Goal: Task Accomplishment & Management: Complete application form

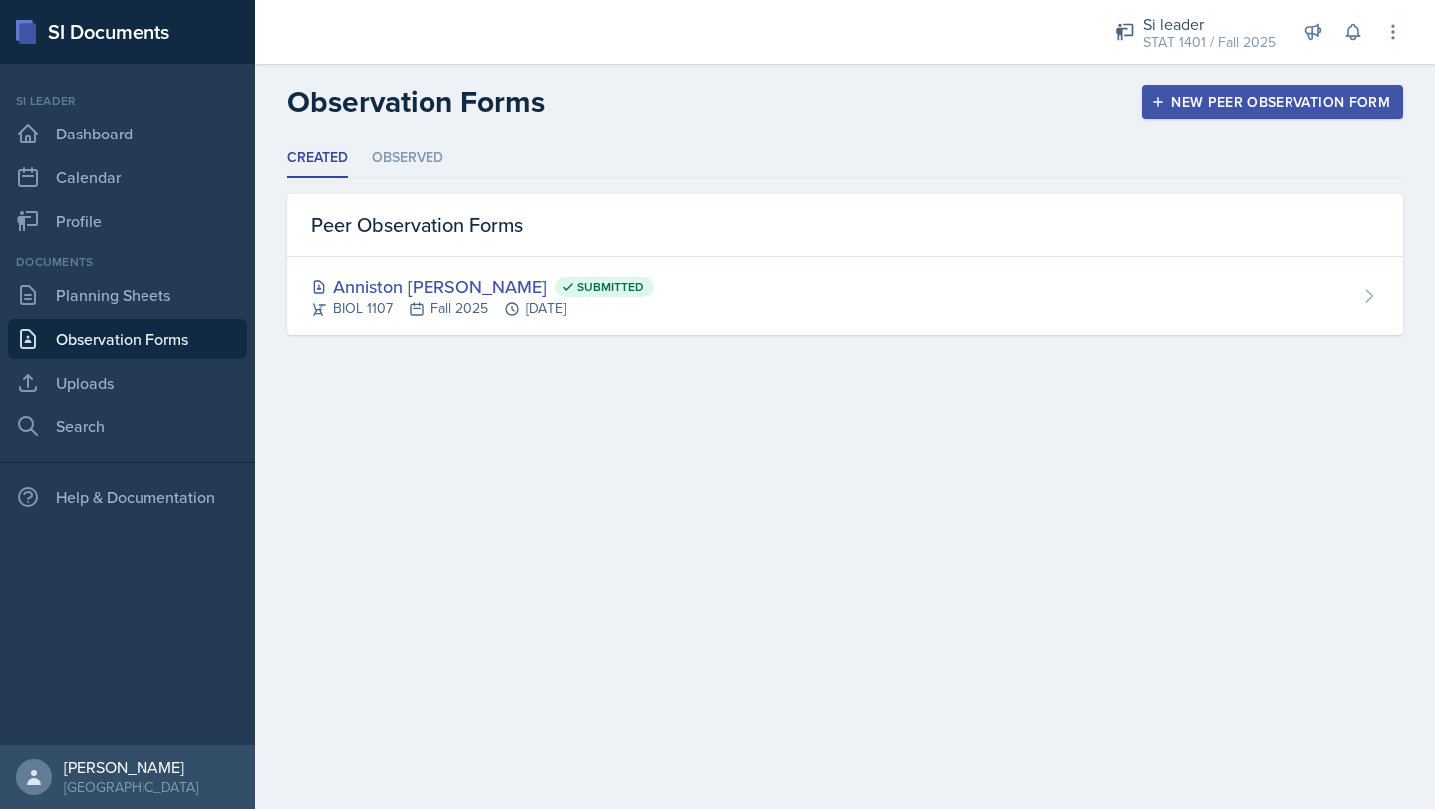
click at [1264, 117] on button "New Peer Observation Form" at bounding box center [1272, 102] width 261 height 34
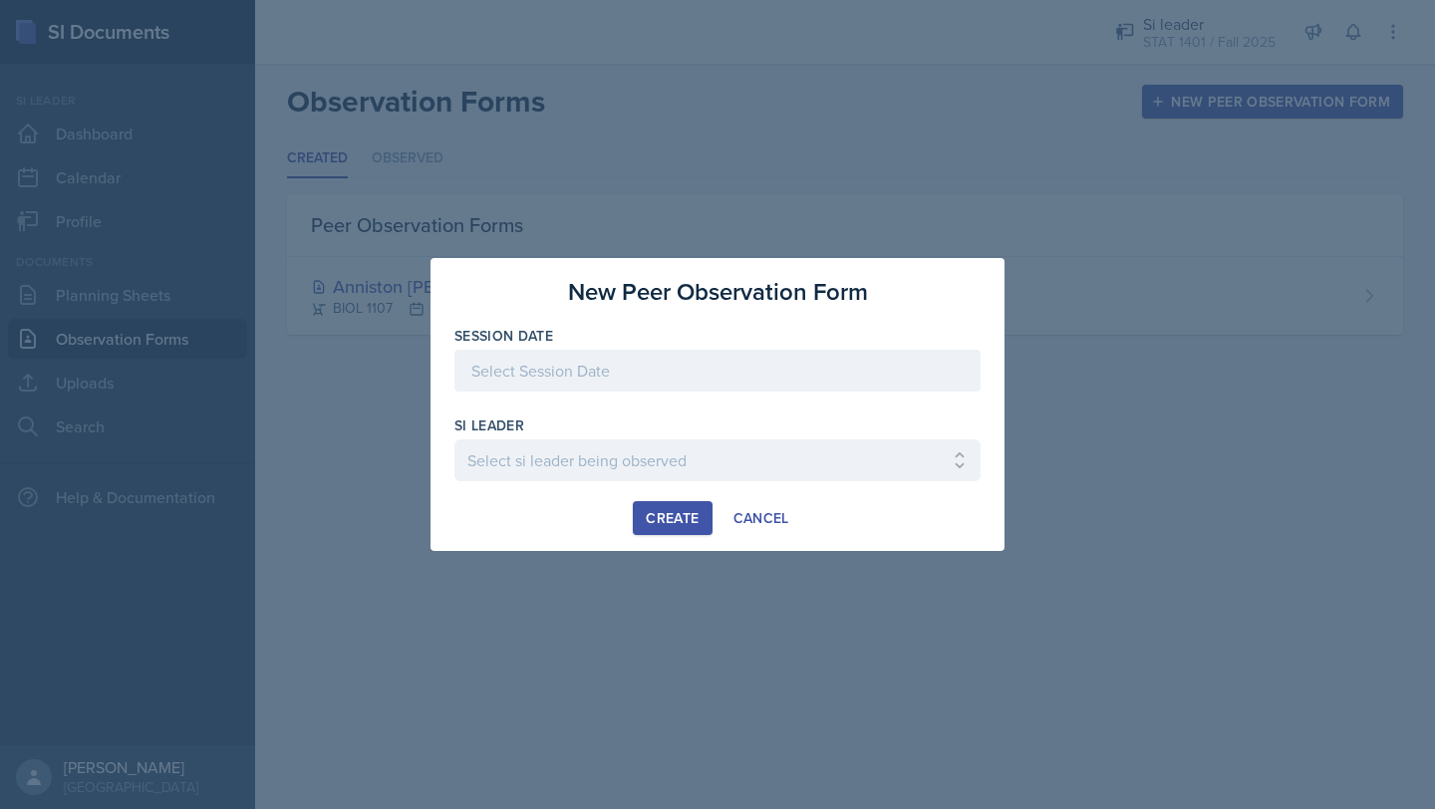
click at [588, 360] on div at bounding box center [717, 371] width 526 height 42
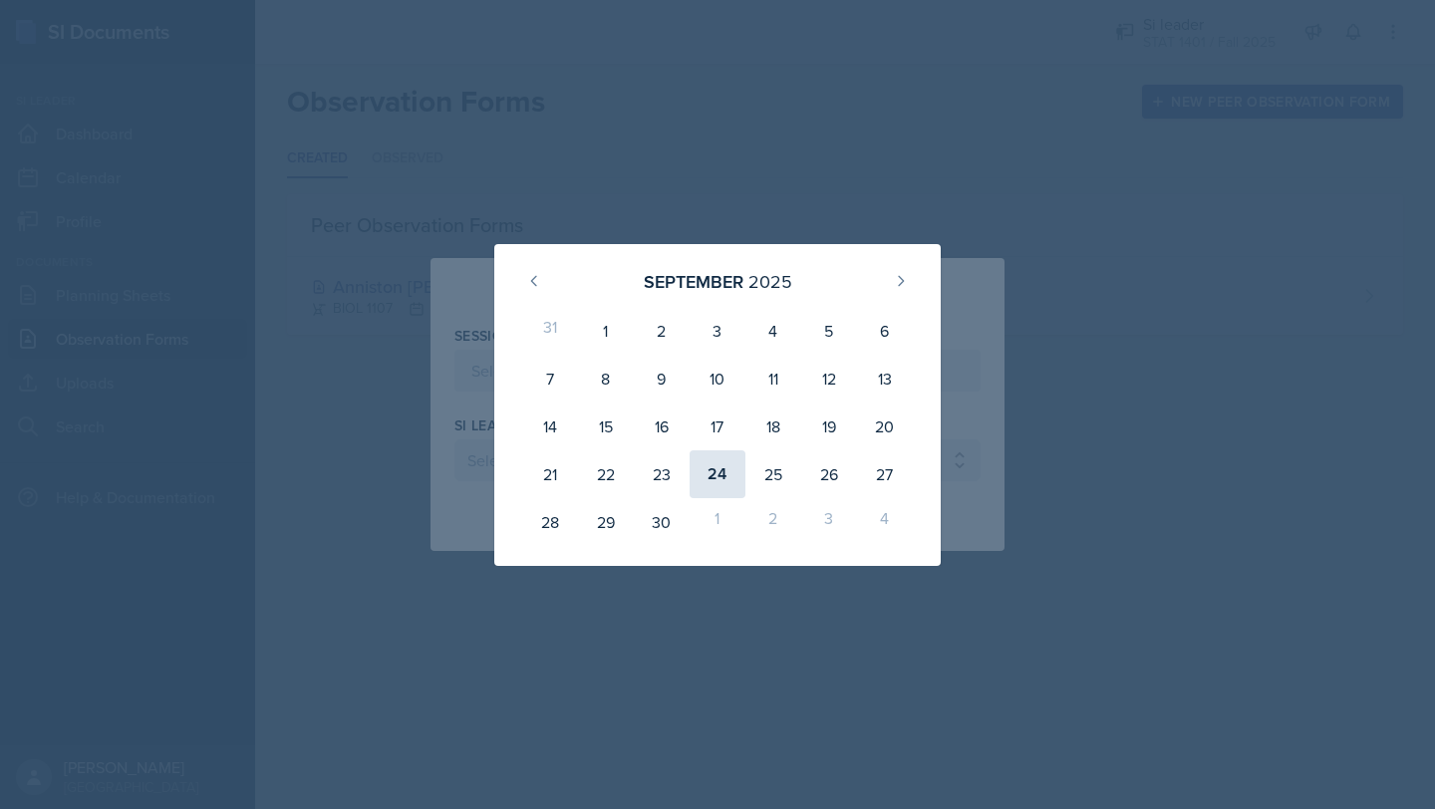
click at [702, 464] on div "24" at bounding box center [718, 474] width 56 height 48
type input "[DATE]"
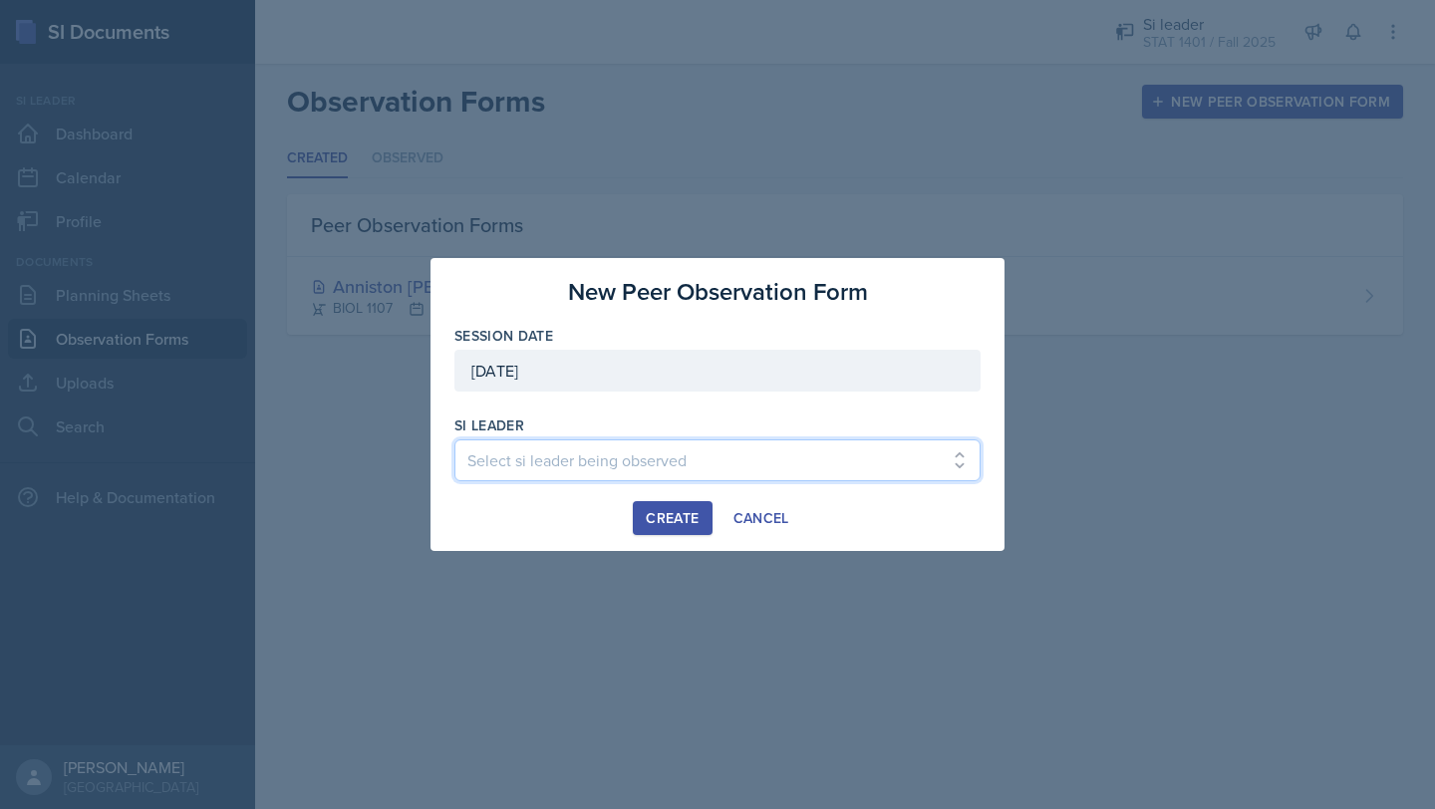
click at [523, 458] on select "Select si leader being observed [PERSON_NAME] / PSYC 2500 / The Phantoms of The…" at bounding box center [717, 460] width 526 height 42
select select "e0d55b72-bd17-47a8-a74b-86ba6ddb295e"
click at [671, 517] on div "Create" at bounding box center [672, 518] width 53 height 16
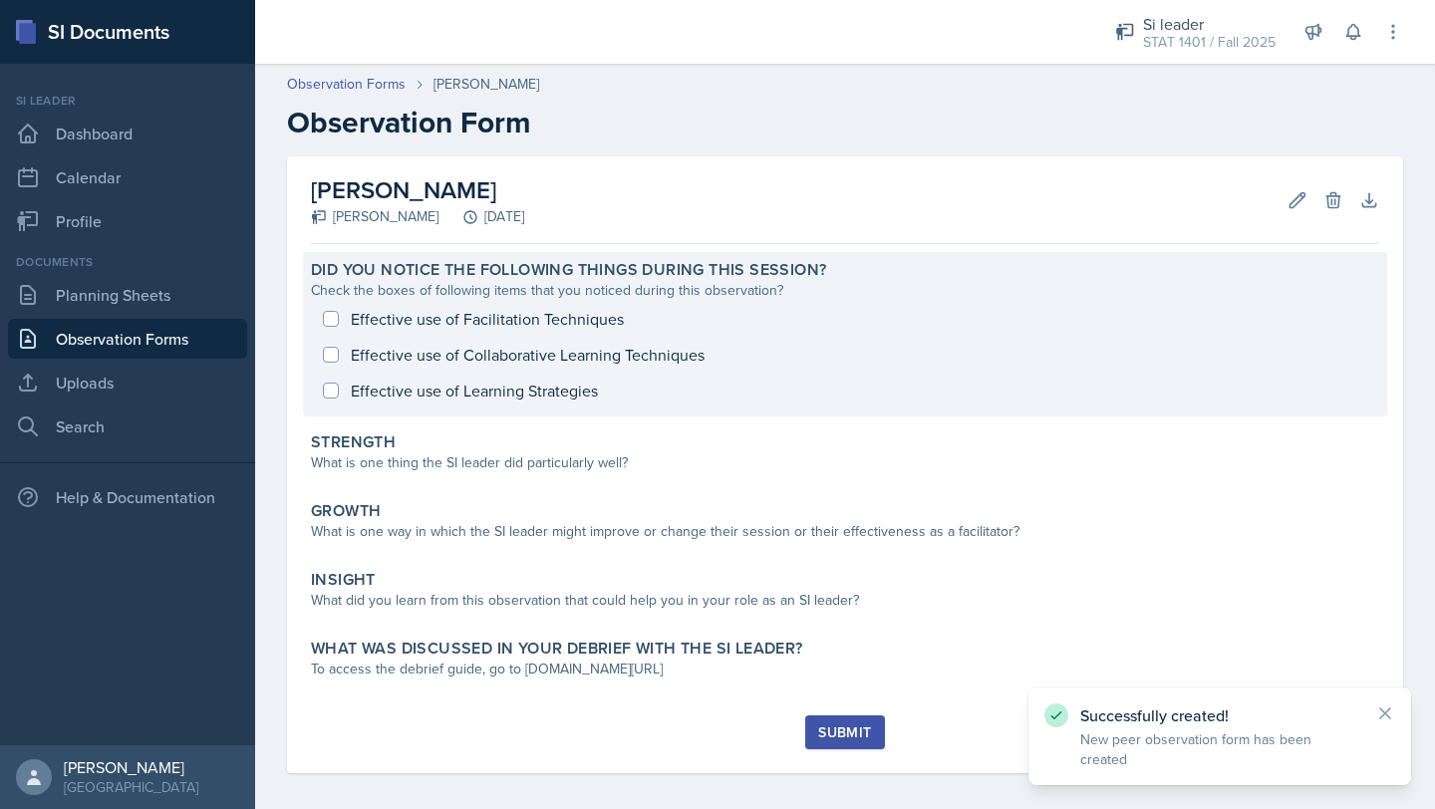
scroll to position [12, 0]
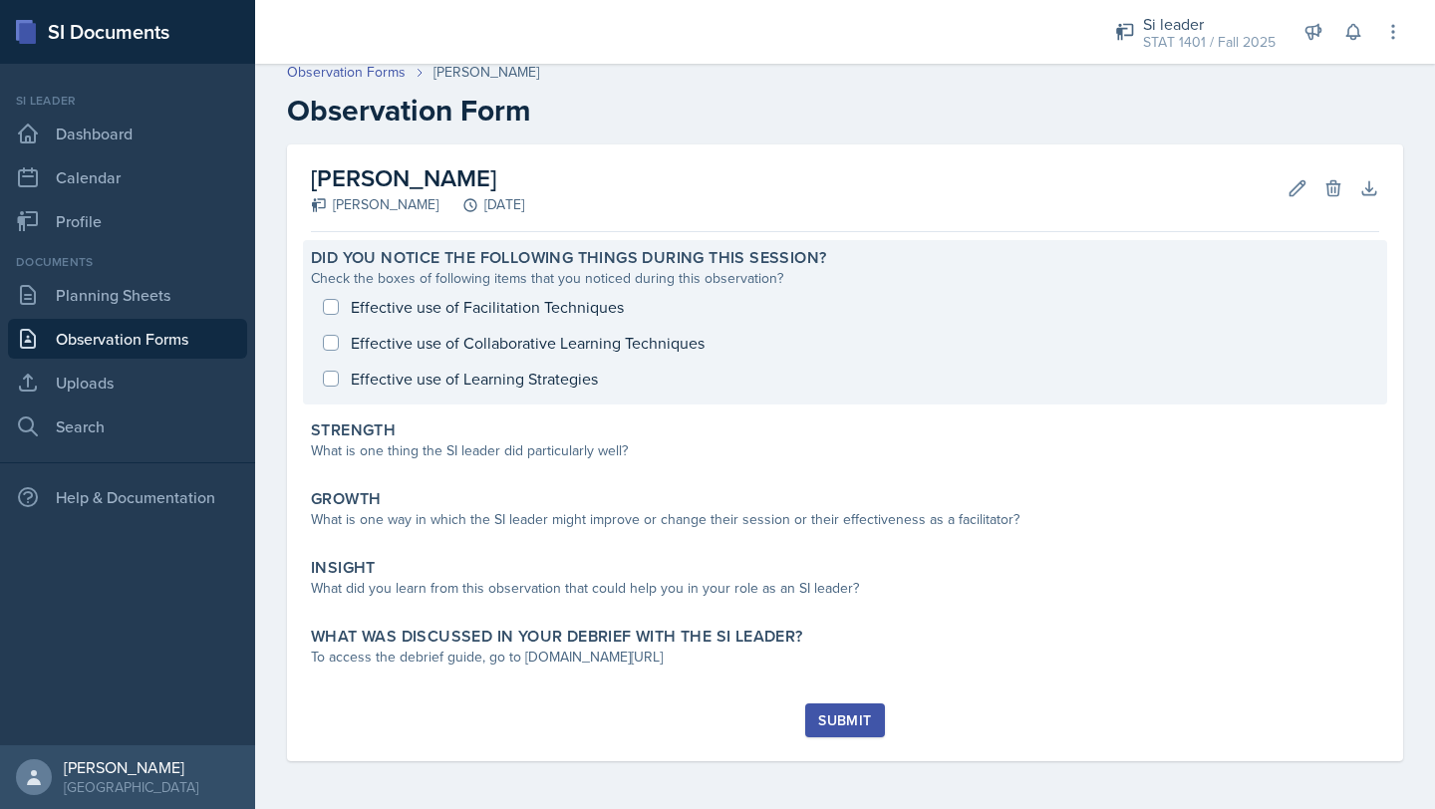
click at [322, 307] on div "Effective use of Facilitation Techniques Effective use of Collaborative Learnin…" at bounding box center [845, 343] width 1068 height 108
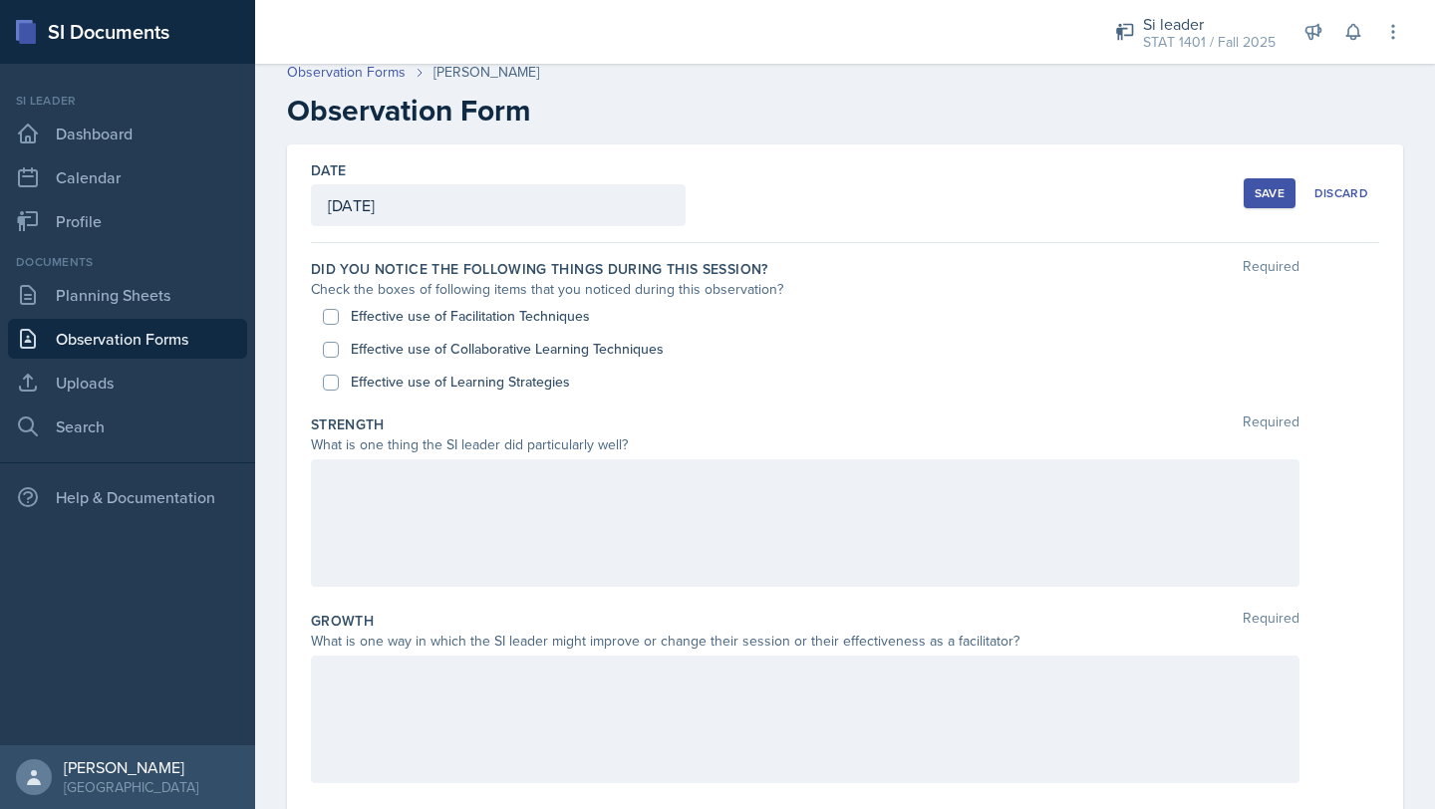
click at [332, 304] on div "Effective use of Facilitation Techniques" at bounding box center [845, 316] width 1044 height 33
click at [330, 321] on input "Effective use of Facilitation Techniques" at bounding box center [331, 317] width 16 height 16
checkbox input "true"
click at [333, 354] on input "Effective use of Collaborative Learning Techniques" at bounding box center [331, 350] width 16 height 16
checkbox input "true"
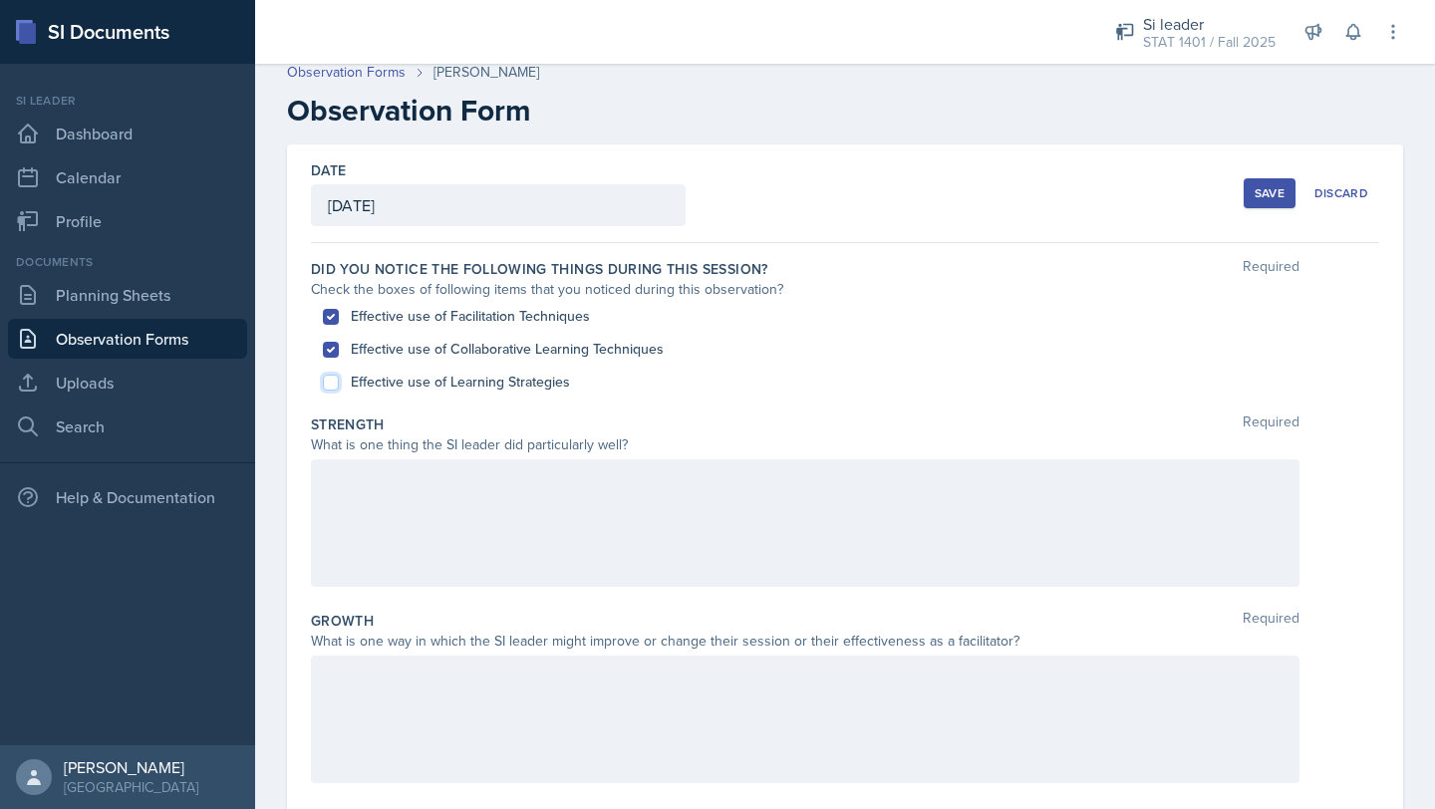
click at [330, 387] on input "Effective use of Learning Strategies" at bounding box center [331, 383] width 16 height 16
checkbox input "true"
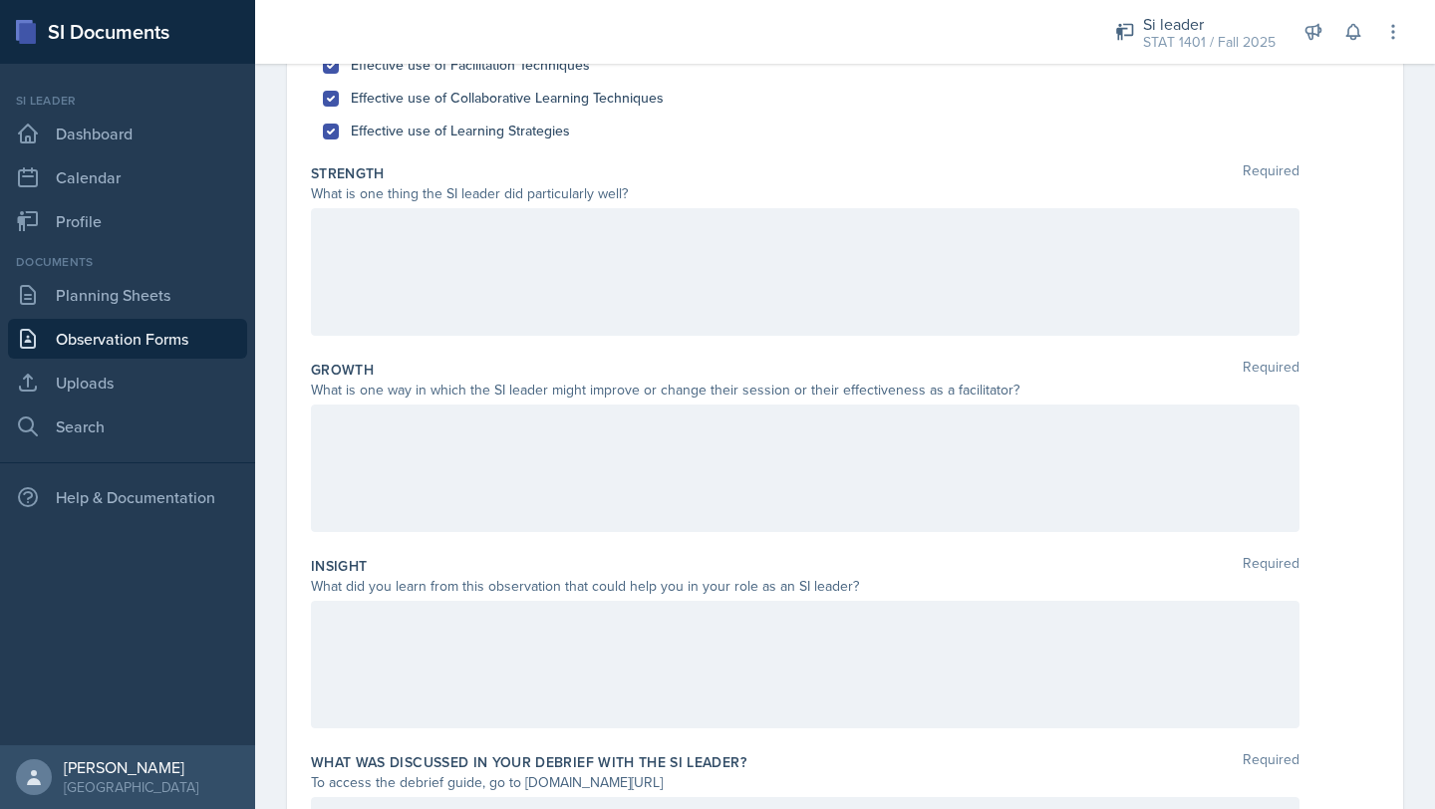
click at [341, 246] on div at bounding box center [805, 272] width 988 height 128
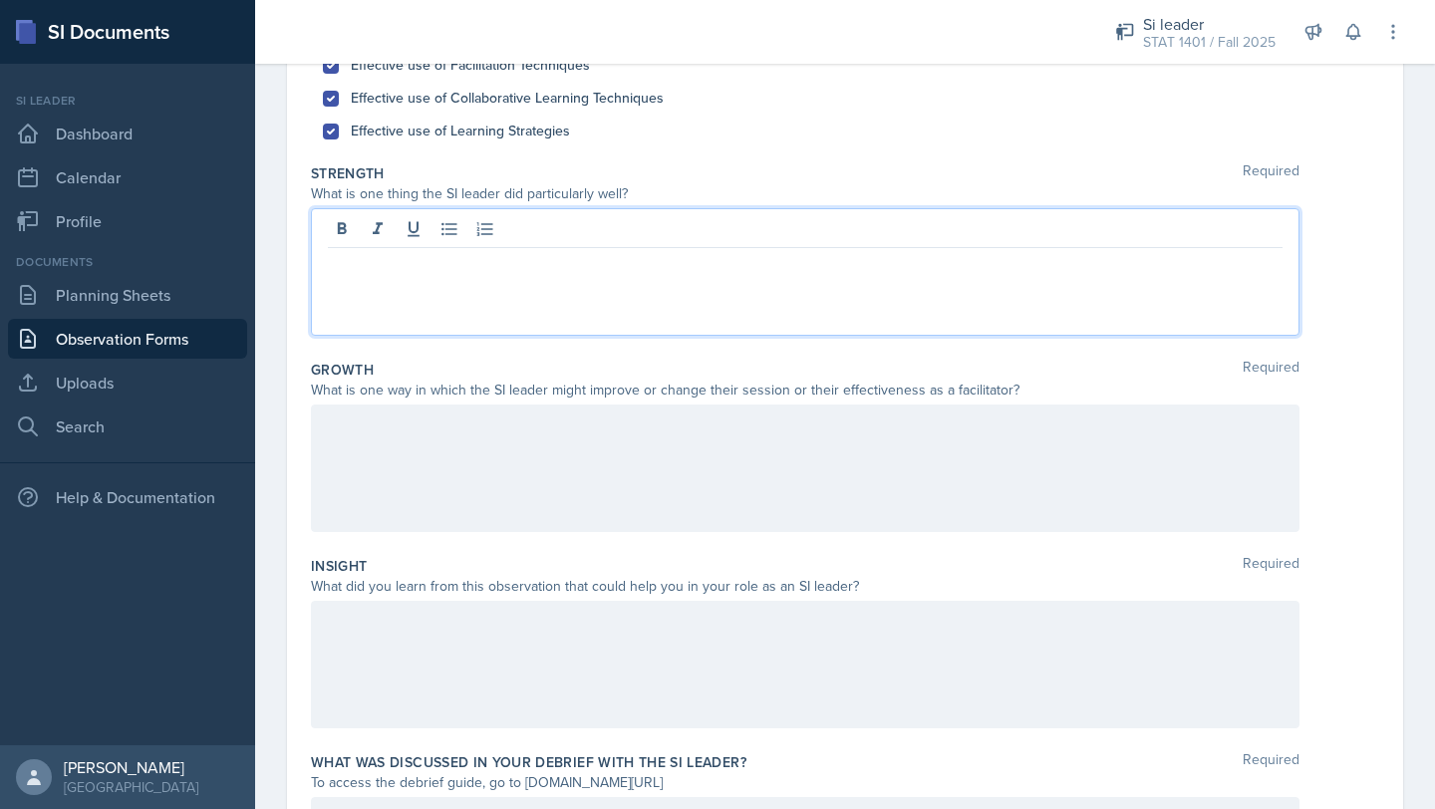
scroll to position [298, 0]
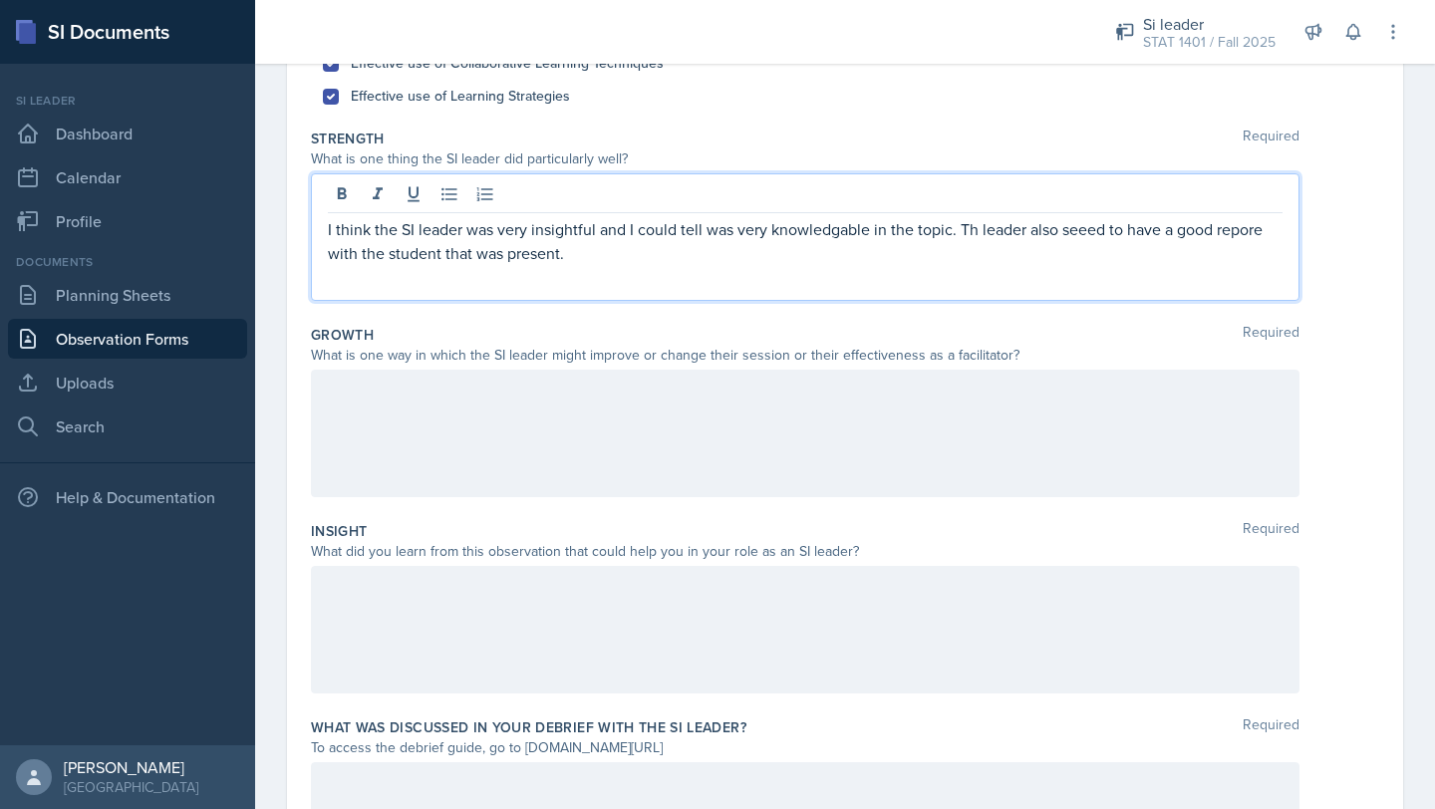
click at [1094, 232] on p "I think the SI leader was very insightful and I could tell was very knowledgabl…" at bounding box center [805, 241] width 955 height 48
click at [1246, 231] on p "I think the SI leader was very insightful and I could tell was very knowledgabl…" at bounding box center [805, 241] width 955 height 48
click at [1236, 228] on p "I think the SI leader was very insightful and I could tell was very knowledgabl…" at bounding box center [805, 241] width 955 height 48
click at [1279, 230] on p "I think the SI leader was very insightful and I could tell was very knowledgabl…" at bounding box center [805, 241] width 955 height 48
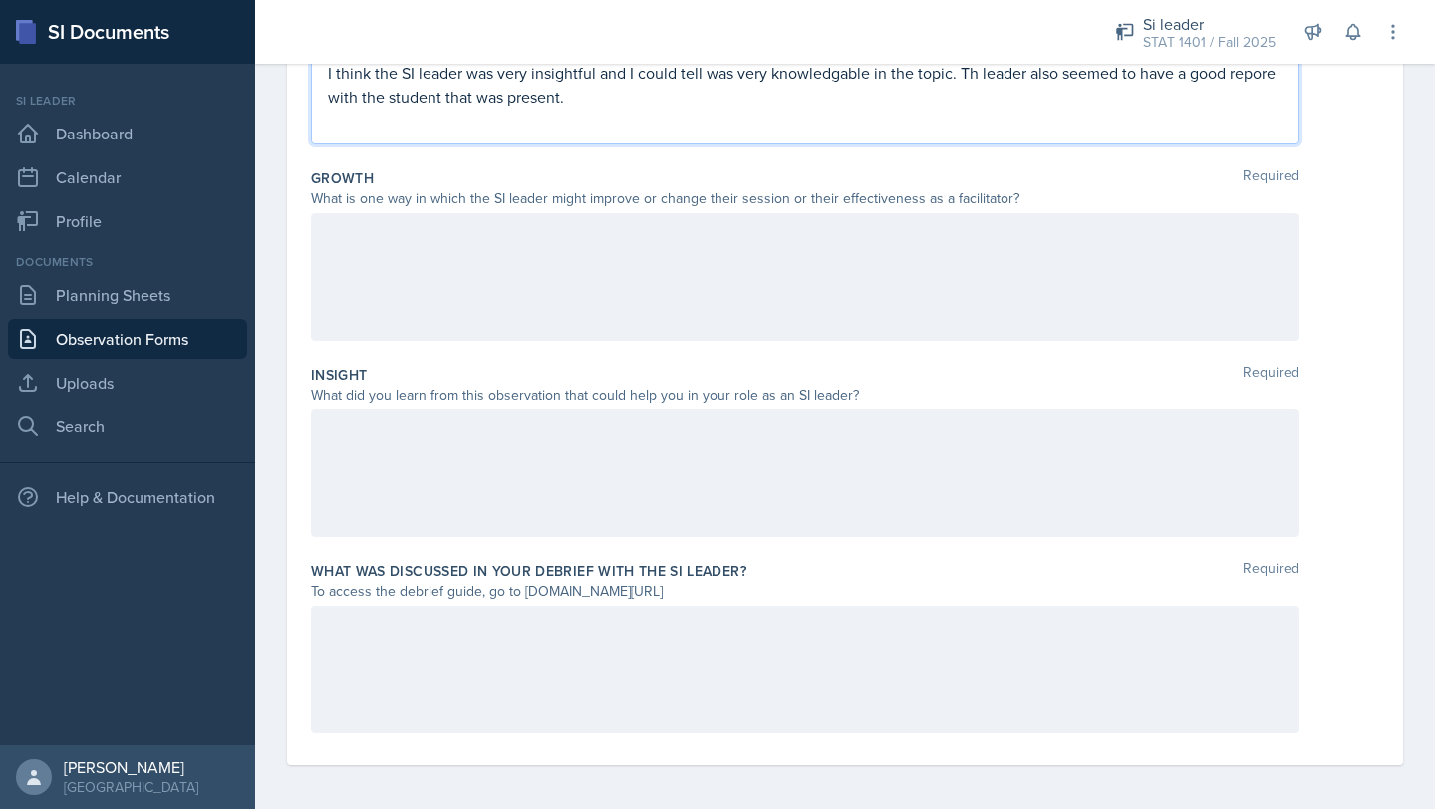
click at [581, 257] on div at bounding box center [805, 277] width 988 height 128
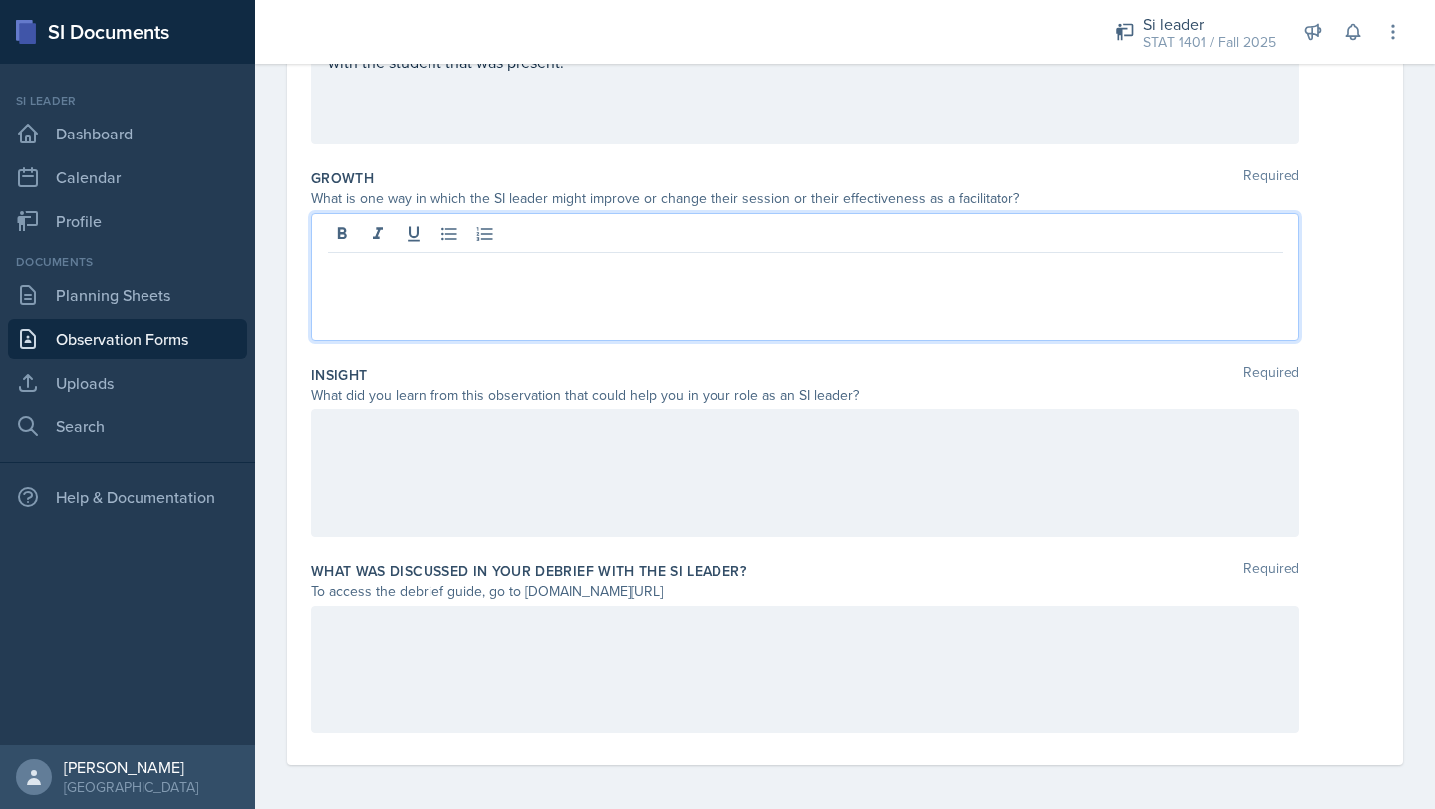
scroll to position [458, 0]
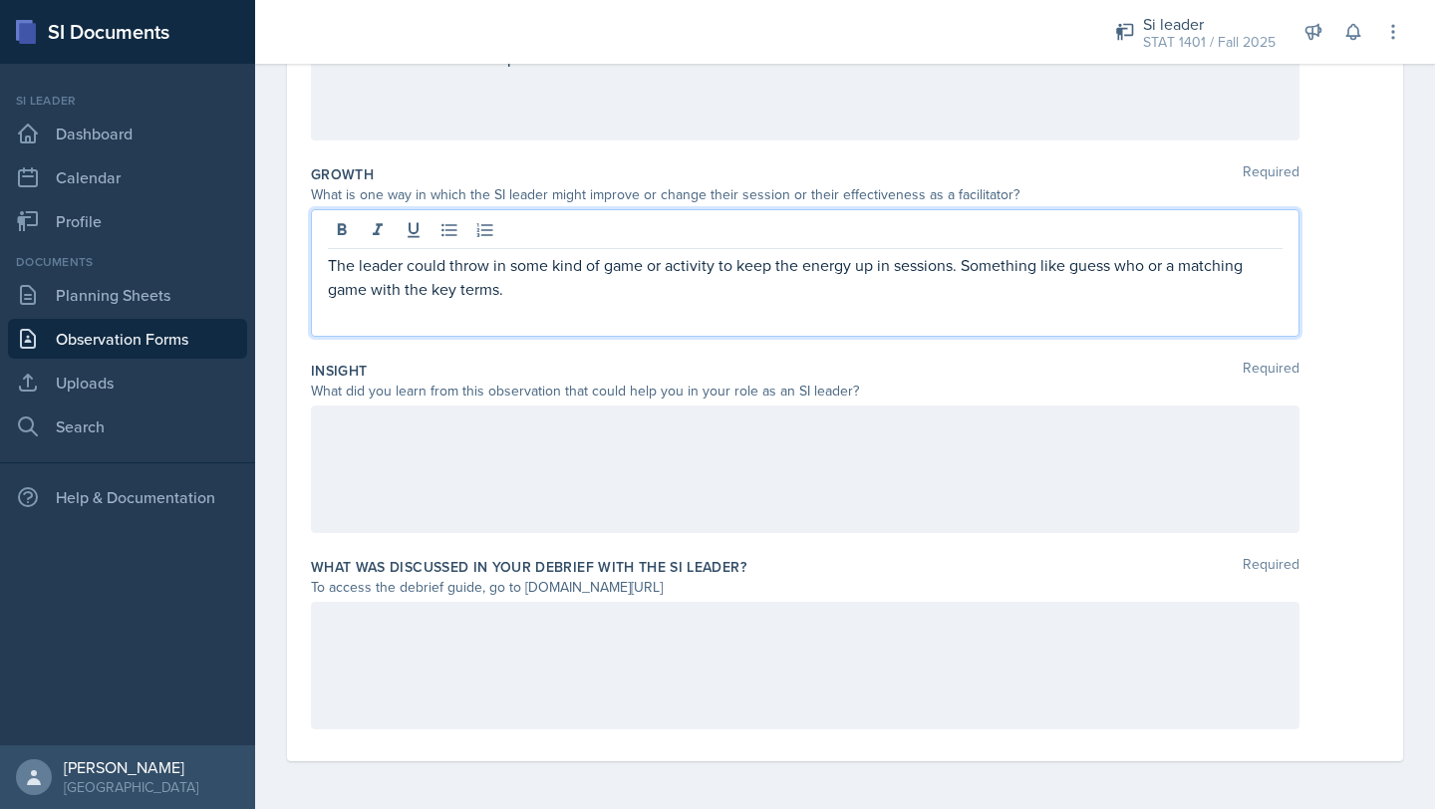
click at [470, 442] on div at bounding box center [805, 470] width 988 height 128
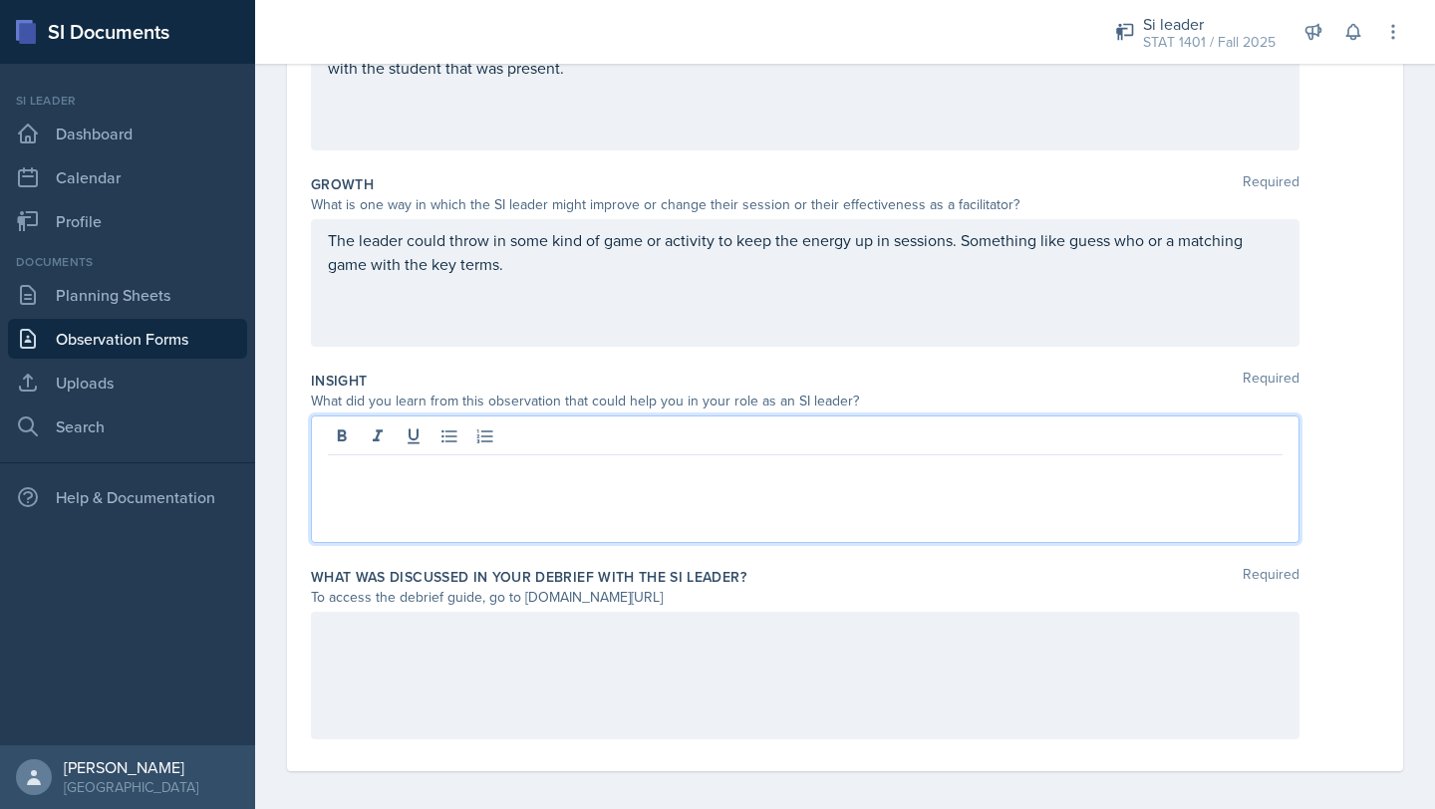
scroll to position [446, 0]
click at [773, 475] on p "I feel like it maybe be helpful to have the professor's lecture matirials on ha…" at bounding box center [805, 473] width 955 height 24
click at [911, 475] on p "I feel like it maybe be helpful to have the professor's lecture materials on ha…" at bounding box center [805, 473] width 955 height 24
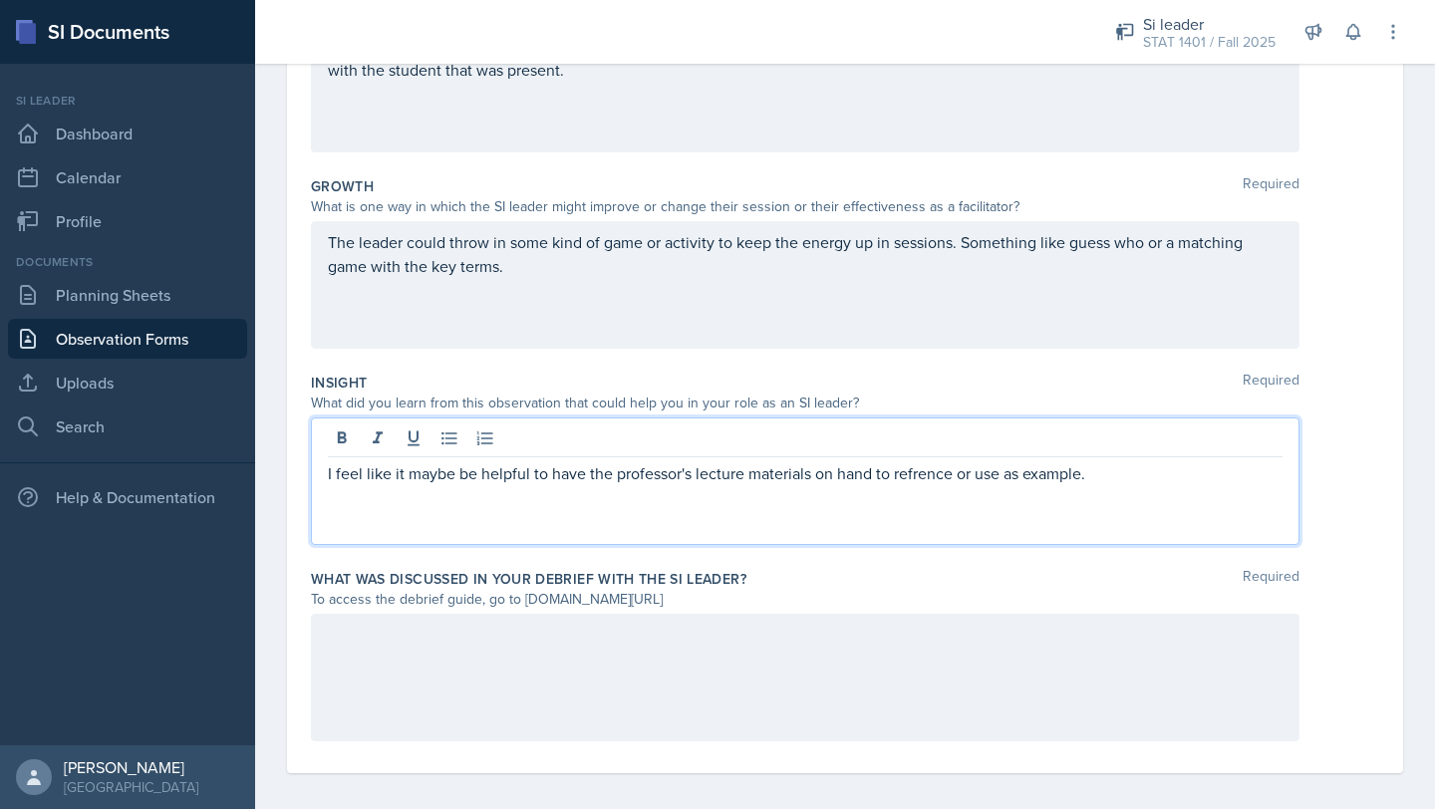
click at [919, 472] on p "I feel like it maybe be helpful to have the professor's lecture materials on ha…" at bounding box center [805, 473] width 955 height 24
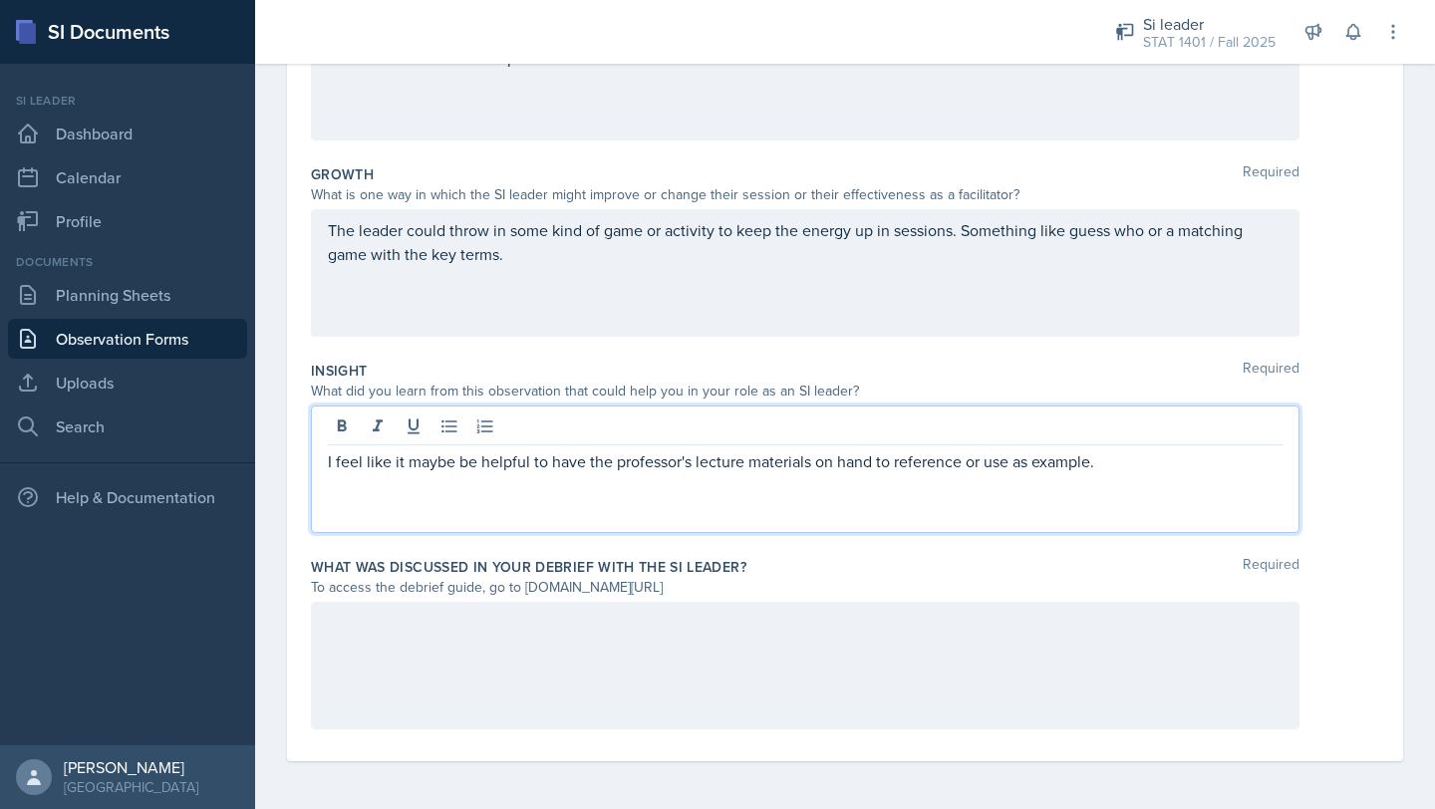
click at [535, 254] on p "The leader could throw in some kind of game or activity to keep the energy up i…" at bounding box center [805, 242] width 955 height 48
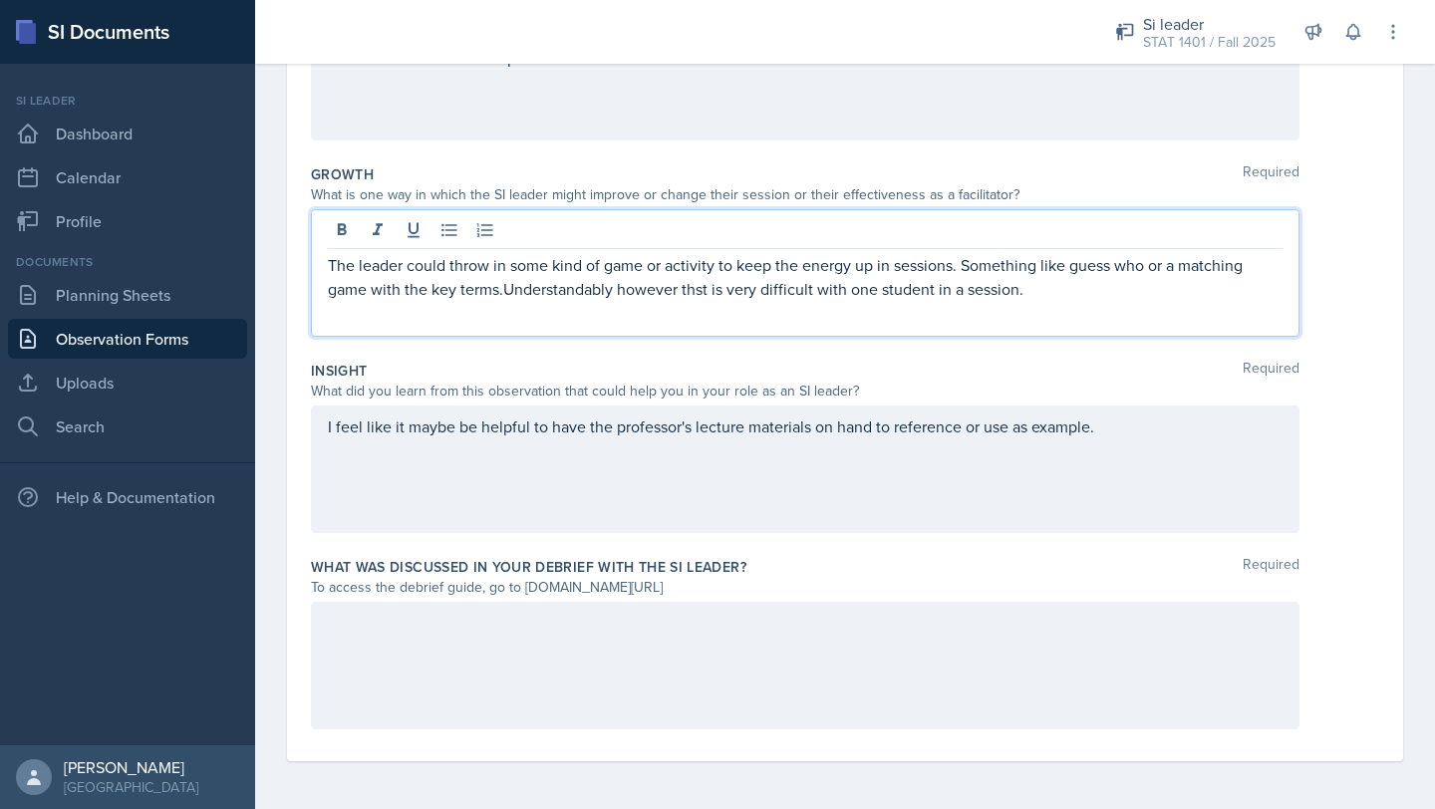
click at [701, 292] on p "The leader could throw in some kind of game or activity to keep the energy up i…" at bounding box center [805, 277] width 955 height 48
click at [501, 290] on p "The leader could throw in some kind of game or activity to keep the energy up i…" at bounding box center [805, 277] width 955 height 48
click at [422, 619] on div at bounding box center [805, 666] width 988 height 128
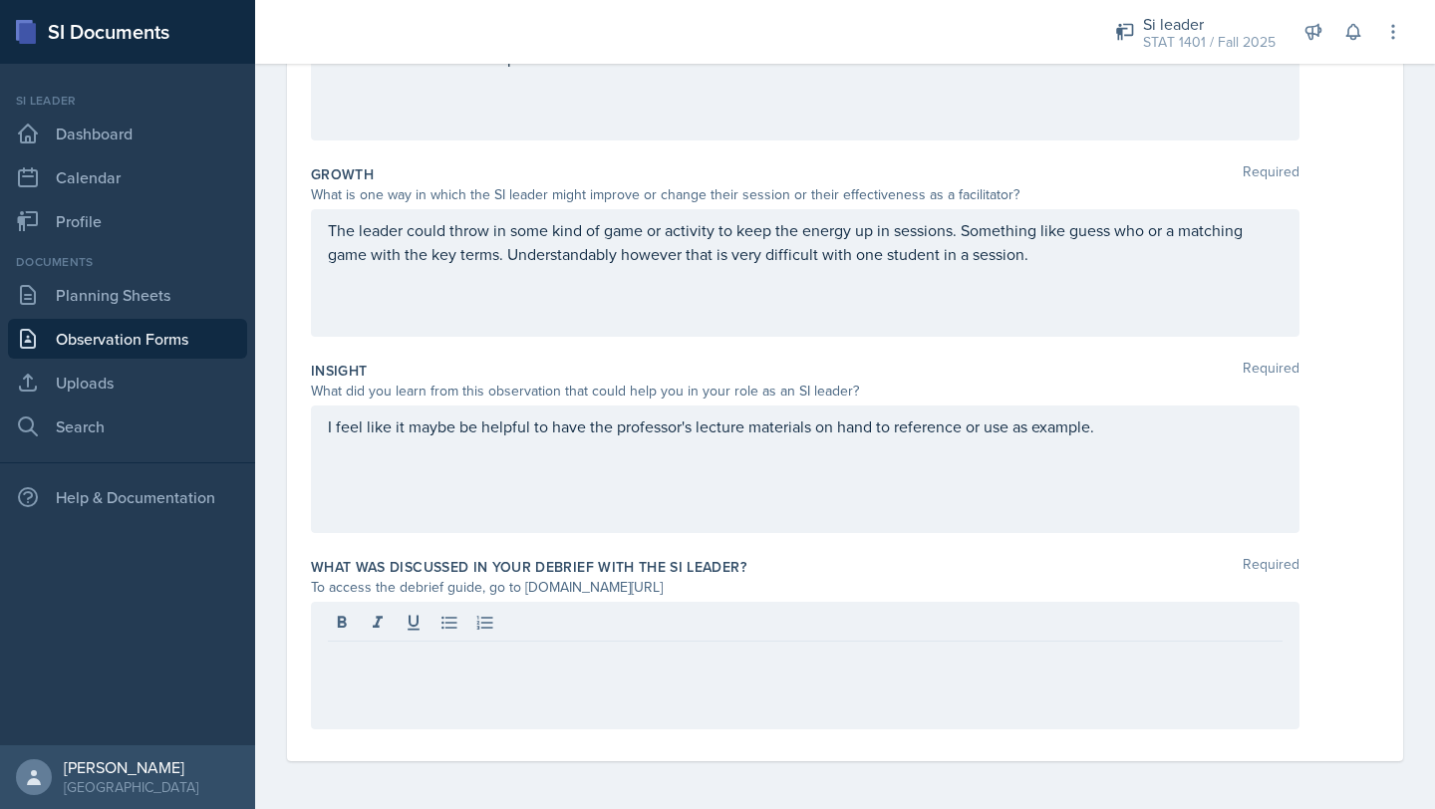
drag, startPoint x: 523, startPoint y: 590, endPoint x: 791, endPoint y: 594, distance: 268.1
click at [791, 594] on div "To access the debrief guide, go to [DOMAIN_NAME][URL]" at bounding box center [805, 587] width 988 height 21
copy div "[DOMAIN_NAME][URL]"
click at [505, 670] on div at bounding box center [805, 666] width 988 height 128
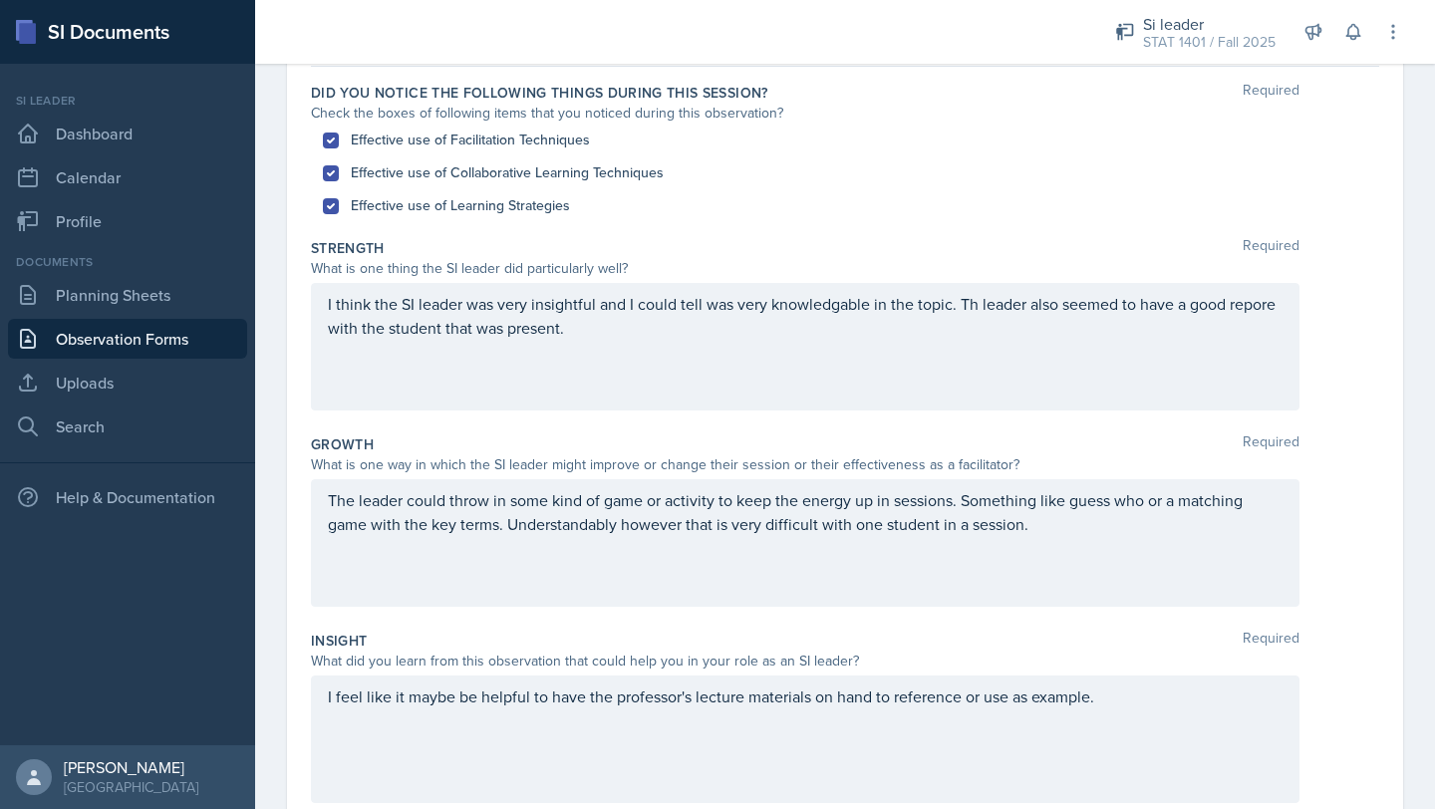
scroll to position [0, 0]
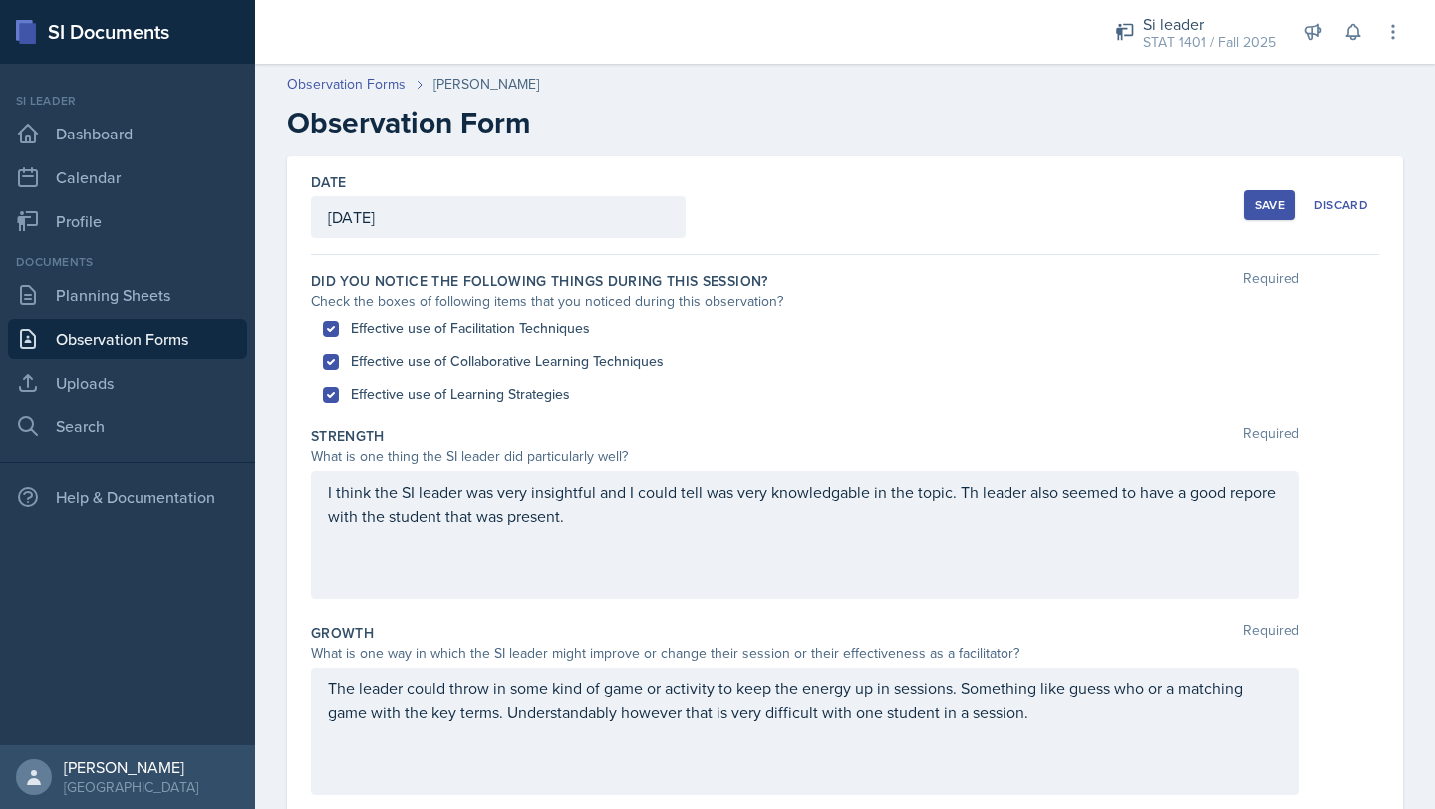
click at [826, 227] on div "Date [DATE] [DATE] 31 1 2 3 4 5 6 7 8 9 10 11 12 13 14 15 16 17 18 19 20 21 22 …" at bounding box center [845, 205] width 1068 height 99
click at [1259, 206] on div "Save" at bounding box center [1270, 205] width 30 height 16
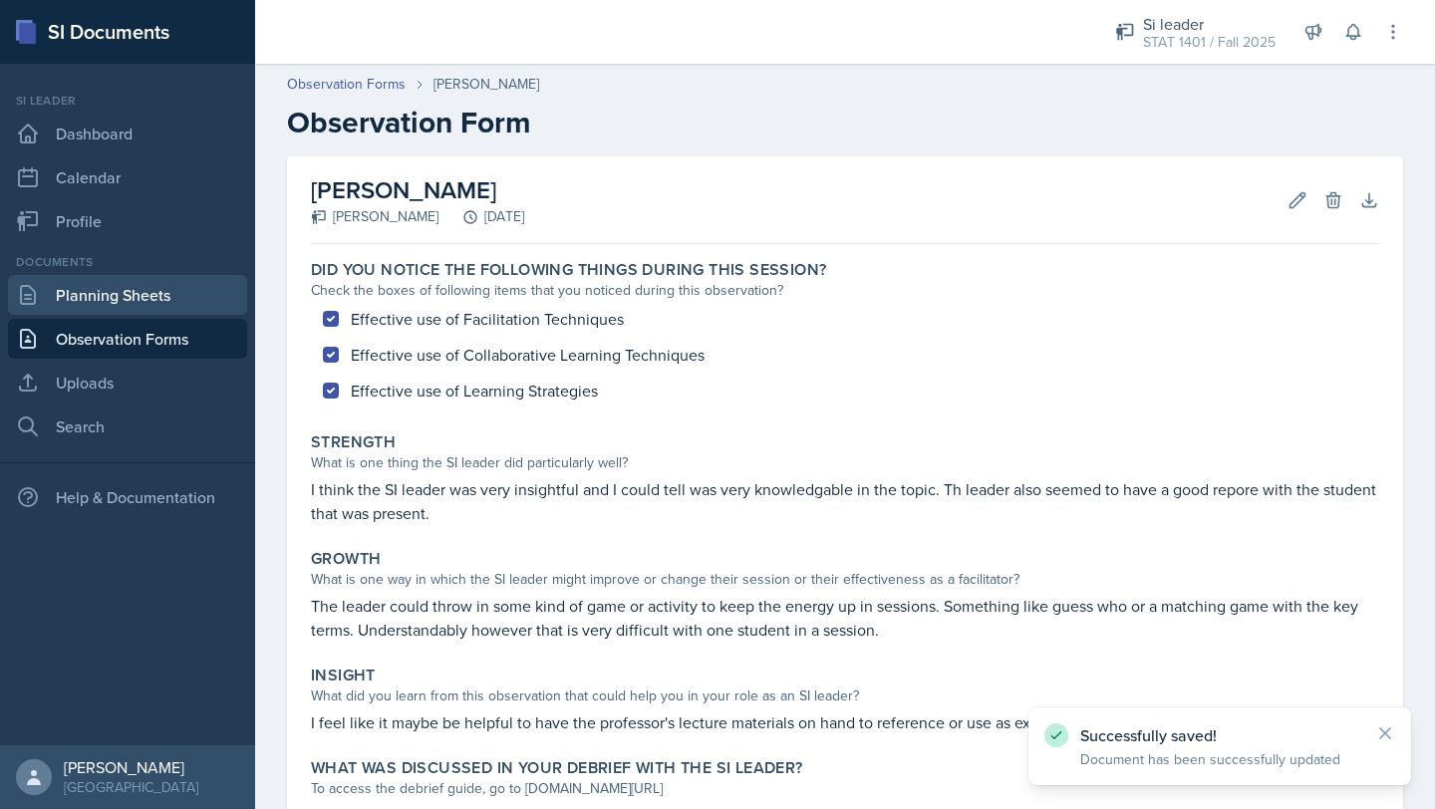
click at [110, 288] on link "Planning Sheets" at bounding box center [127, 295] width 239 height 40
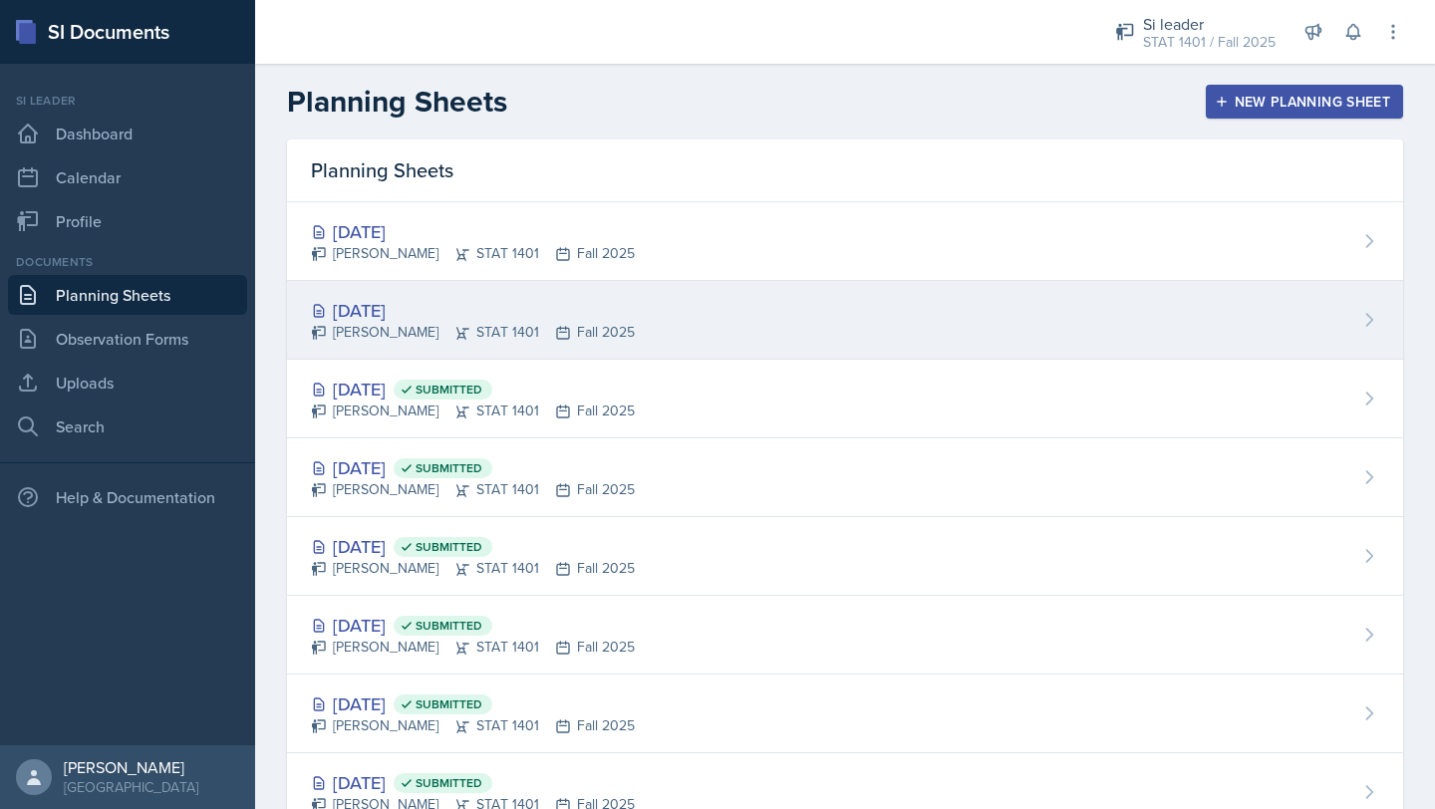
click at [514, 307] on div "[DATE]" at bounding box center [473, 310] width 324 height 27
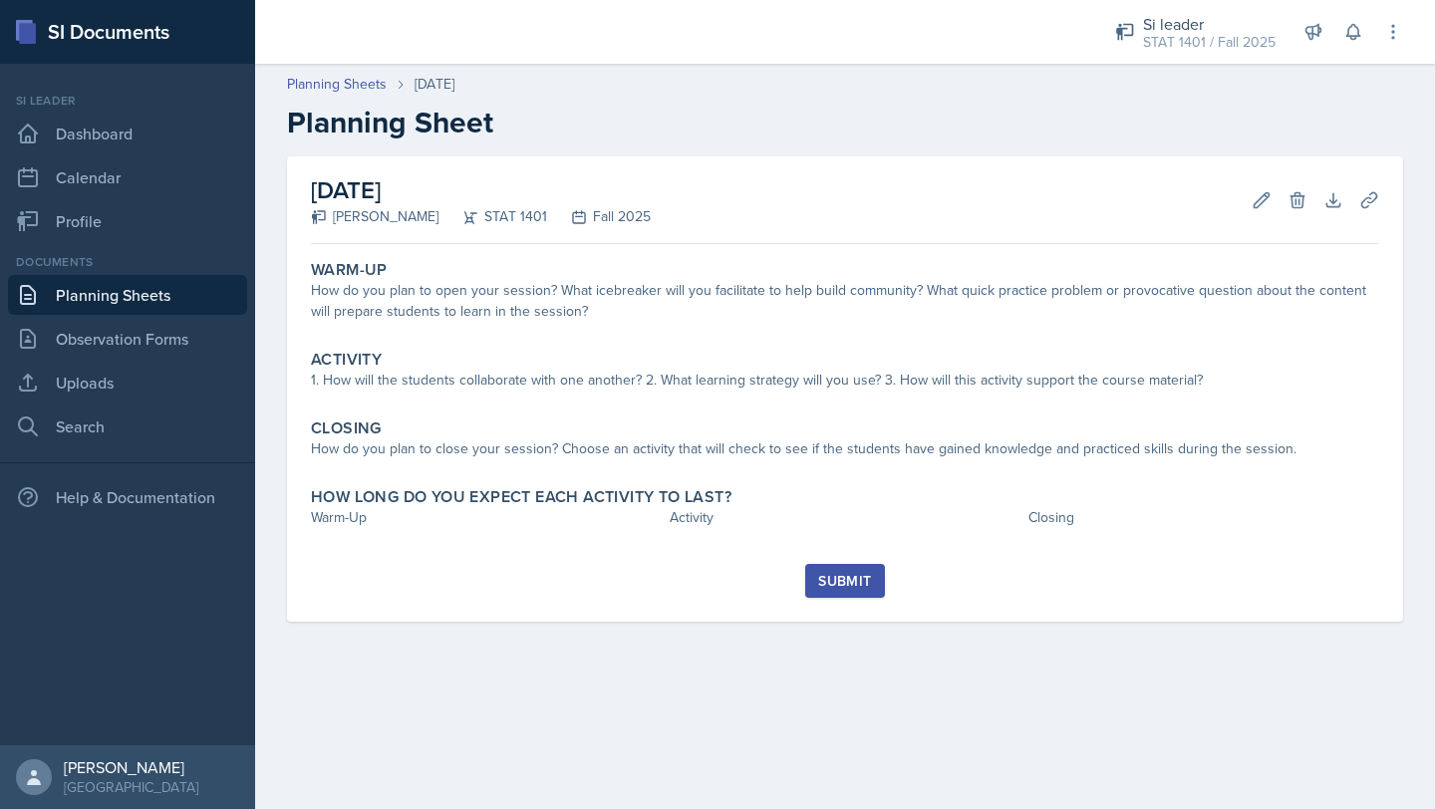
click at [392, 284] on div "How do you plan to open your session? What icebreaker will you facilitate to he…" at bounding box center [845, 301] width 1068 height 42
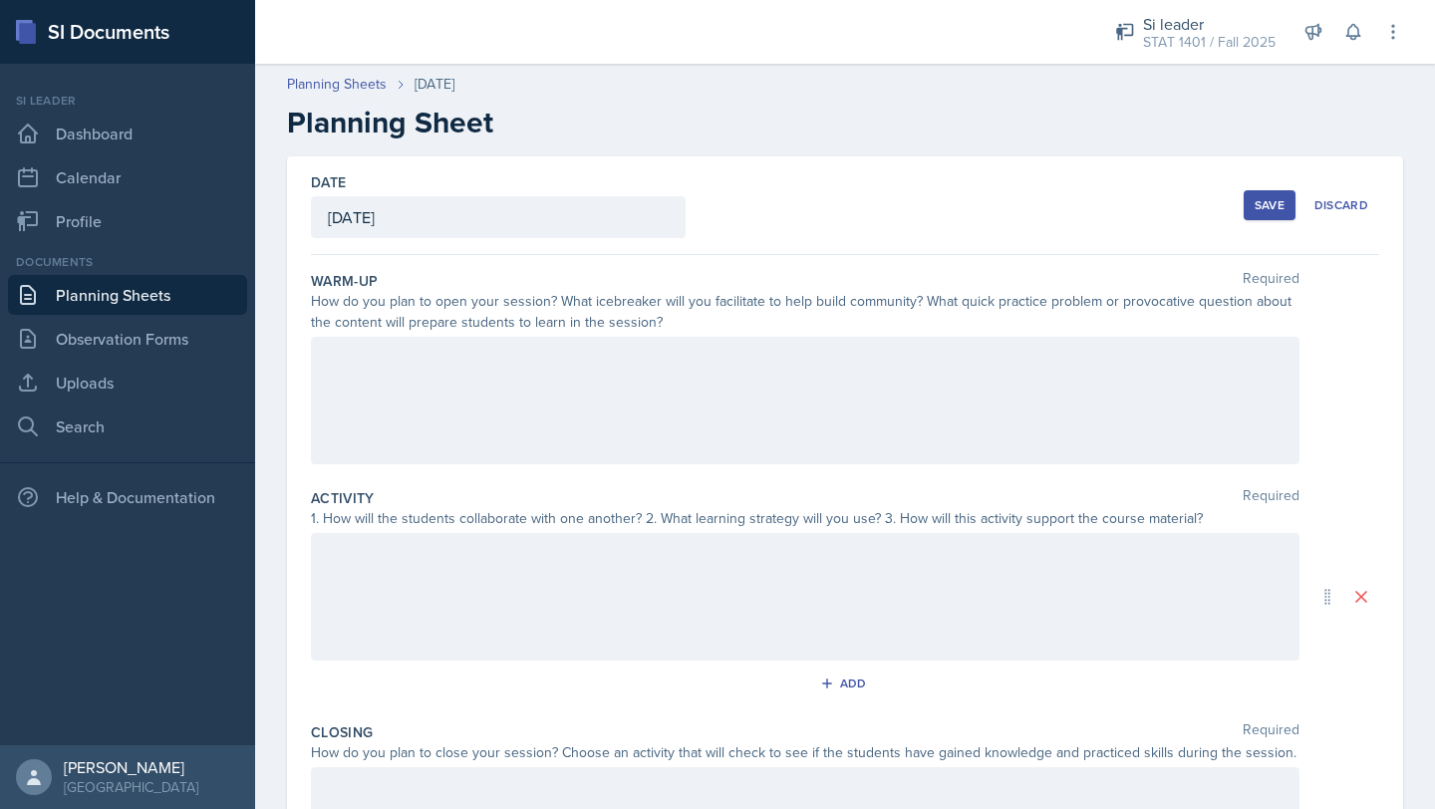
click at [435, 397] on div at bounding box center [805, 401] width 988 height 128
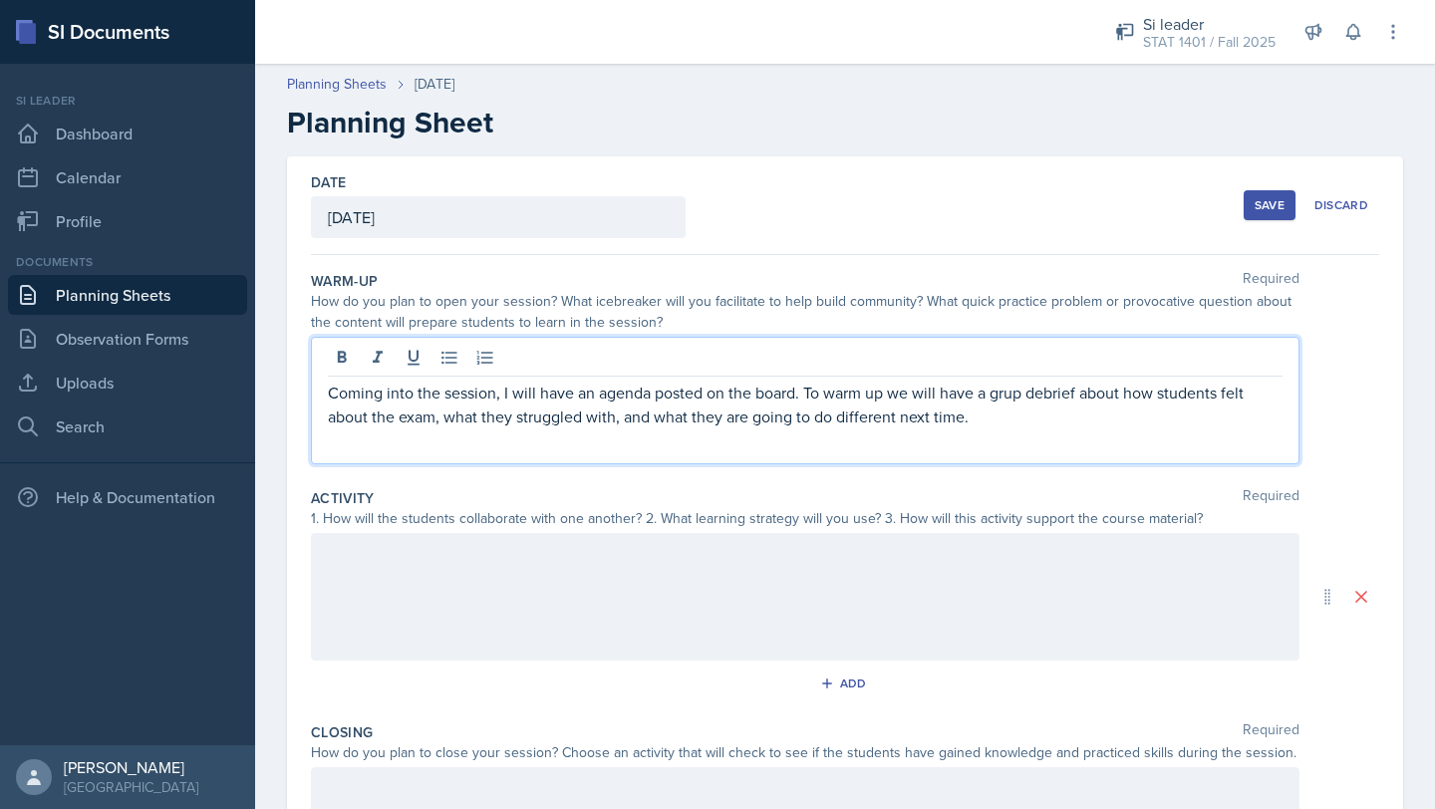
click at [1007, 393] on p "Coming into the session, I will have an agenda posted on the board. To warm up …" at bounding box center [805, 405] width 955 height 48
click at [989, 423] on p "Coming into the session, I will have an agenda posted on the board. To warm up …" at bounding box center [805, 405] width 955 height 48
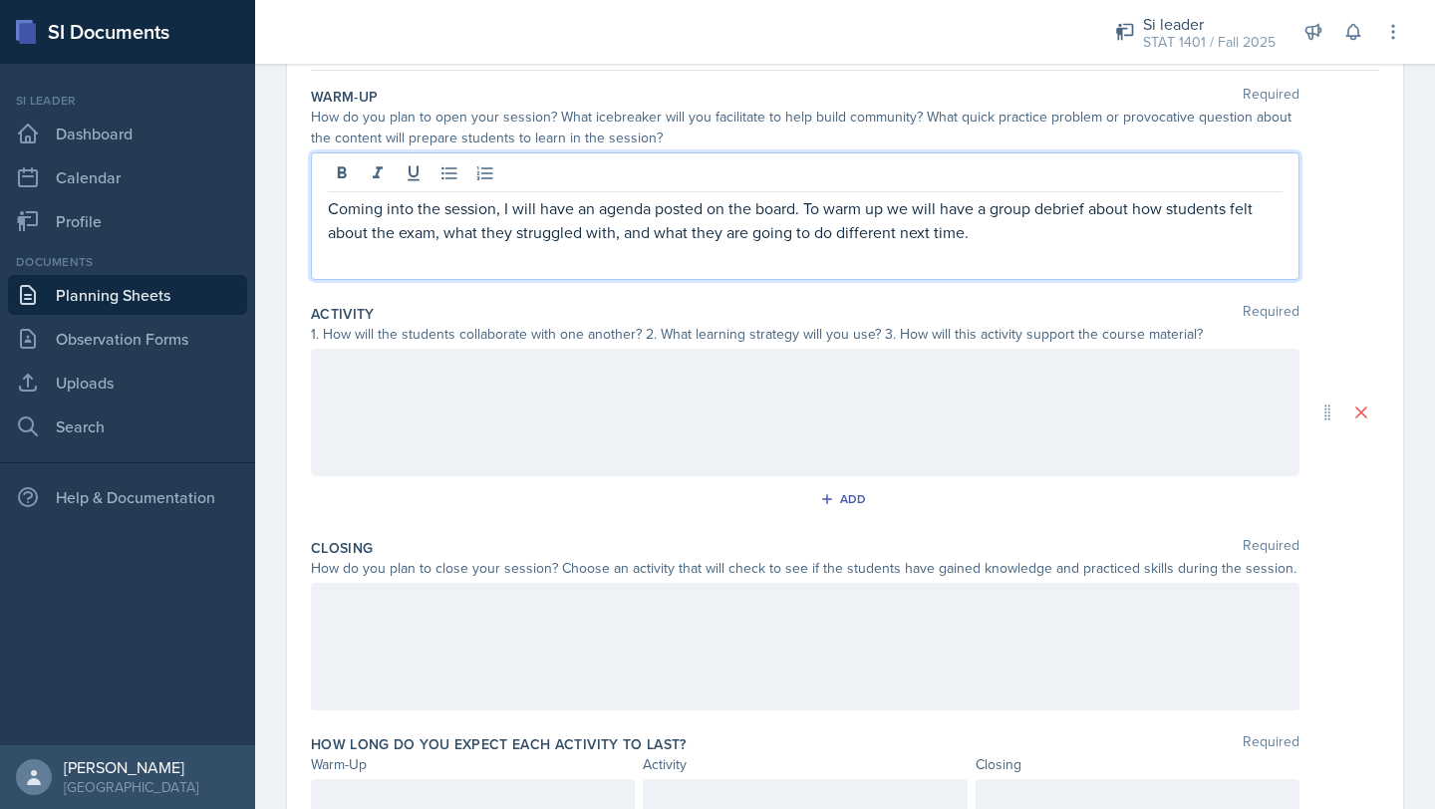
scroll to position [181, 0]
click at [816, 408] on div at bounding box center [805, 416] width 988 height 128
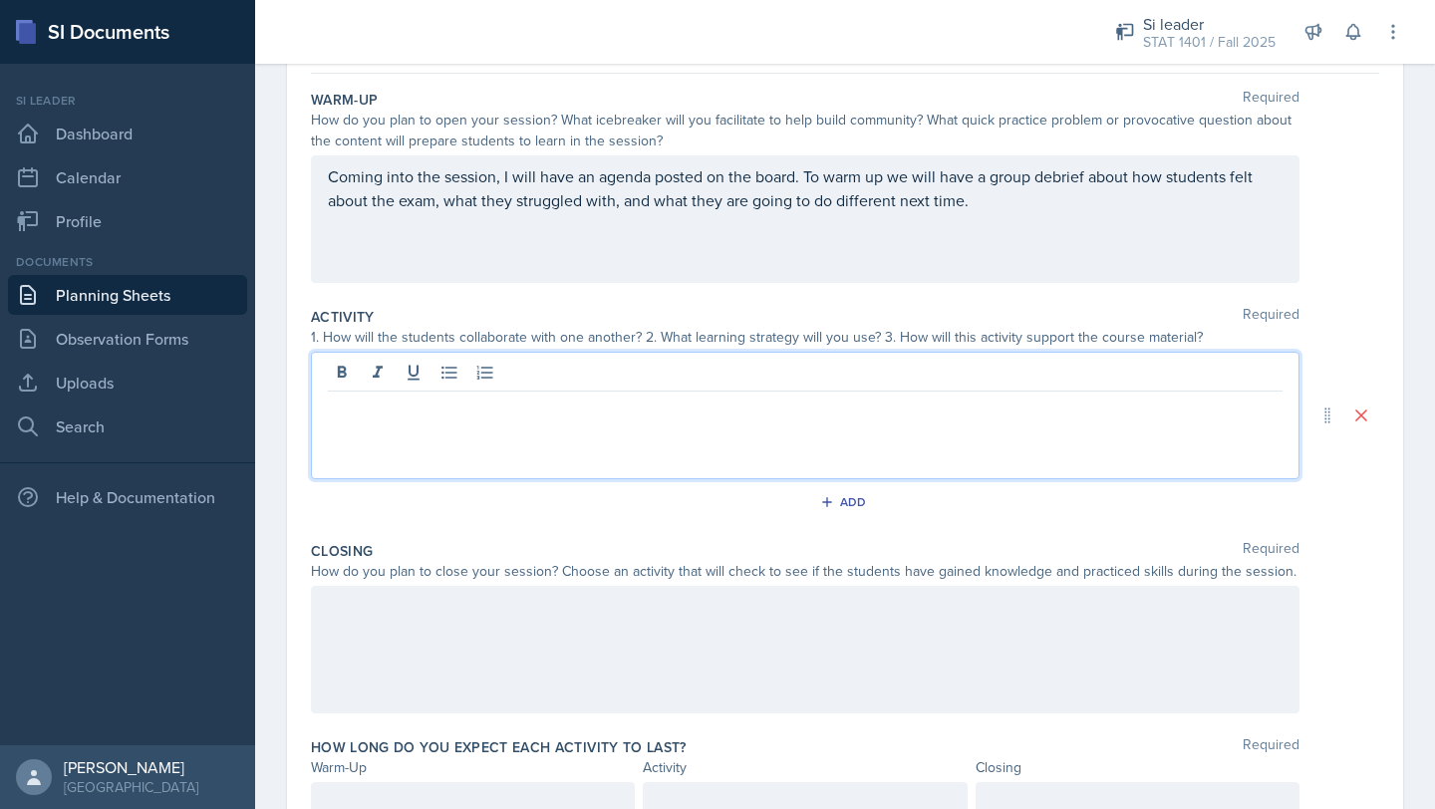
scroll to position [216, 0]
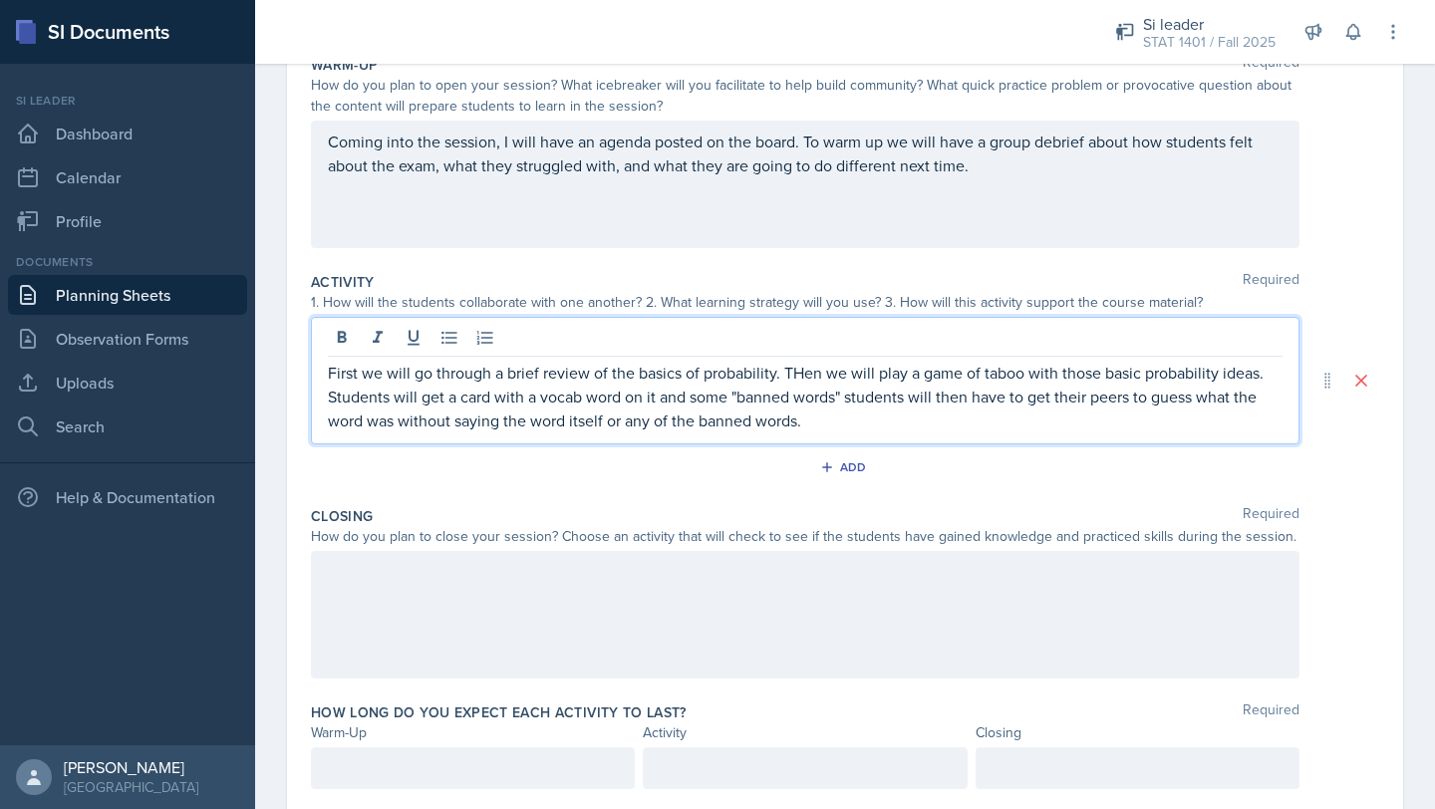
click at [802, 379] on p "First we will go through a brief review of the basics of probability. THen we w…" at bounding box center [805, 397] width 955 height 72
click at [563, 397] on p "First we will go through a brief review of the basics of probability. Then we w…" at bounding box center [805, 397] width 955 height 72
click at [583, 396] on p "First we will go through a brief review of the basics of probability. Then we w…" at bounding box center [805, 397] width 955 height 72
click at [836, 423] on p "First we will go through a brief review of the basics of probability. Then we w…" at bounding box center [805, 397] width 955 height 72
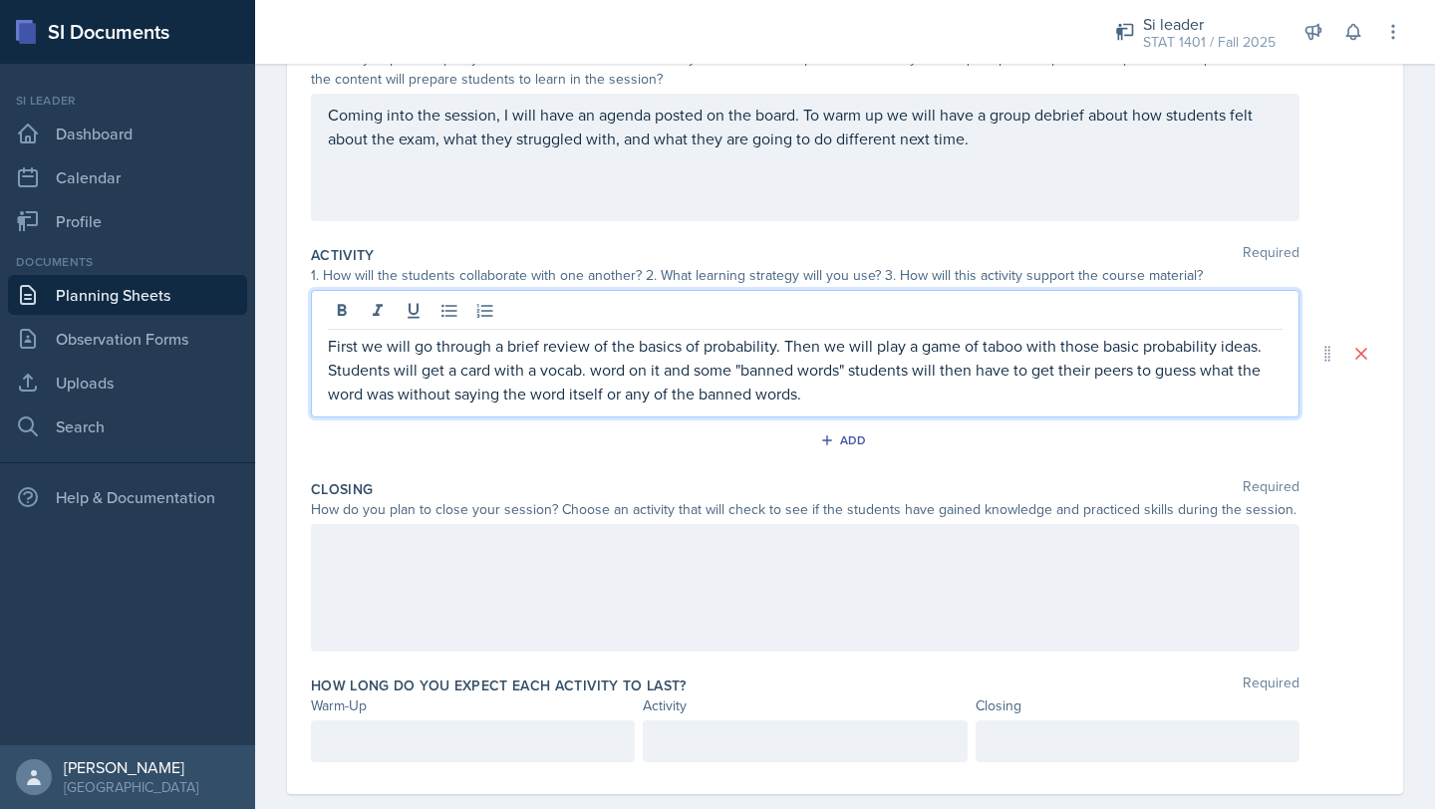
scroll to position [256, 0]
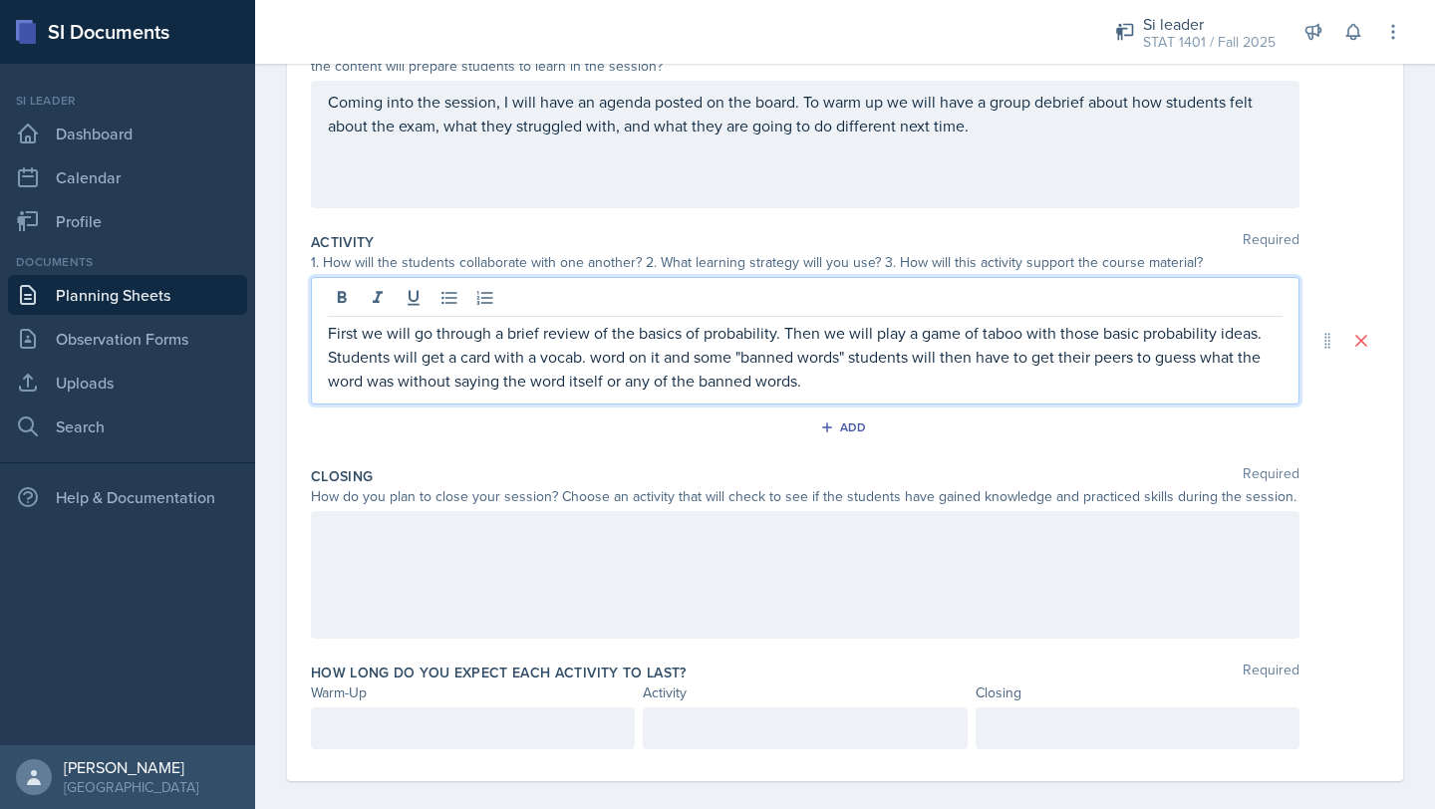
click at [719, 464] on div "Closing Required How do you plan to close your session? Choose an activity that…" at bounding box center [845, 556] width 1068 height 196
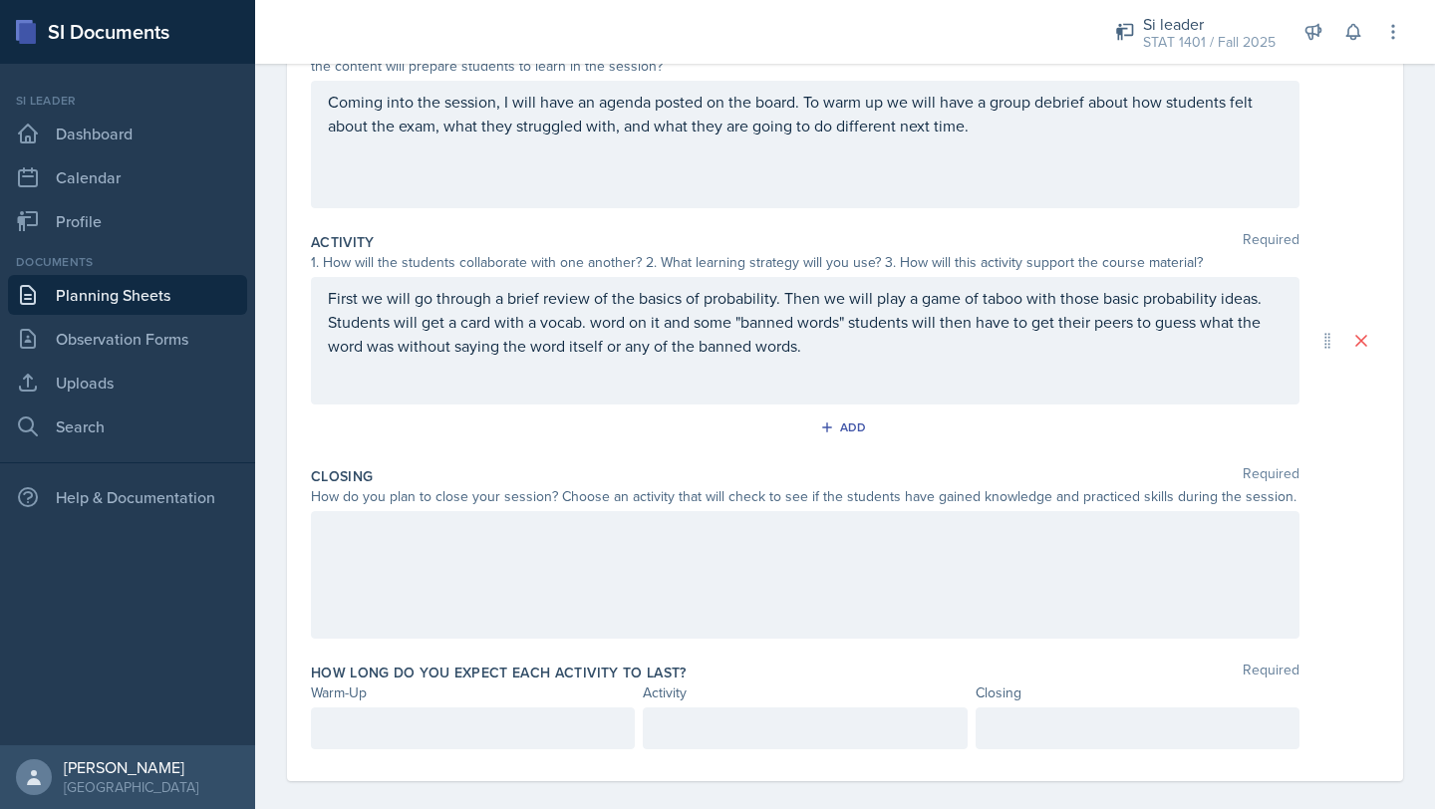
click at [684, 554] on div at bounding box center [805, 575] width 988 height 128
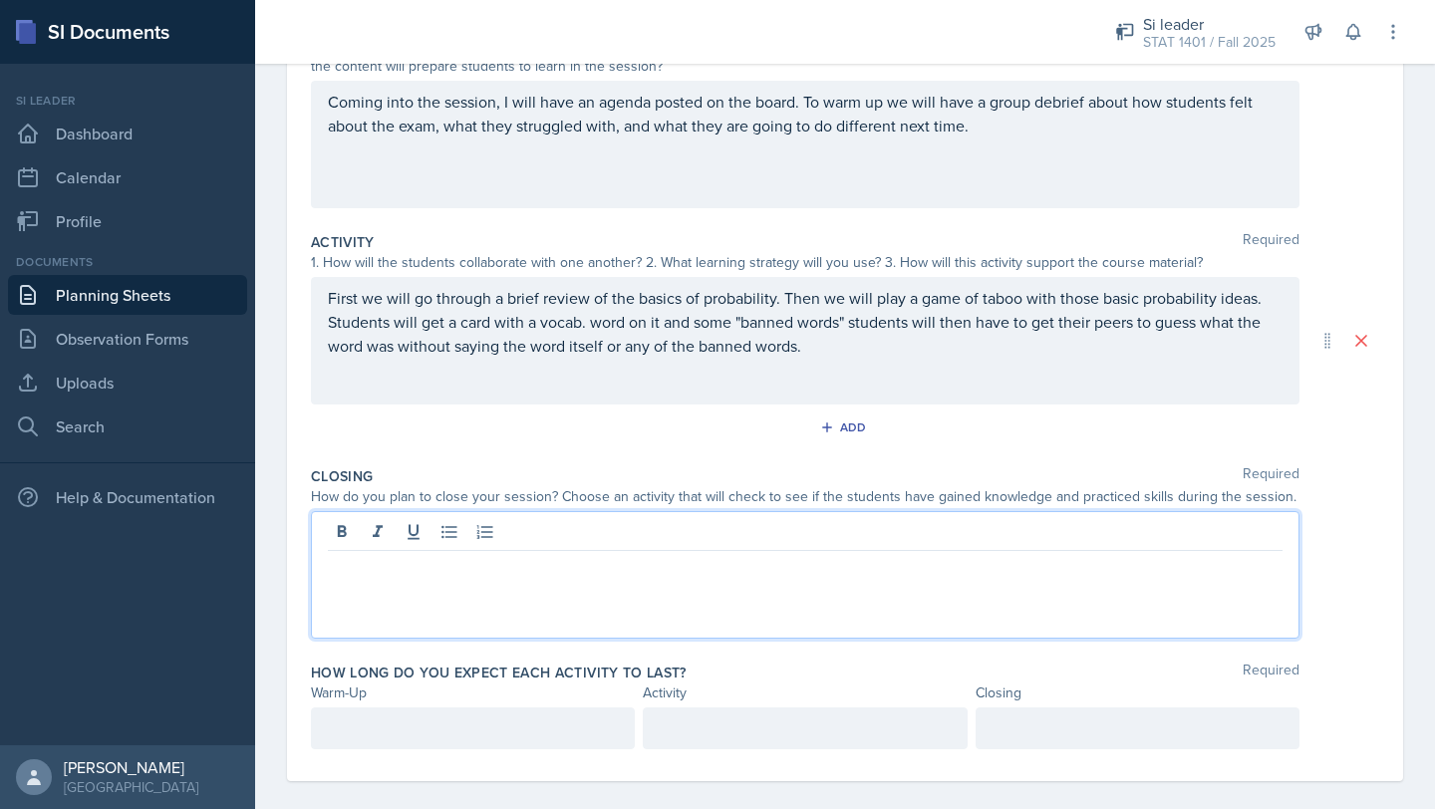
scroll to position [276, 0]
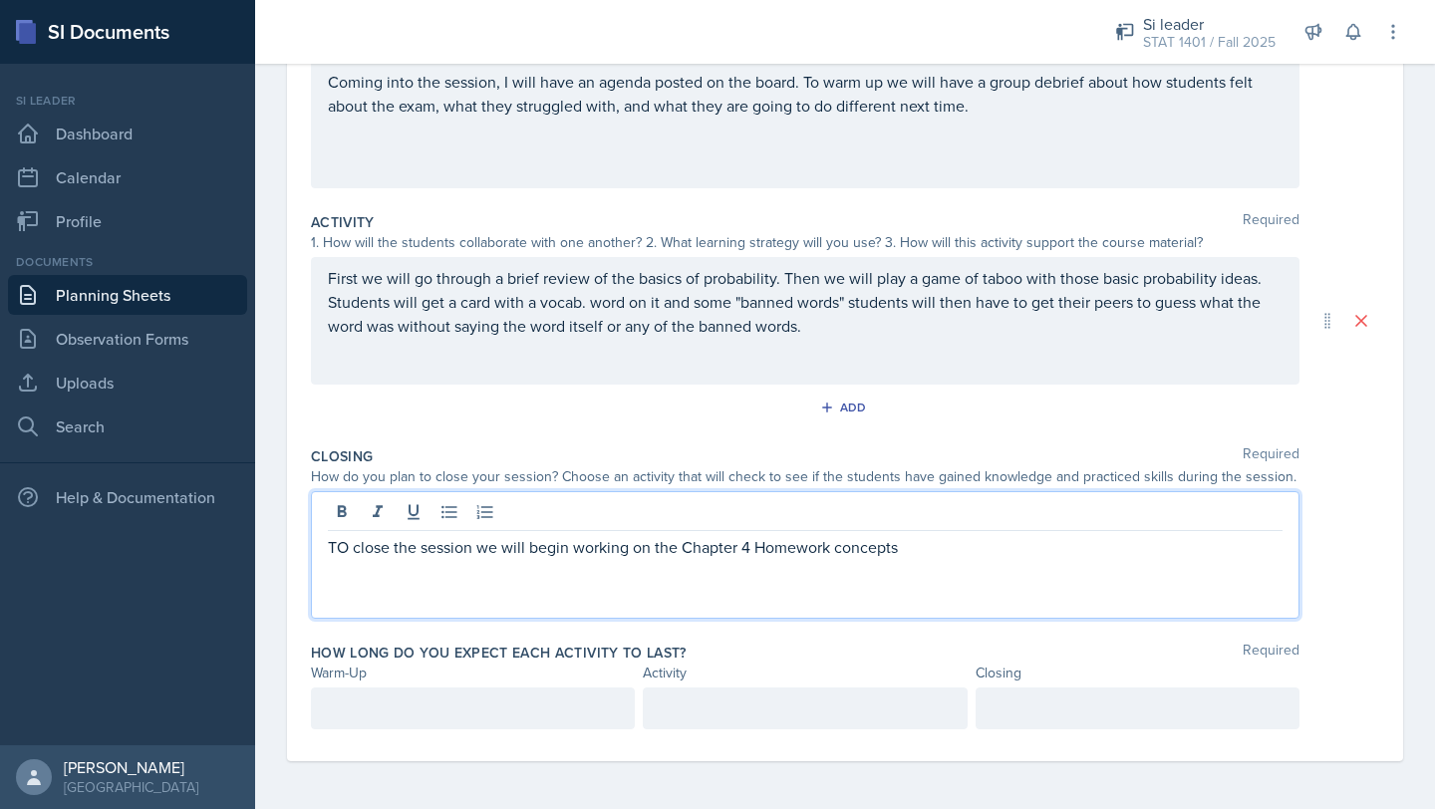
click at [346, 549] on p "TO close the session we will begin working on the Chapter 4 Homework concepts" at bounding box center [805, 547] width 955 height 24
click at [913, 547] on p "To close the session we will begin working on the Chapter 4 Homework concepts" at bounding box center [805, 547] width 955 height 24
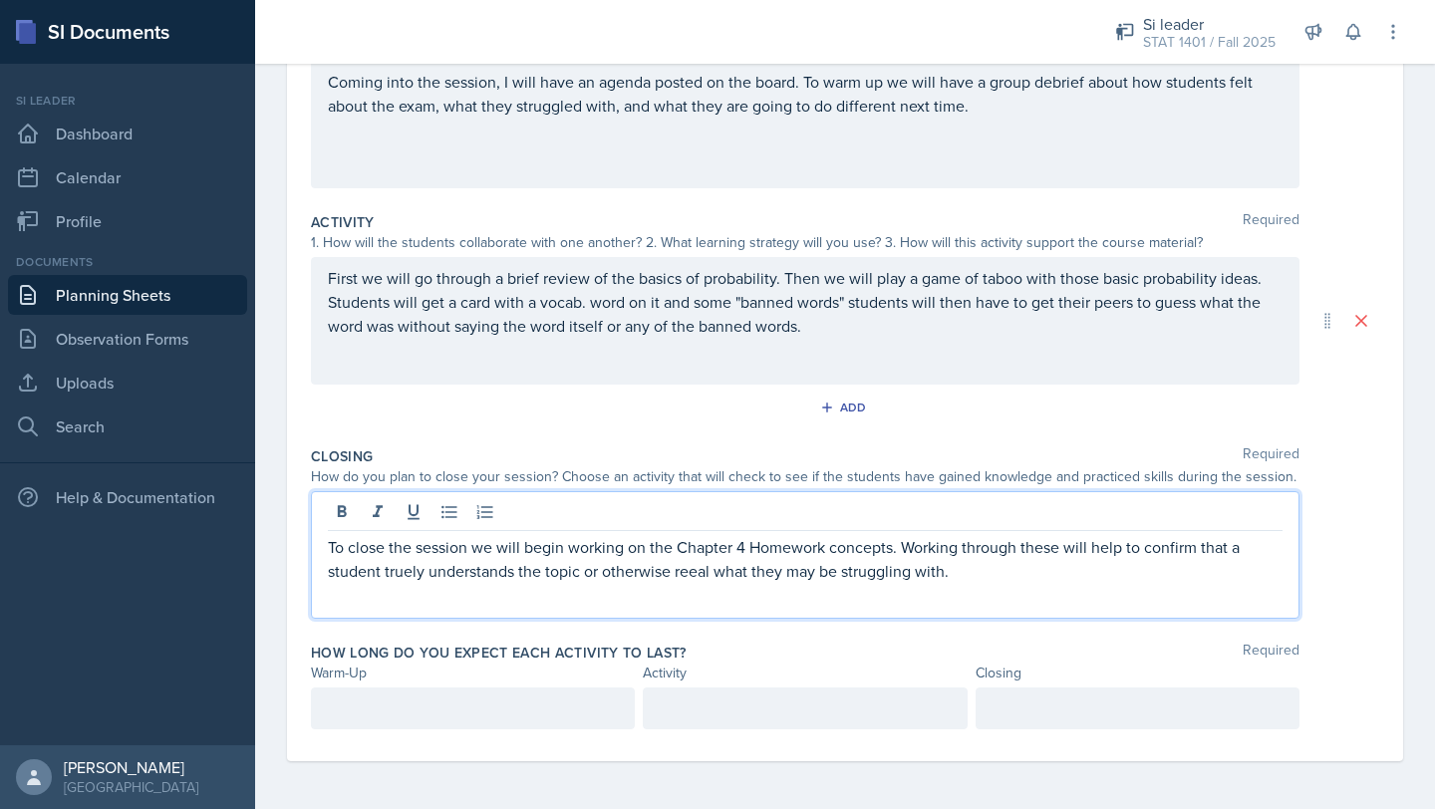
click at [688, 567] on p "To close the session we will begin working on the Chapter 4 Homework concepts. …" at bounding box center [805, 559] width 955 height 48
click at [413, 574] on p "To close the session we will begin working on the Chapter 4 Homework concepts. …" at bounding box center [805, 559] width 955 height 48
click at [956, 576] on p "To close the session we will begin working on the Chapter 4 Homework concepts. …" at bounding box center [805, 559] width 955 height 48
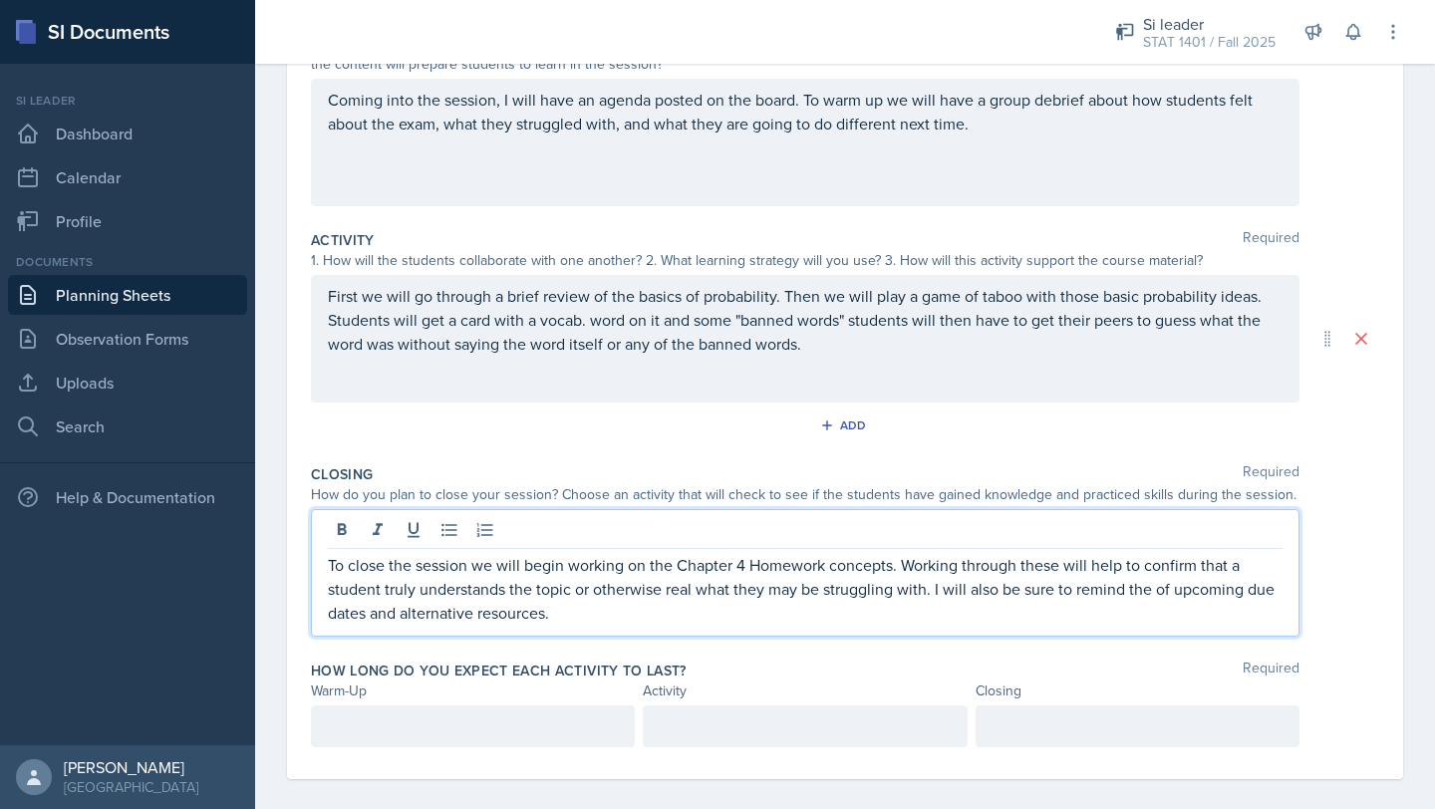
scroll to position [252, 0]
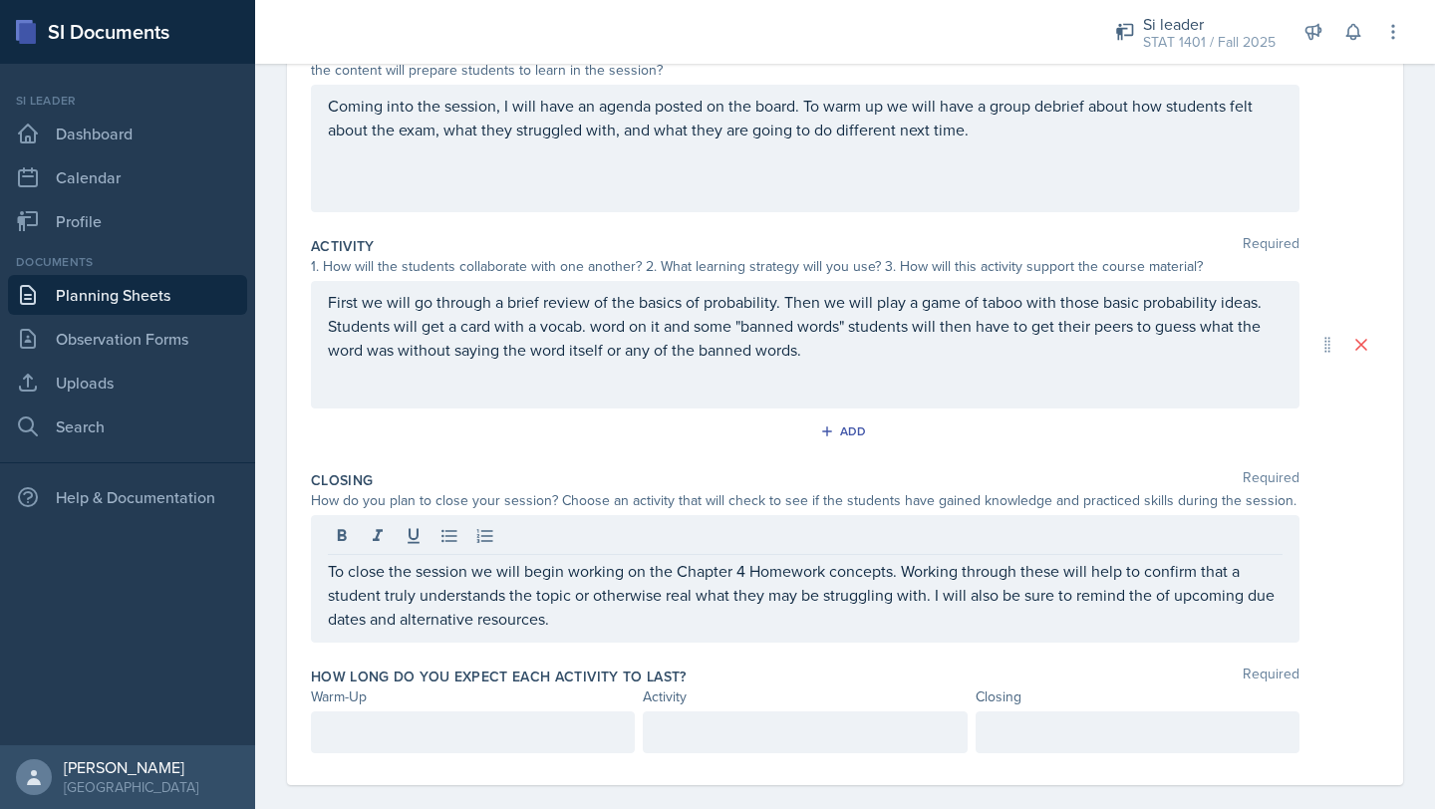
click at [592, 445] on div "Add" at bounding box center [845, 436] width 1068 height 38
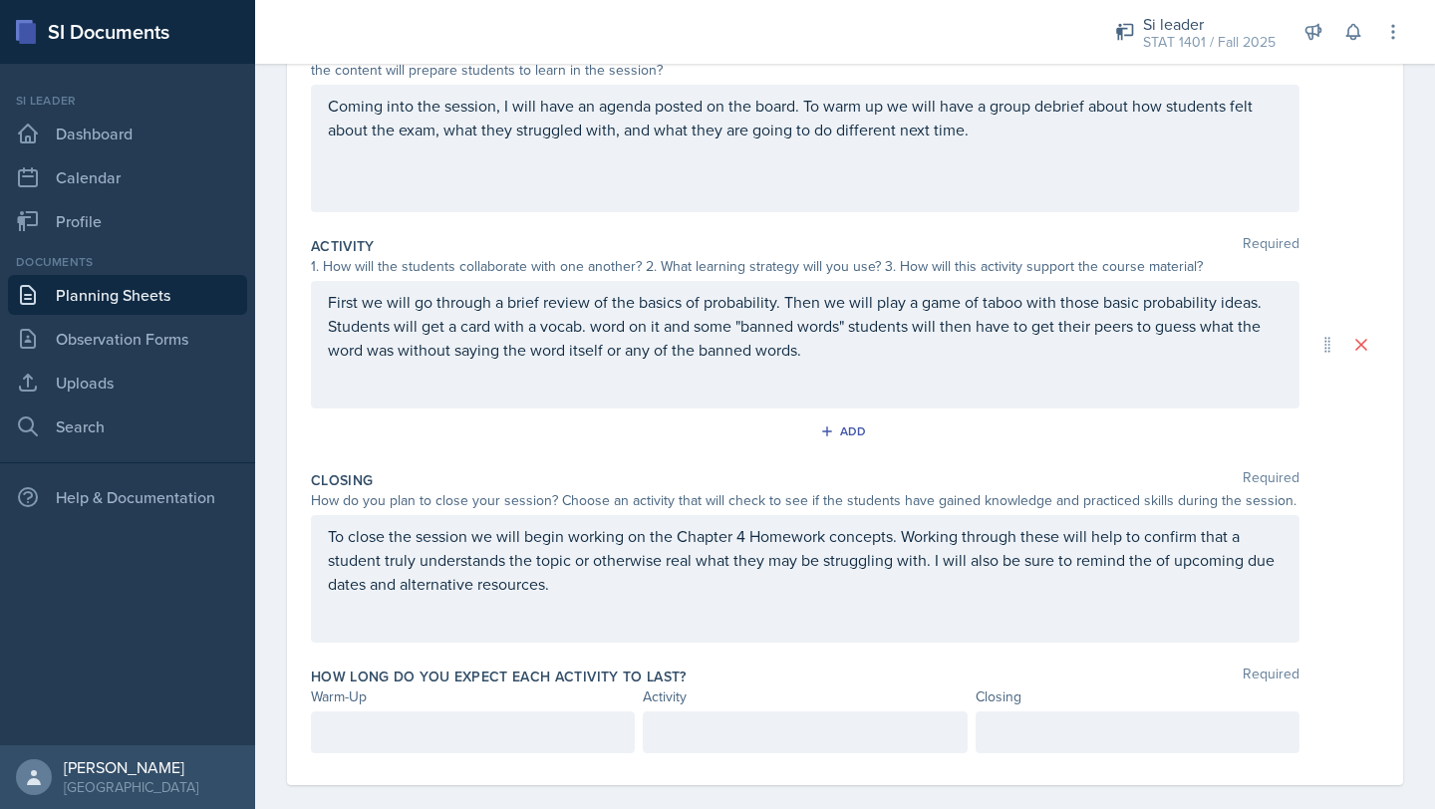
click at [390, 731] on div at bounding box center [473, 732] width 324 height 42
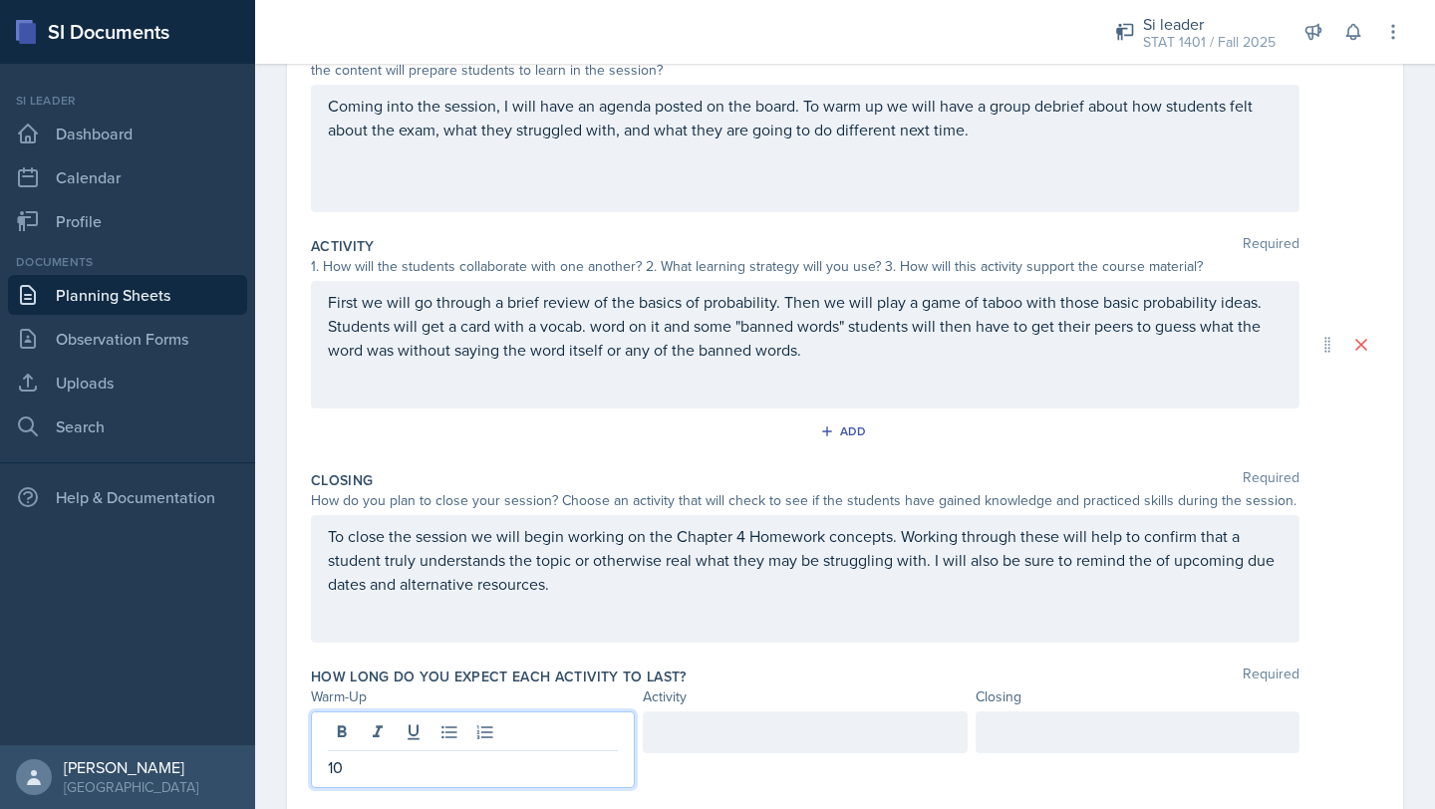
click at [707, 738] on div at bounding box center [805, 732] width 324 height 42
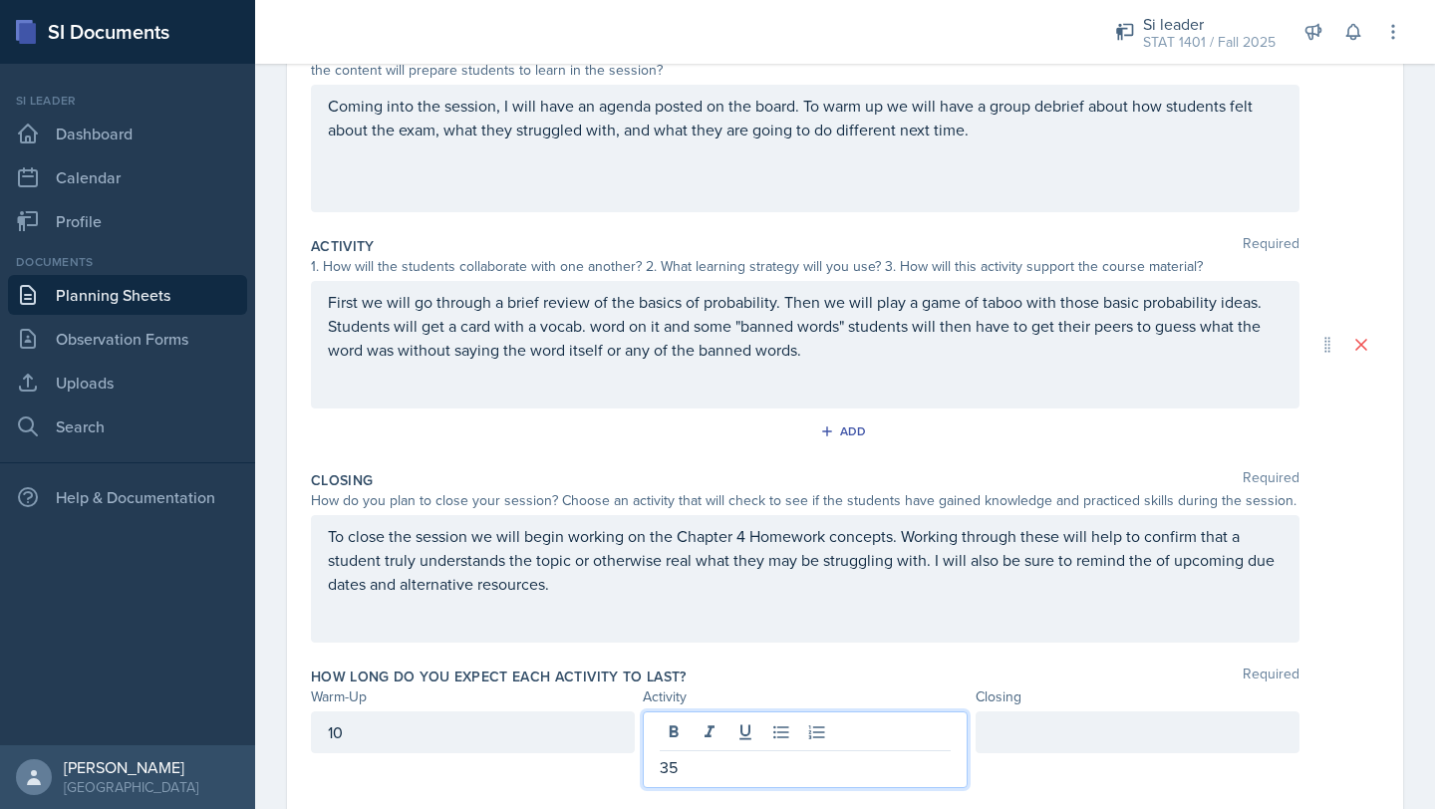
click at [1031, 737] on div at bounding box center [1138, 732] width 324 height 42
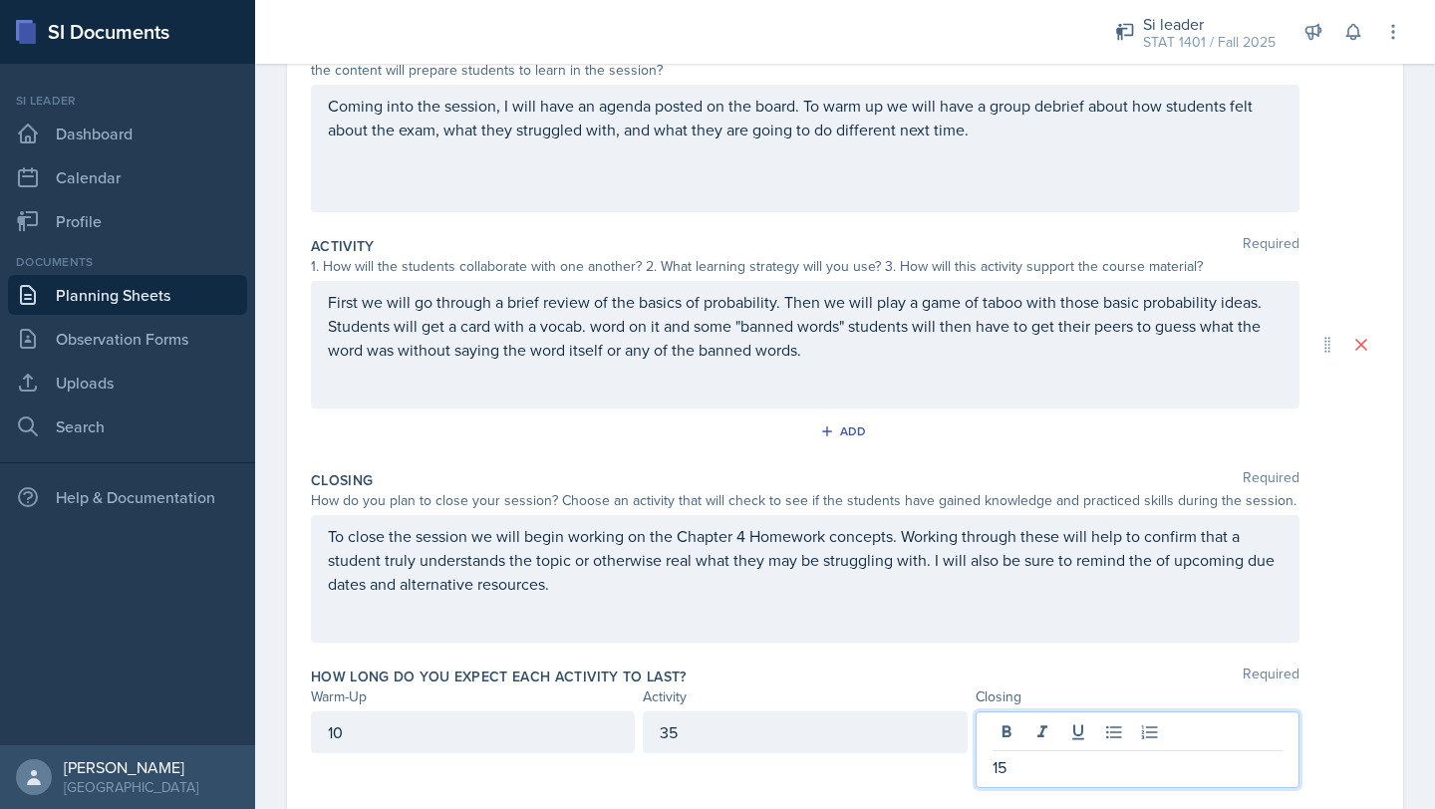
click at [517, 725] on div "10" at bounding box center [473, 732] width 324 height 42
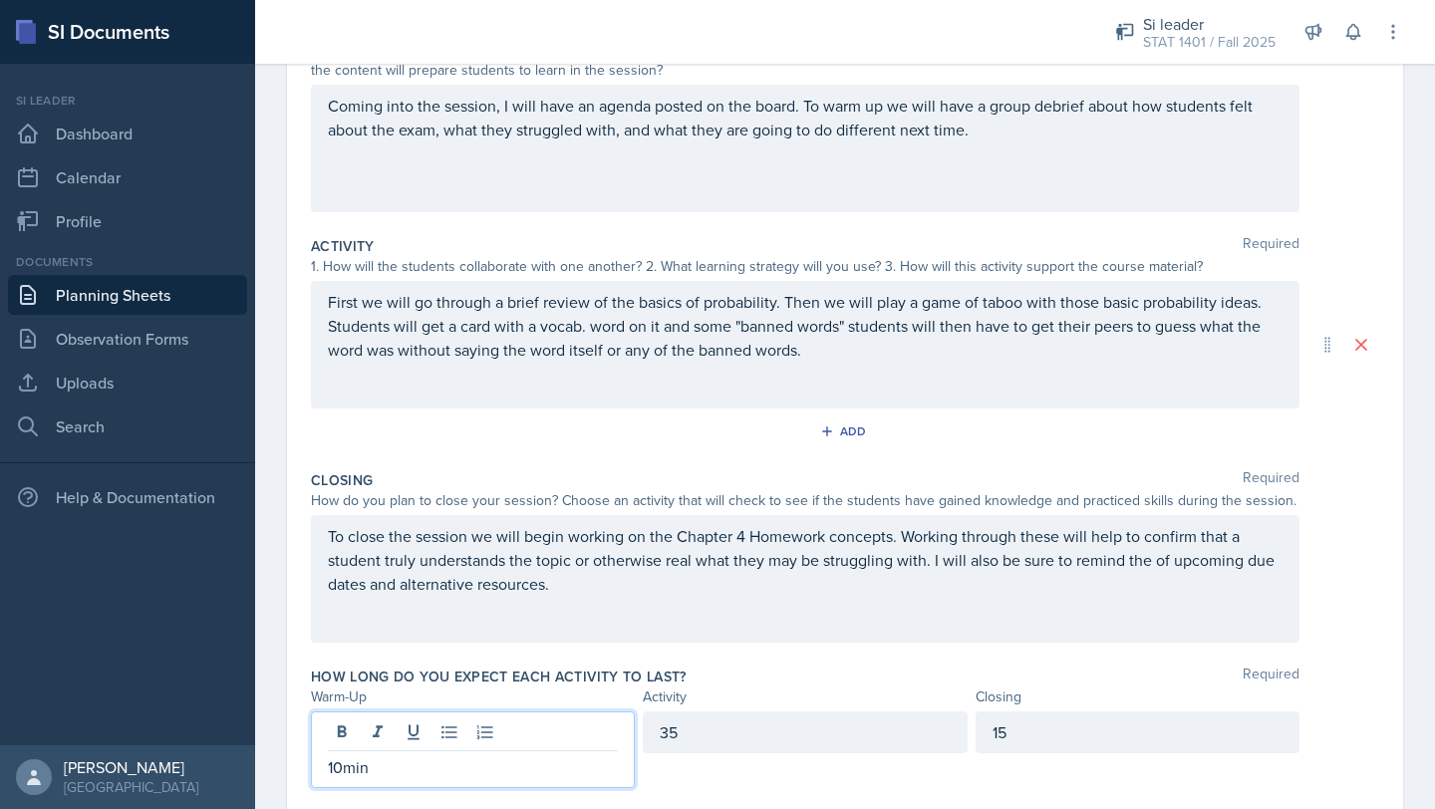
click at [768, 728] on div "35" at bounding box center [805, 732] width 324 height 42
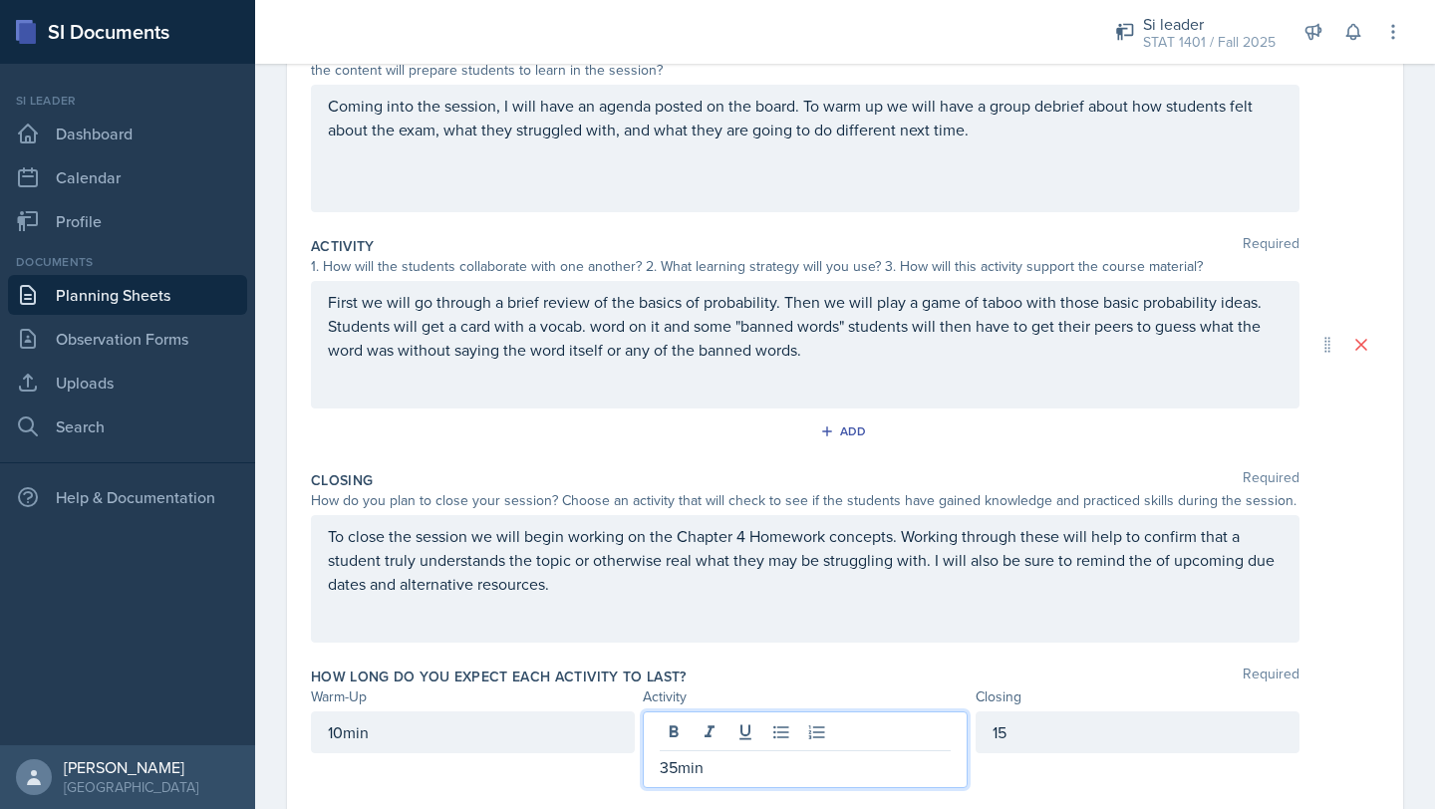
click at [1037, 725] on div "15" at bounding box center [1138, 732] width 324 height 42
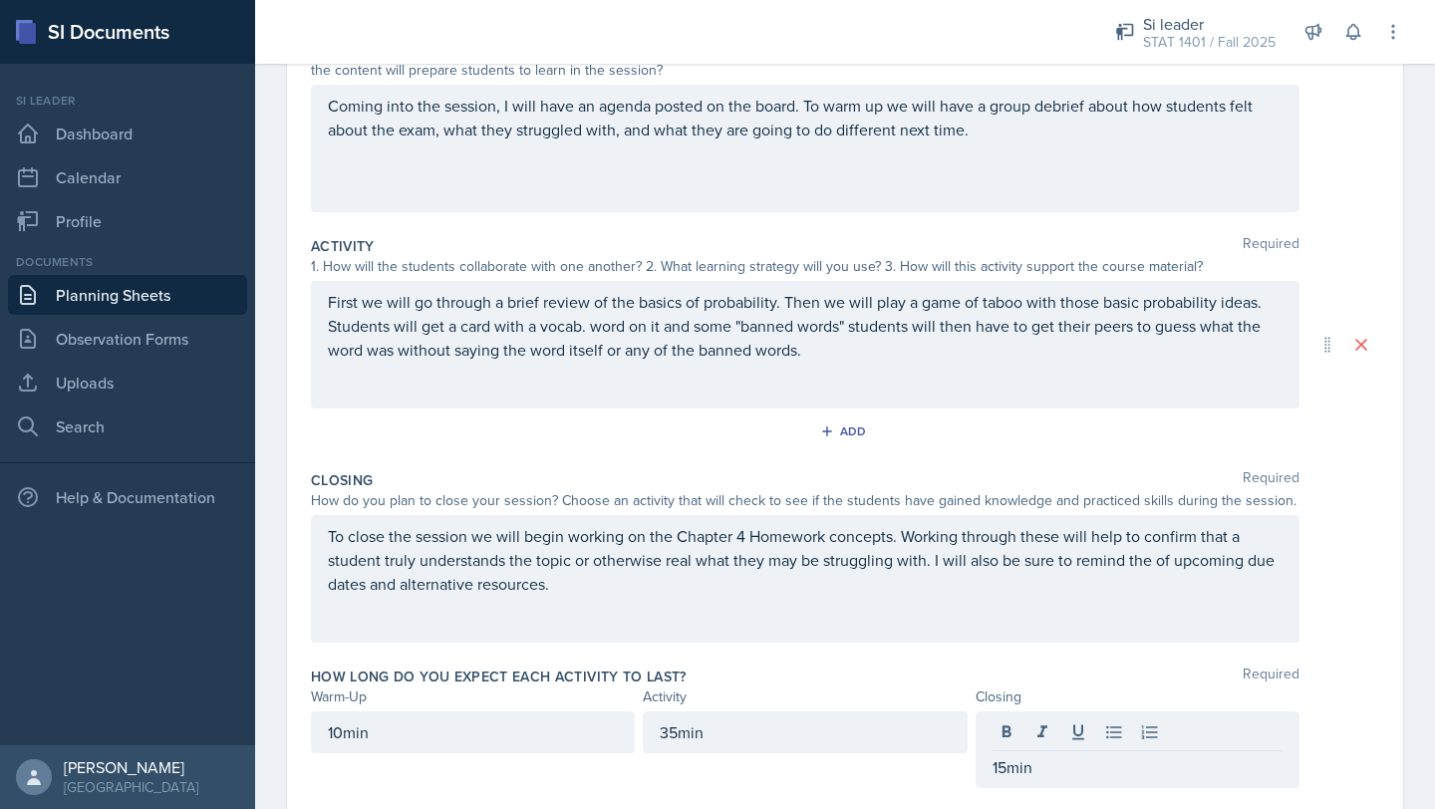
click at [802, 687] on div "Activity" at bounding box center [805, 697] width 324 height 21
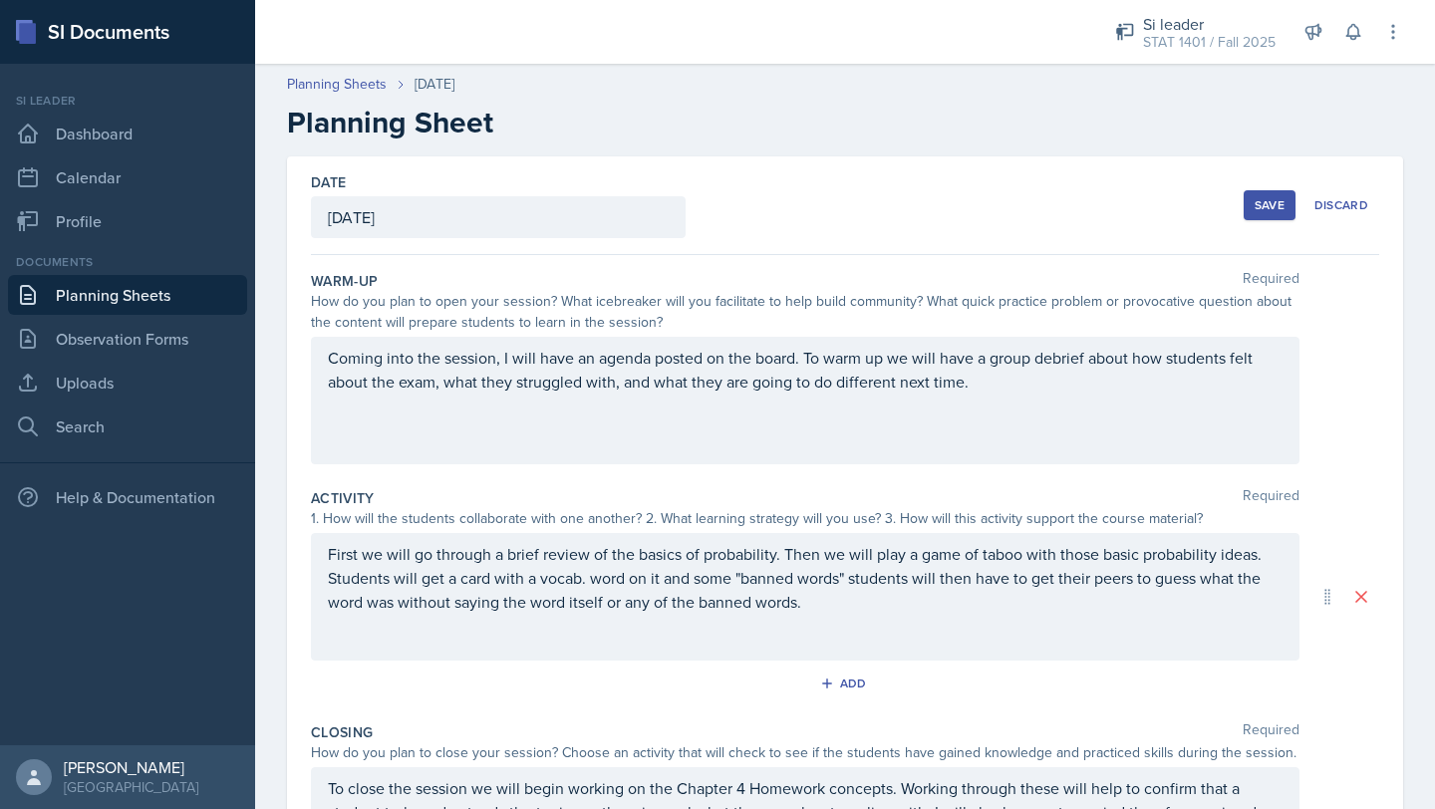
scroll to position [8, 0]
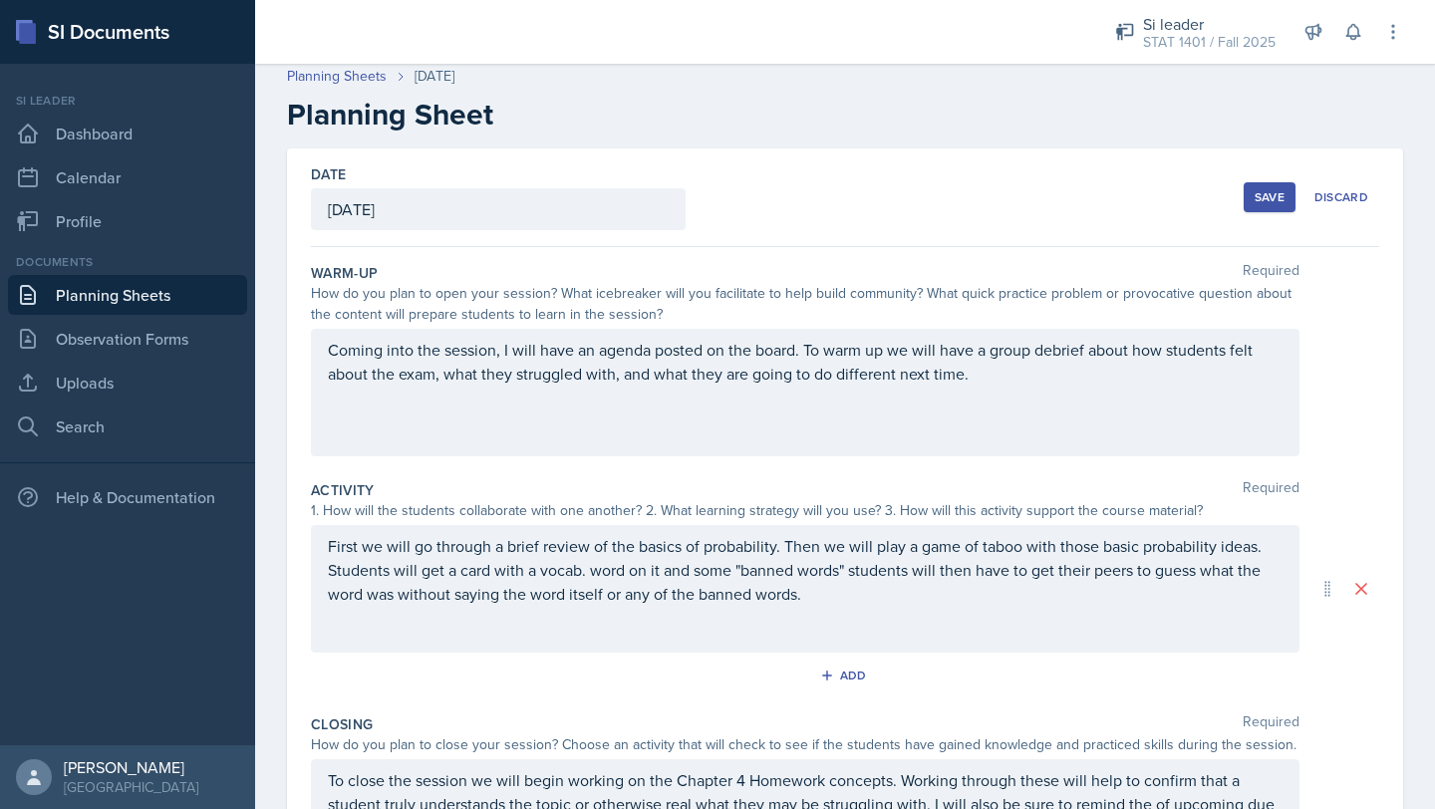
drag, startPoint x: 326, startPoint y: 350, endPoint x: 1010, endPoint y: 398, distance: 686.2
click at [1010, 399] on div "Coming into the session, I will have an agenda posted on the board. To warm up …" at bounding box center [805, 393] width 988 height 128
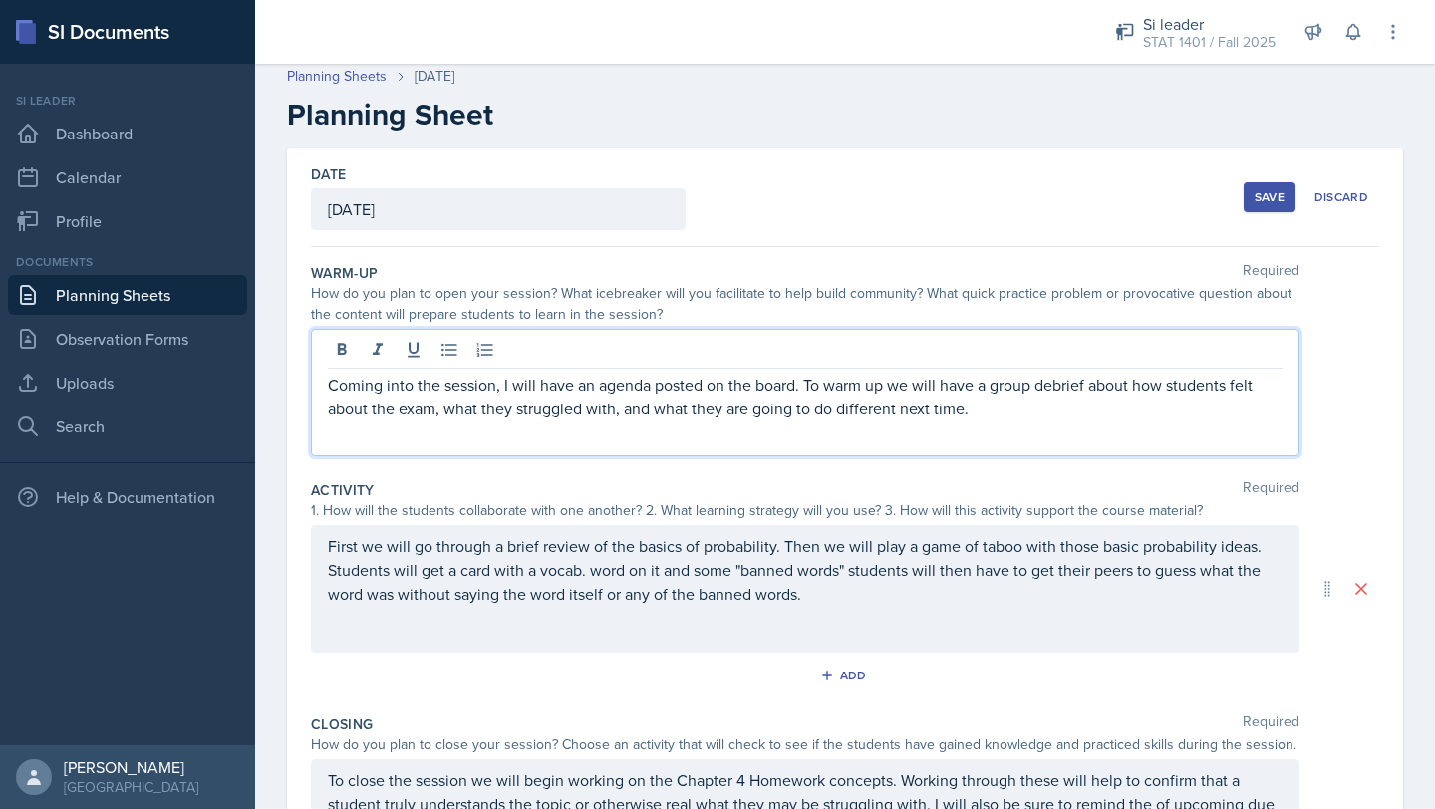
scroll to position [43, 0]
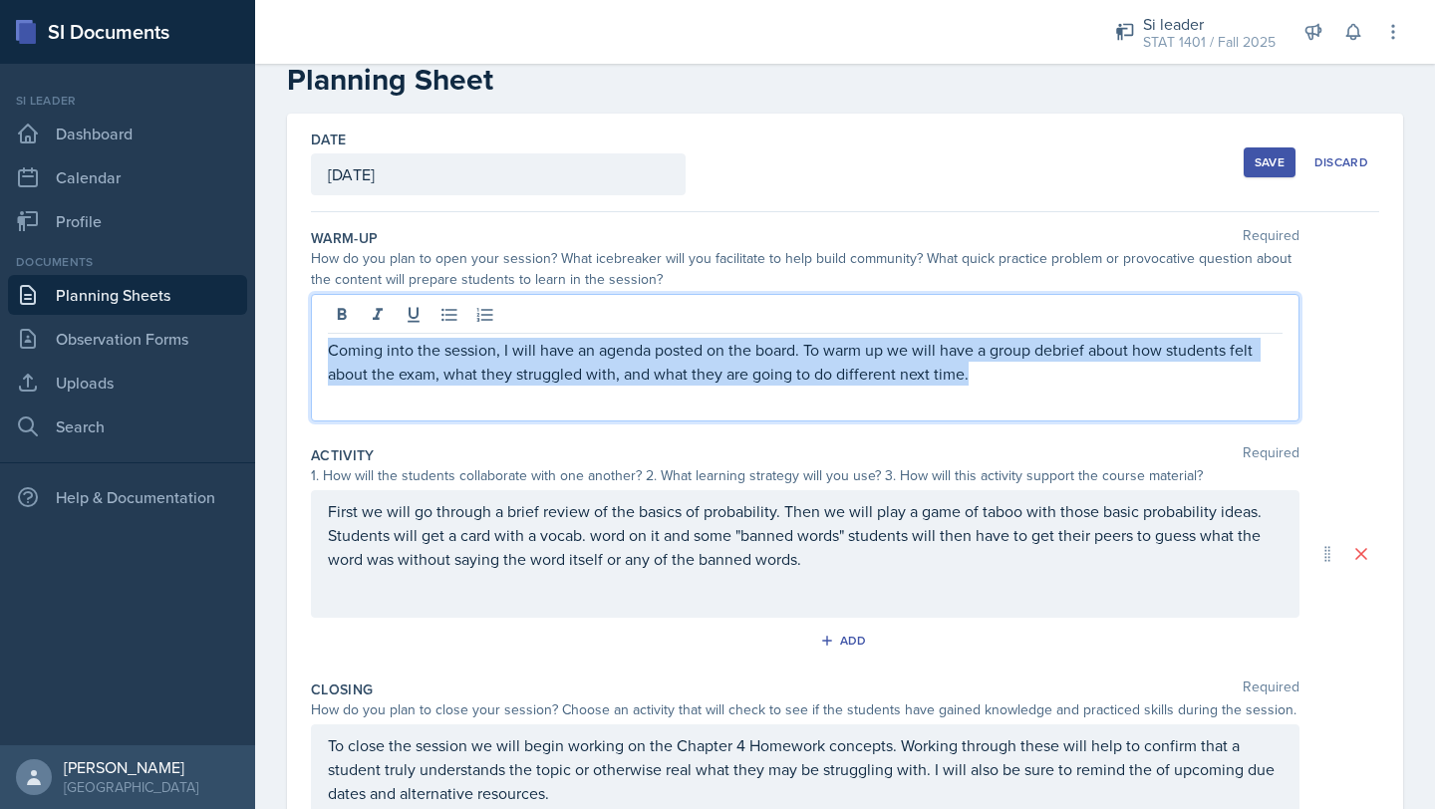
drag, startPoint x: 330, startPoint y: 354, endPoint x: 972, endPoint y: 385, distance: 642.4
click at [972, 385] on p "Coming into the session, I will have an agenda posted on the board. To warm up …" at bounding box center [805, 362] width 955 height 48
copy p "Coming into the session, I will have an agenda posted on the board. To warm up …"
click at [1271, 166] on div "Save" at bounding box center [1270, 162] width 30 height 16
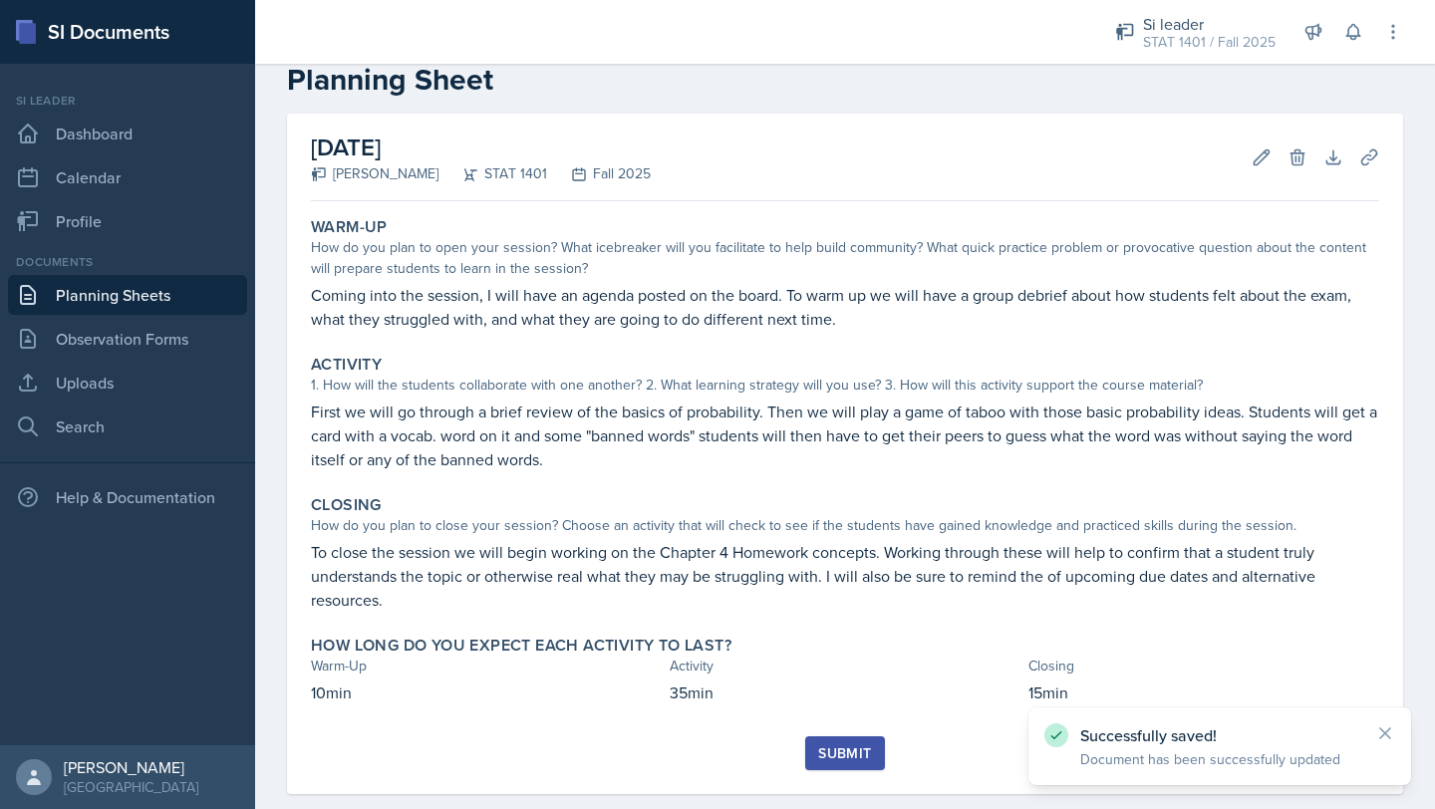
click at [160, 288] on link "Planning Sheets" at bounding box center [127, 295] width 239 height 40
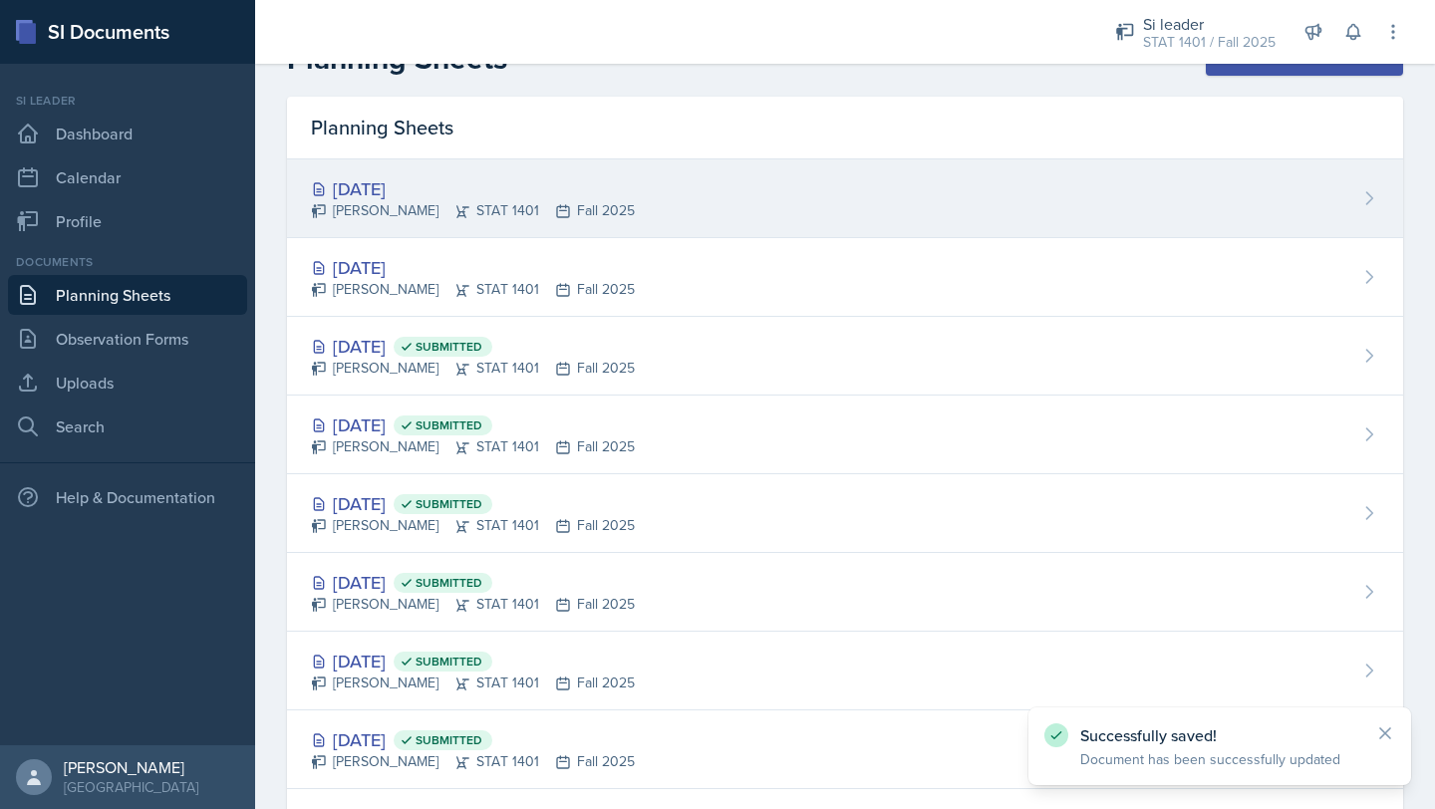
click at [414, 219] on div "[PERSON_NAME] STAT 1401 Fall 2025" at bounding box center [473, 210] width 324 height 21
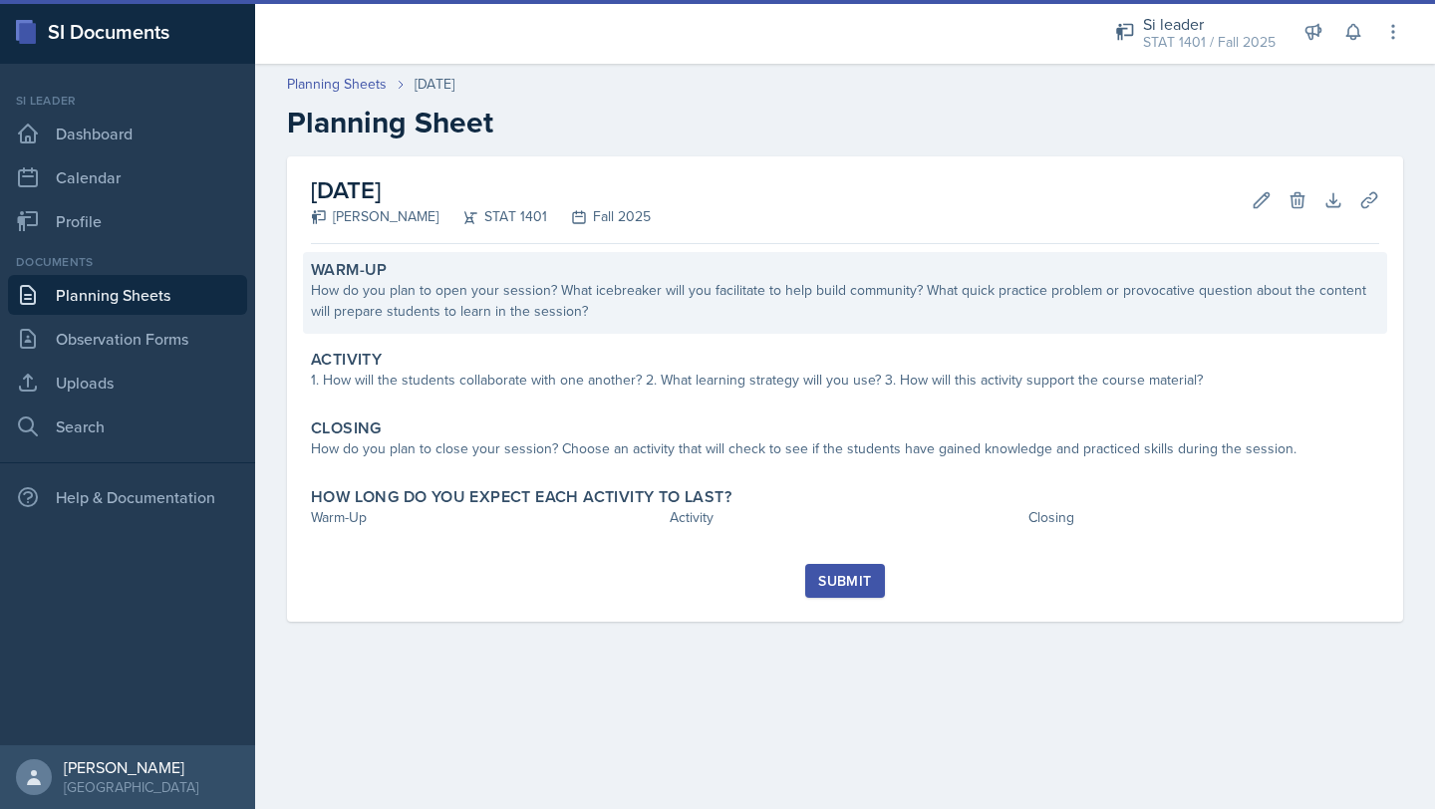
click at [418, 290] on div "How do you plan to open your session? What icebreaker will you facilitate to he…" at bounding box center [845, 301] width 1068 height 42
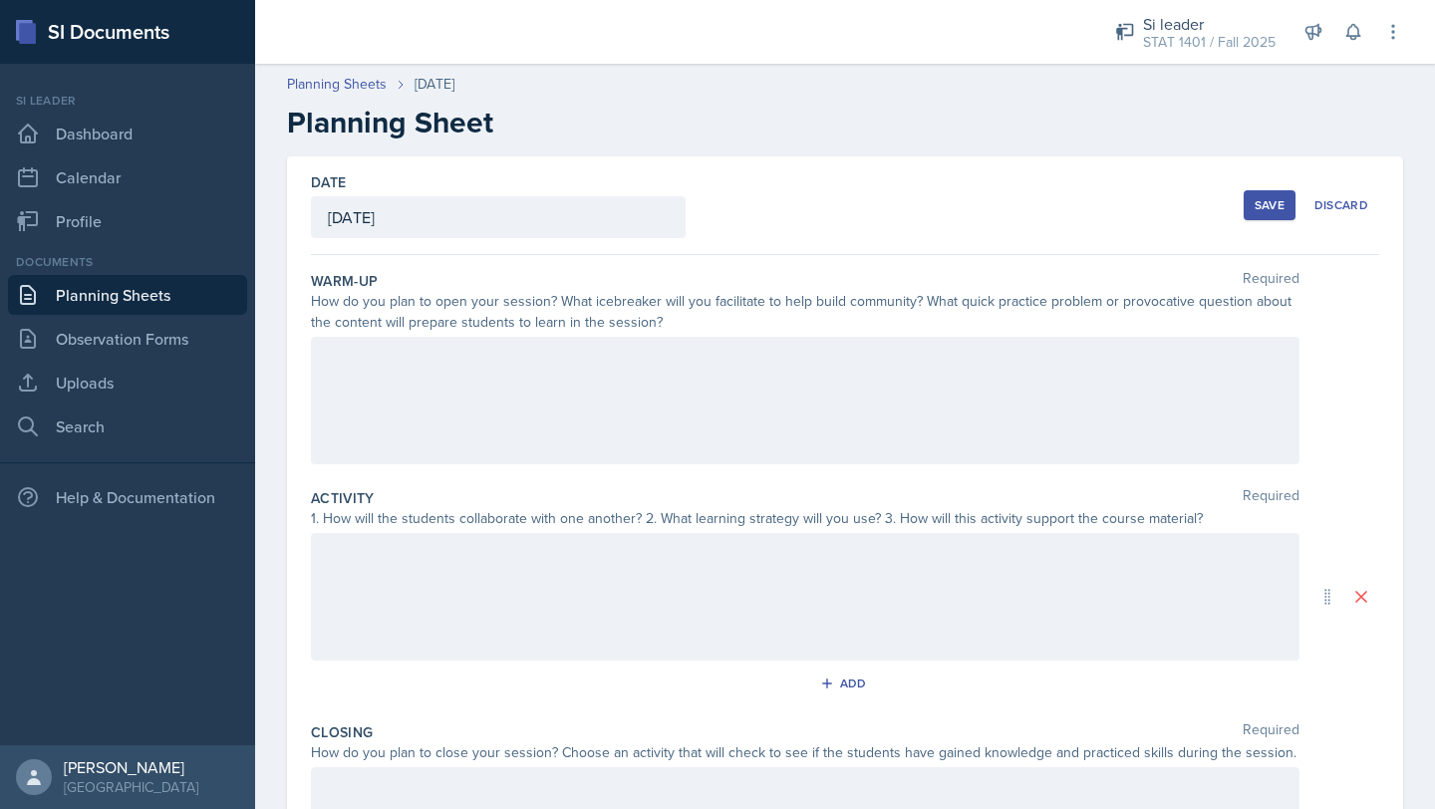
click at [421, 383] on div at bounding box center [805, 401] width 988 height 128
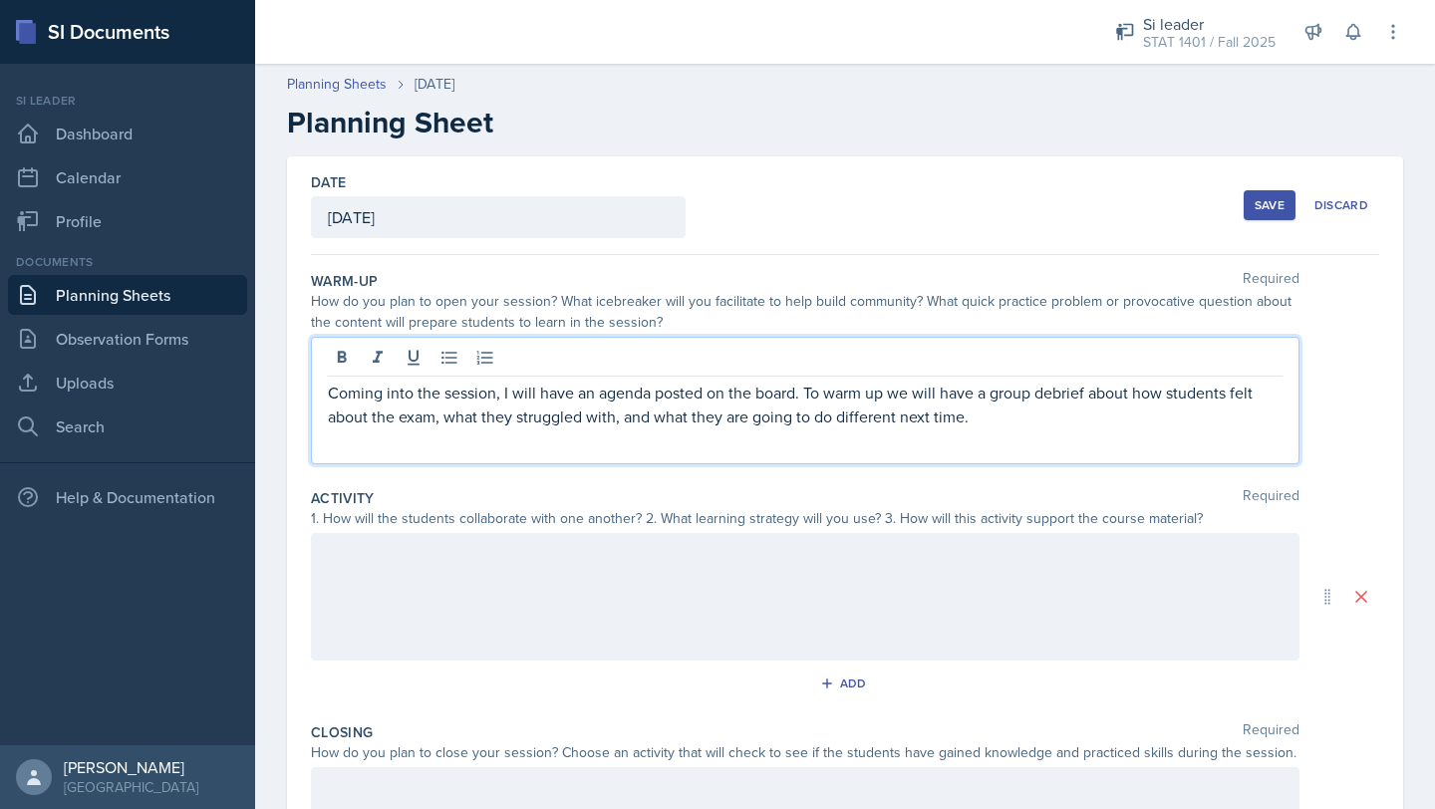
click at [1252, 209] on button "Save" at bounding box center [1270, 205] width 52 height 30
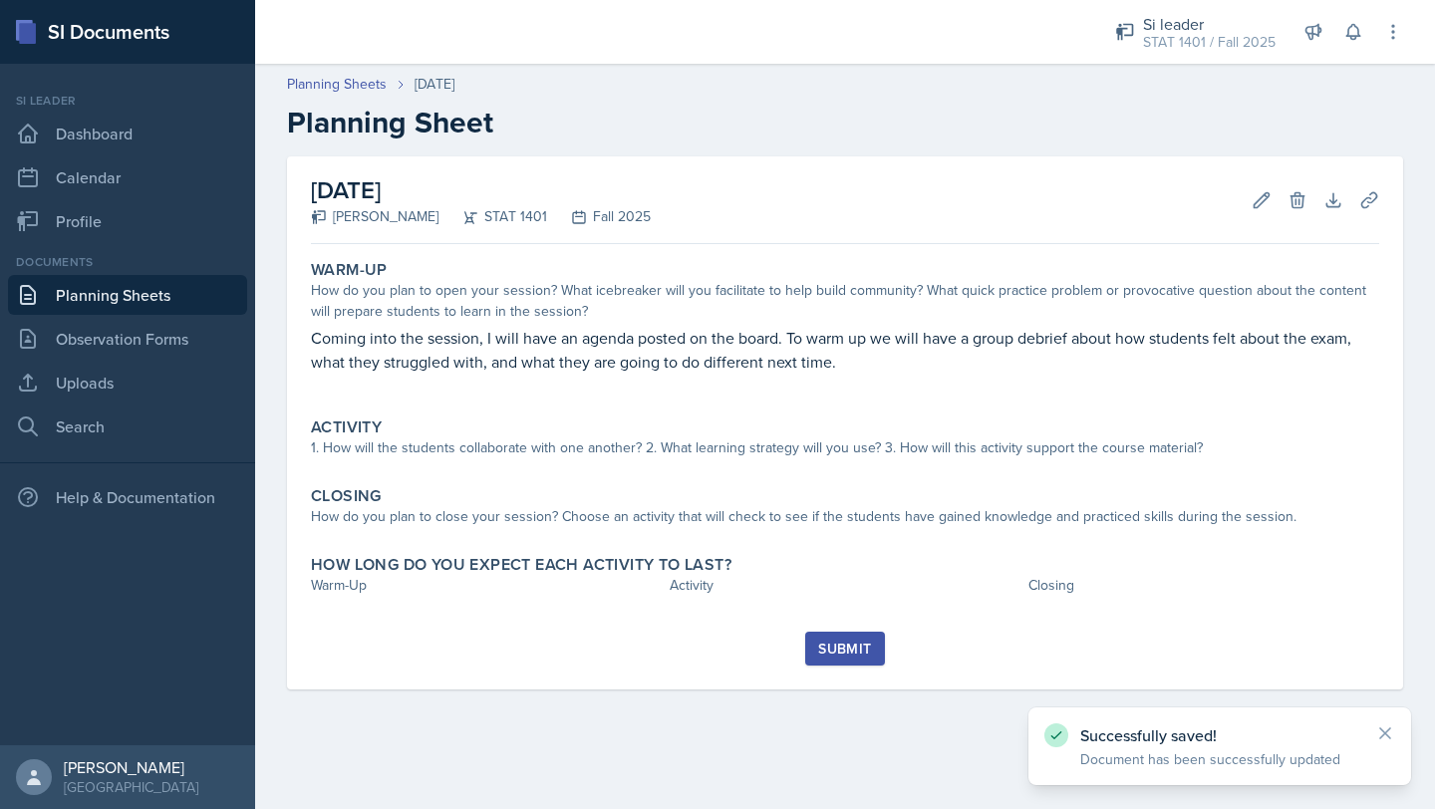
click at [163, 298] on link "Planning Sheets" at bounding box center [127, 295] width 239 height 40
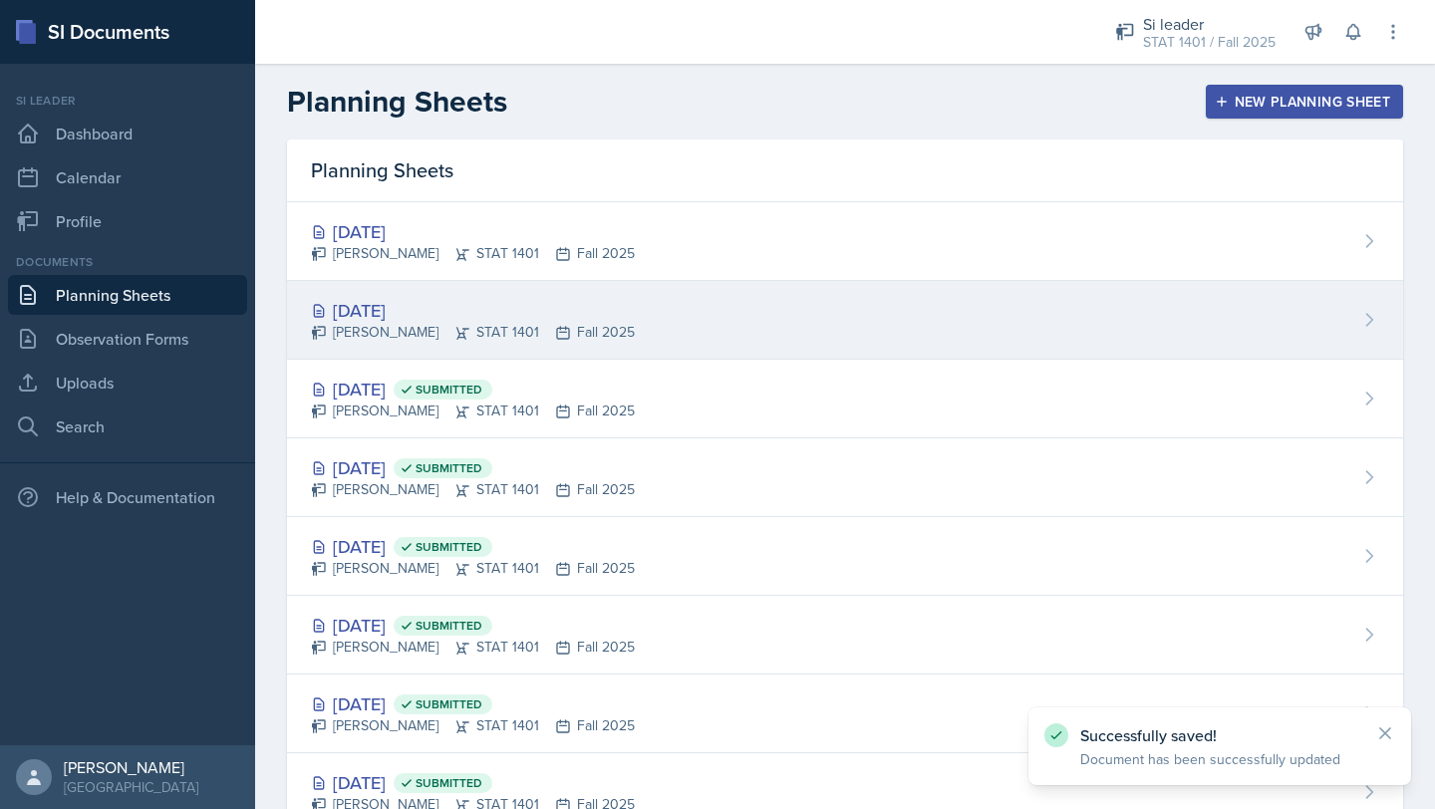
click at [527, 318] on div "[DATE]" at bounding box center [473, 310] width 324 height 27
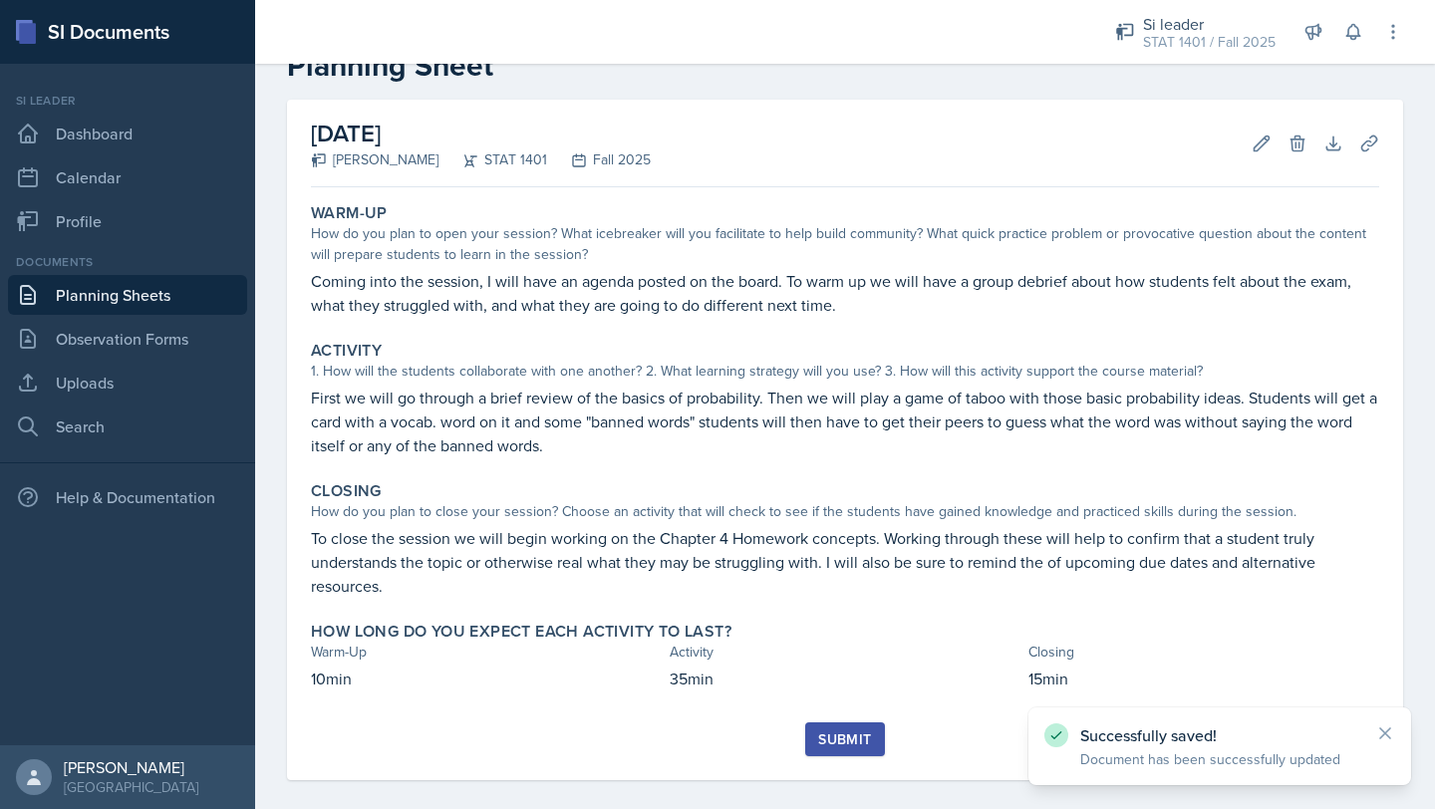
scroll to position [60, 0]
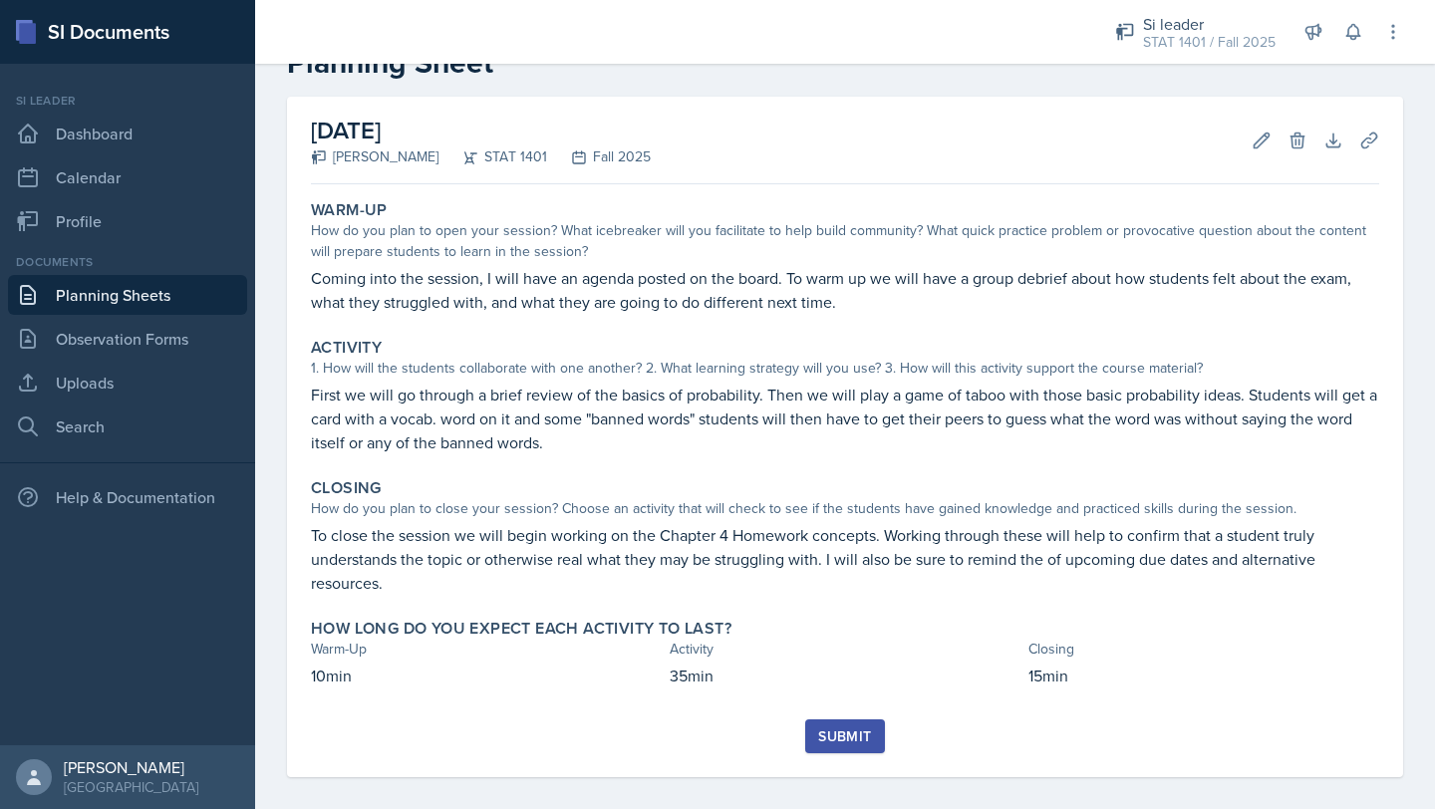
click at [307, 389] on div "Activity 1. How will the students collaborate with one another? 2. What learnin…" at bounding box center [845, 396] width 1084 height 133
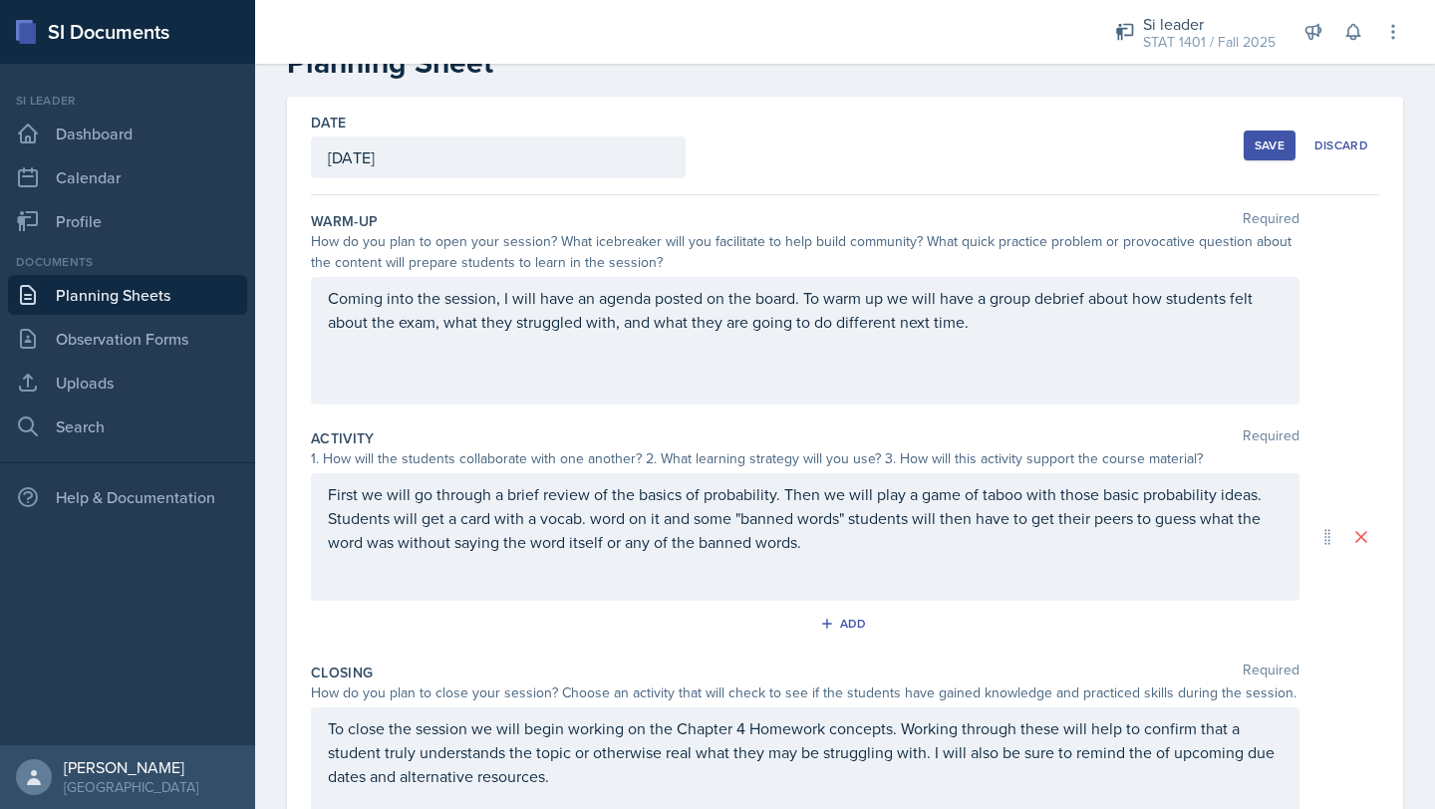
drag, startPoint x: 326, startPoint y: 489, endPoint x: 854, endPoint y: 535, distance: 530.1
click at [861, 537] on div "First we will go through a brief review of the basics of probability. Then we w…" at bounding box center [805, 537] width 988 height 128
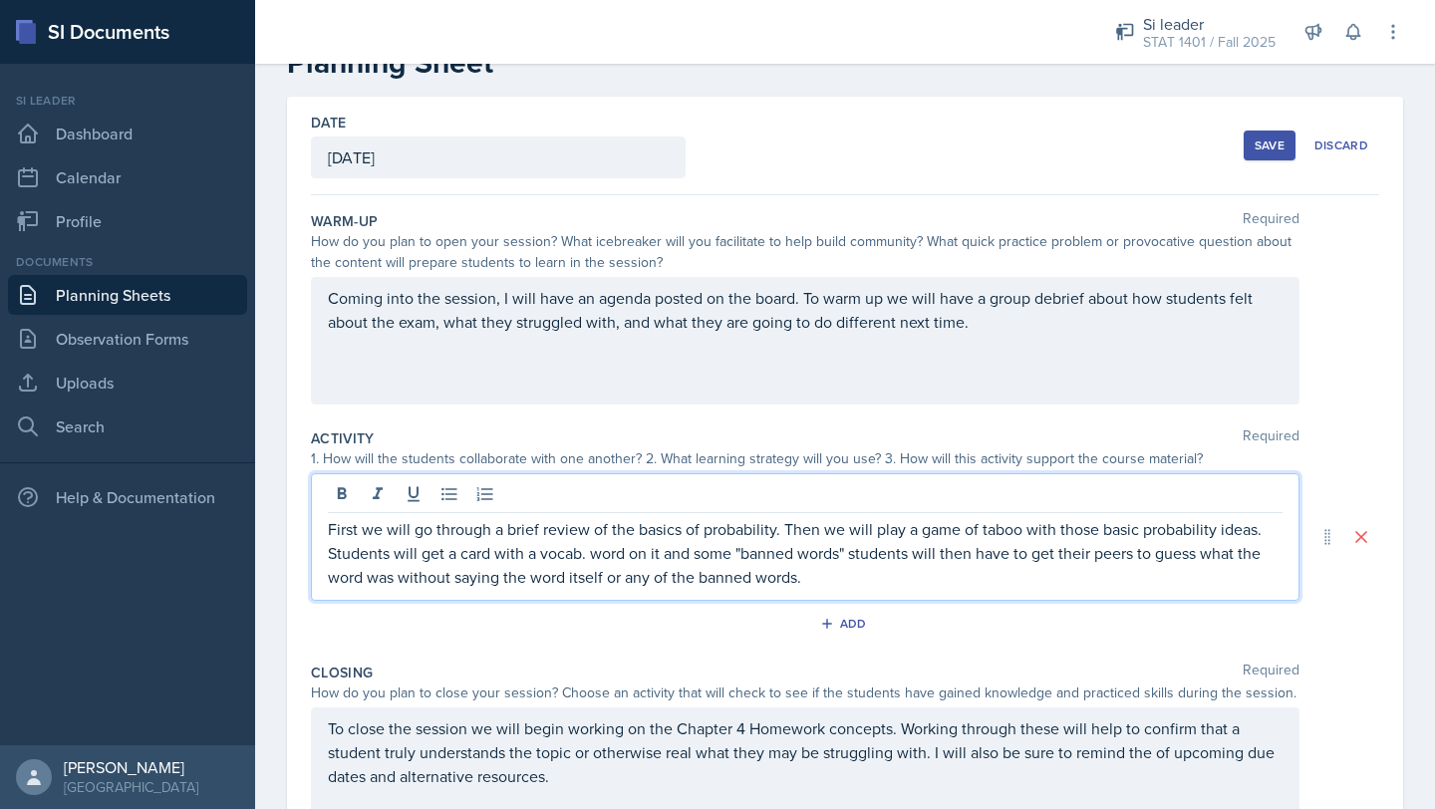
scroll to position [95, 0]
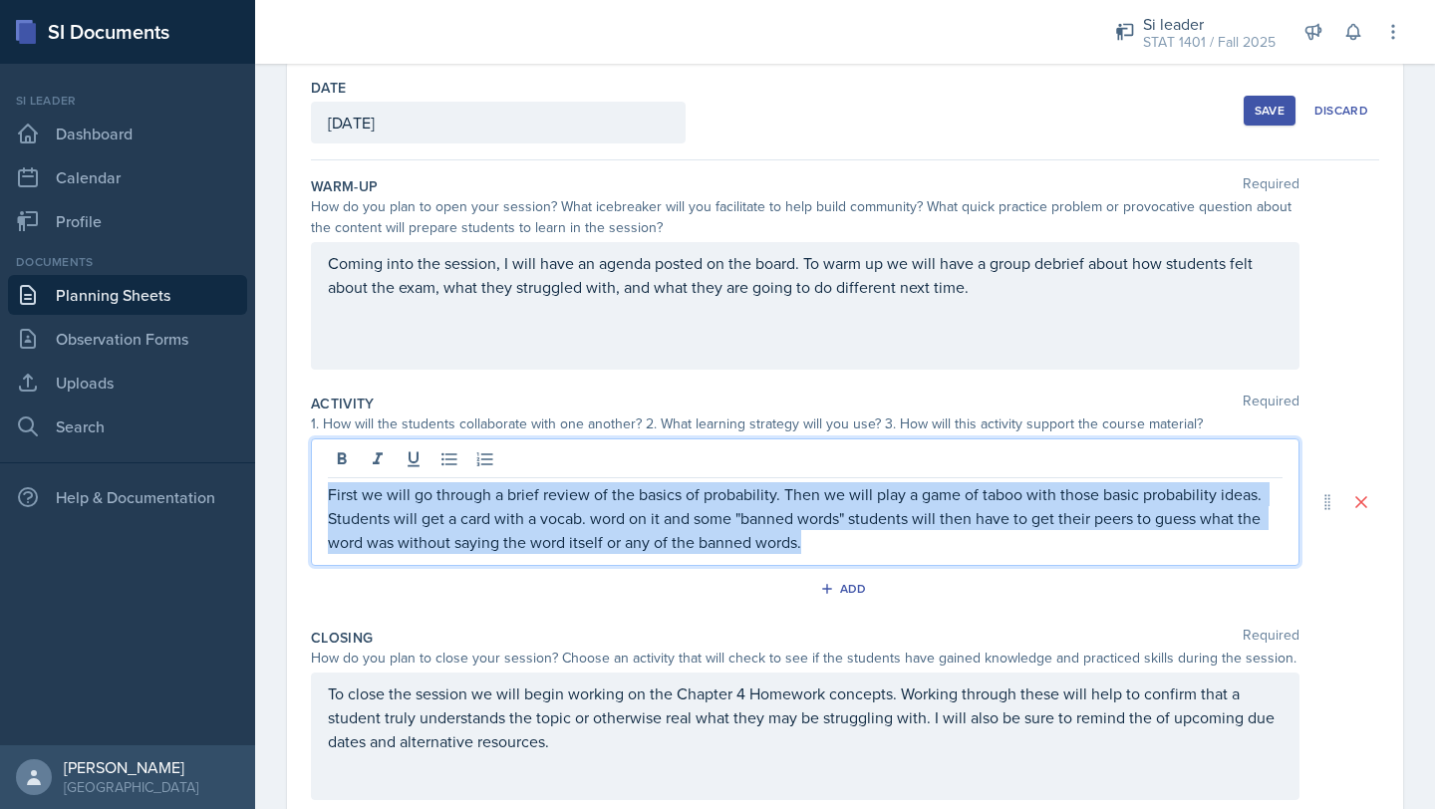
drag, startPoint x: 810, startPoint y: 541, endPoint x: 314, endPoint y: 488, distance: 499.0
click at [314, 489] on div "First we will go through a brief review of the basics of probability. Then we w…" at bounding box center [805, 502] width 988 height 128
copy p "First we will go through a brief review of the basics of probability. Then we w…"
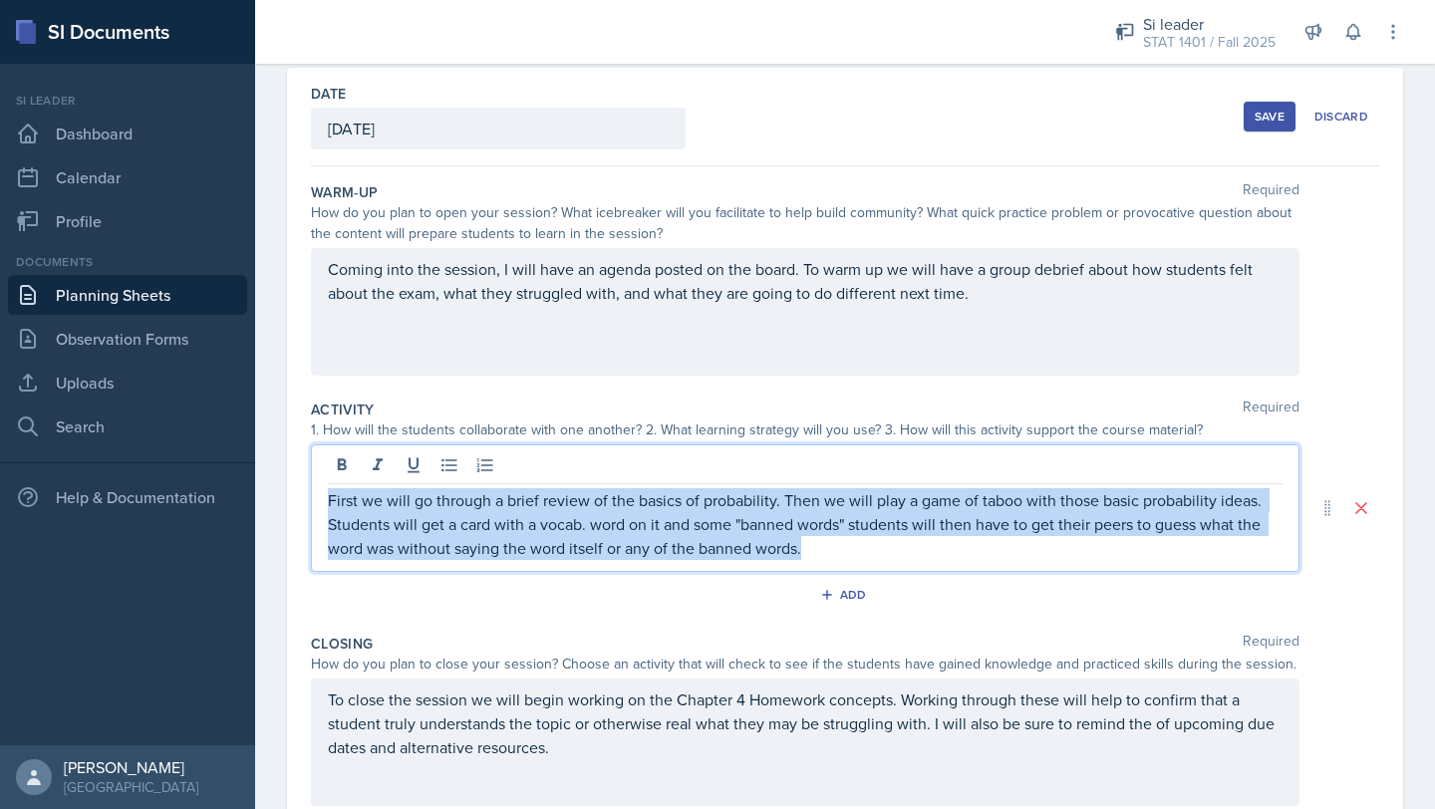
click at [166, 295] on link "Planning Sheets" at bounding box center [127, 295] width 239 height 40
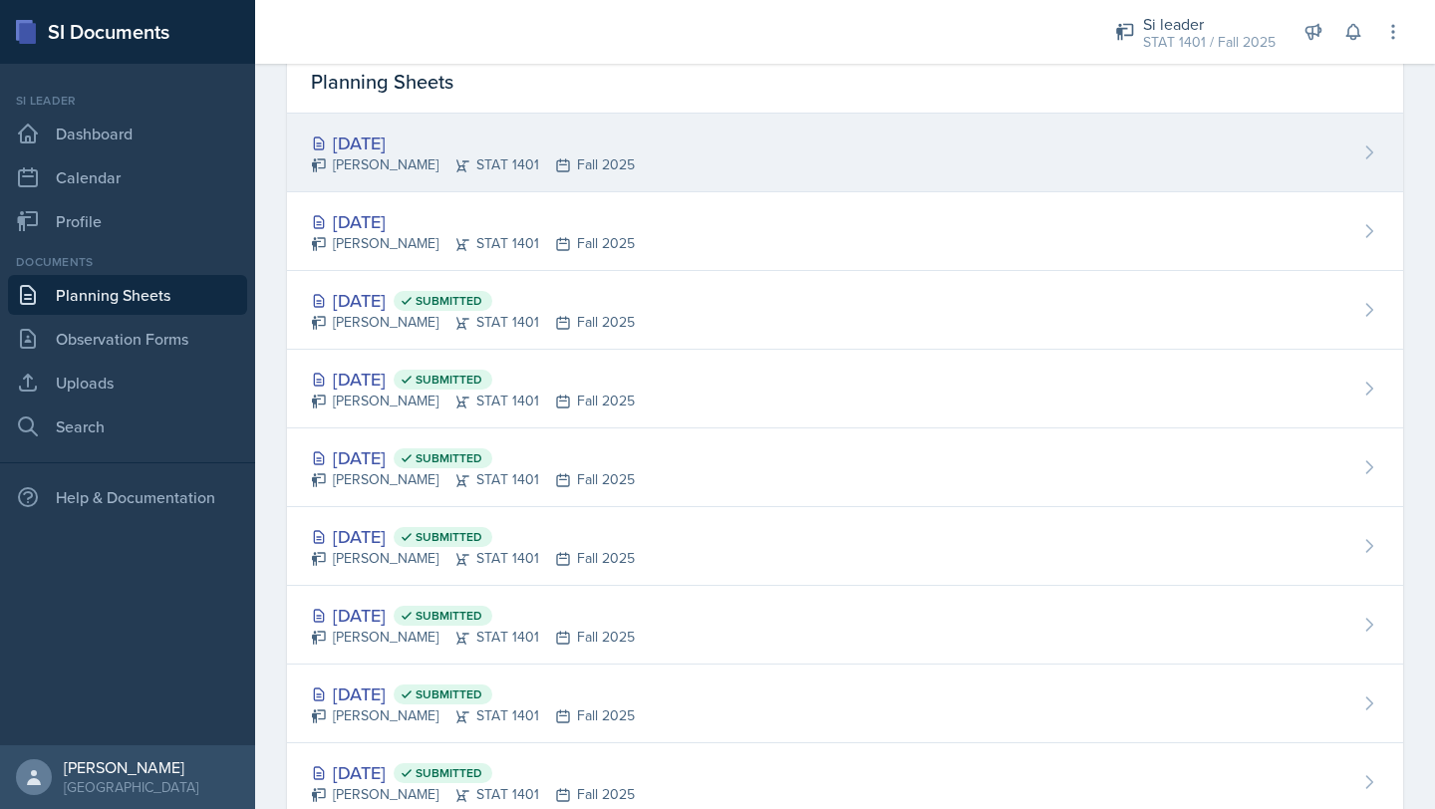
click at [489, 130] on div "[DATE]" at bounding box center [473, 143] width 324 height 27
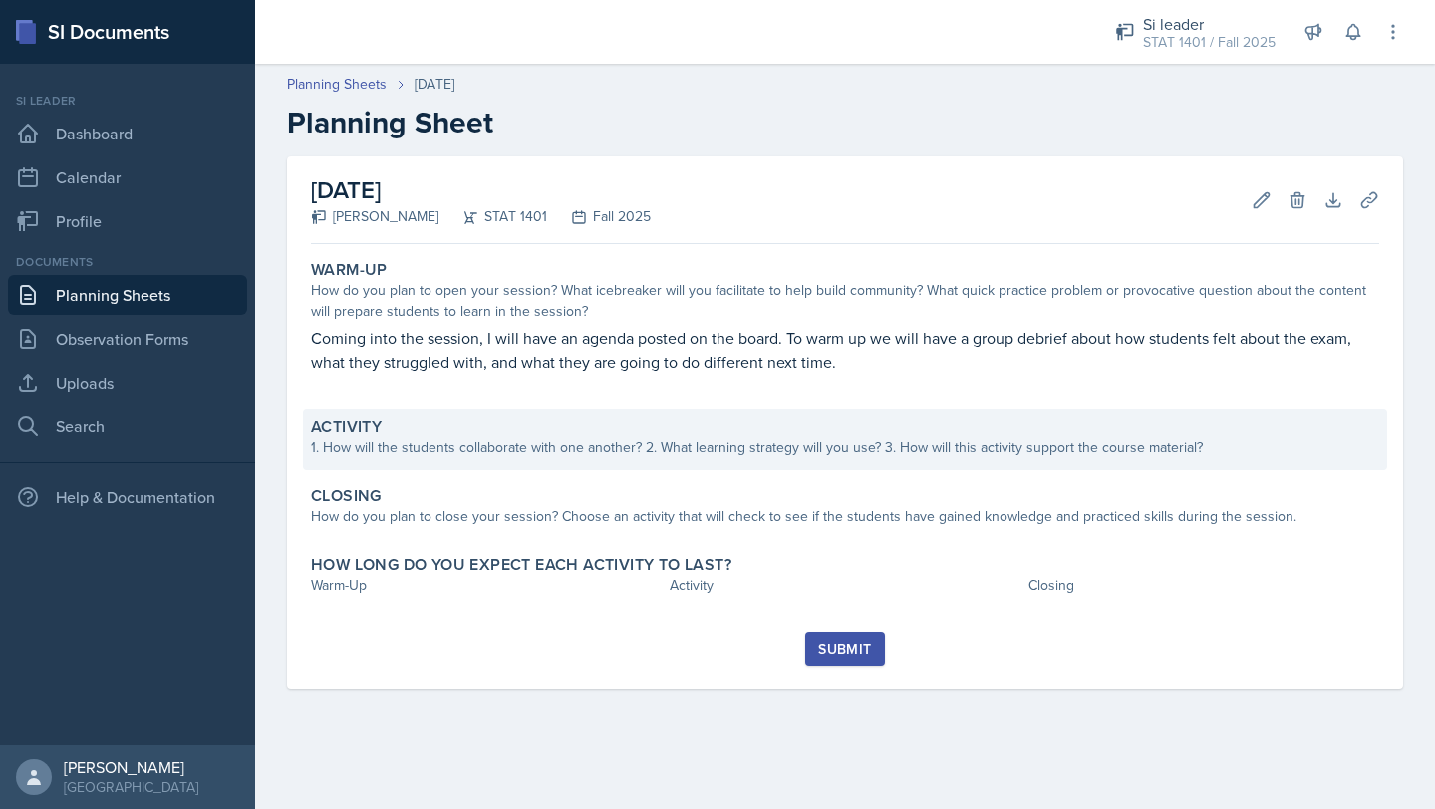
click at [437, 454] on div "1. How will the students collaborate with one another? 2. What learning strateg…" at bounding box center [845, 447] width 1068 height 21
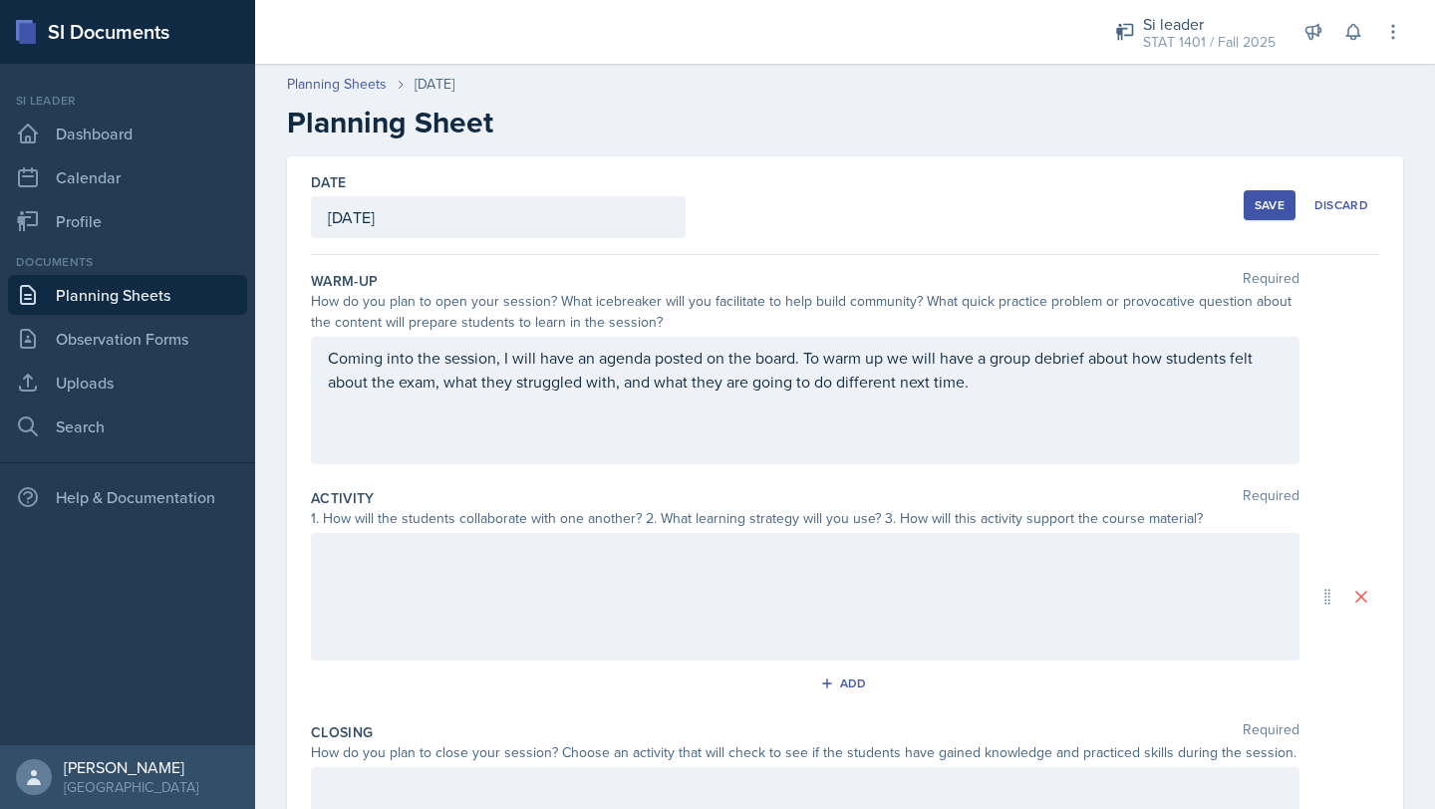
click at [418, 562] on div at bounding box center [805, 597] width 988 height 128
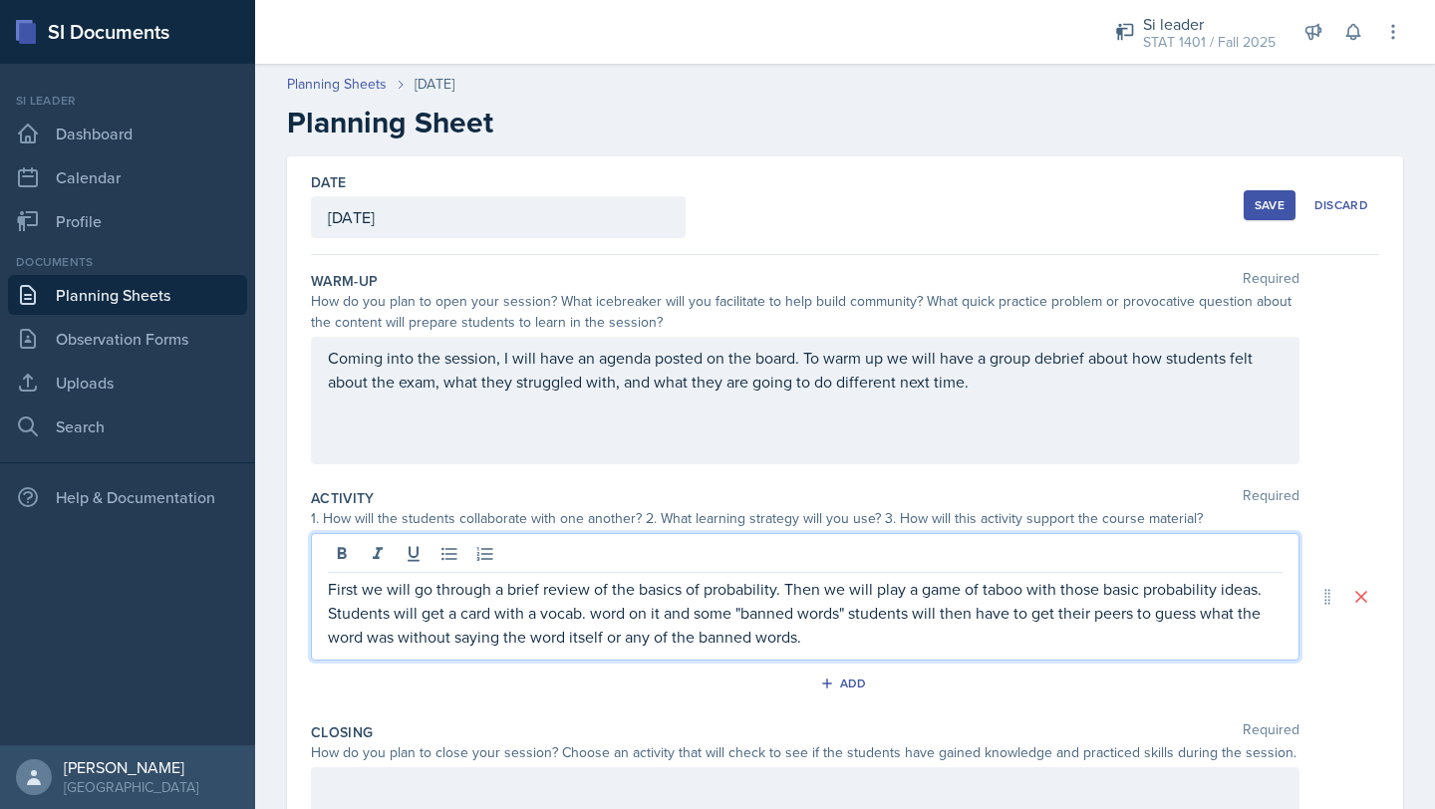
click at [1264, 204] on div "Save" at bounding box center [1270, 205] width 30 height 16
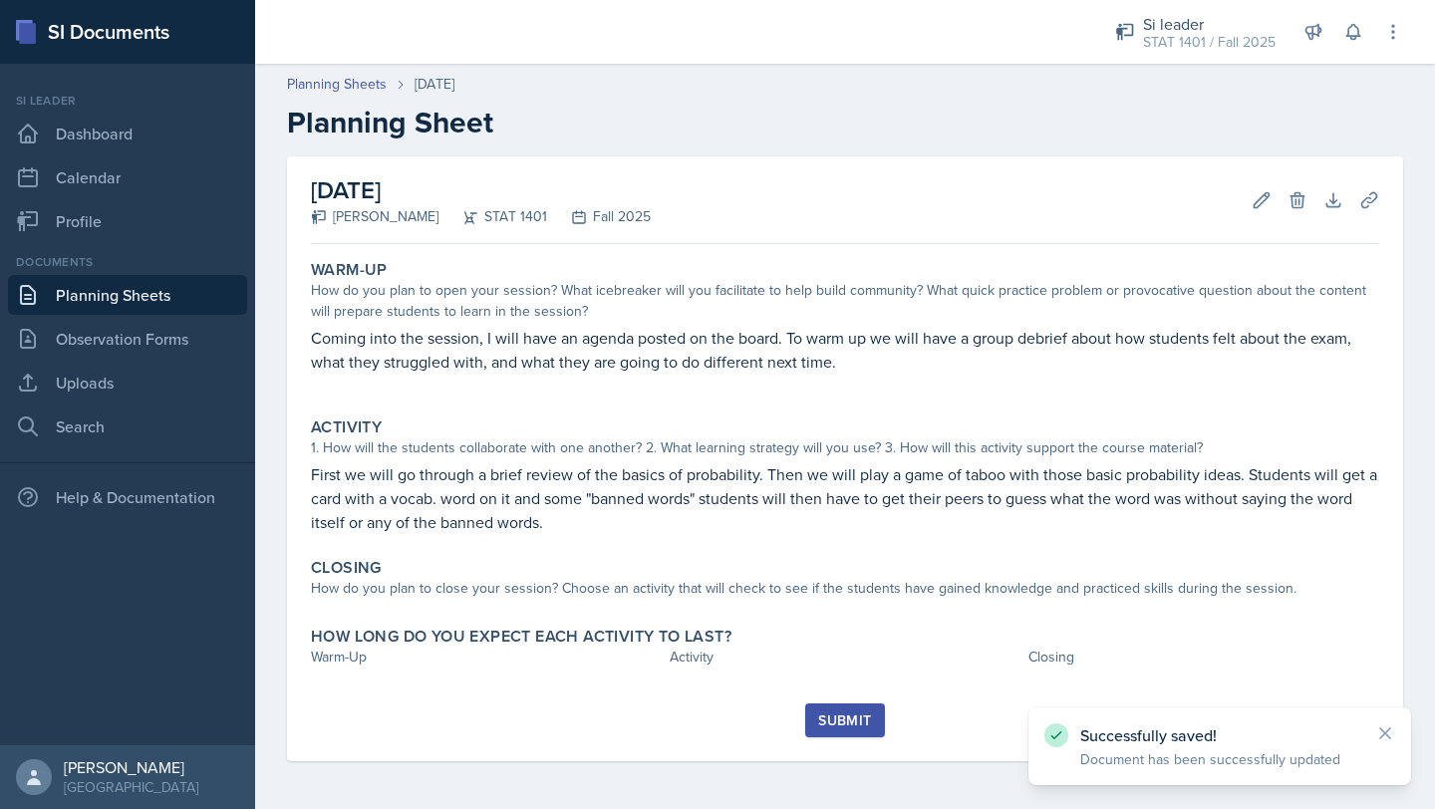
click at [97, 298] on link "Planning Sheets" at bounding box center [127, 295] width 239 height 40
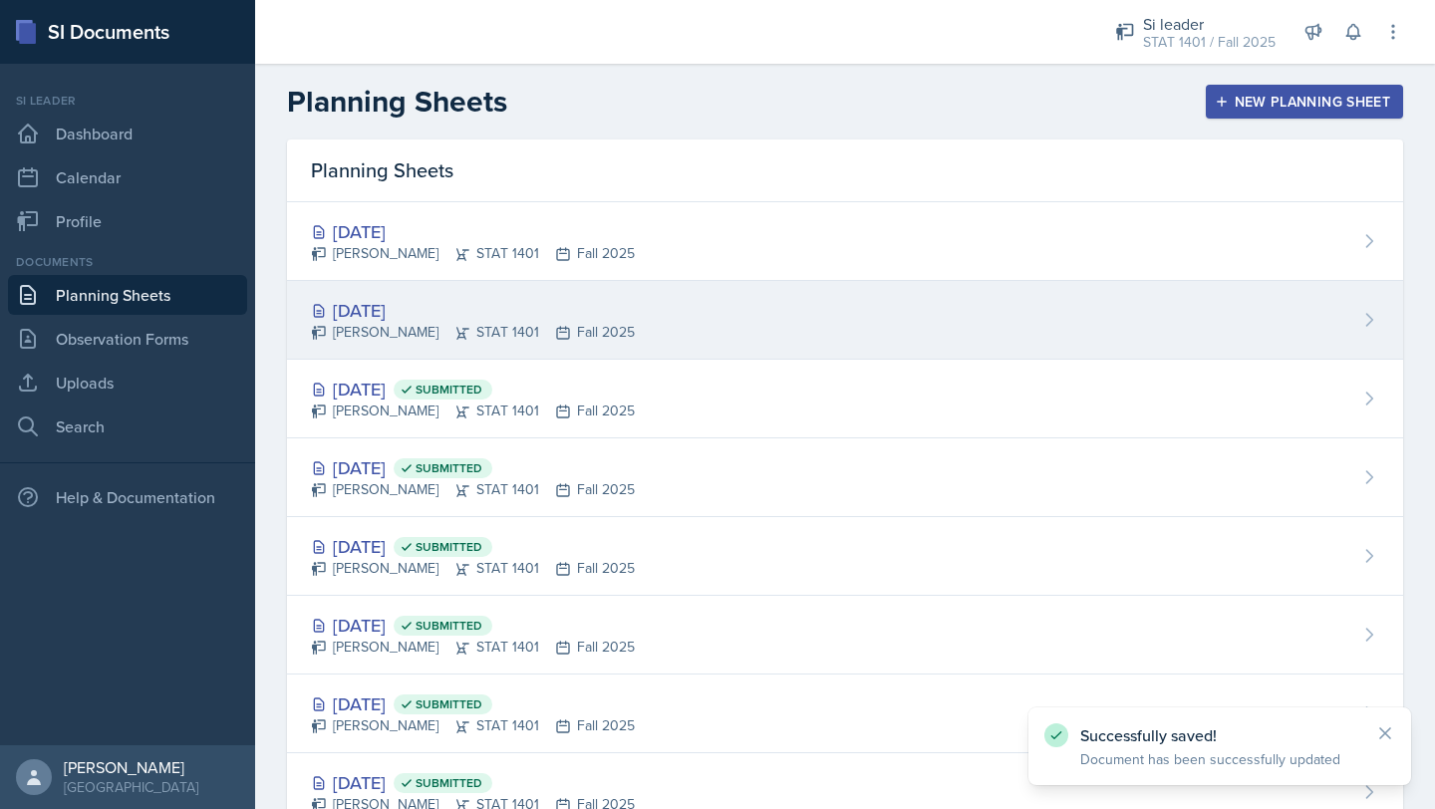
click at [427, 330] on div "[PERSON_NAME] STAT 1401 Fall 2025" at bounding box center [473, 332] width 324 height 21
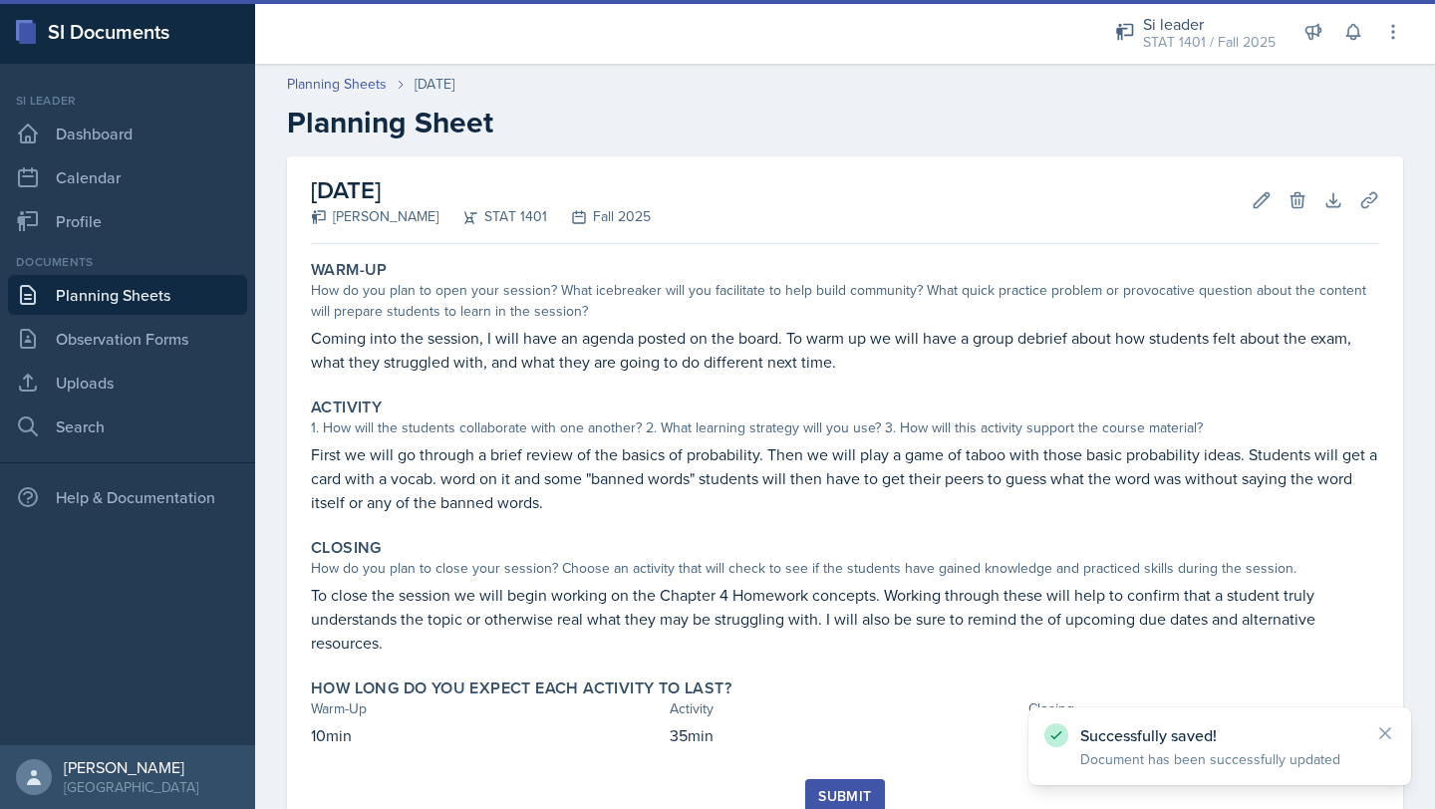
scroll to position [76, 0]
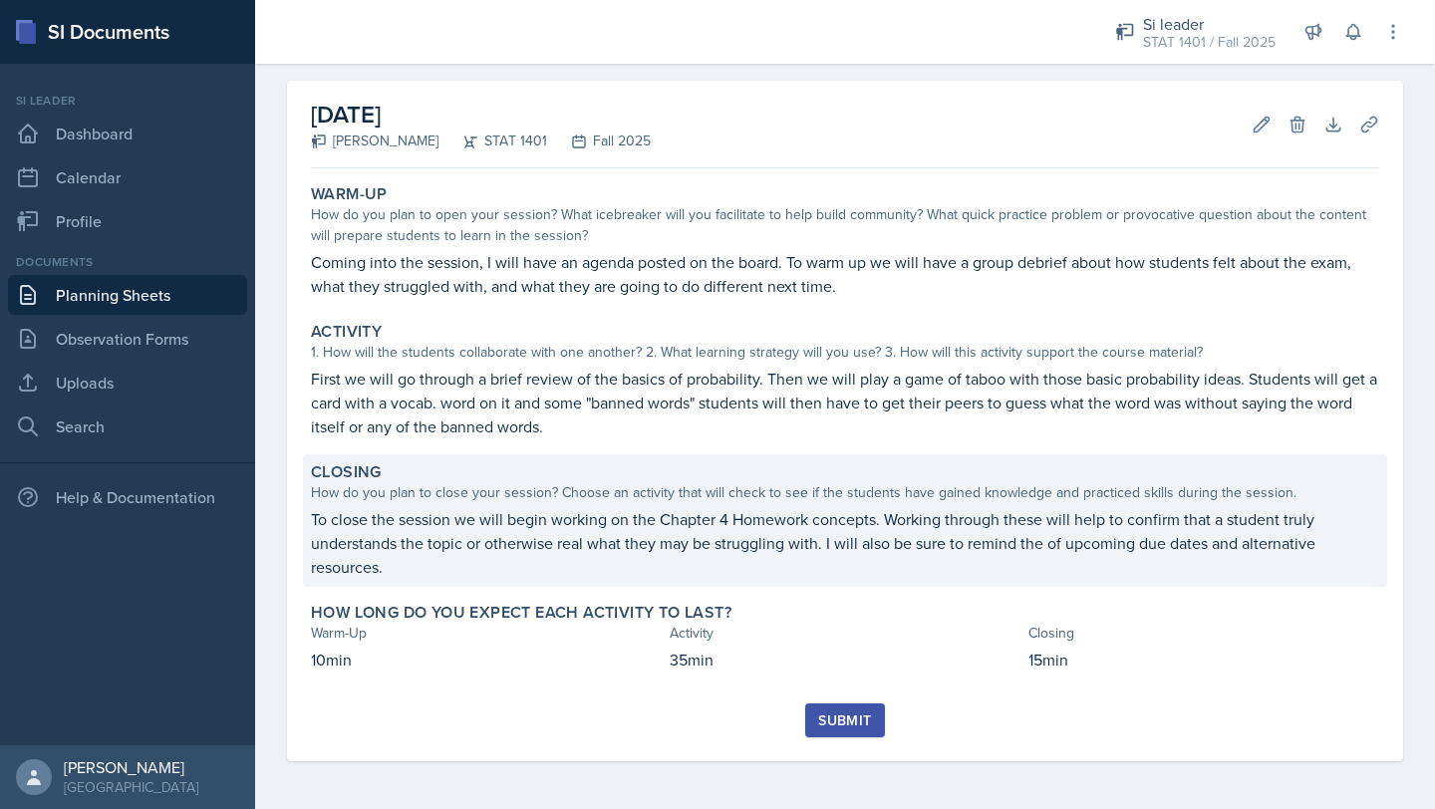
click at [449, 523] on p "To close the session we will begin working on the Chapter 4 Homework concepts. …" at bounding box center [845, 543] width 1068 height 72
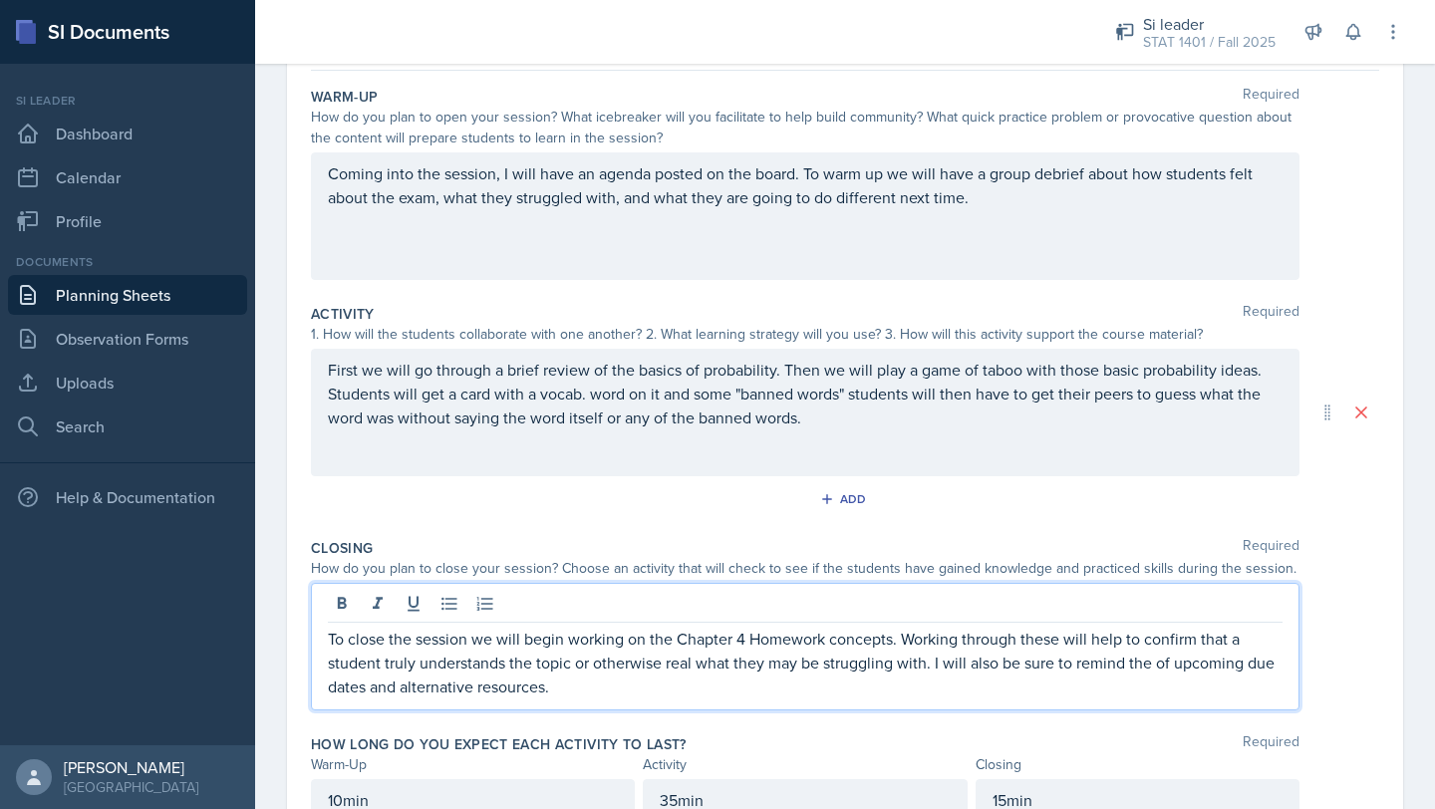
scroll to position [219, 0]
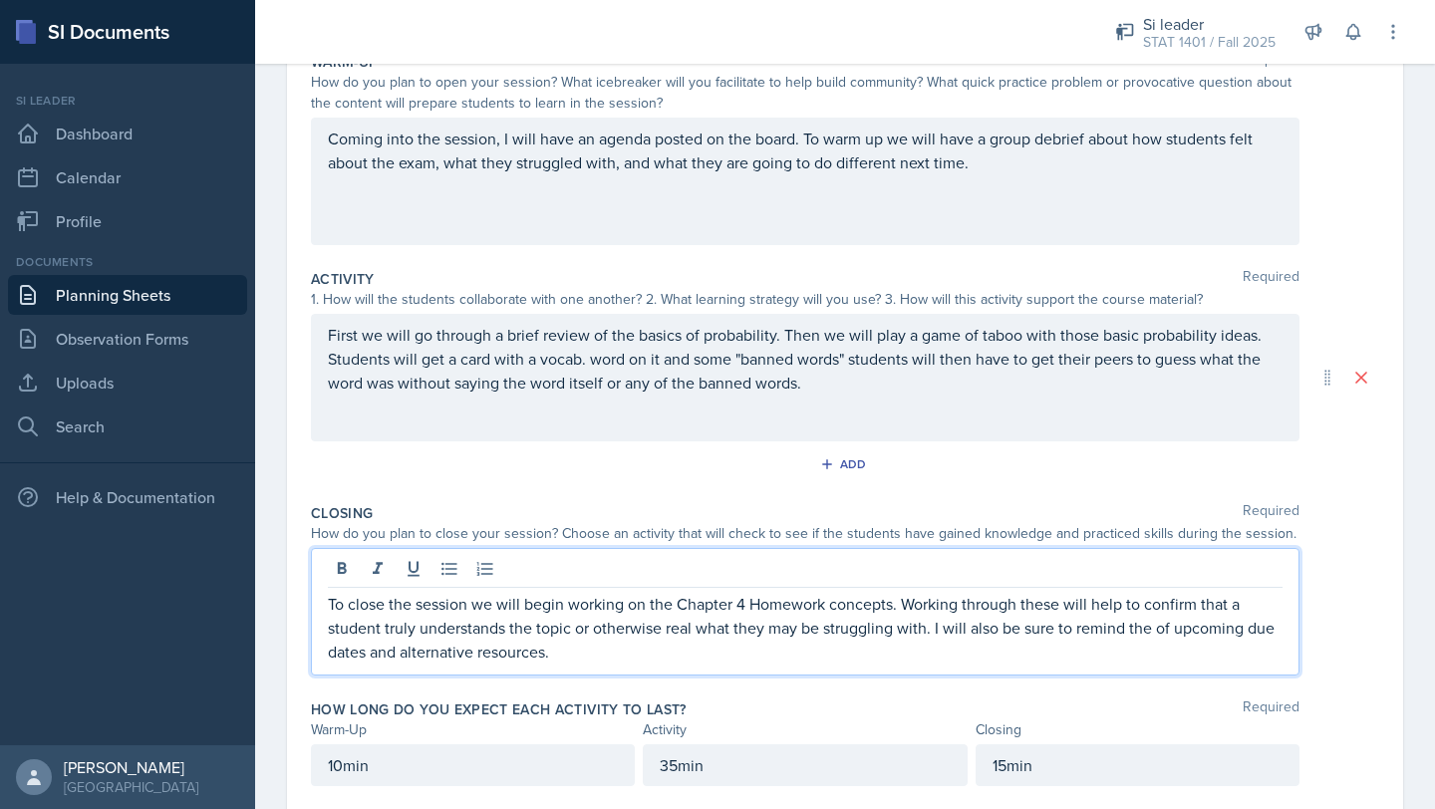
click at [328, 599] on p "To close the session we will begin working on the Chapter 4 Homework concepts. …" at bounding box center [805, 628] width 955 height 72
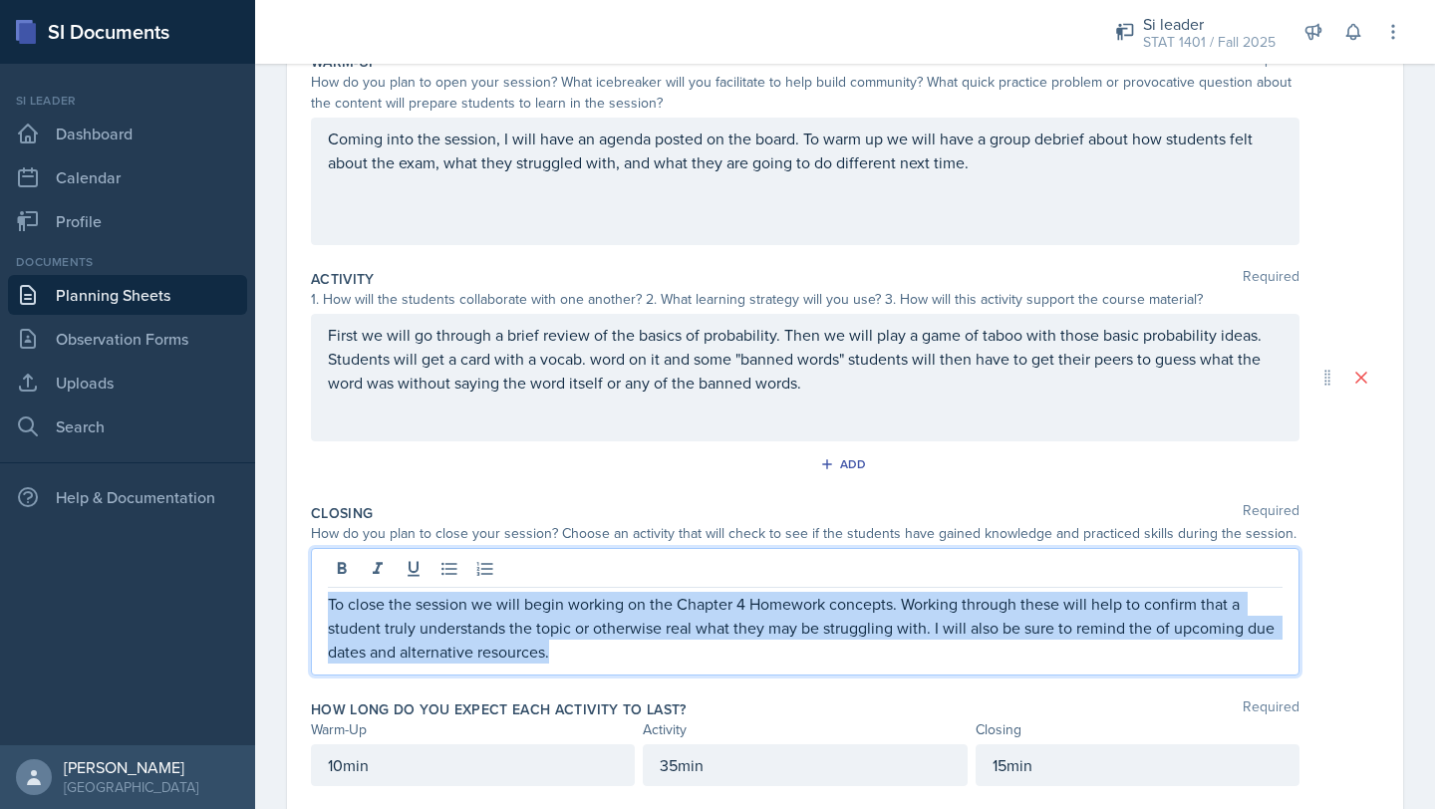
drag, startPoint x: 329, startPoint y: 602, endPoint x: 690, endPoint y: 652, distance: 364.1
click at [691, 652] on p "To close the session we will begin working on the Chapter 4 Homework concepts. …" at bounding box center [805, 628] width 955 height 72
copy p "To close the session we will begin working on the Chapter 4 Homework concepts. …"
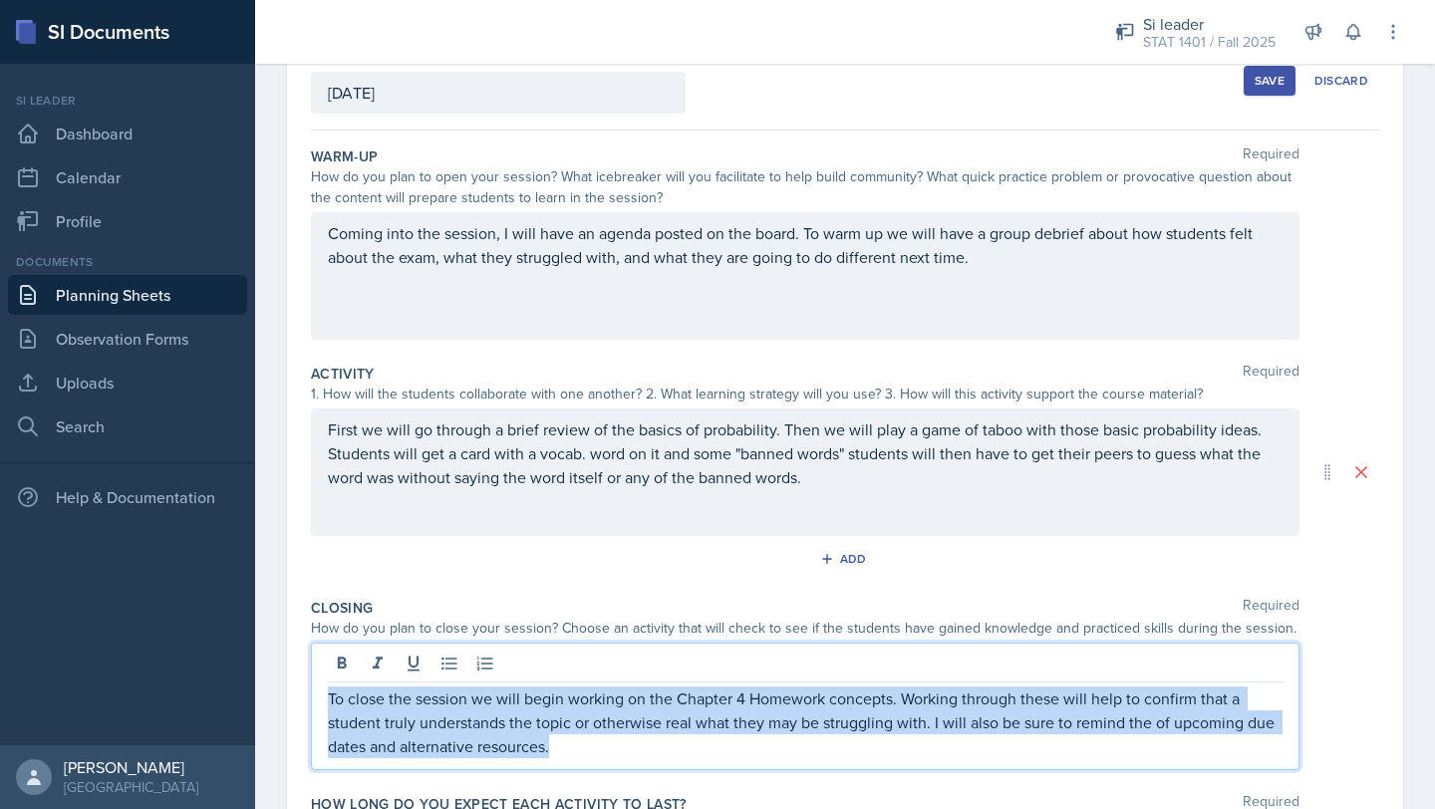
scroll to position [0, 0]
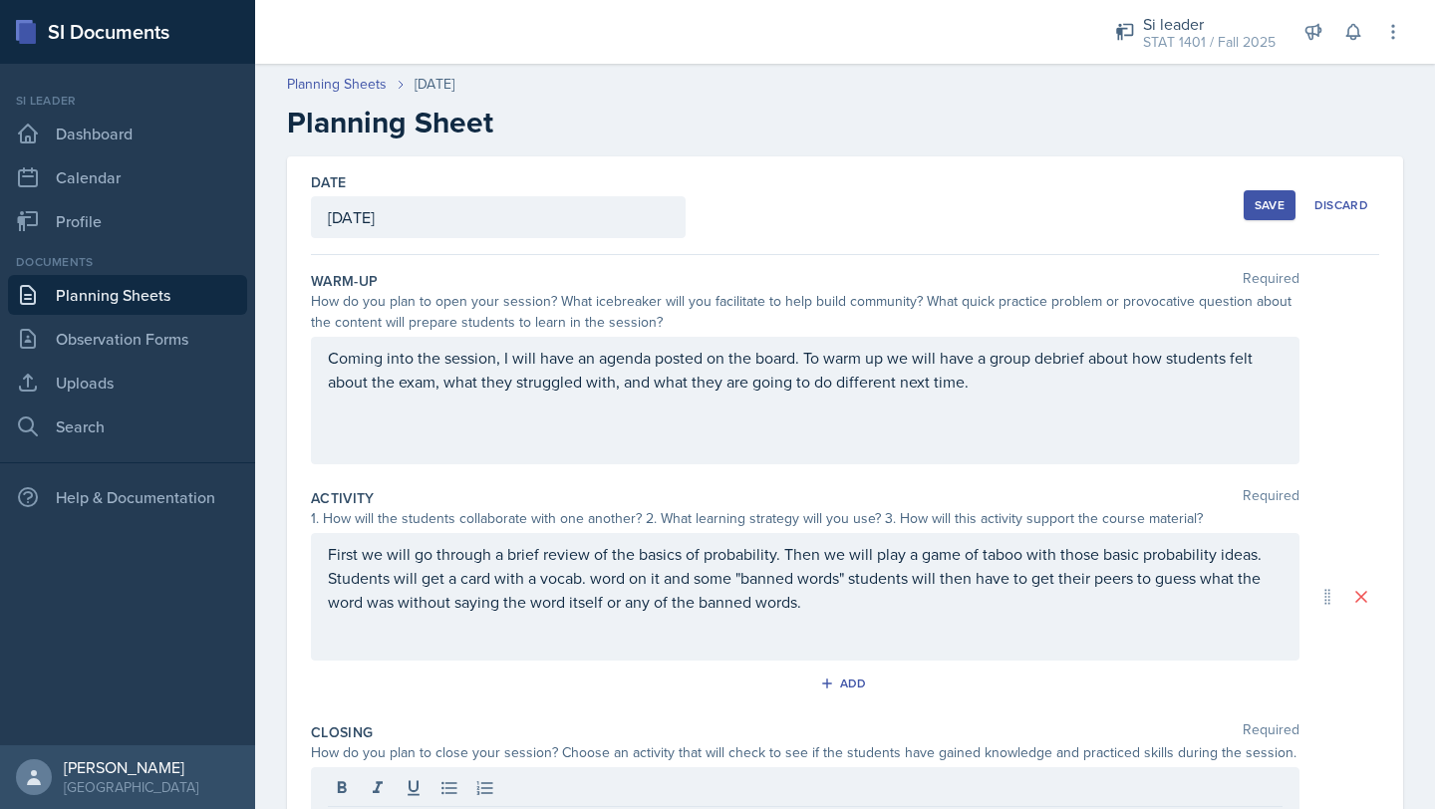
click at [42, 297] on link "Planning Sheets" at bounding box center [127, 295] width 239 height 40
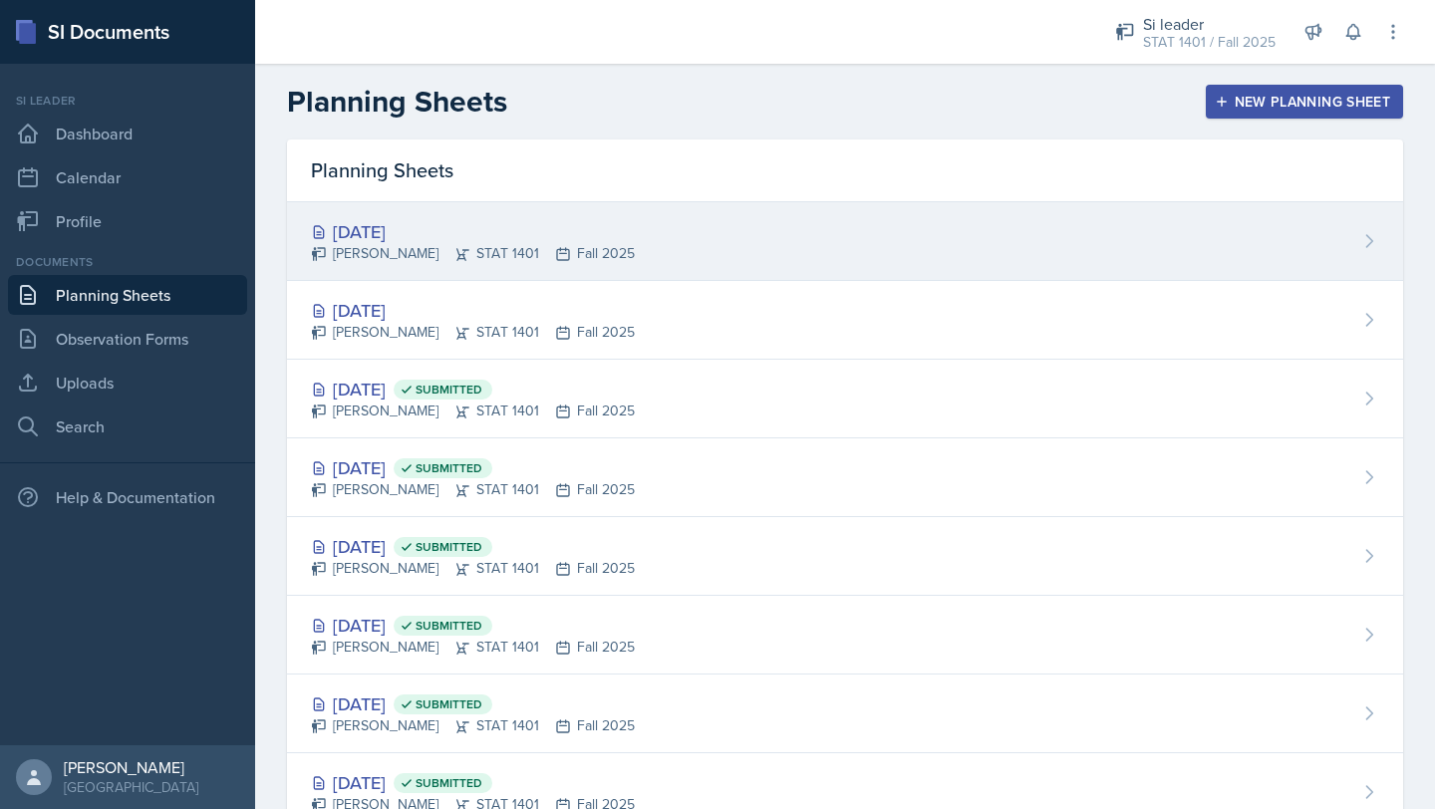
click at [491, 238] on div "[DATE]" at bounding box center [473, 231] width 324 height 27
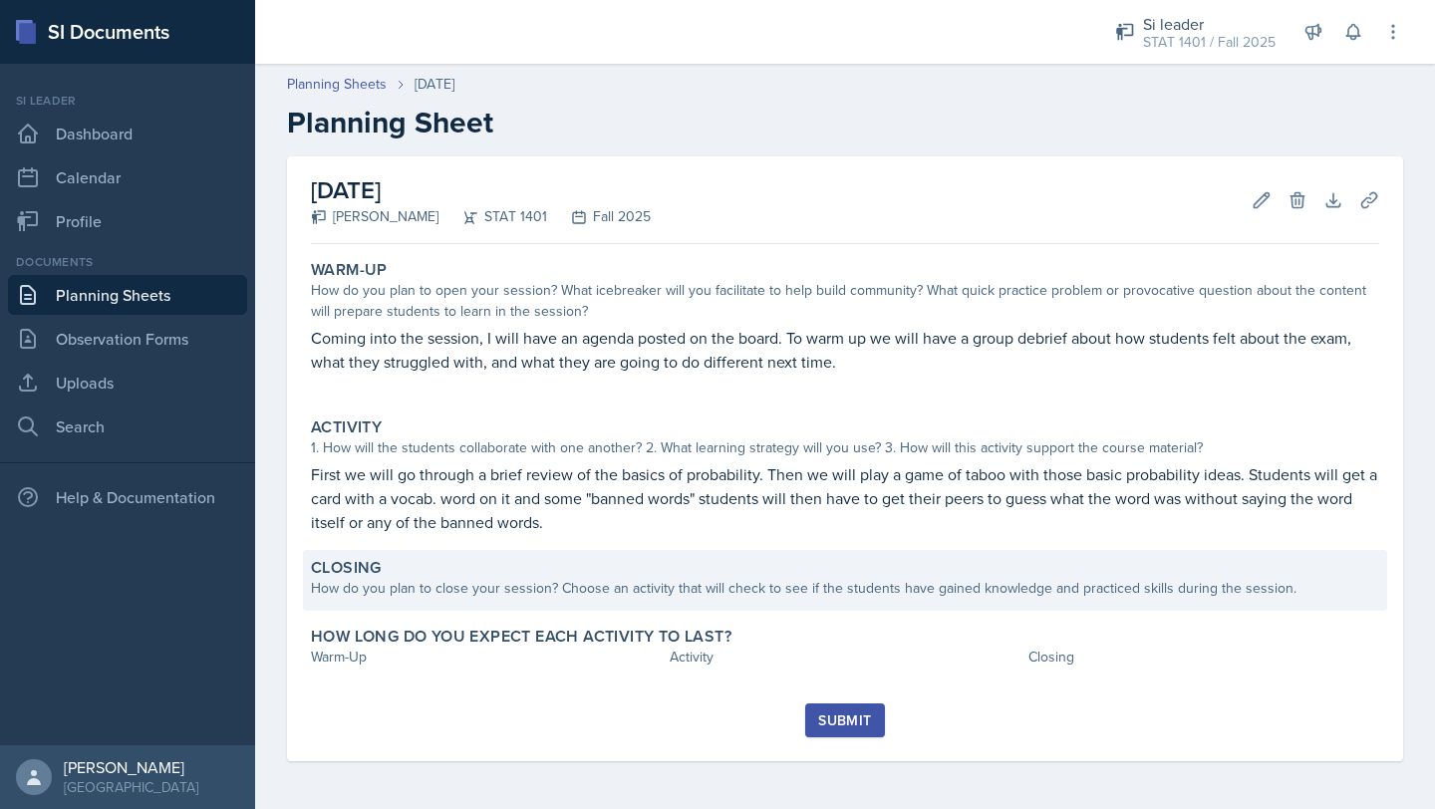
click at [431, 580] on div "How do you plan to close your session? Choose an activity that will check to se…" at bounding box center [845, 588] width 1068 height 21
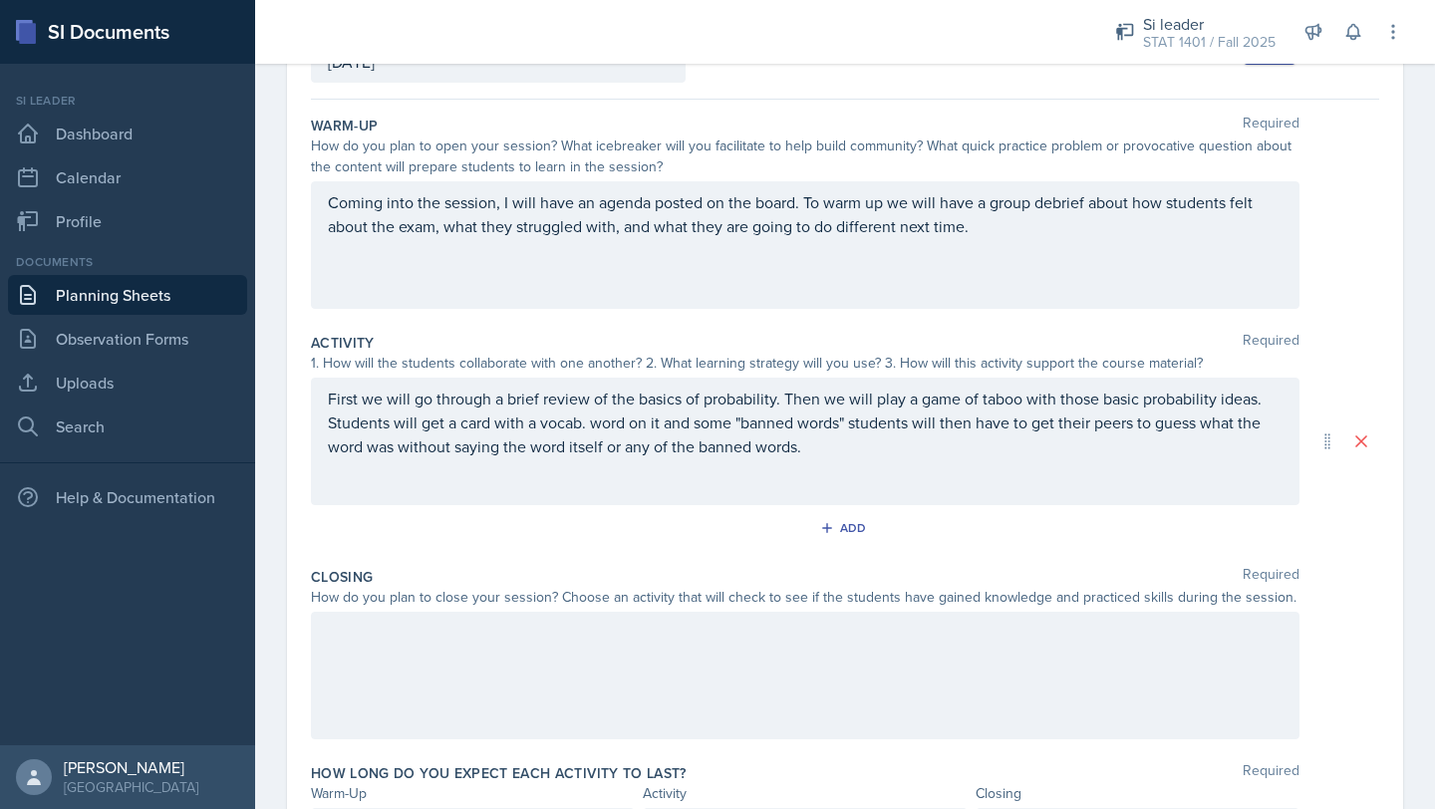
click at [435, 654] on div at bounding box center [805, 676] width 988 height 128
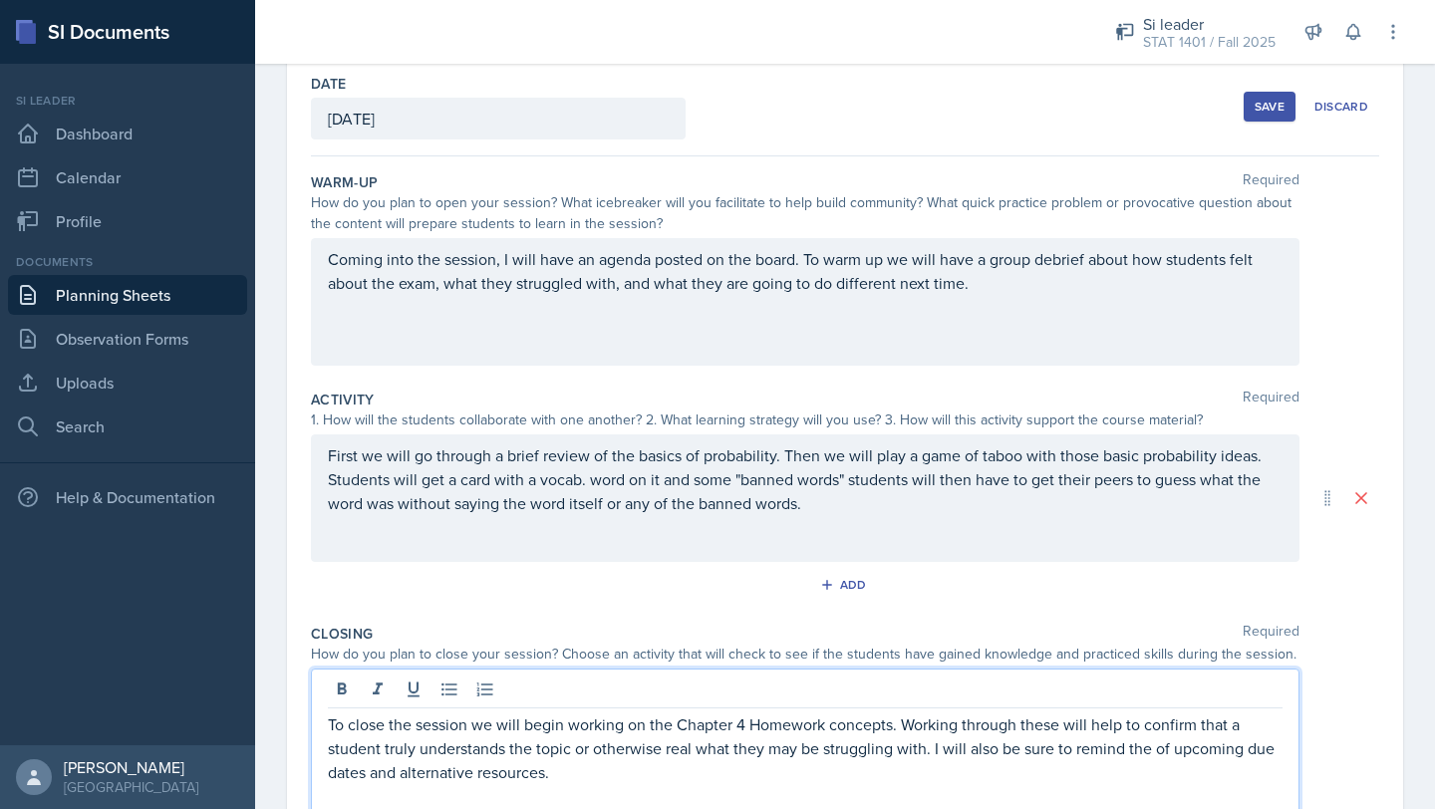
scroll to position [62, 0]
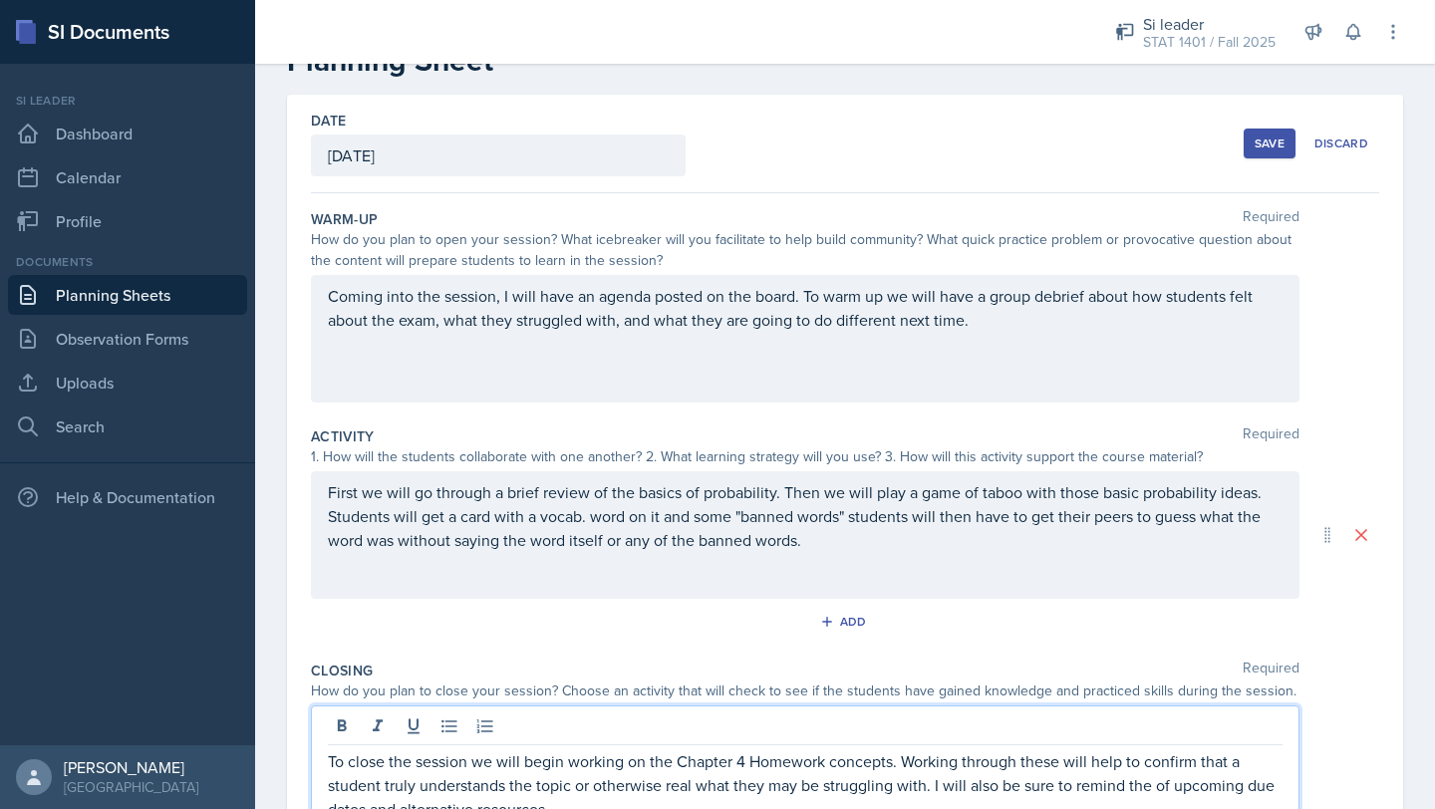
click at [1265, 139] on div "Save" at bounding box center [1270, 144] width 30 height 16
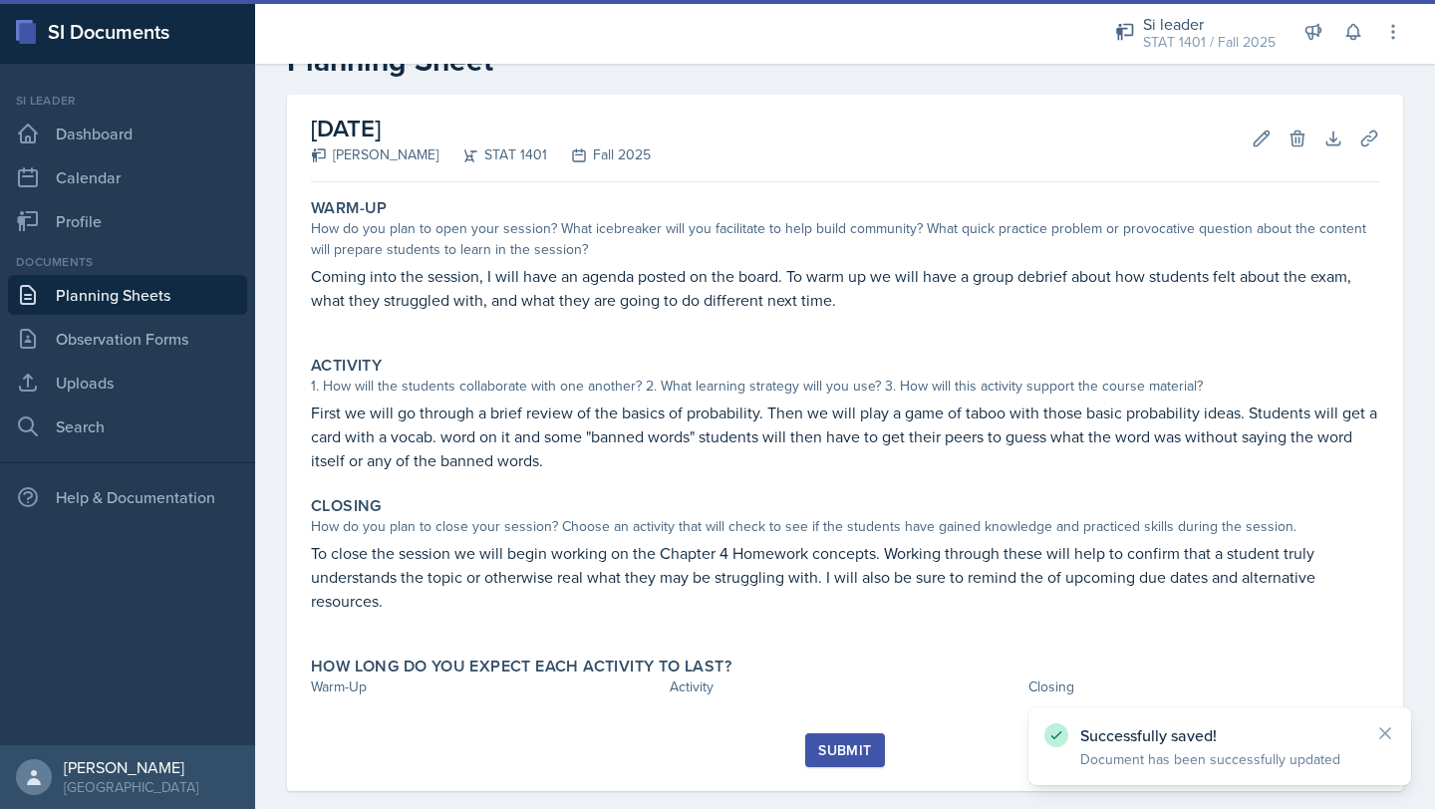
click at [192, 295] on link "Planning Sheets" at bounding box center [127, 295] width 239 height 40
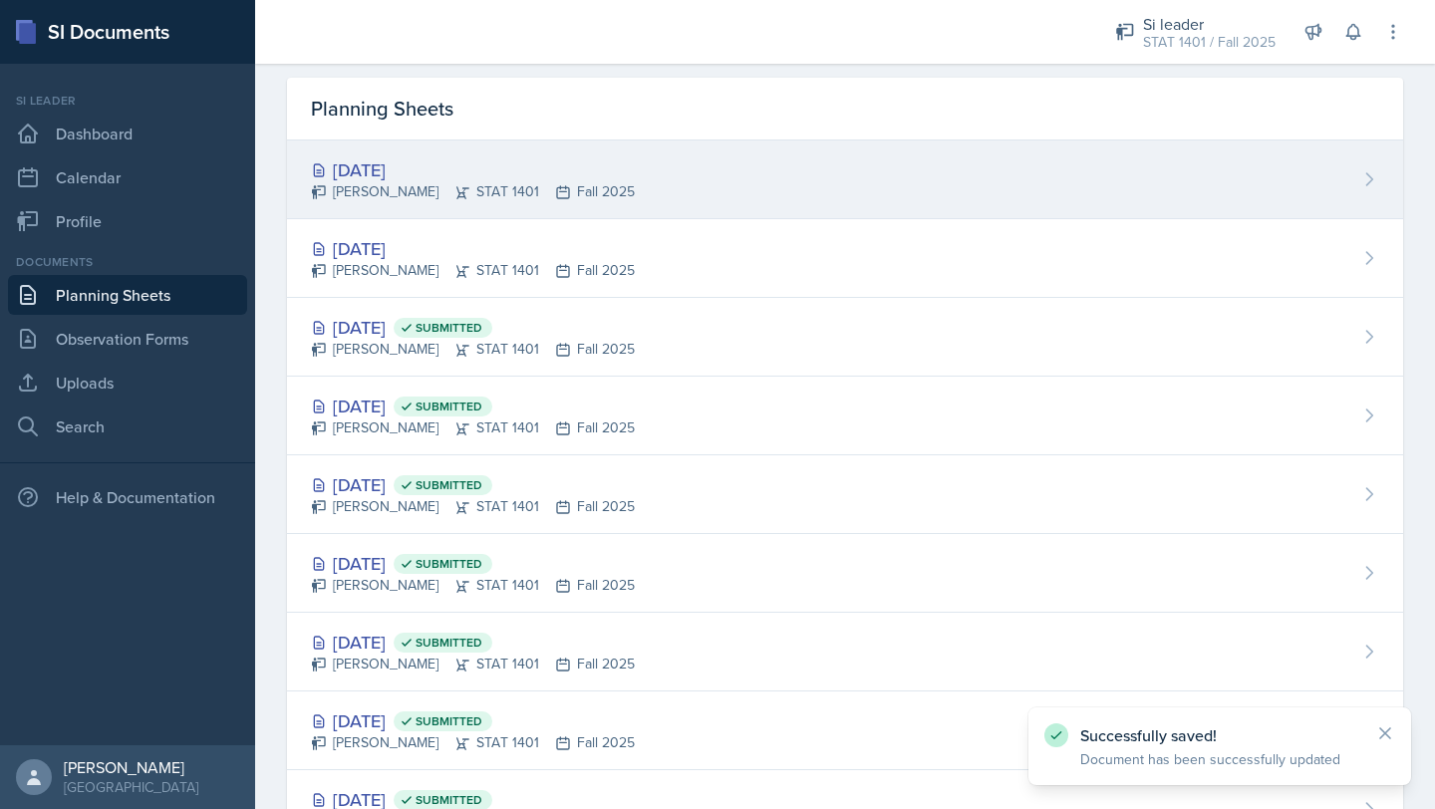
click at [437, 195] on div "[PERSON_NAME] STAT 1401 Fall 2025" at bounding box center [473, 191] width 324 height 21
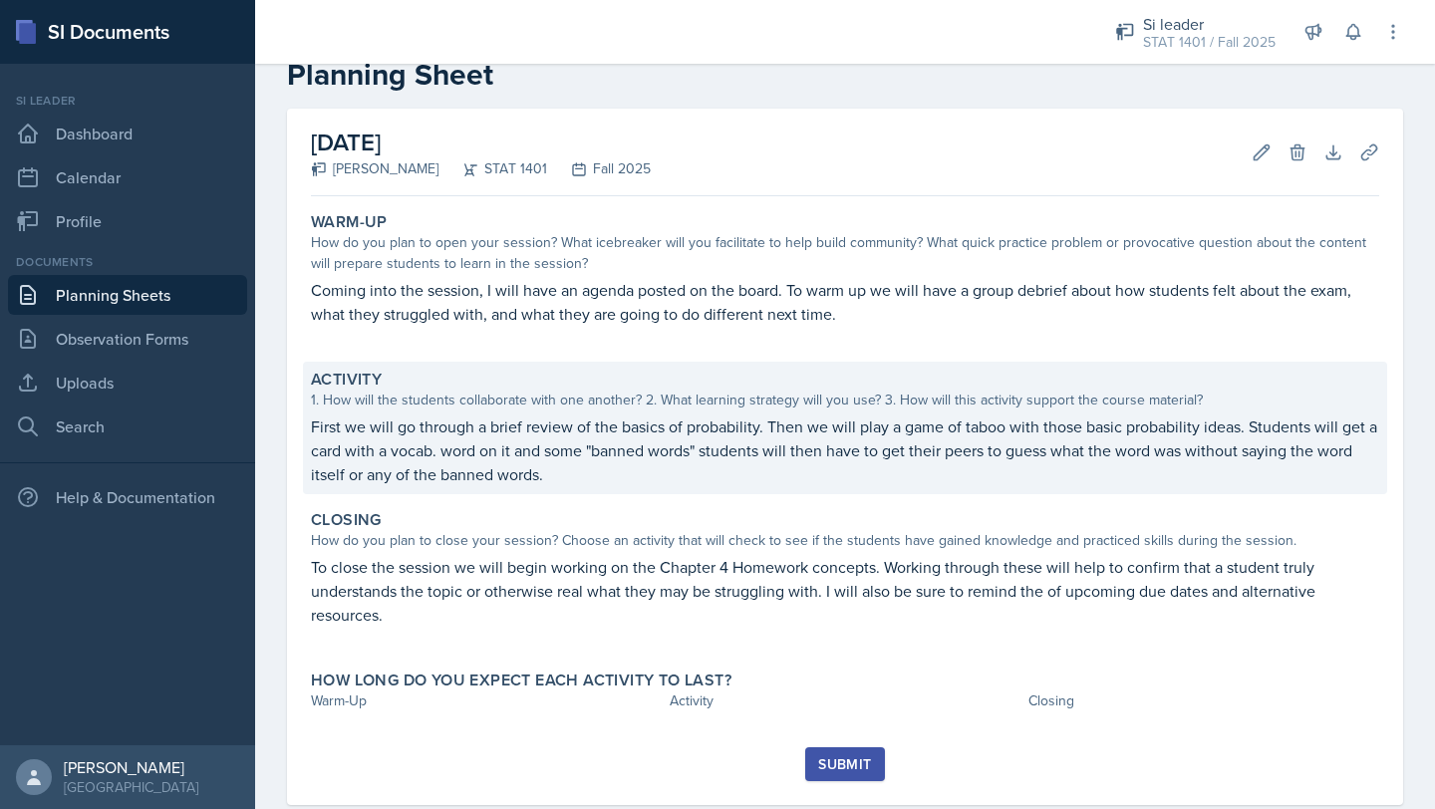
scroll to position [92, 0]
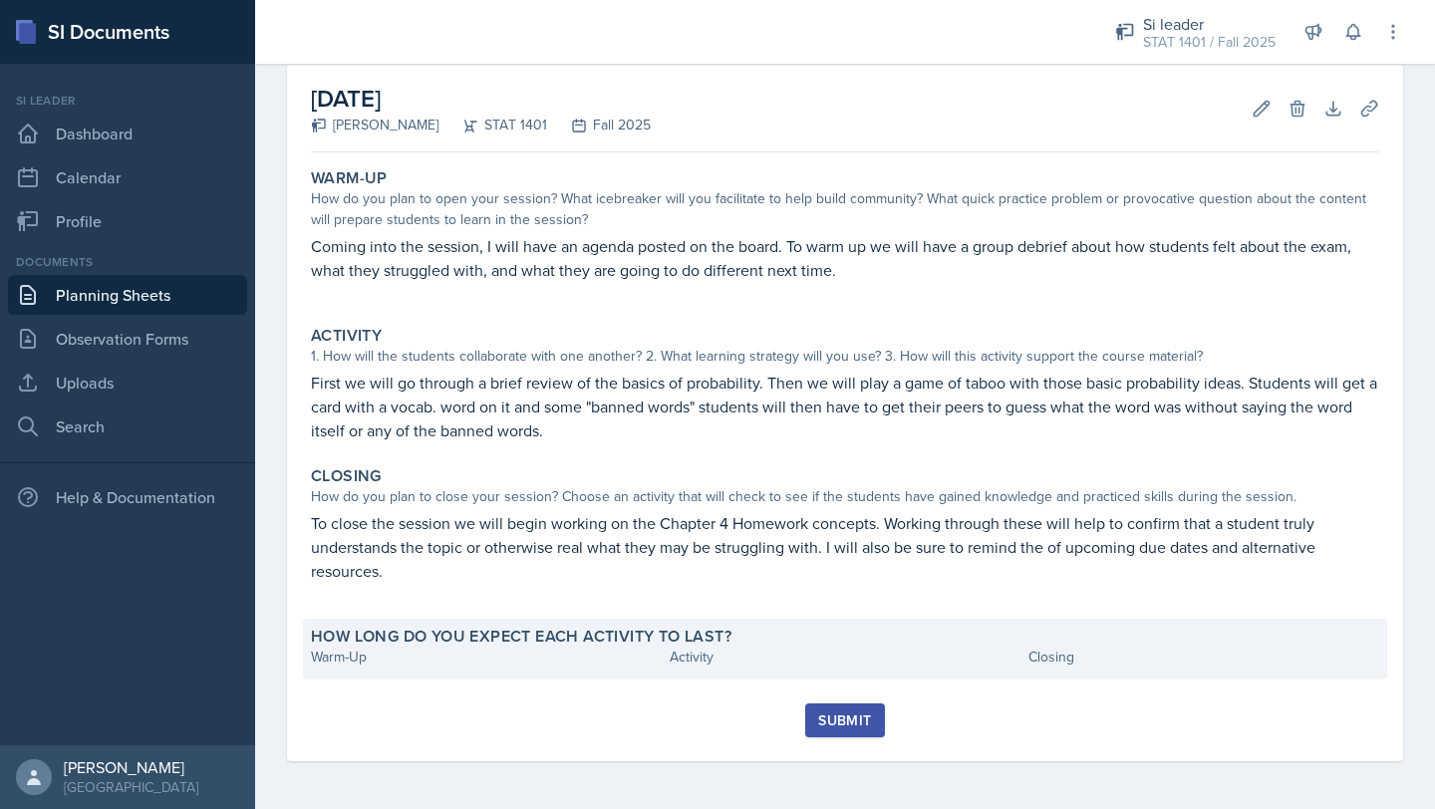
click at [373, 652] on div "Warm-Up" at bounding box center [486, 657] width 351 height 21
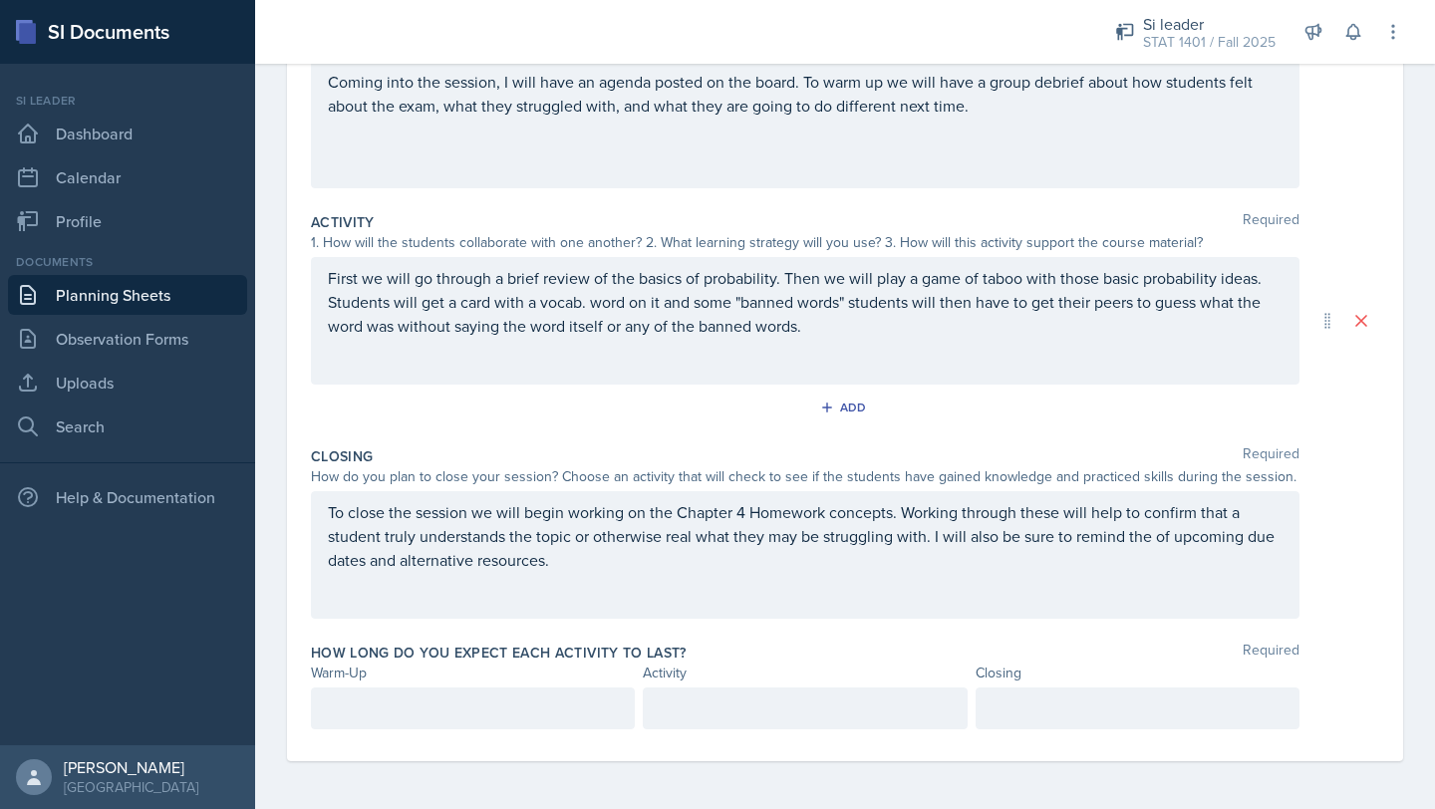
click at [366, 708] on p at bounding box center [473, 709] width 290 height 24
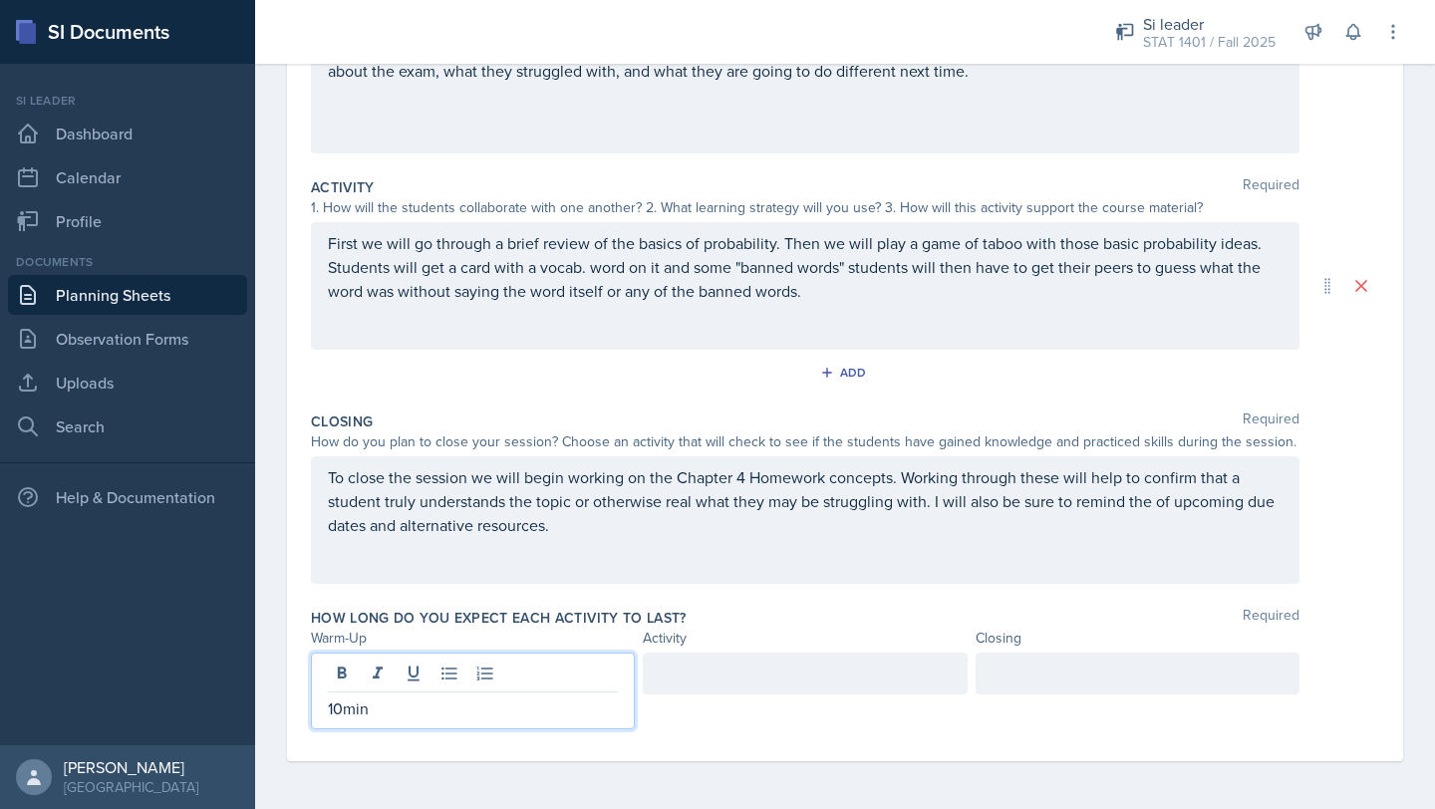
click at [676, 695] on div at bounding box center [805, 691] width 324 height 77
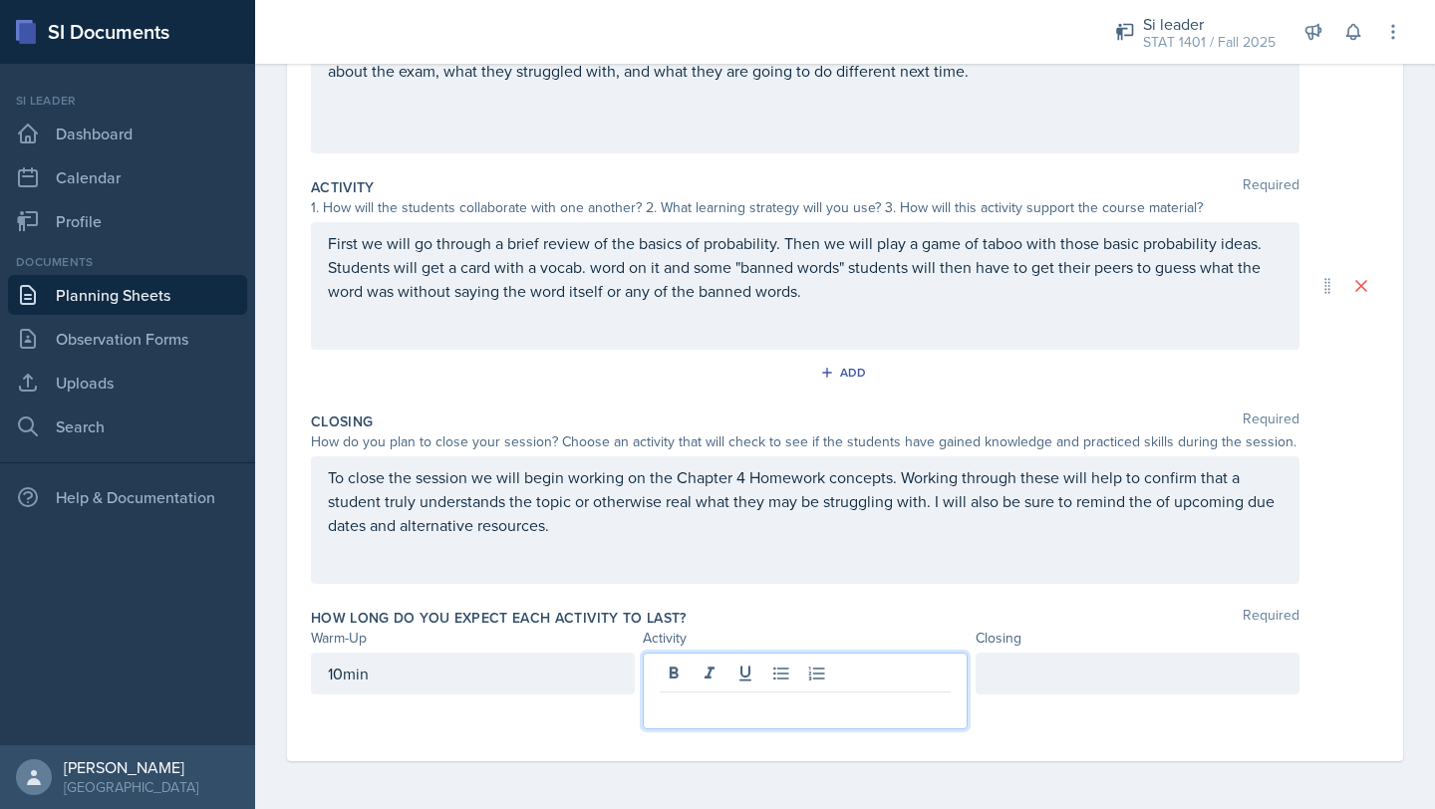
click at [678, 703] on p at bounding box center [805, 709] width 290 height 24
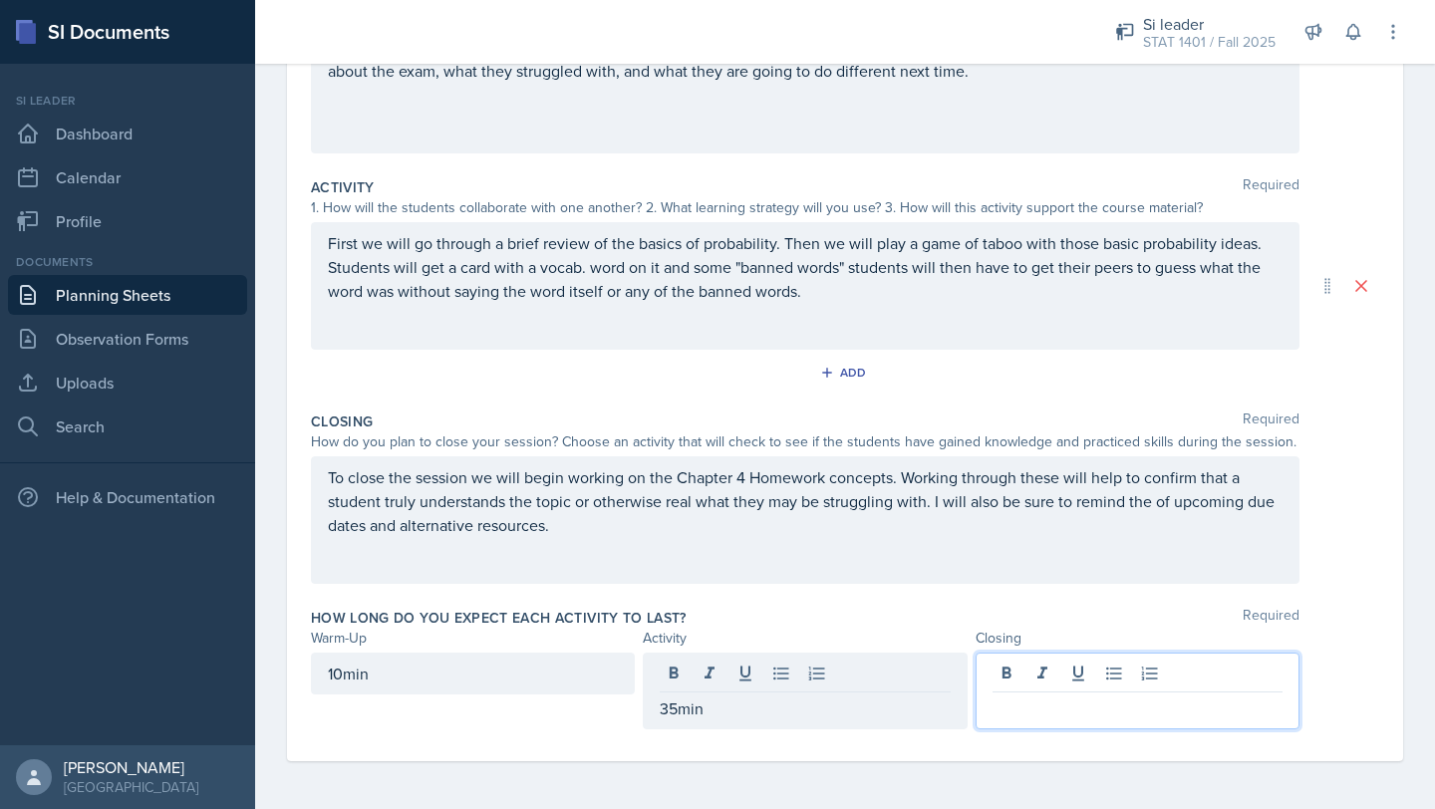
click at [1060, 684] on div at bounding box center [1138, 691] width 324 height 77
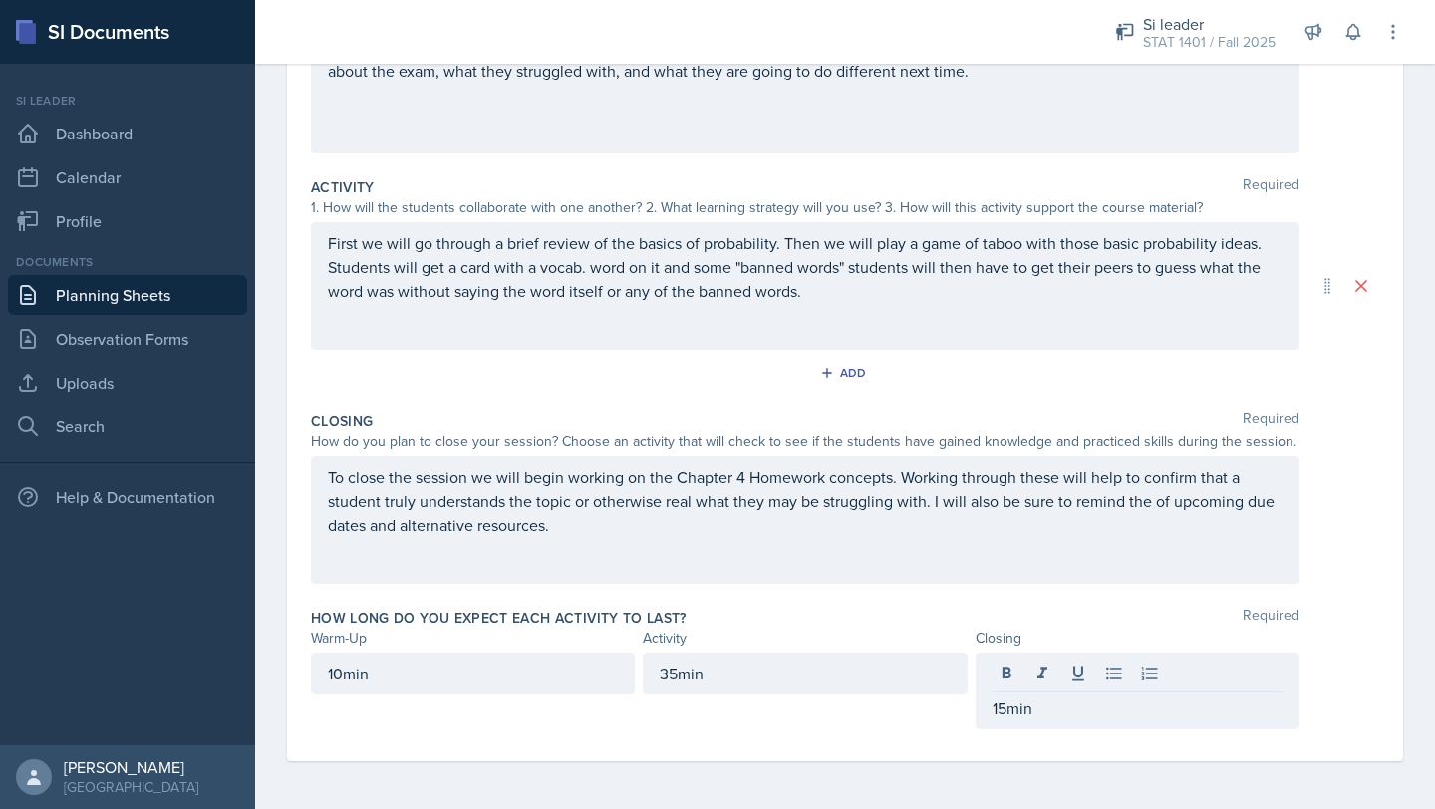
click at [885, 730] on div "How long do you expect each activity to last? Required Warm-Up Activity Closing…" at bounding box center [845, 672] width 1068 height 145
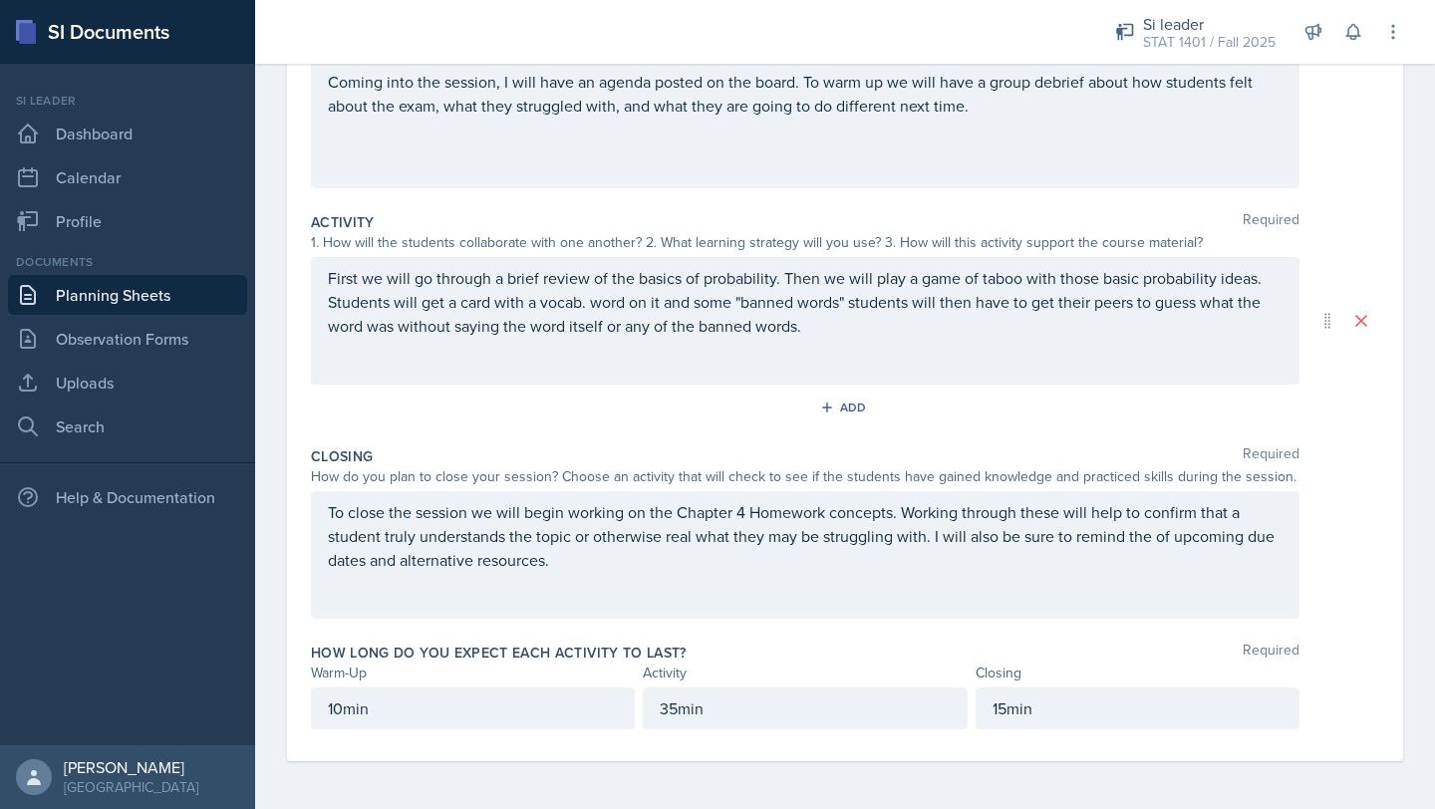
scroll to position [0, 0]
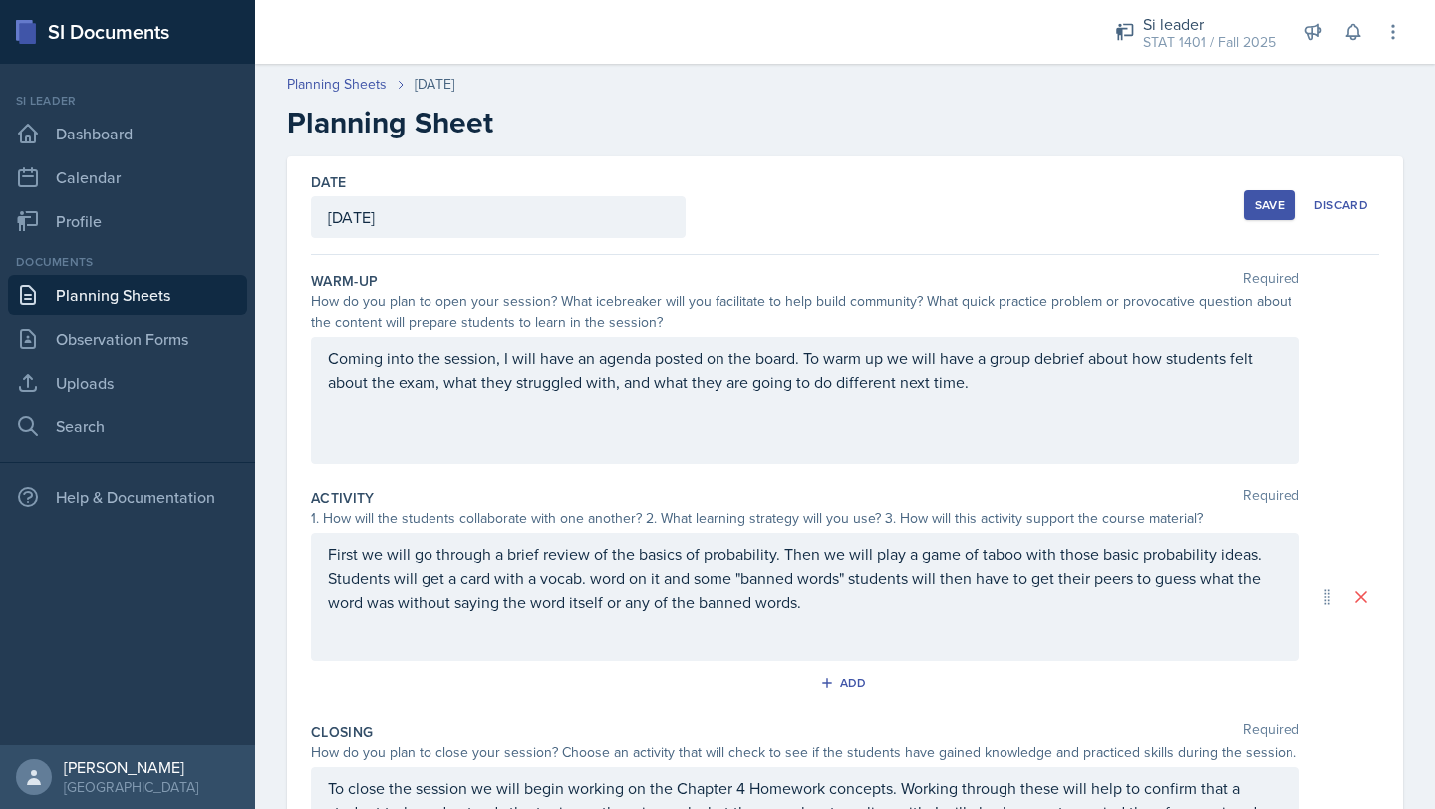
click at [1275, 202] on div "Save" at bounding box center [1270, 205] width 30 height 16
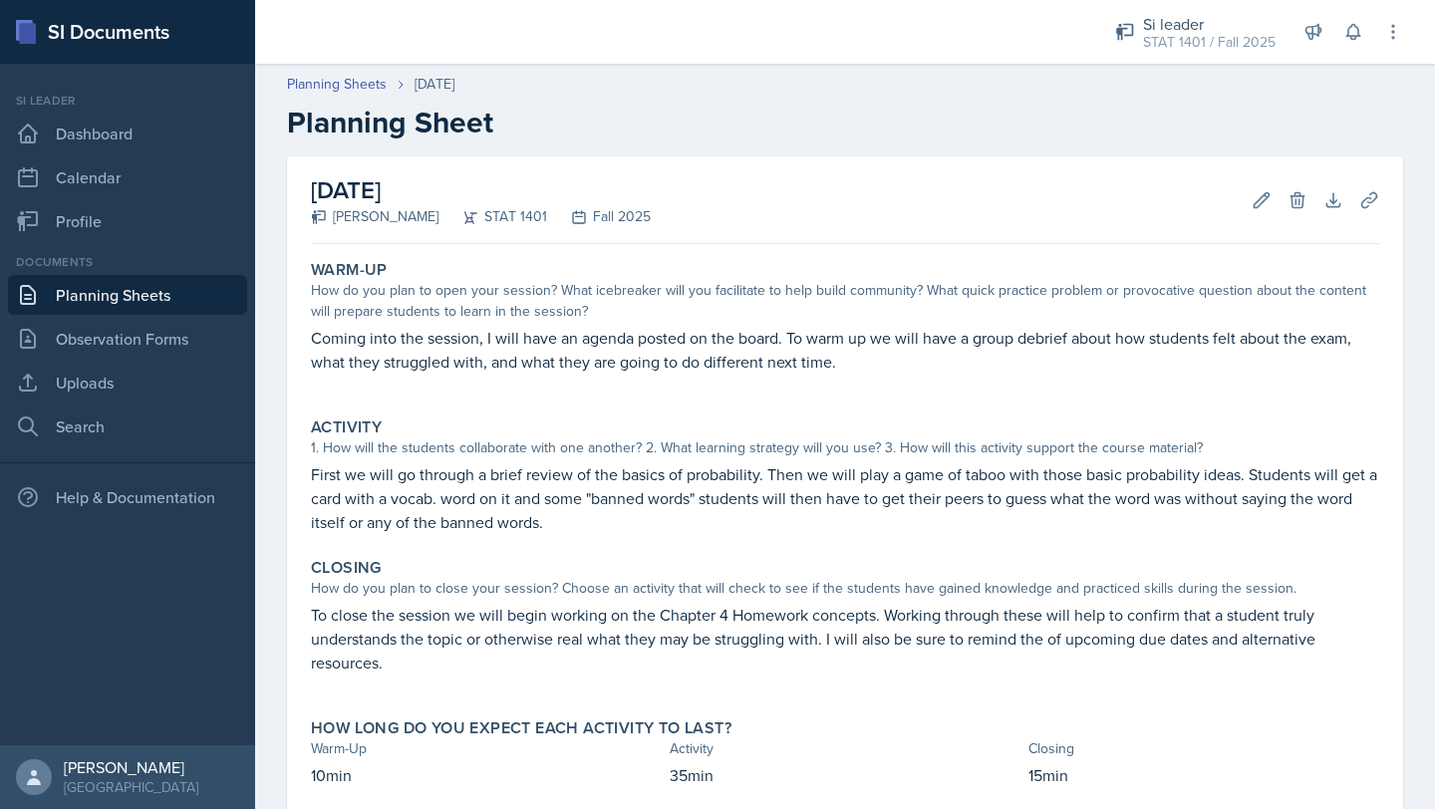
click at [146, 295] on link "Planning Sheets" at bounding box center [127, 295] width 239 height 40
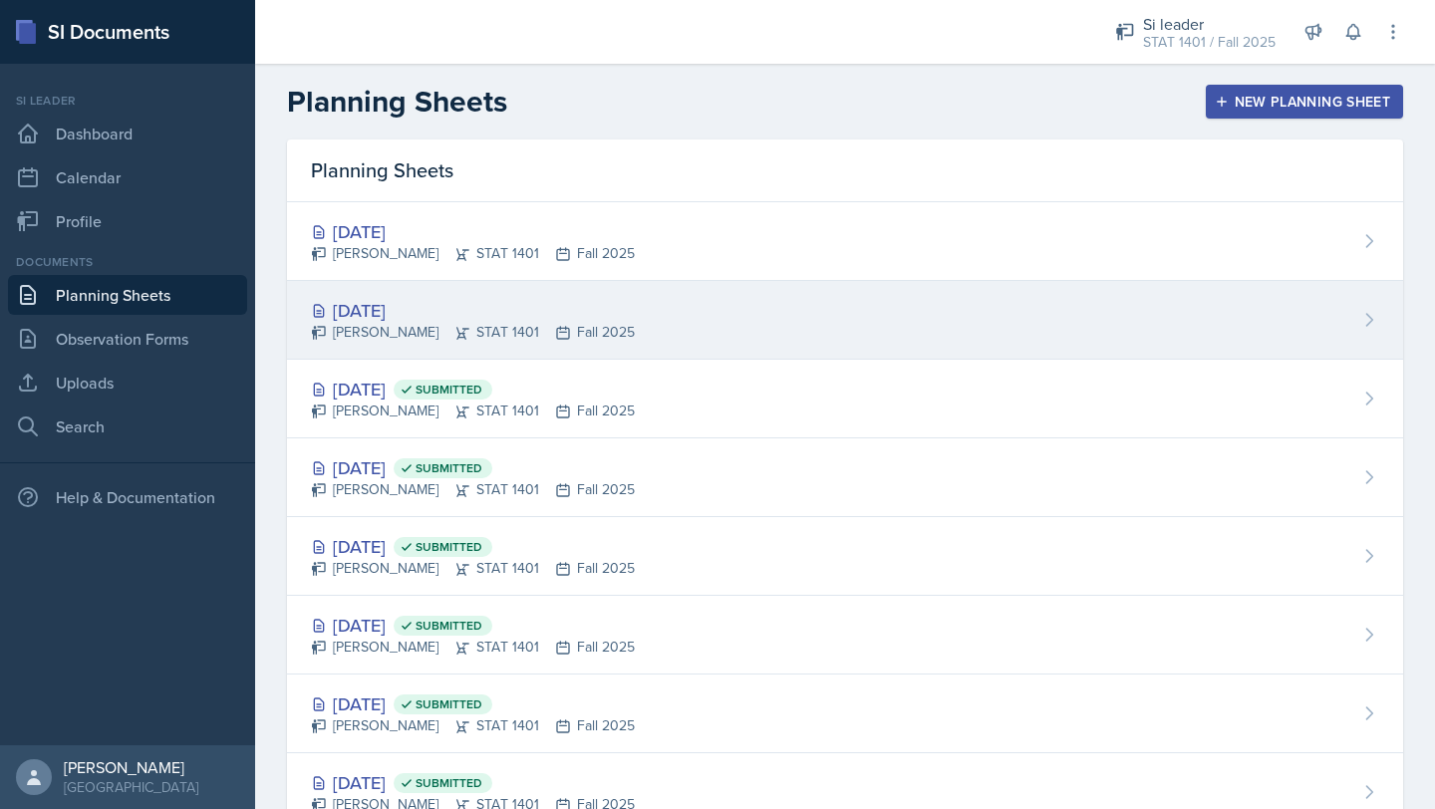
click at [501, 294] on div "[DATE] [PERSON_NAME] STAT 1401 Fall 2025" at bounding box center [845, 320] width 1116 height 79
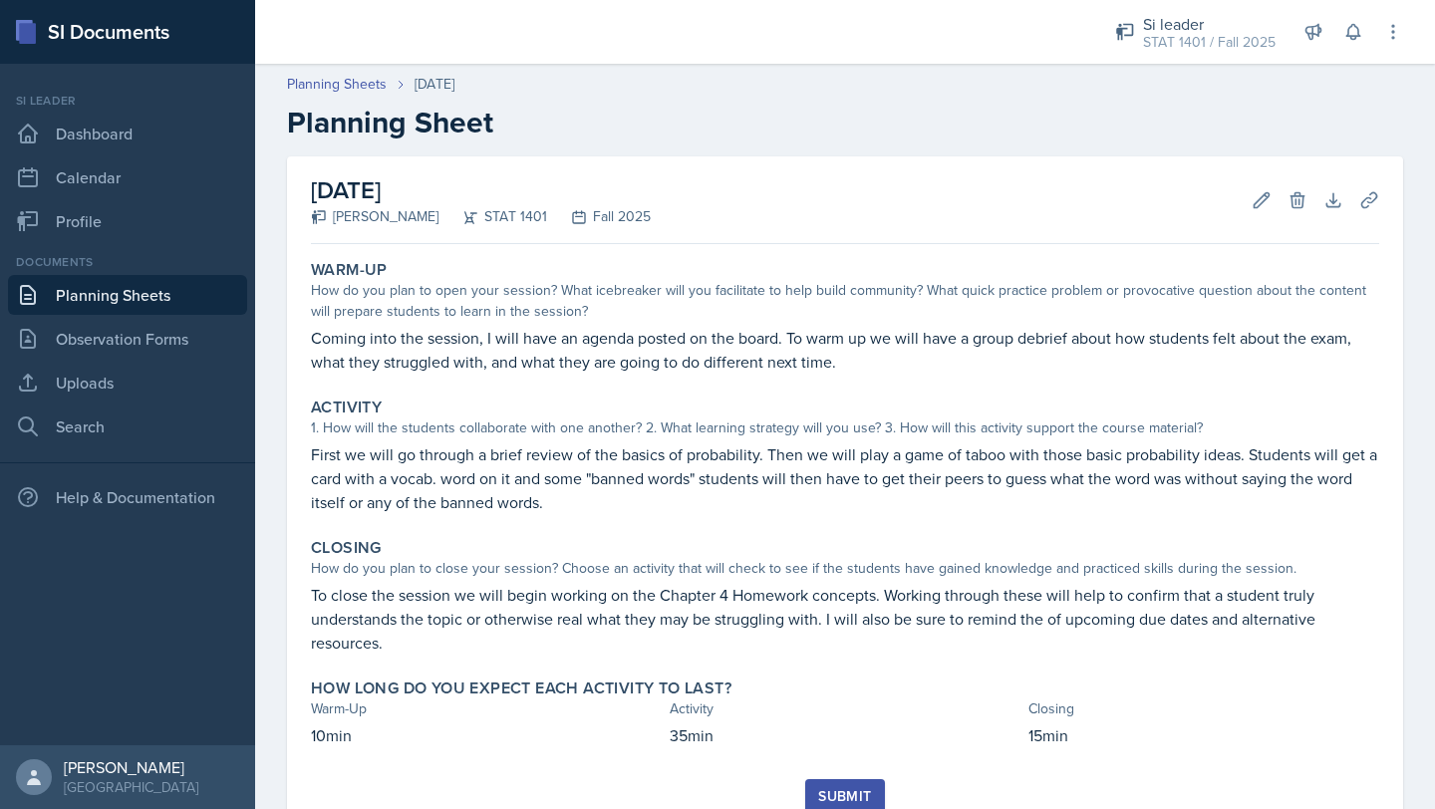
click at [67, 300] on link "Planning Sheets" at bounding box center [127, 295] width 239 height 40
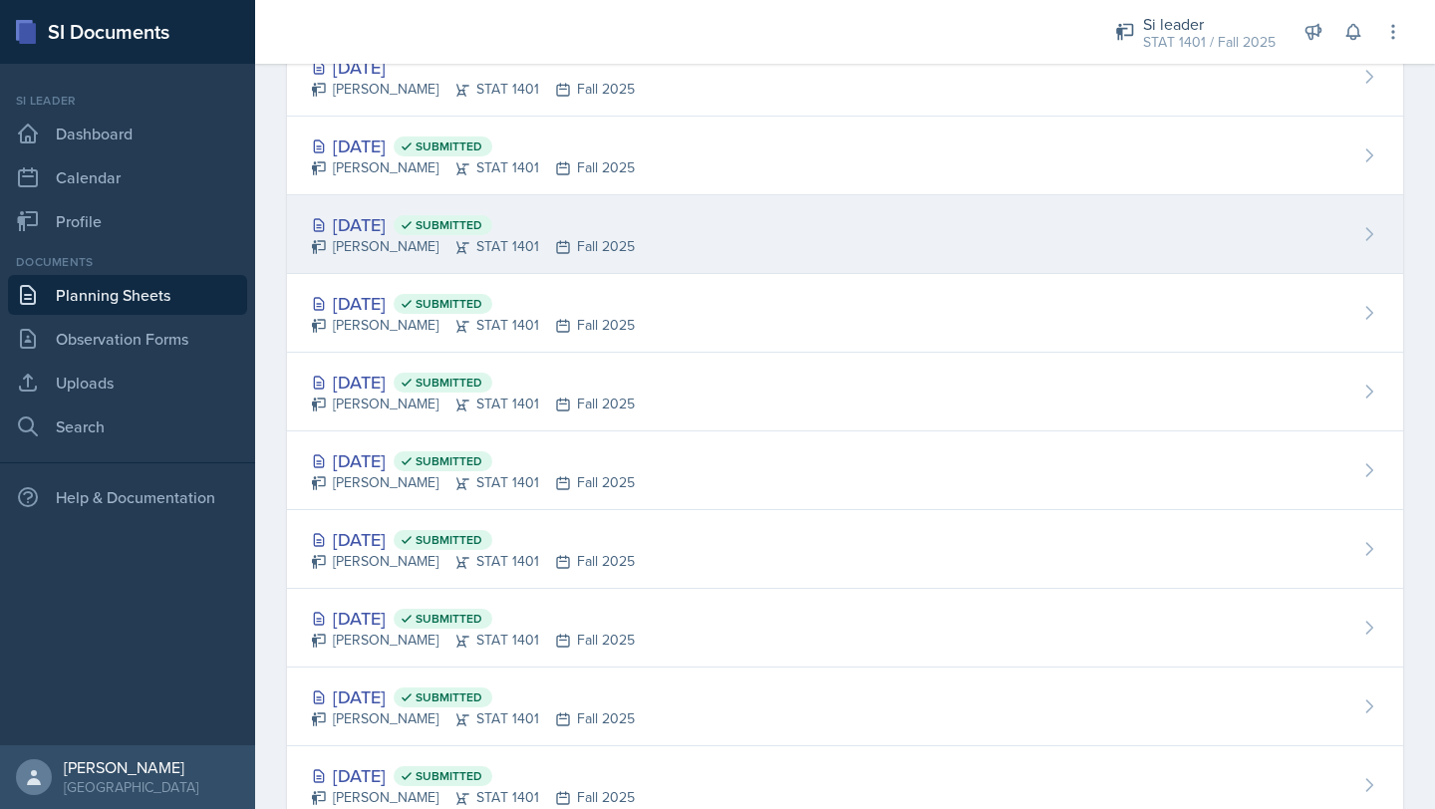
scroll to position [243, 0]
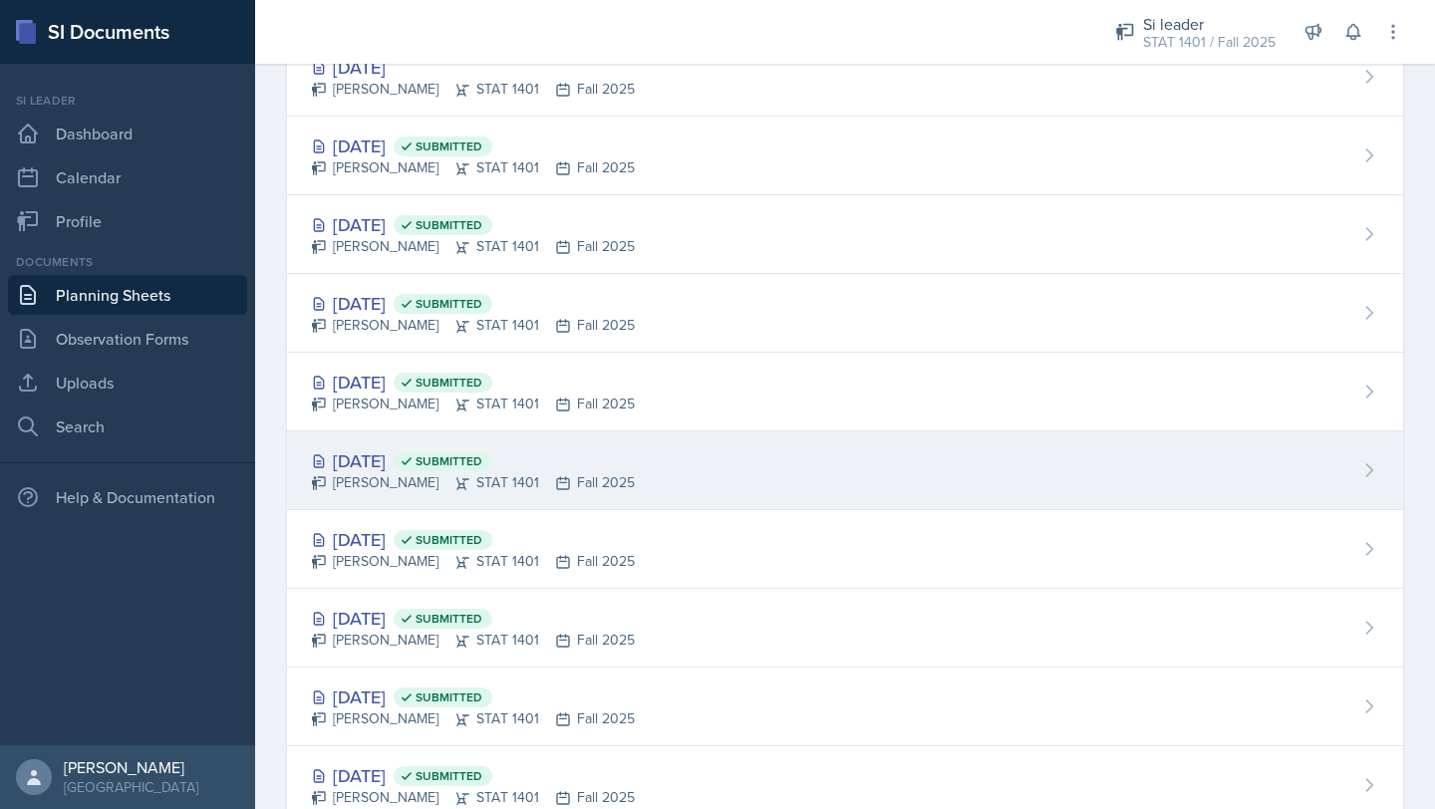
click at [550, 485] on div "[PERSON_NAME] STAT 1401 Fall 2025" at bounding box center [473, 482] width 324 height 21
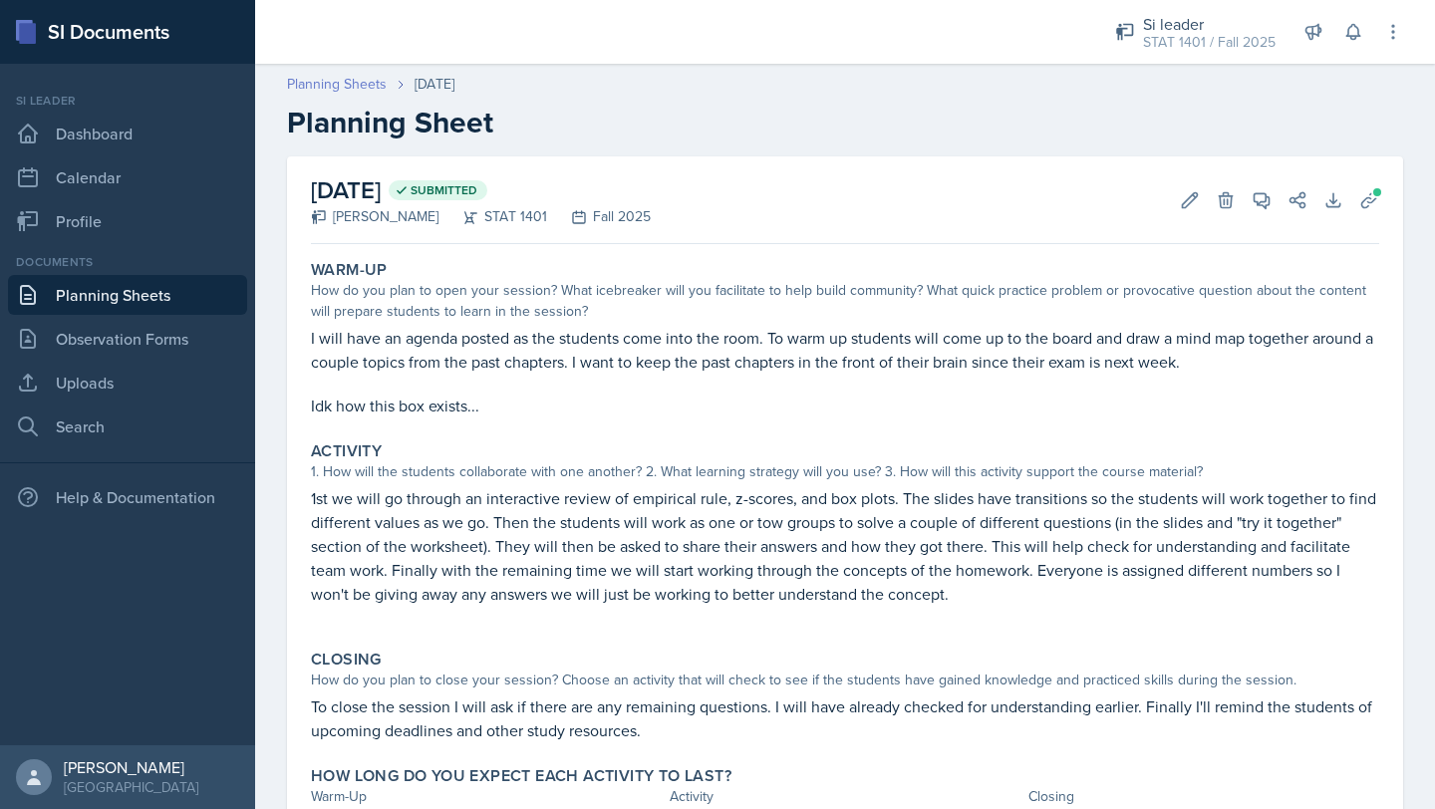
click at [342, 85] on link "Planning Sheets" at bounding box center [337, 84] width 100 height 21
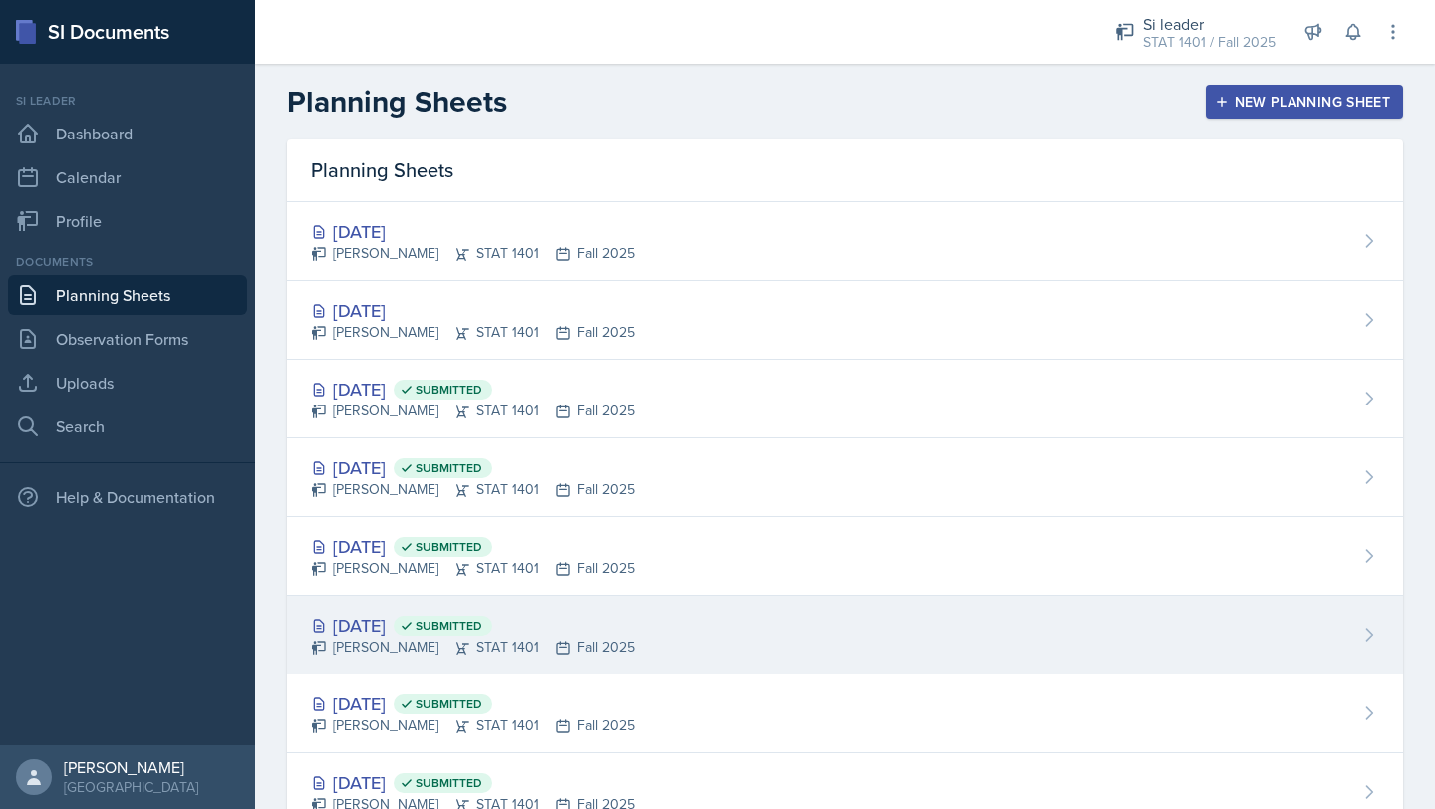
click at [368, 620] on div "[DATE] Submitted" at bounding box center [473, 625] width 324 height 27
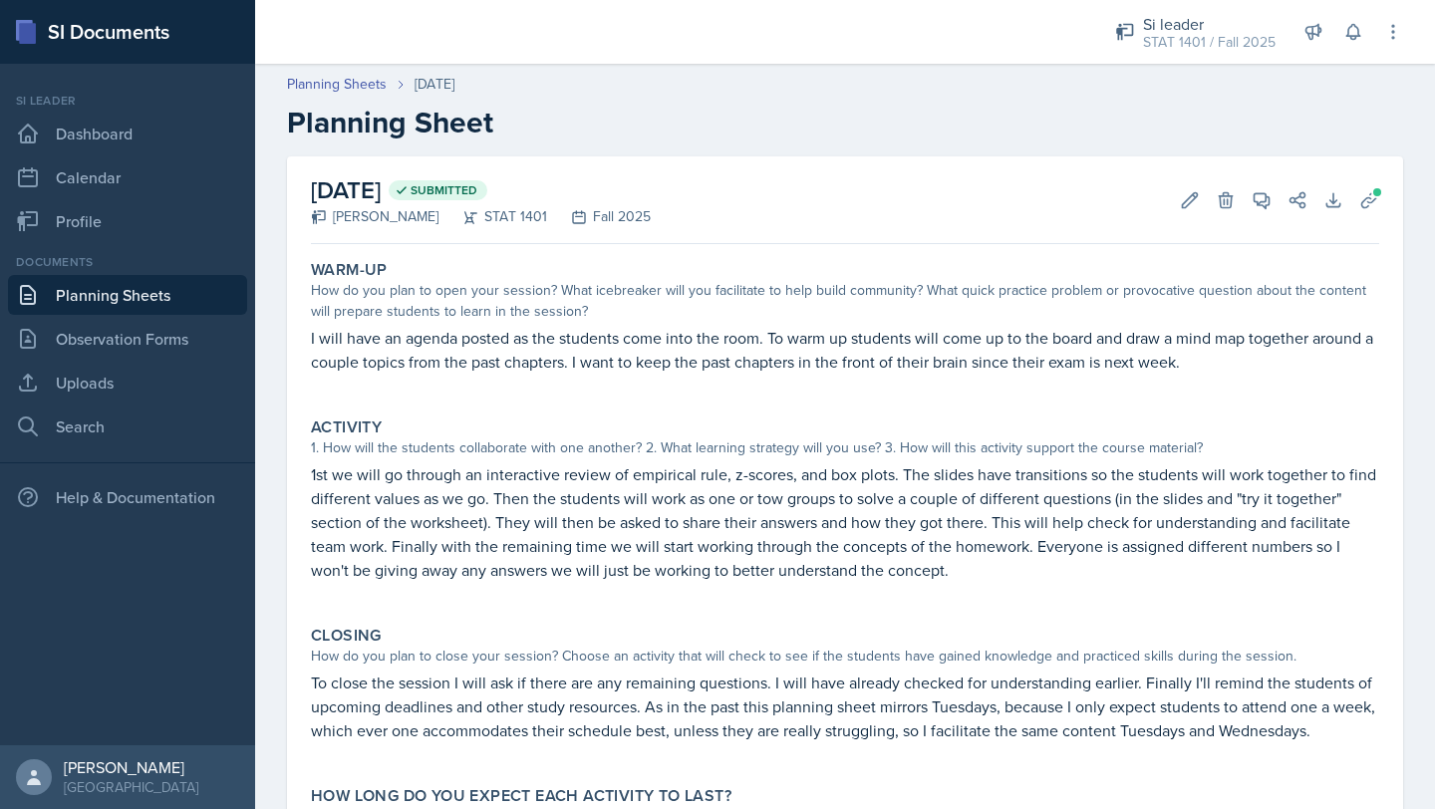
scroll to position [126, 0]
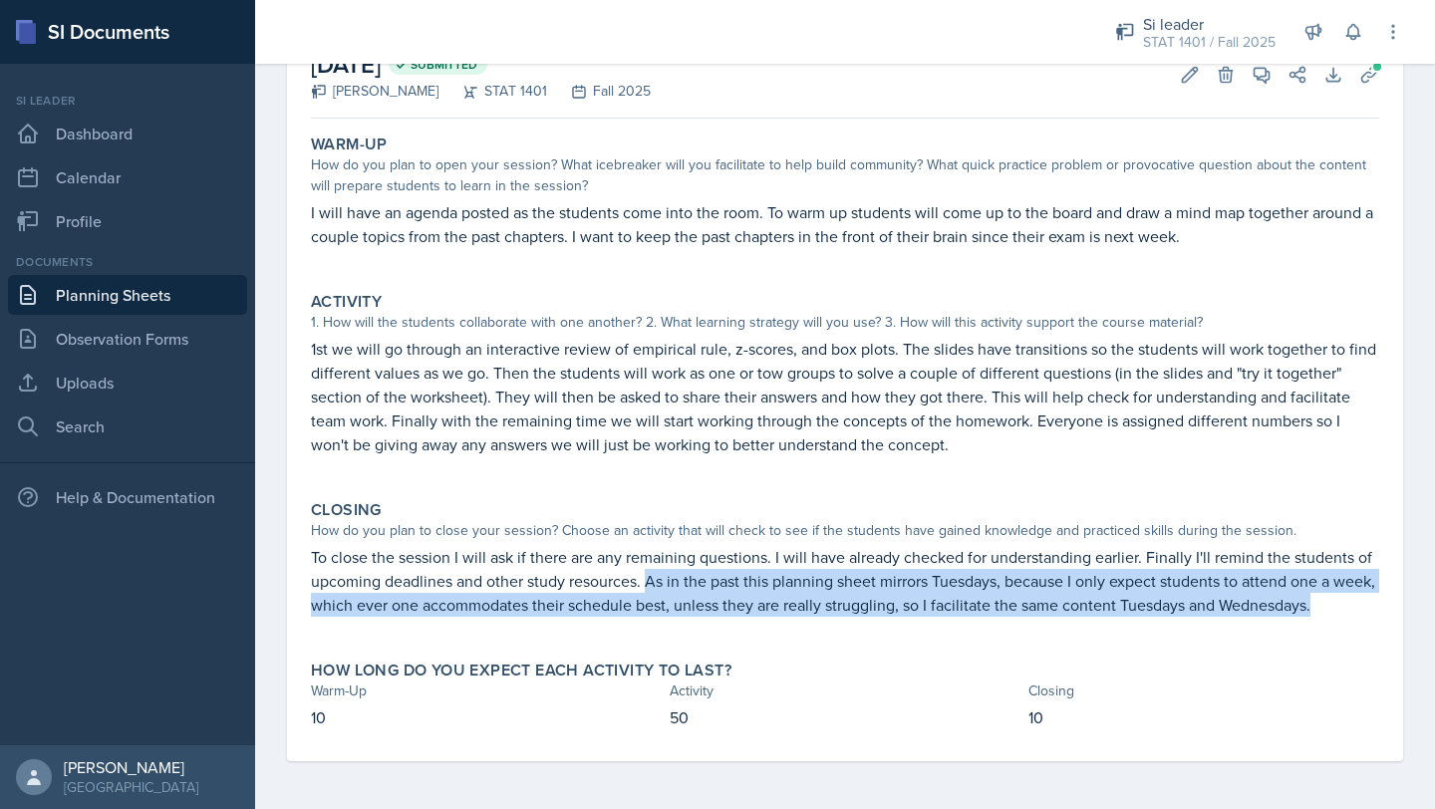
drag, startPoint x: 649, startPoint y: 584, endPoint x: 698, endPoint y: 631, distance: 68.4
click at [698, 631] on div "To close the session I will ask if there are any remaining questions. I will ha…" at bounding box center [845, 591] width 1068 height 92
copy p "As in the past this planning sheet mirrors Tuesdays, because I only expect stud…"
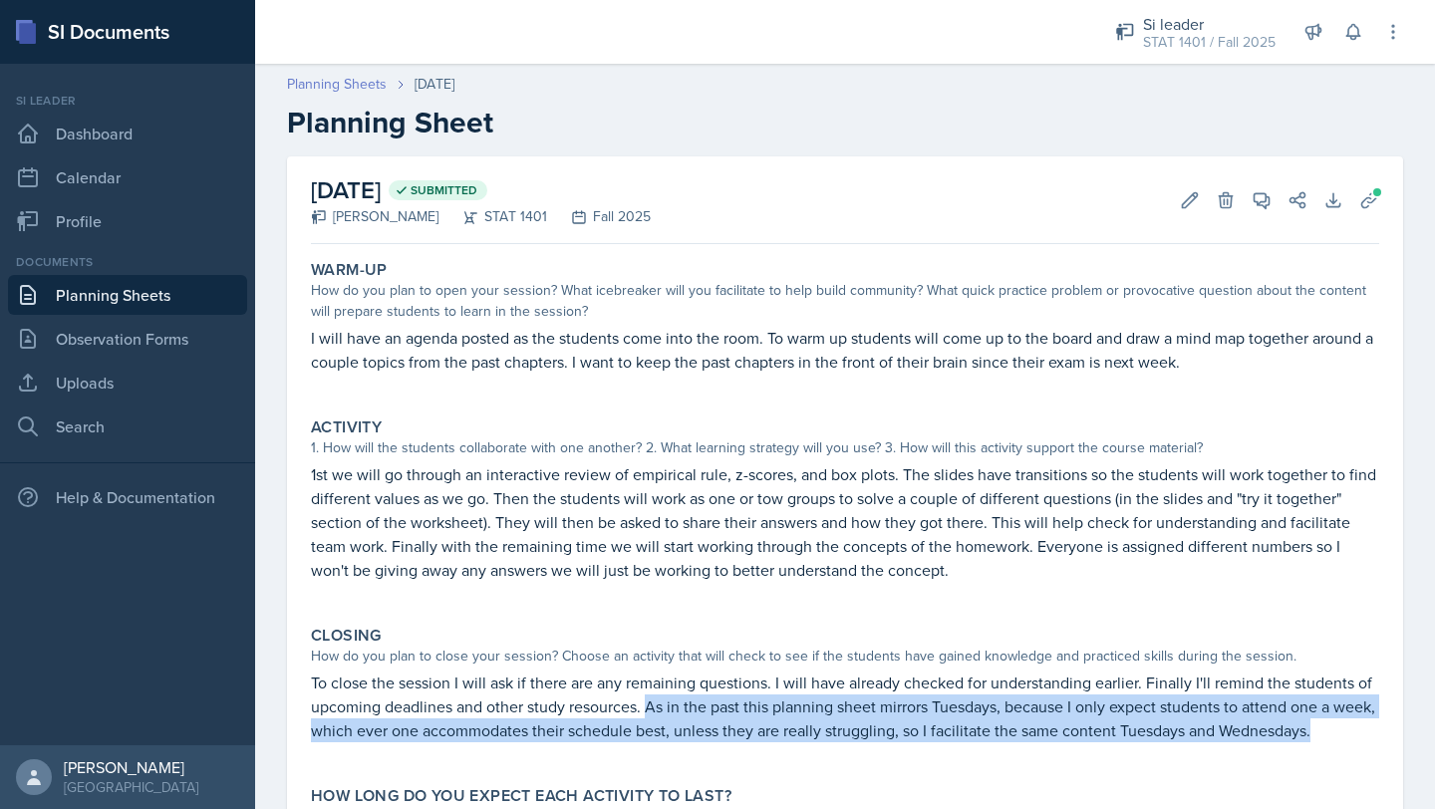
click at [320, 78] on link "Planning Sheets" at bounding box center [337, 84] width 100 height 21
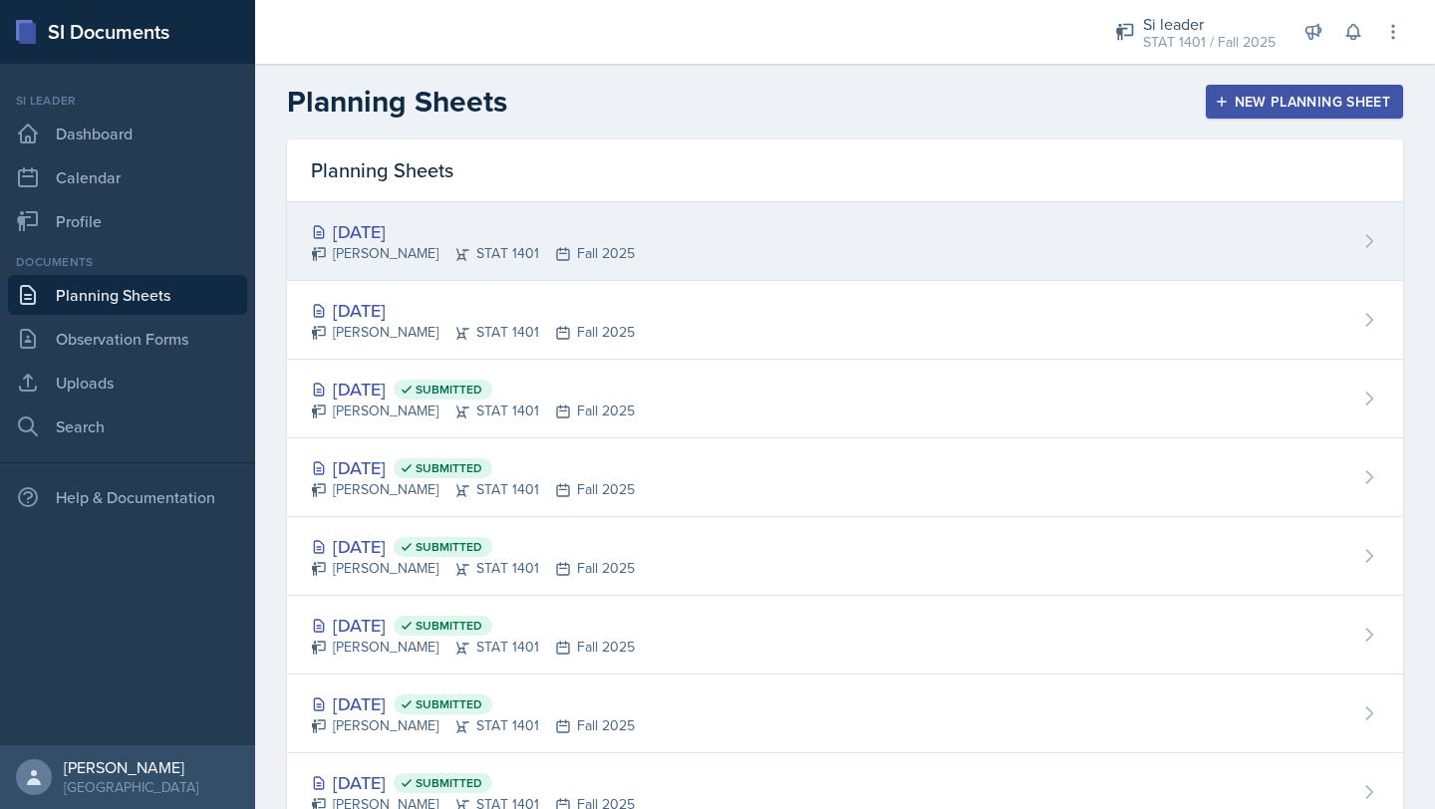
click at [377, 245] on div "[PERSON_NAME] STAT 1401 Fall 2025" at bounding box center [473, 253] width 324 height 21
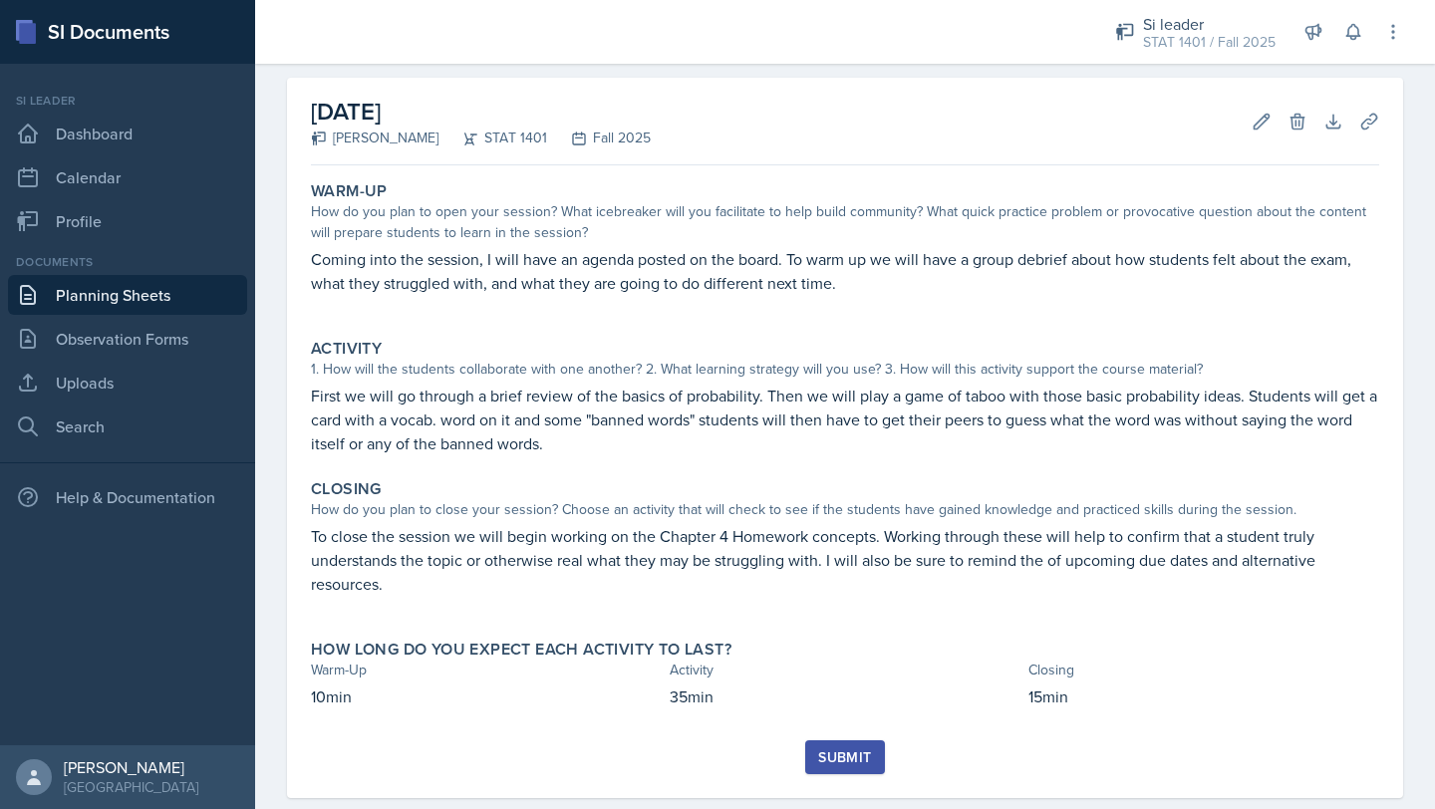
scroll to position [85, 0]
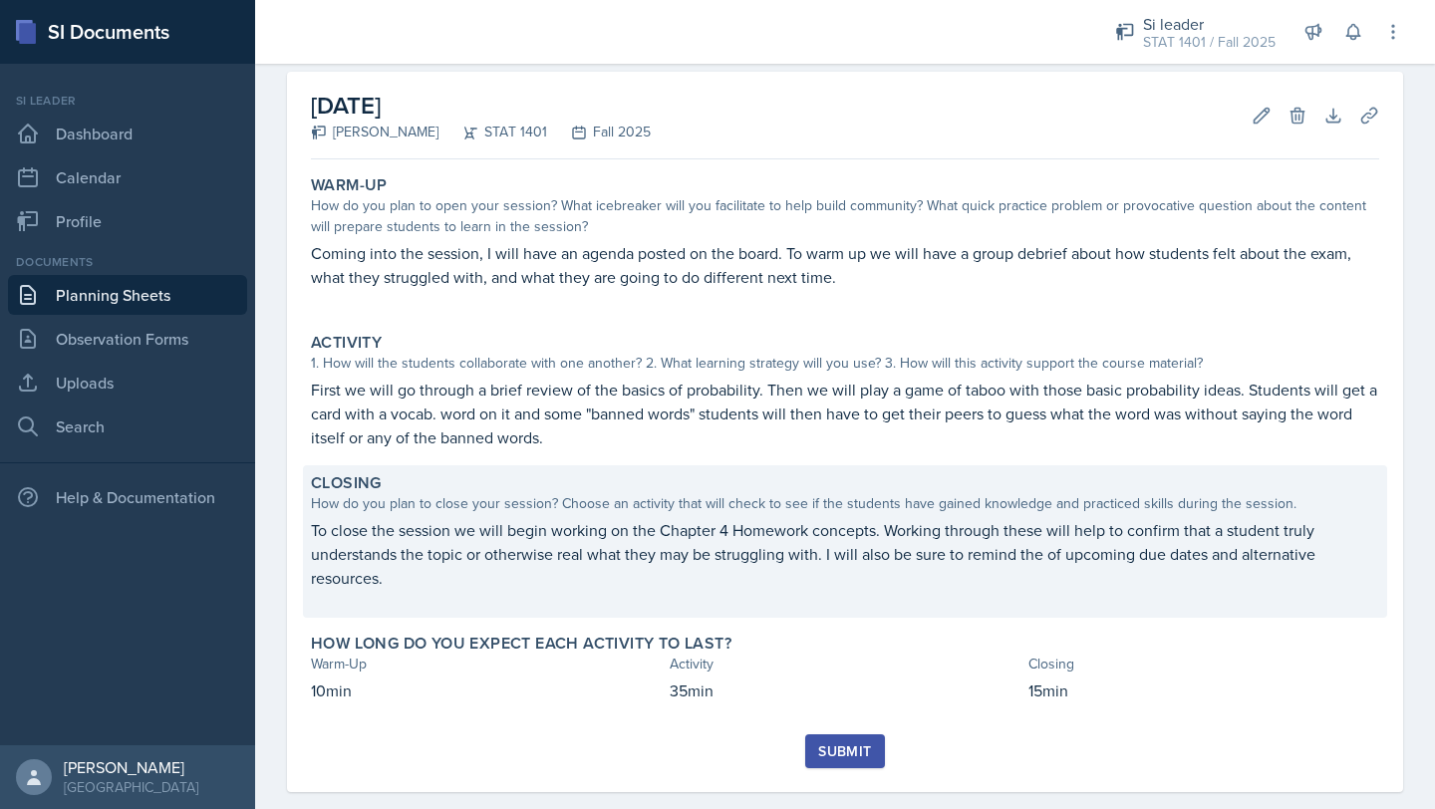
click at [419, 564] on p "To close the session we will begin working on the Chapter 4 Homework concepts. …" at bounding box center [845, 554] width 1068 height 72
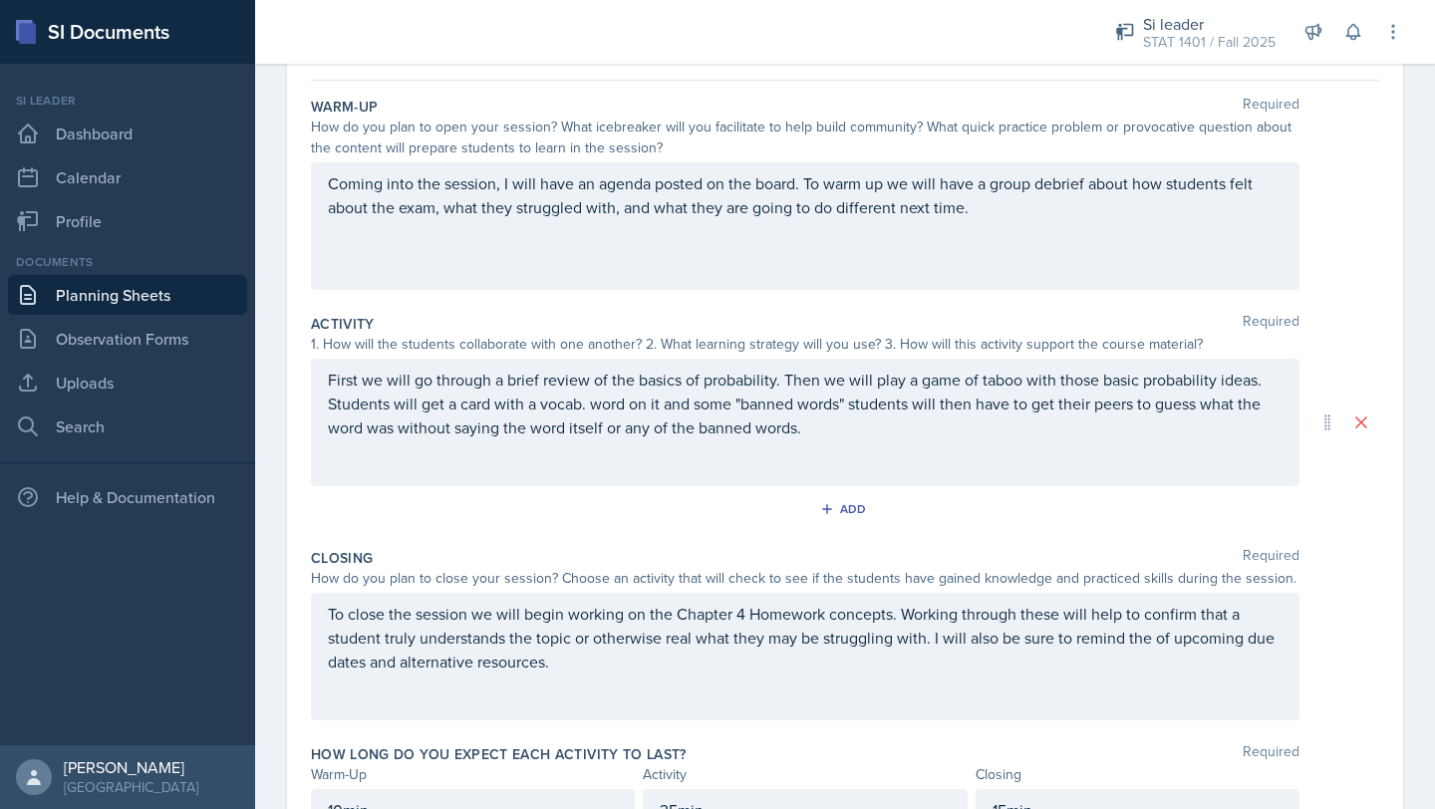
click at [590, 671] on p "To close the session we will begin working on the Chapter 4 Homework concepts. …" at bounding box center [805, 638] width 955 height 72
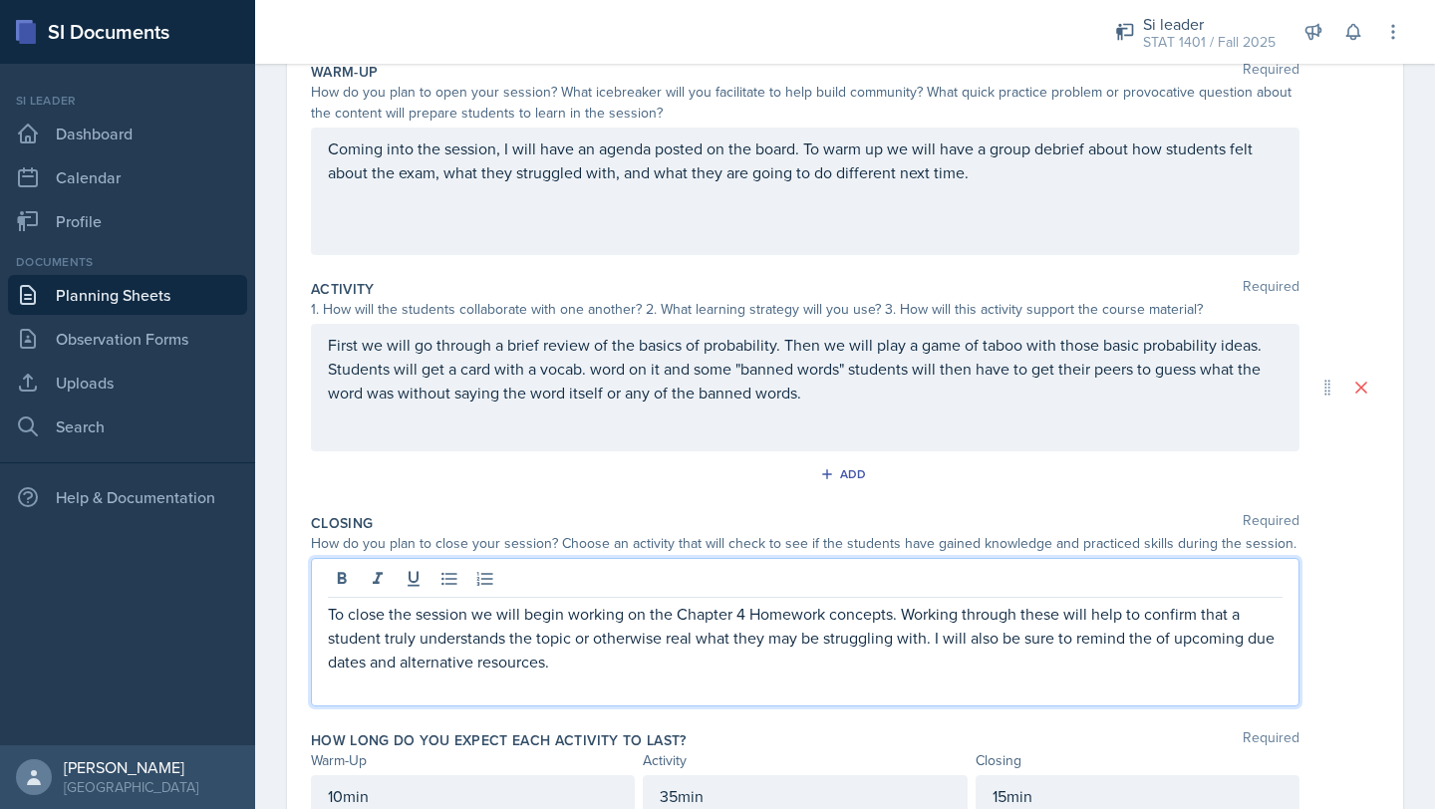
paste div
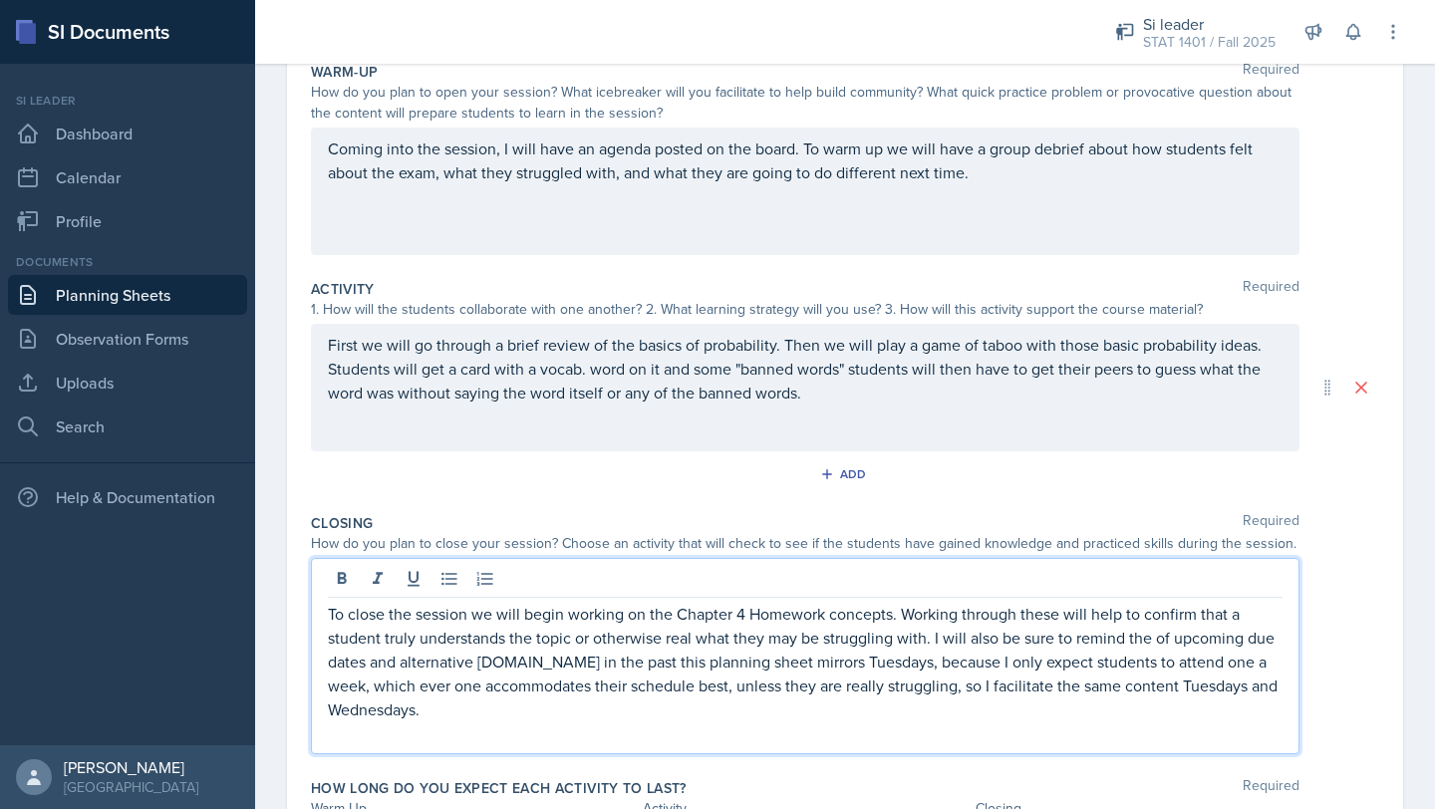
click at [550, 665] on p "To close the session we will begin working on the Chapter 4 Homework concepts. …" at bounding box center [805, 662] width 955 height 120
click at [1355, 610] on div "To close the session we will begin working on the Chapter 4 Homework concepts. …" at bounding box center [845, 656] width 1068 height 196
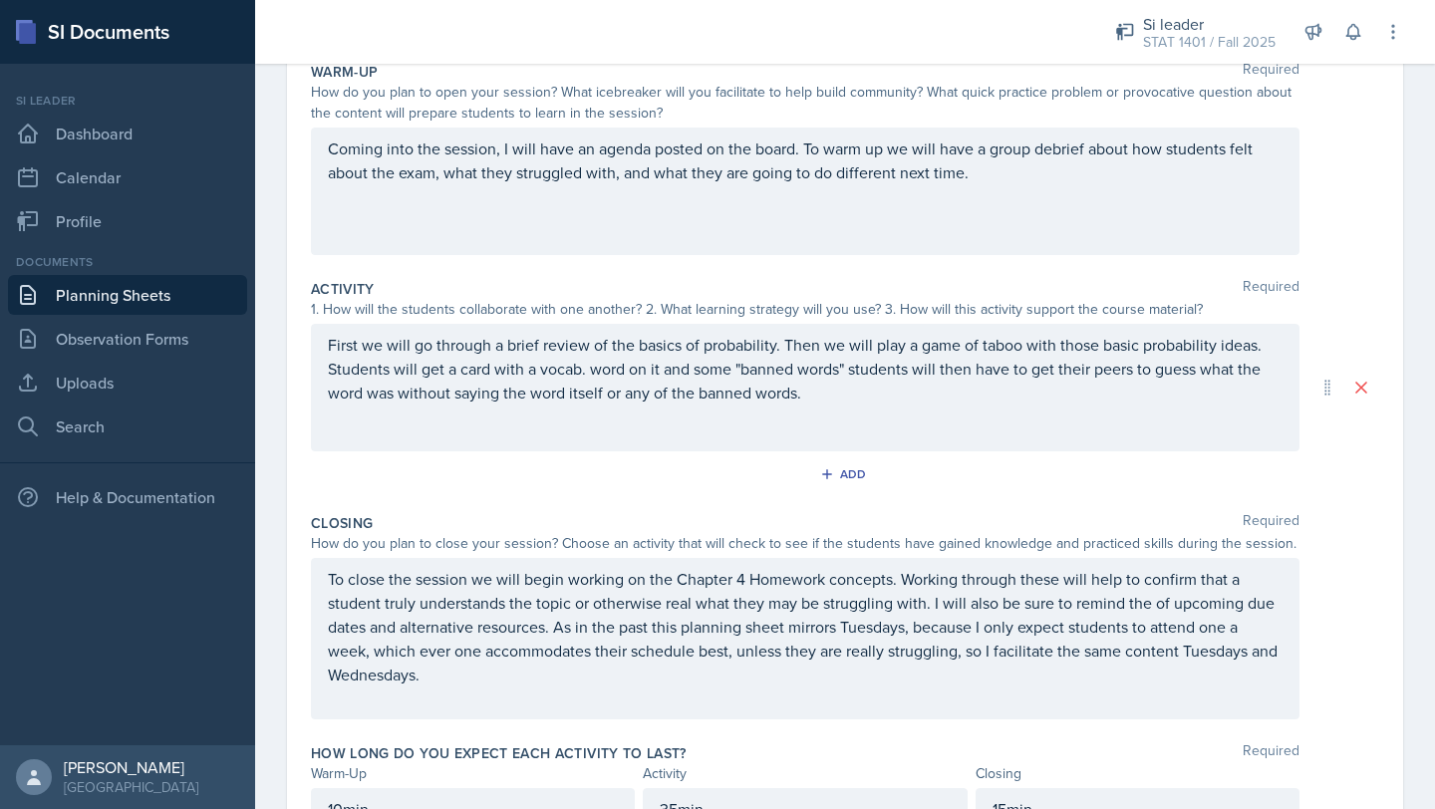
scroll to position [0, 0]
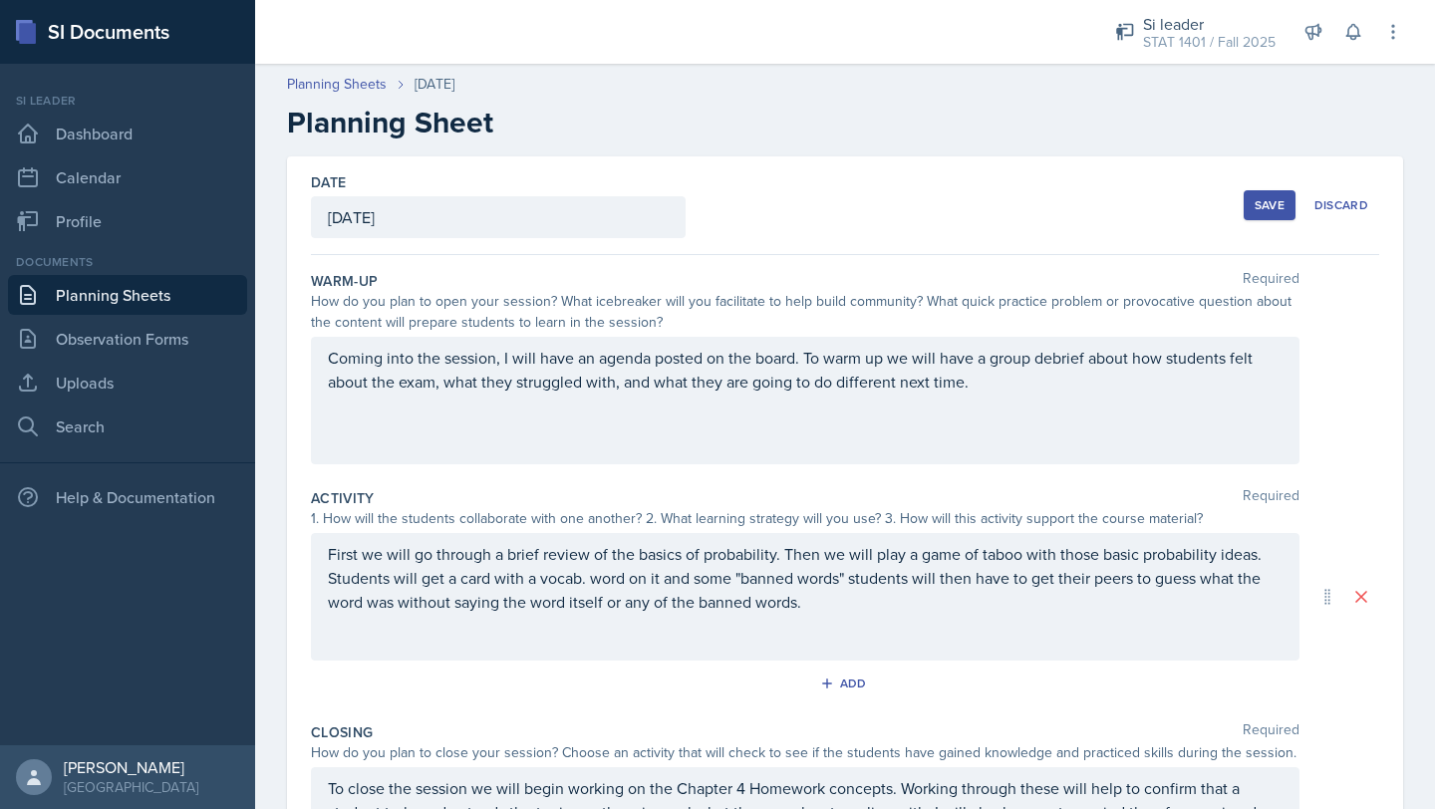
click at [1270, 201] on div "Save" at bounding box center [1270, 205] width 30 height 16
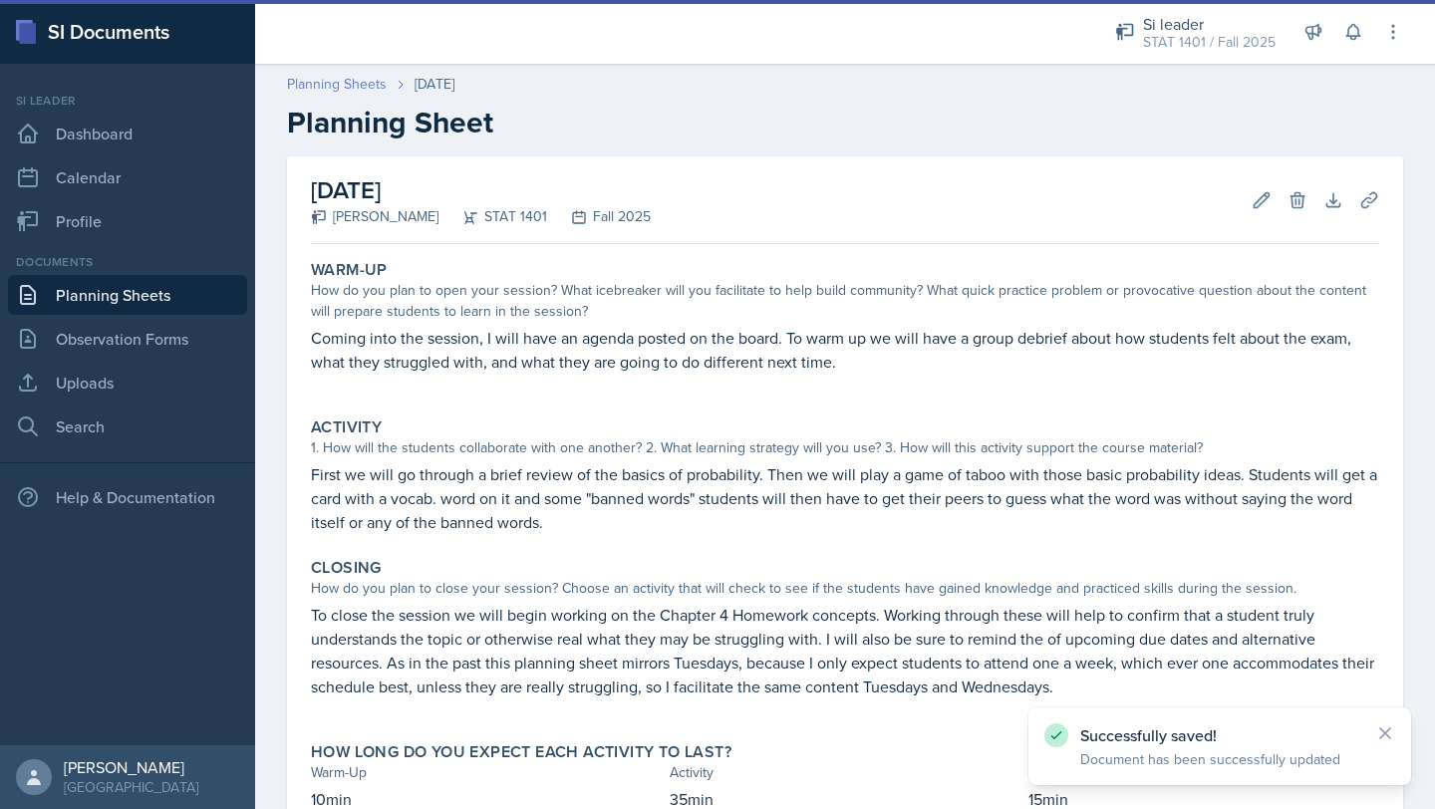
click at [344, 84] on link "Planning Sheets" at bounding box center [337, 84] width 100 height 21
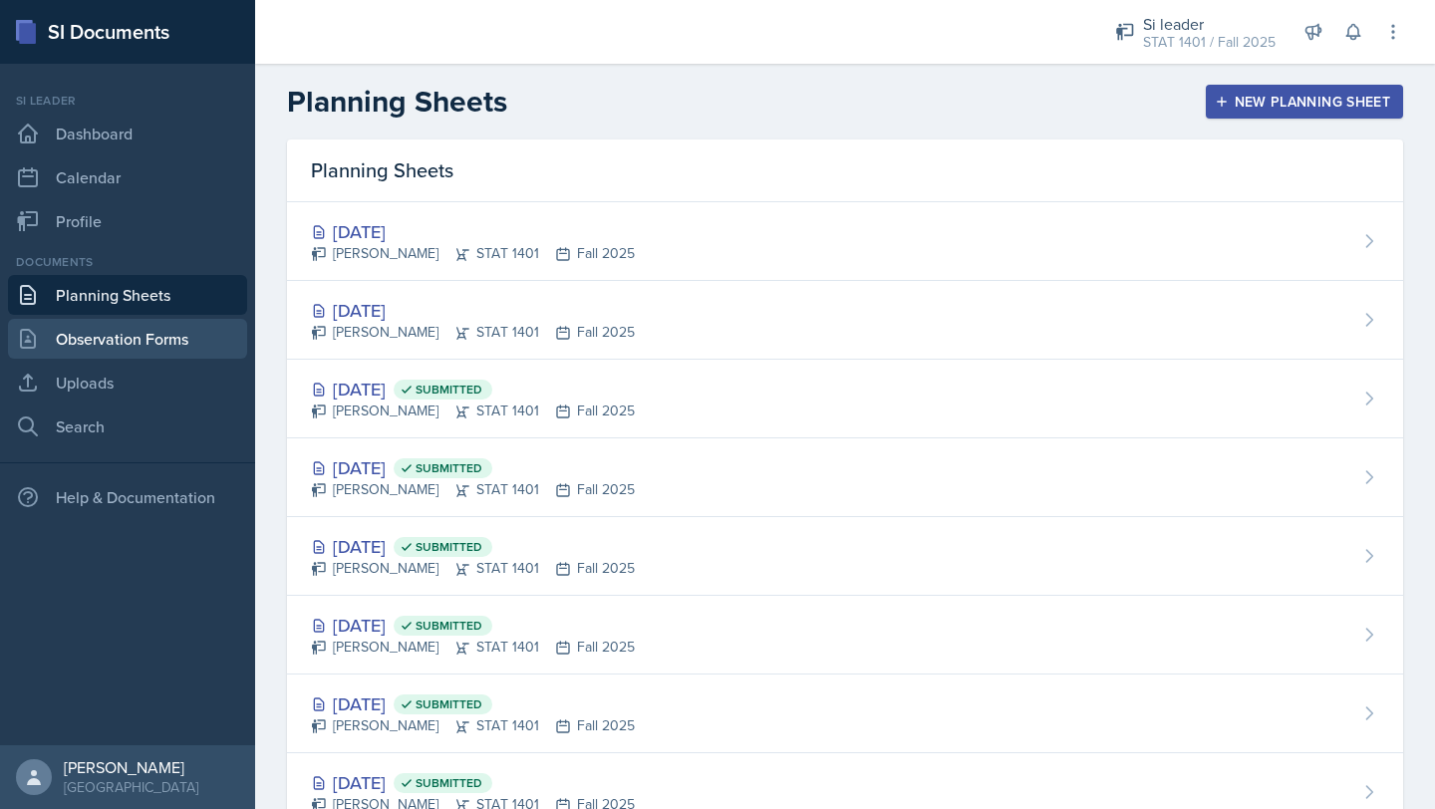
click at [141, 332] on link "Observation Forms" at bounding box center [127, 339] width 239 height 40
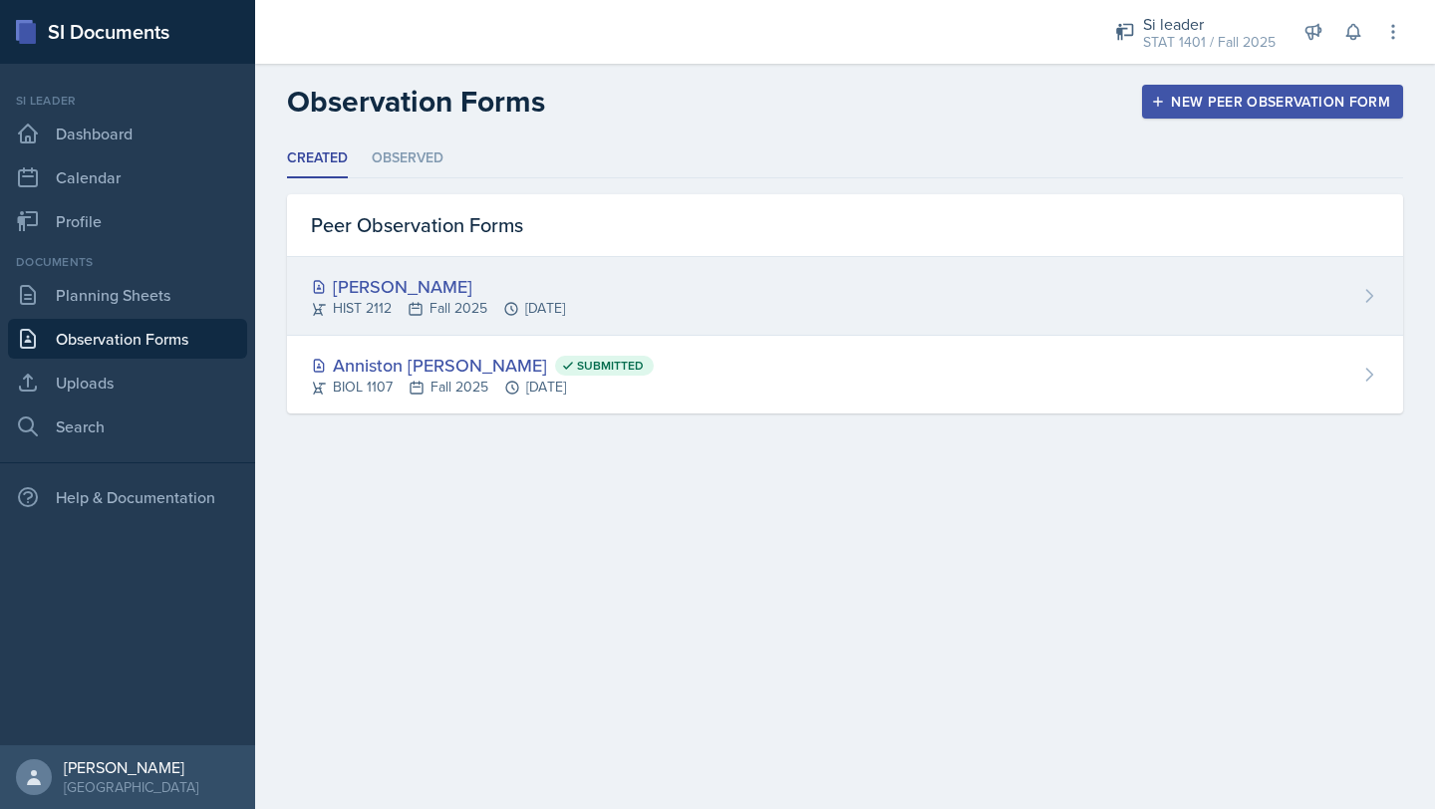
click at [389, 283] on div "[PERSON_NAME]" at bounding box center [438, 286] width 254 height 27
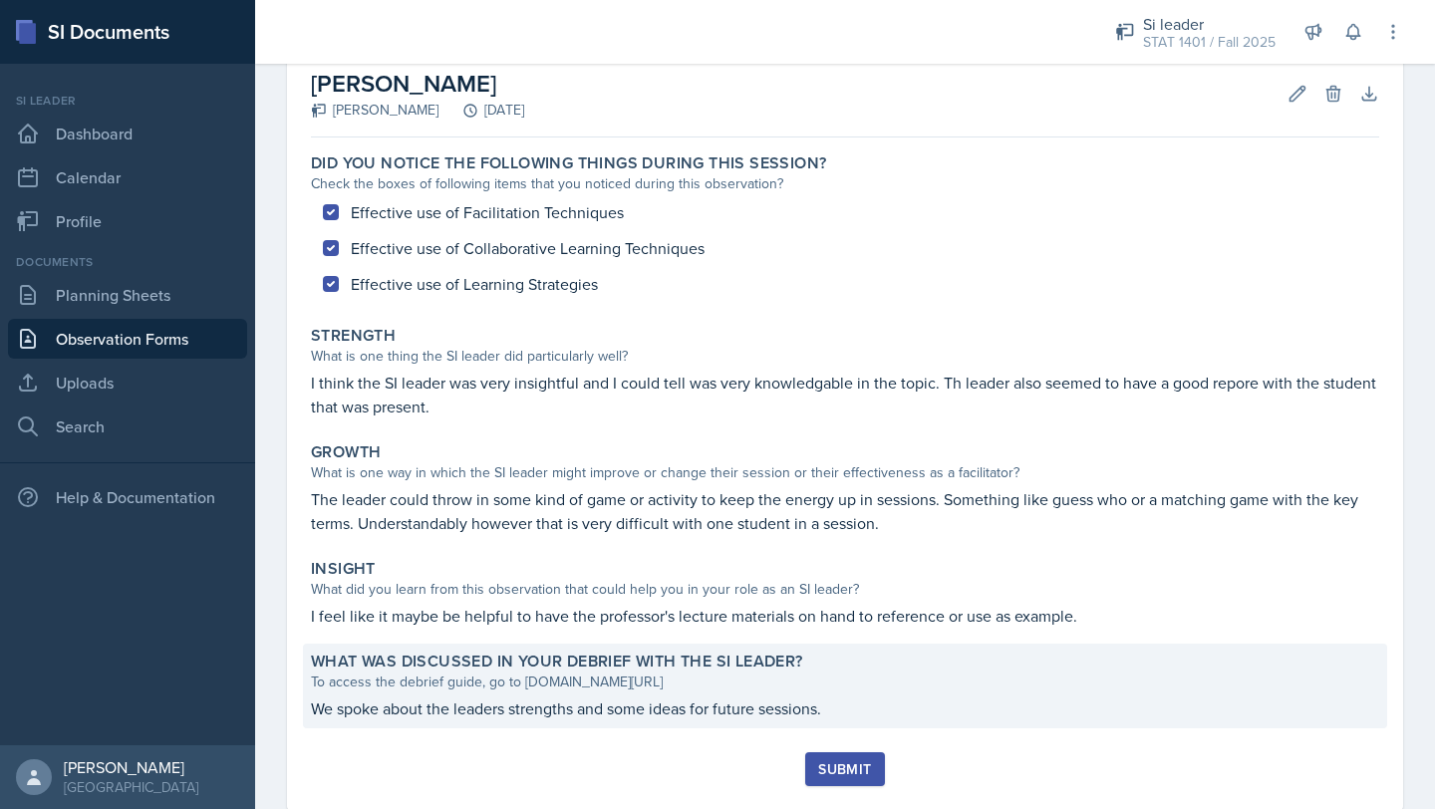
scroll to position [104, 0]
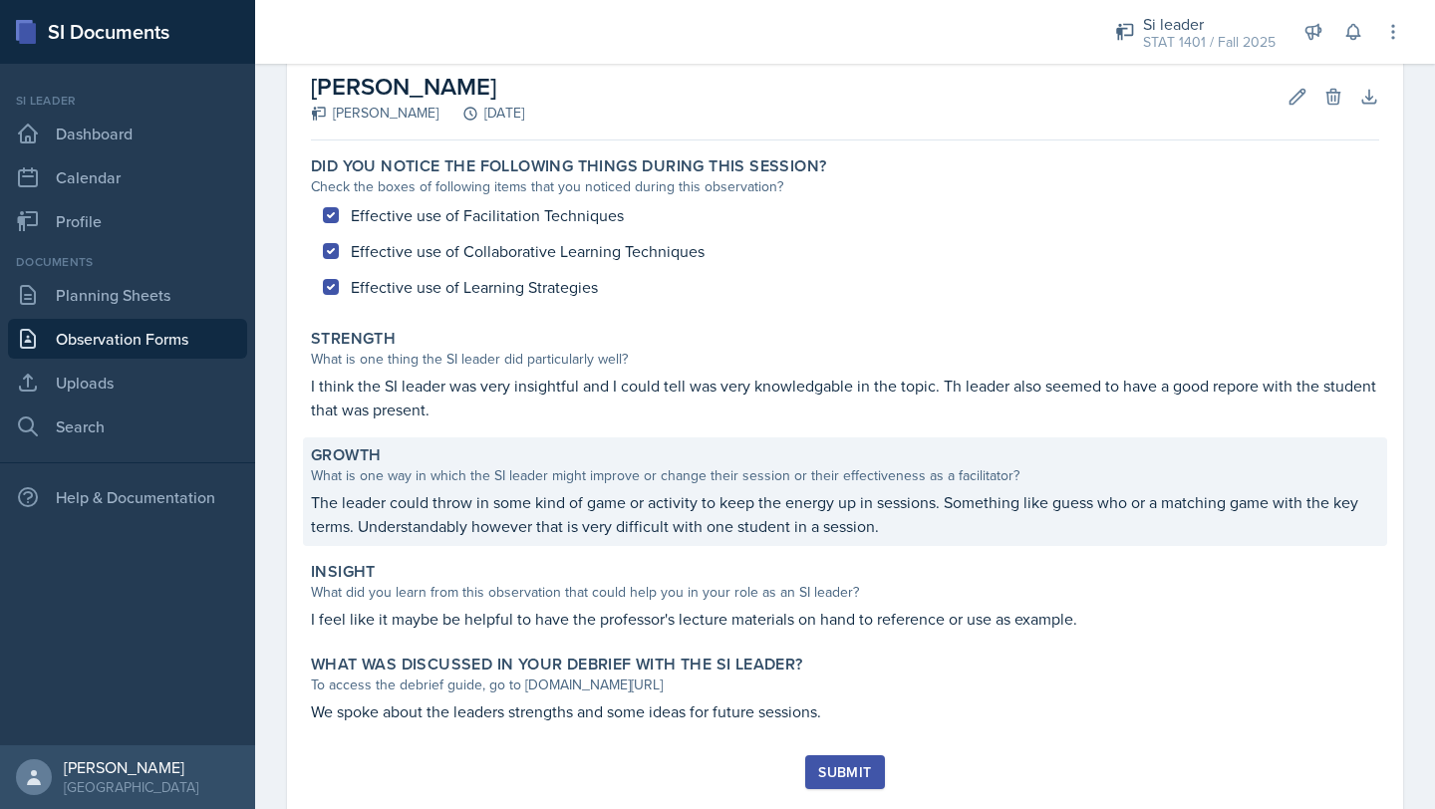
click at [733, 534] on p "The leader could throw in some kind of game or activity to keep the energy up i…" at bounding box center [845, 514] width 1068 height 48
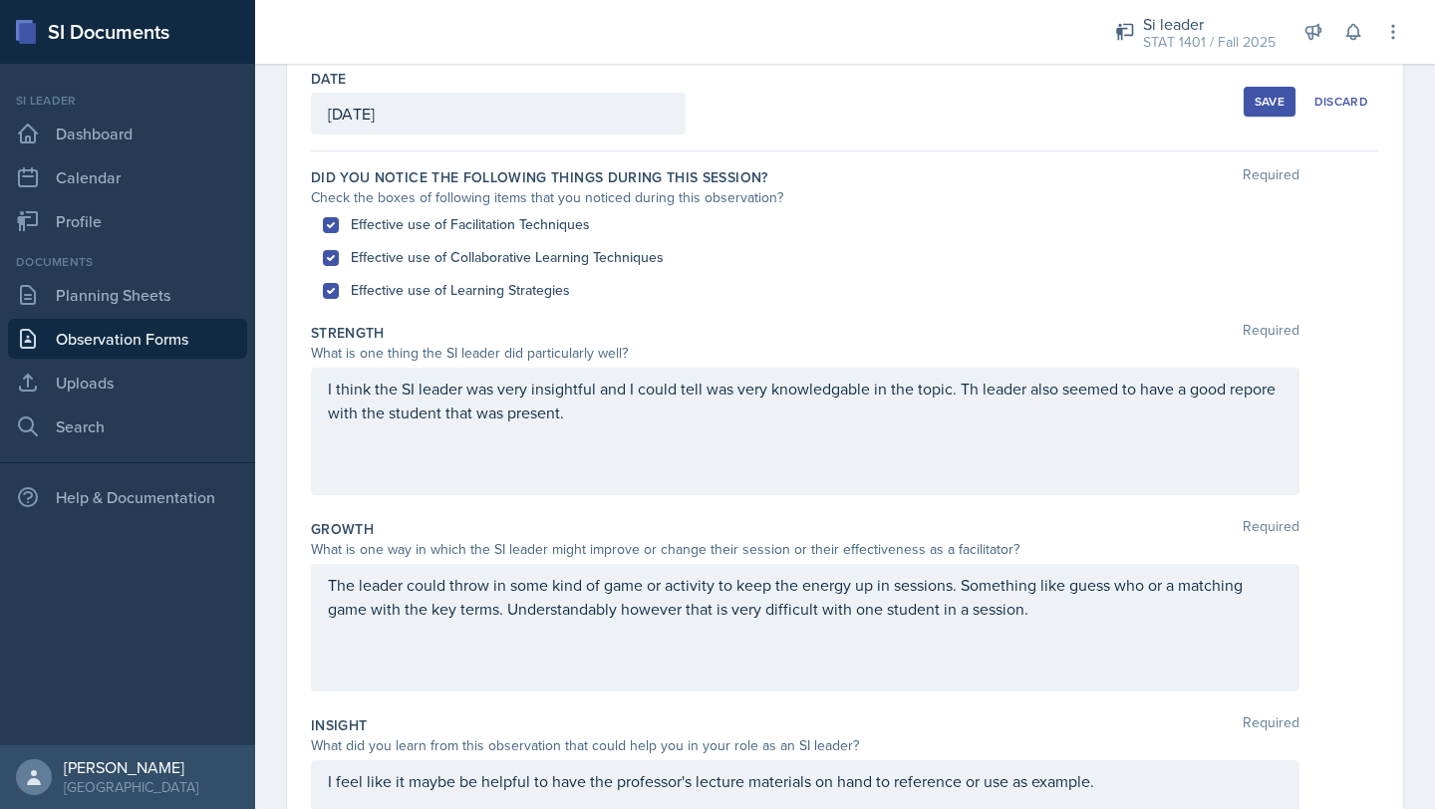
scroll to position [96, 0]
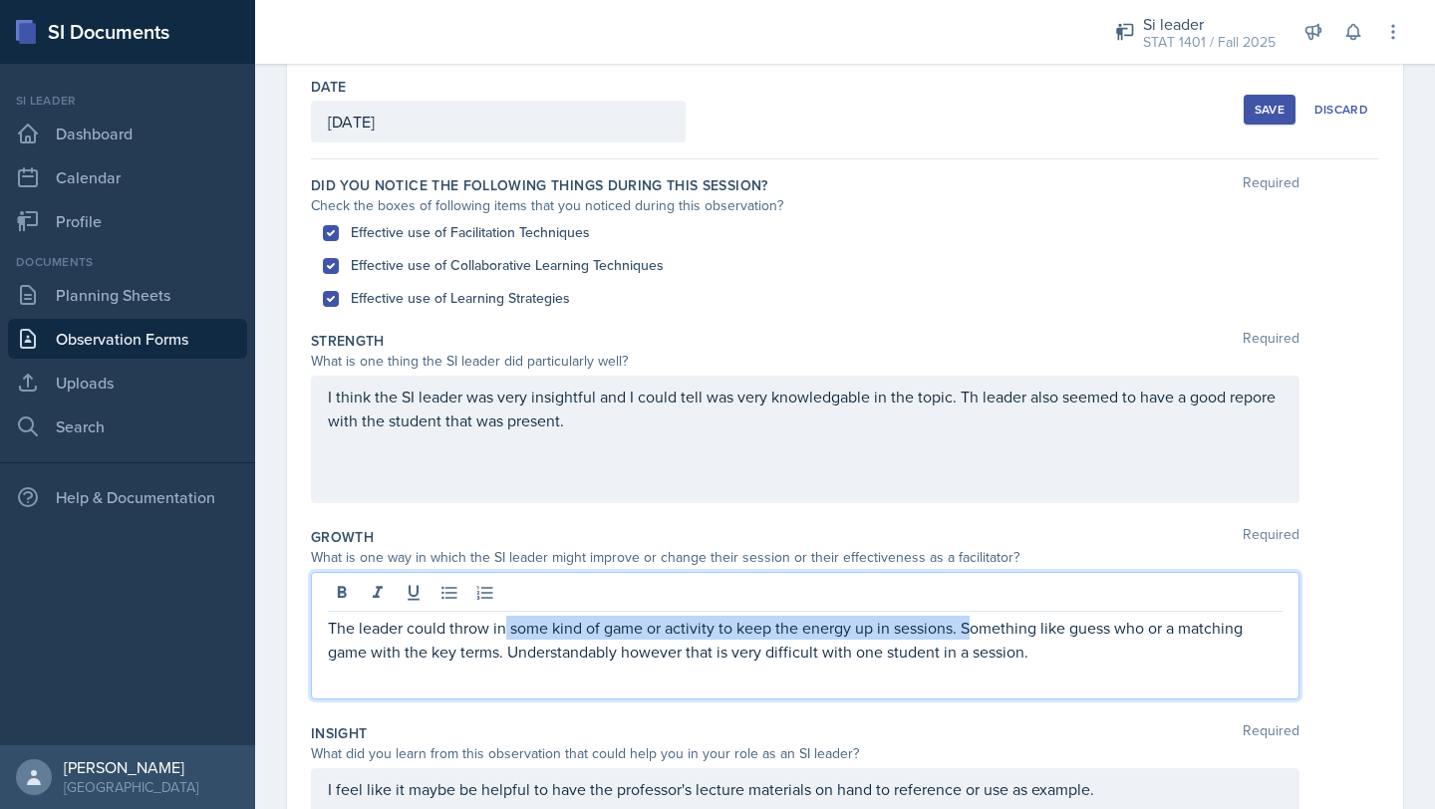
drag, startPoint x: 502, startPoint y: 624, endPoint x: 971, endPoint y: 637, distance: 468.5
click at [971, 637] on p "The leader could throw in some kind of game or activity to keep the energy up i…" at bounding box center [805, 640] width 955 height 48
click at [974, 635] on p "The leader could throw in some kind of game or activity to keep the energy up i…" at bounding box center [805, 640] width 955 height 48
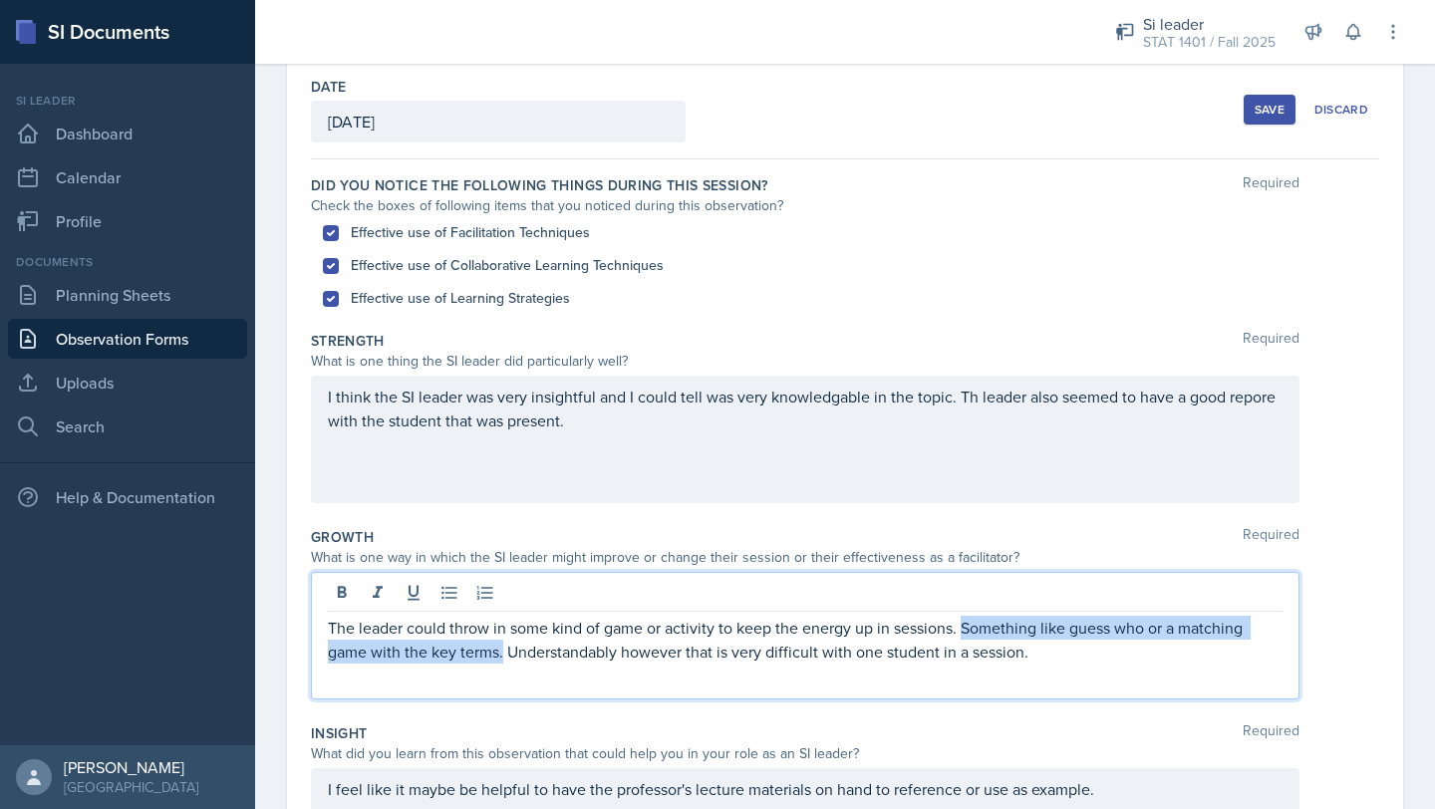
drag, startPoint x: 962, startPoint y: 629, endPoint x: 503, endPoint y: 661, distance: 459.5
click at [503, 661] on p "The leader could throw in some kind of game or activity to keep the energy up i…" at bounding box center [805, 640] width 955 height 48
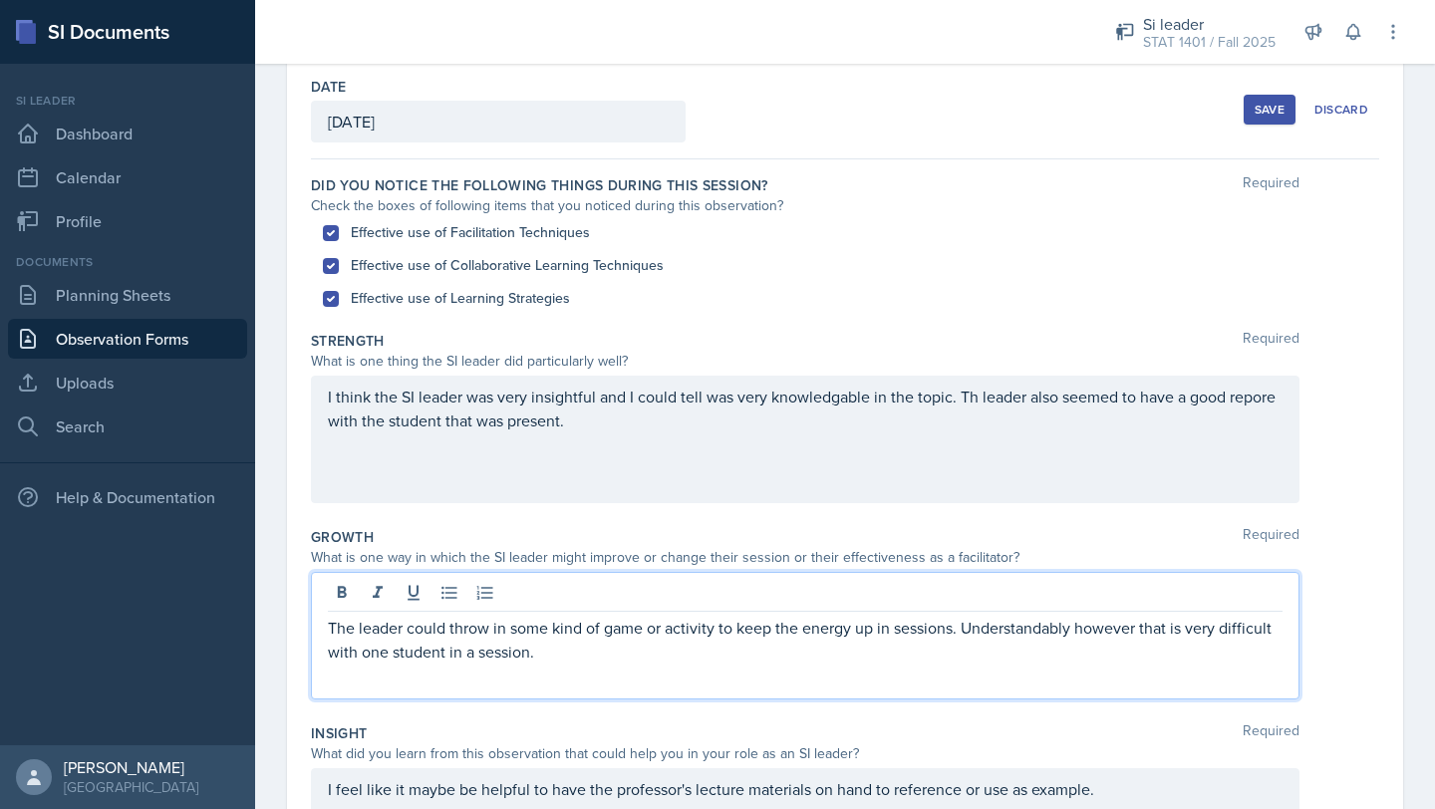
click at [590, 658] on p "The leader could throw in some kind of game or activity to keep the energy up i…" at bounding box center [805, 640] width 955 height 48
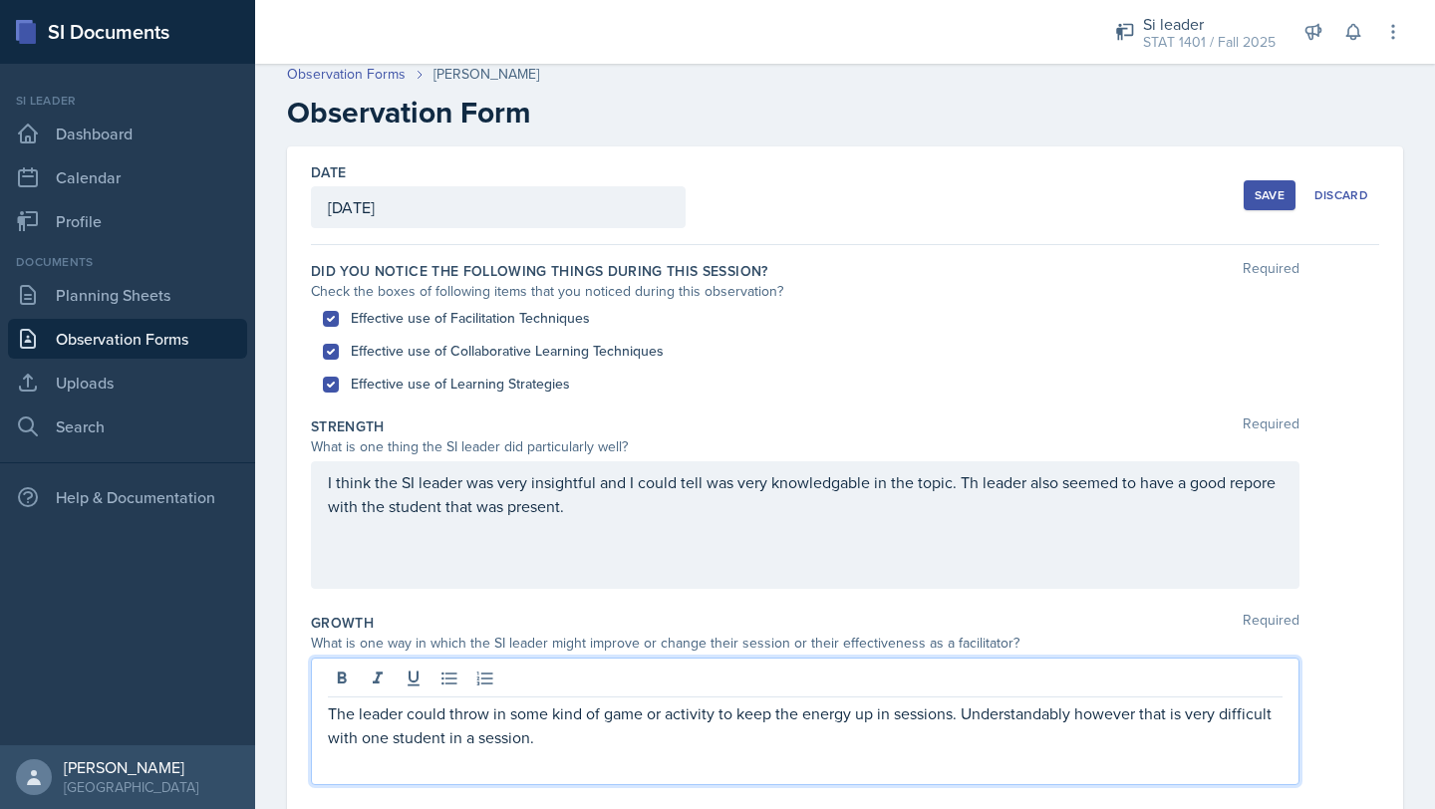
scroll to position [0, 0]
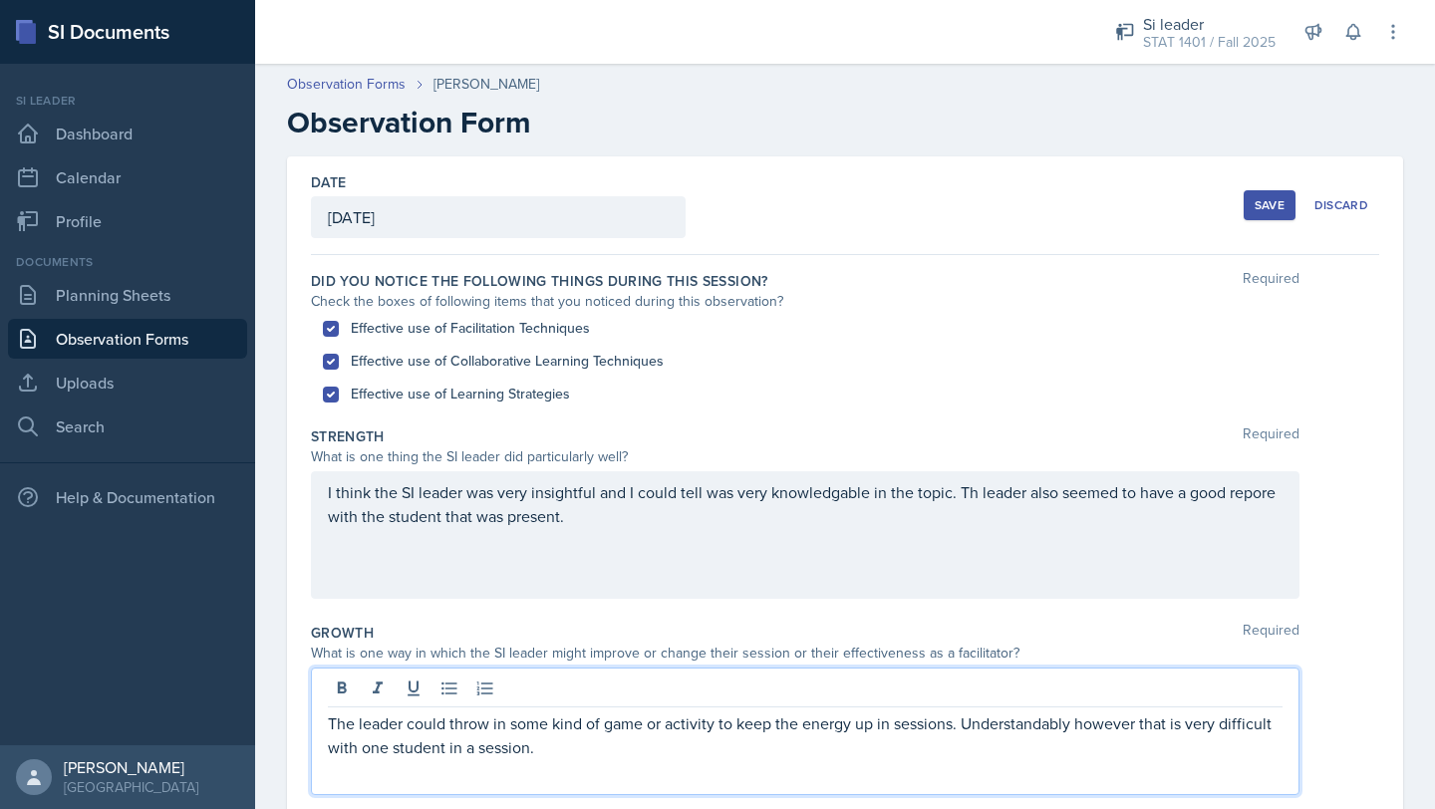
click at [1270, 208] on div "Save" at bounding box center [1270, 205] width 30 height 16
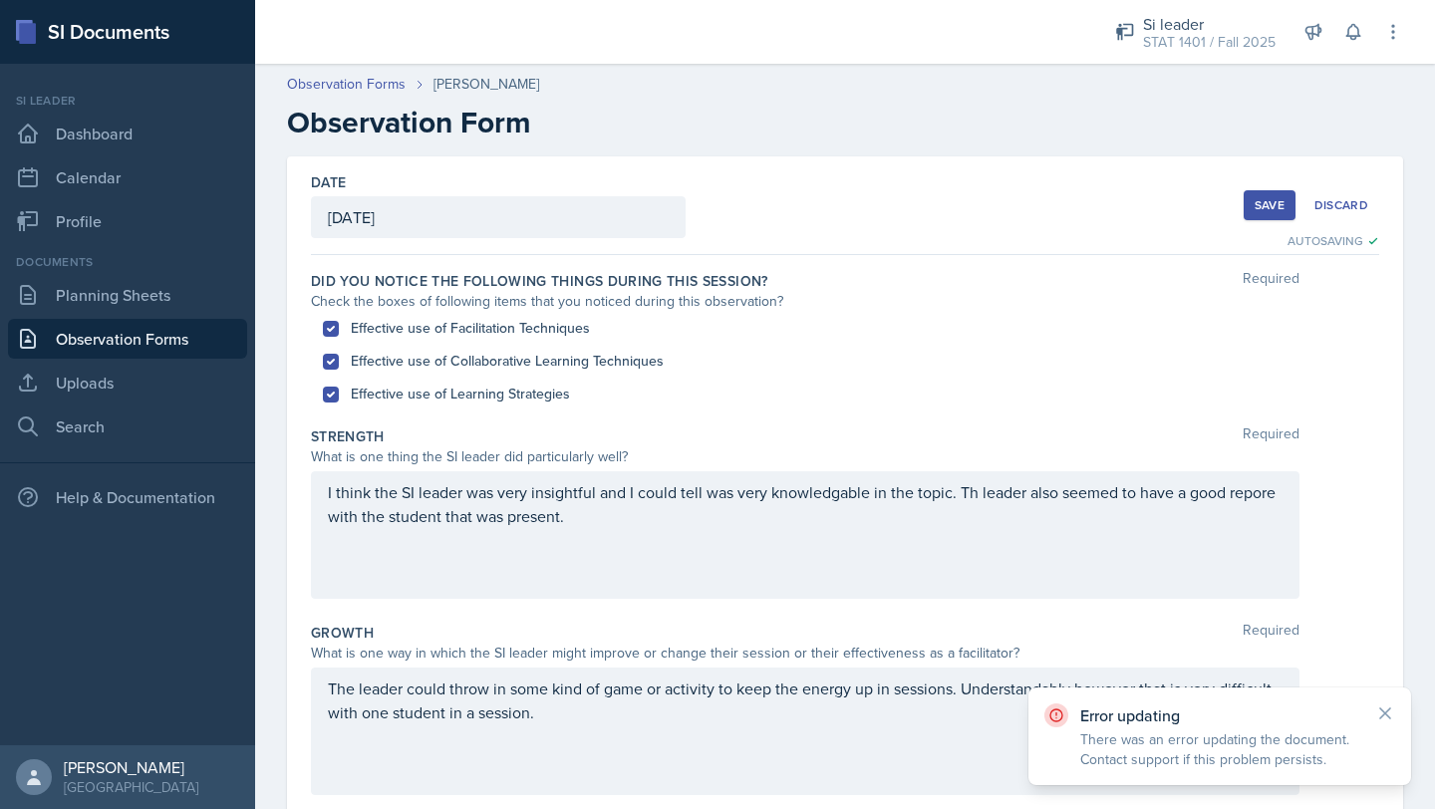
click at [1267, 205] on div "Save" at bounding box center [1270, 205] width 30 height 16
click at [1271, 208] on div "Save" at bounding box center [1270, 205] width 30 height 16
click at [91, 332] on link "Observation Forms" at bounding box center [127, 339] width 239 height 40
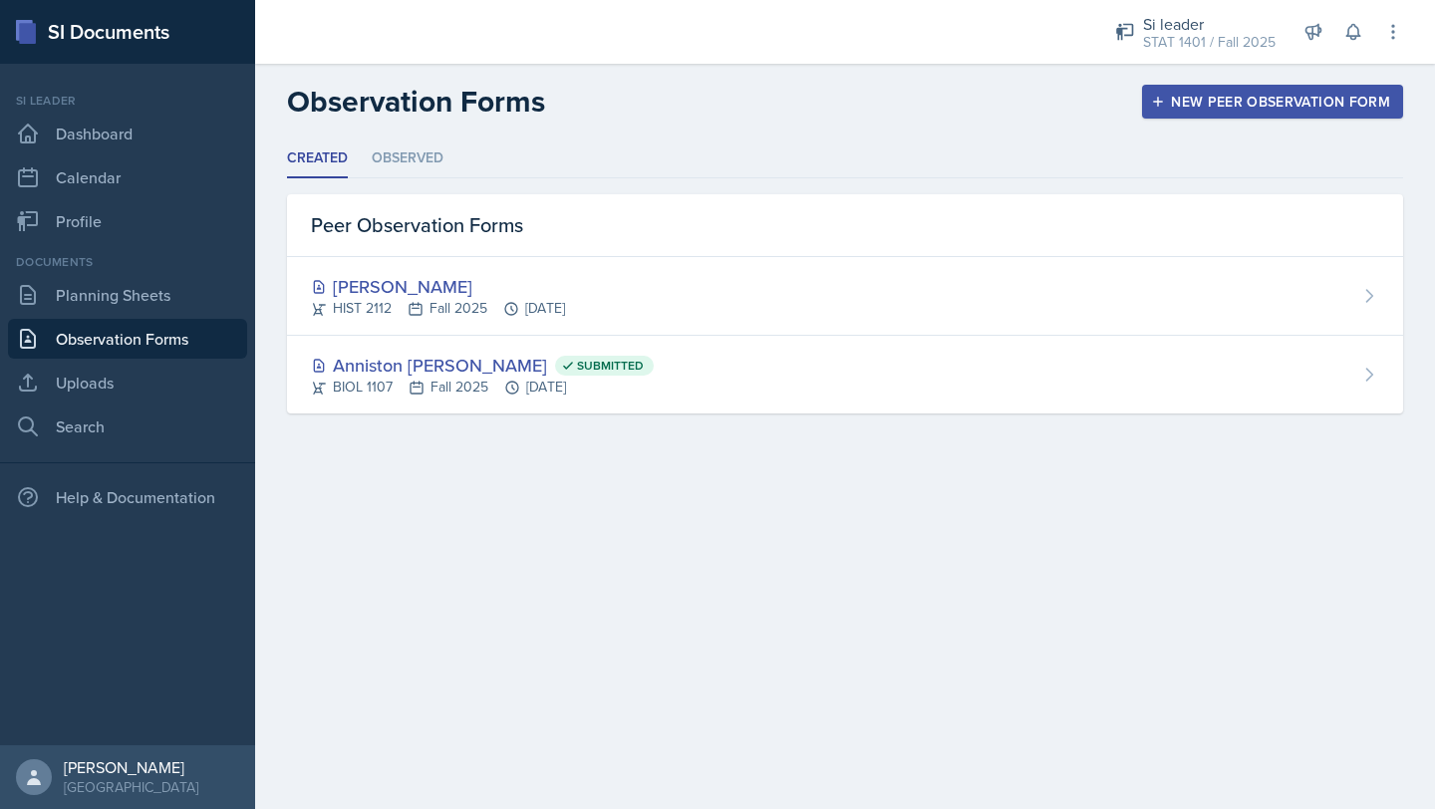
click at [799, 134] on header "Observation Forms New Peer Observation Form" at bounding box center [845, 102] width 1180 height 76
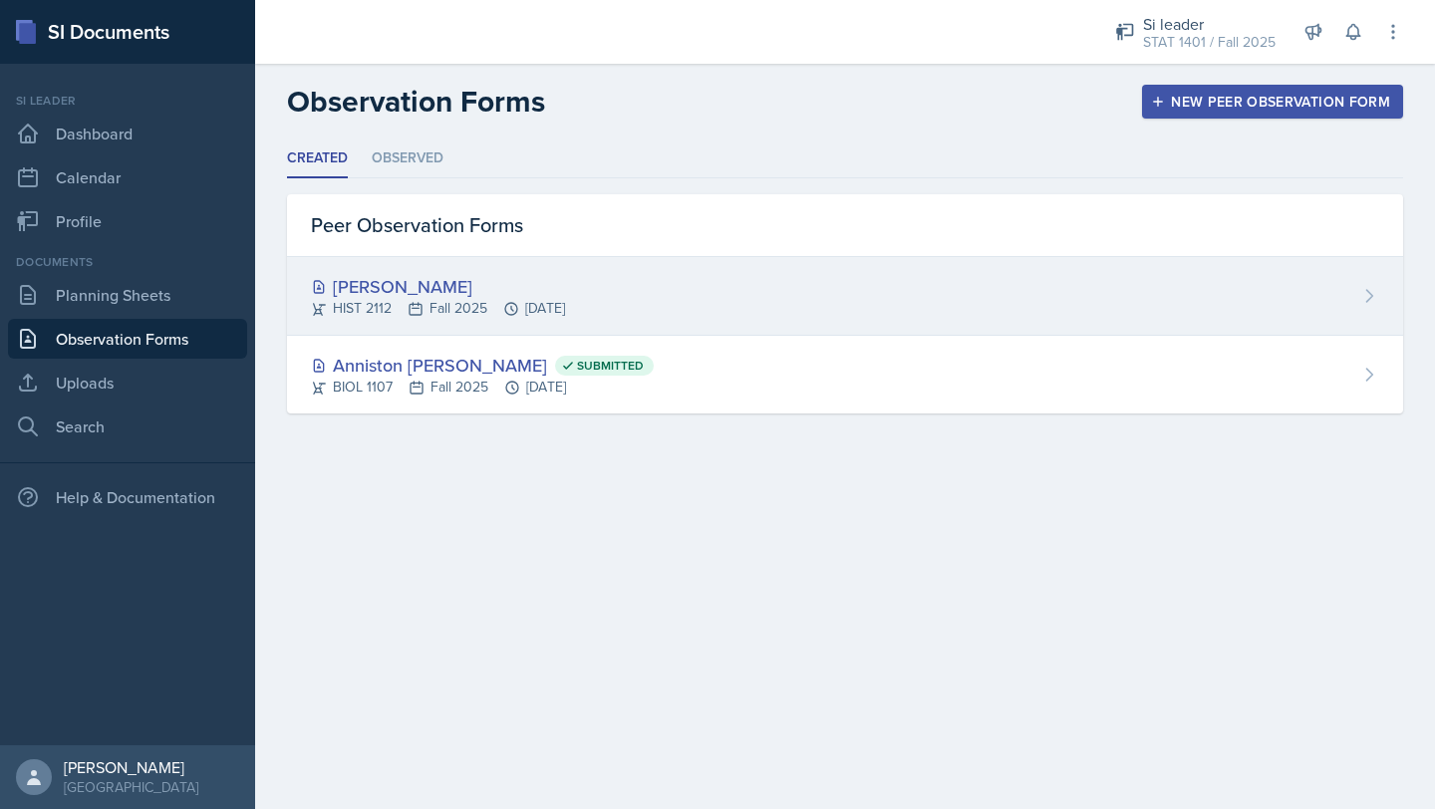
click at [367, 285] on div "[PERSON_NAME]" at bounding box center [438, 286] width 254 height 27
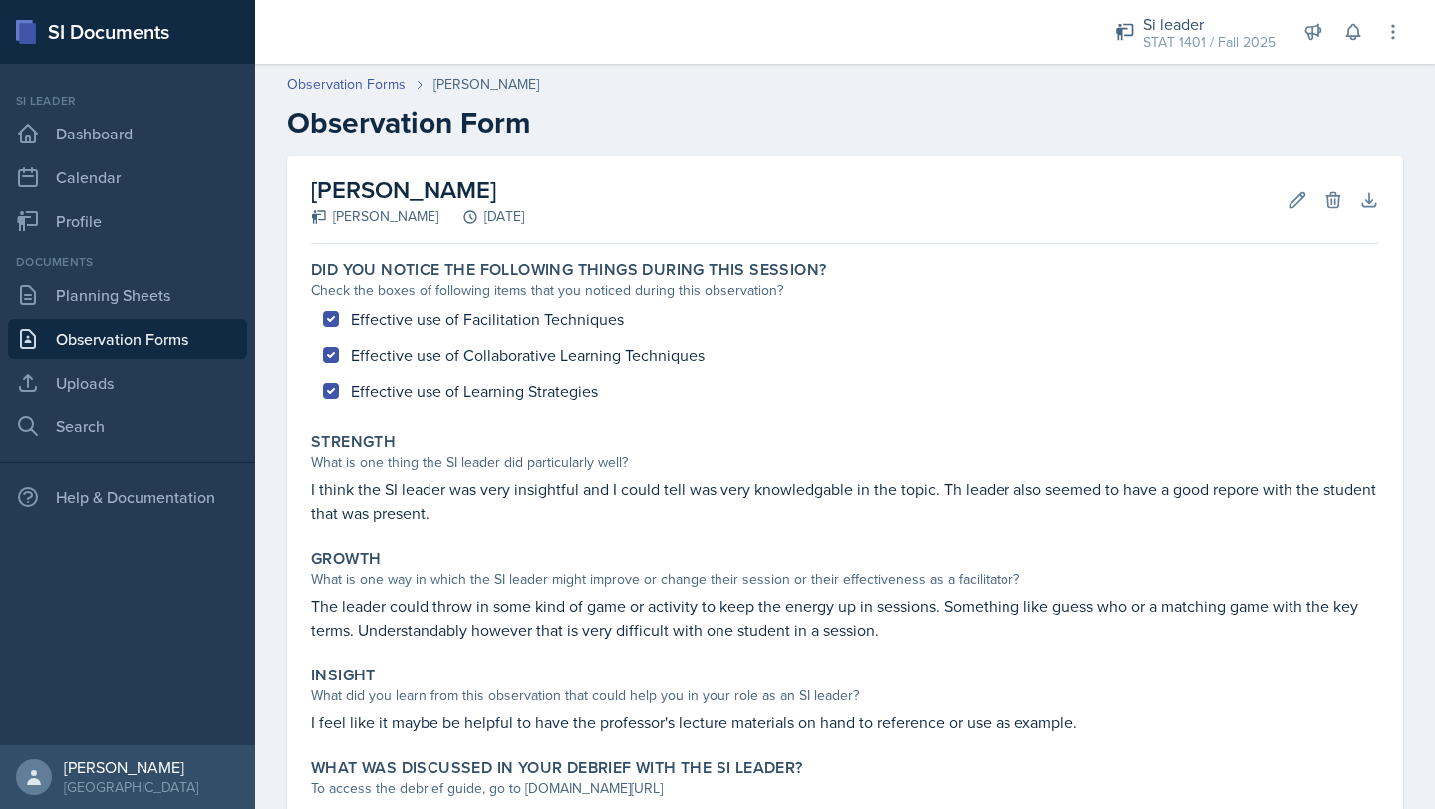
scroll to position [155, 0]
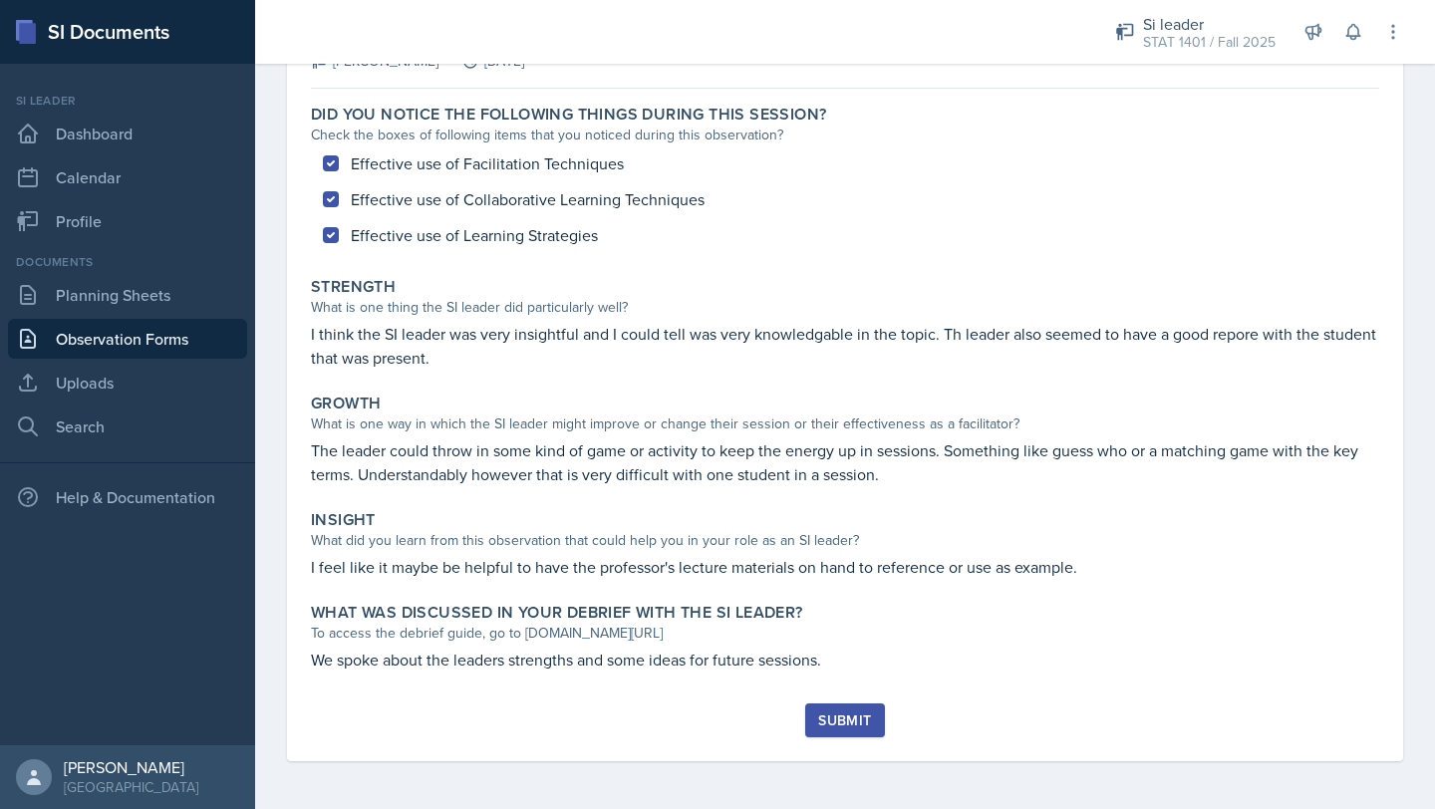
click at [853, 716] on div "Submit" at bounding box center [844, 720] width 53 height 16
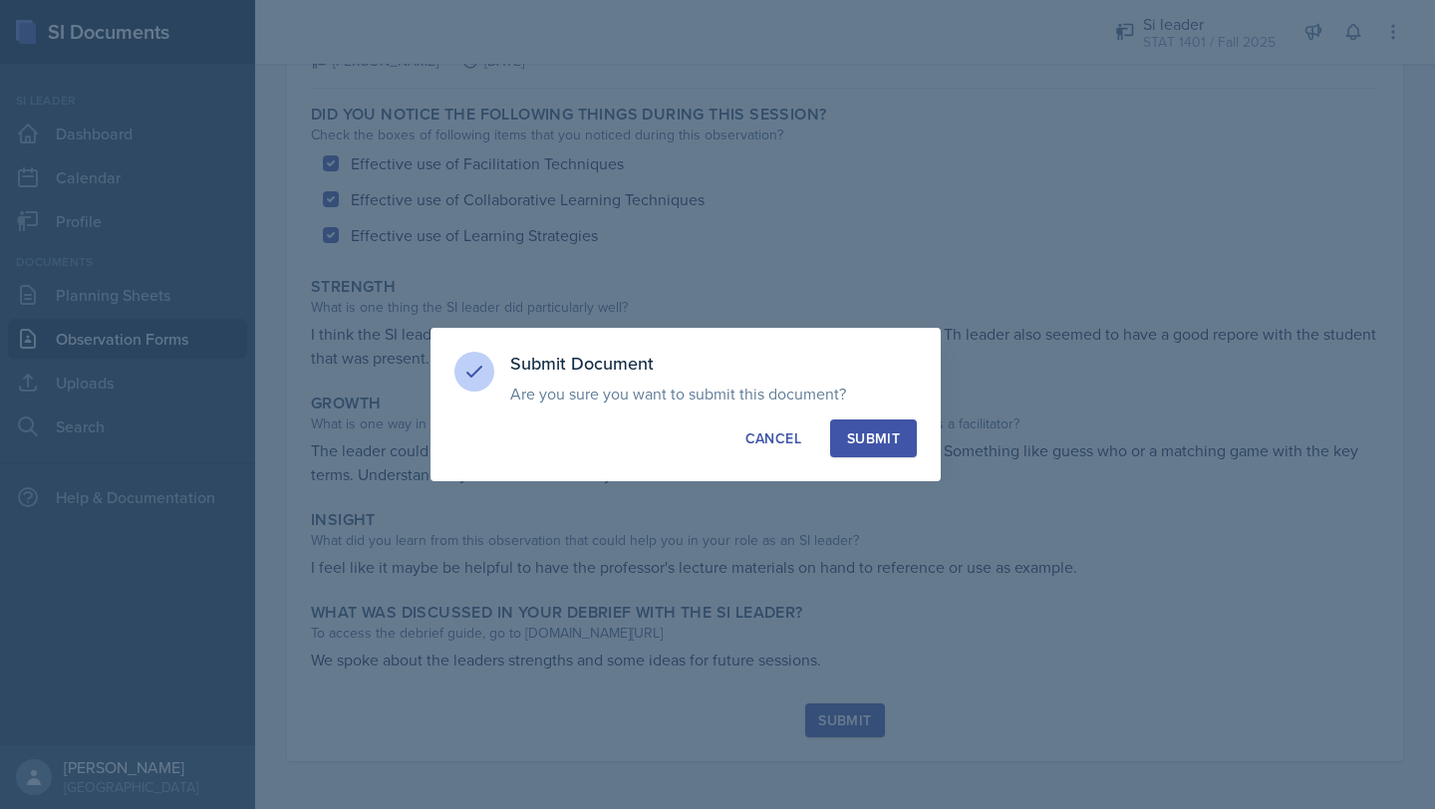
click at [872, 432] on div "Submit" at bounding box center [873, 438] width 53 height 20
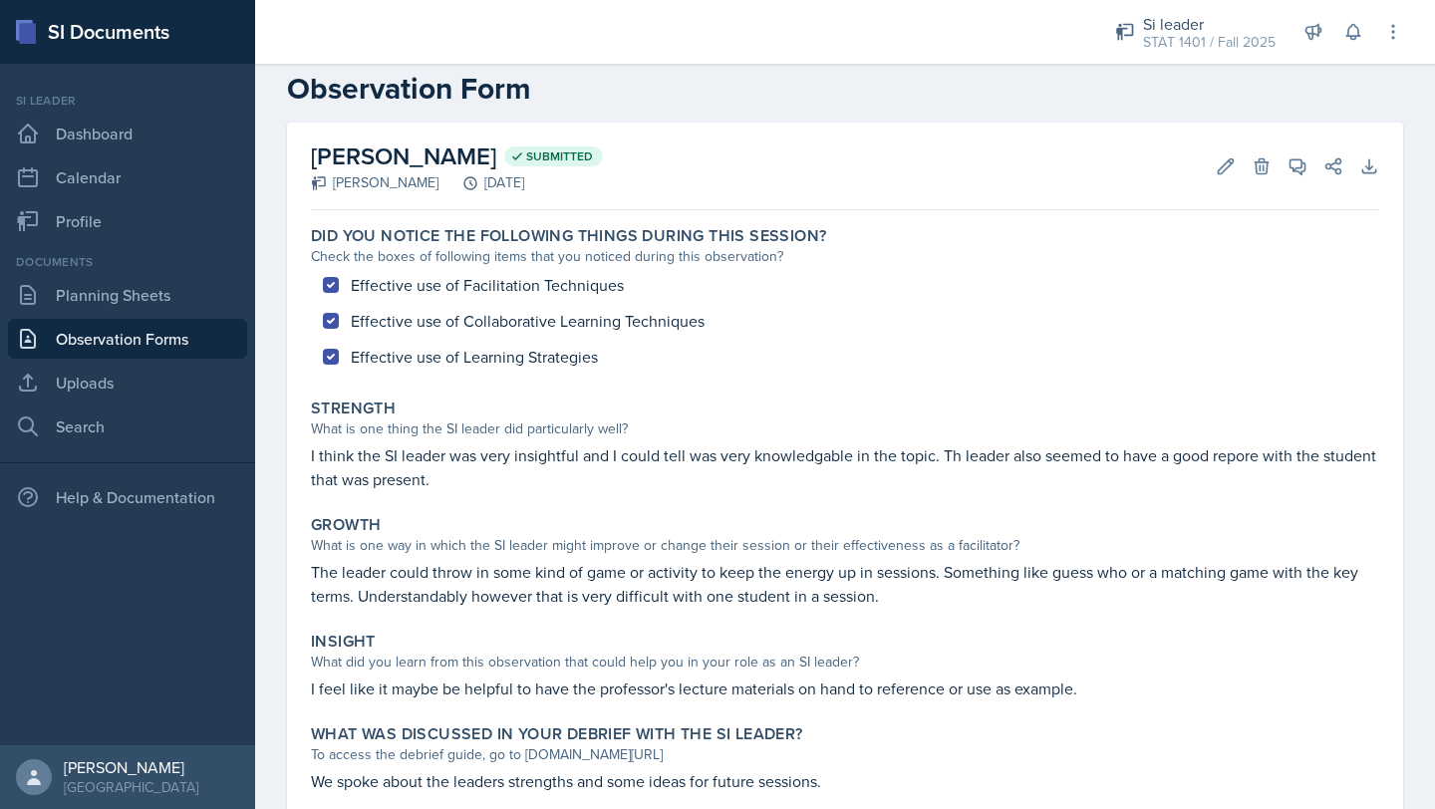
scroll to position [0, 0]
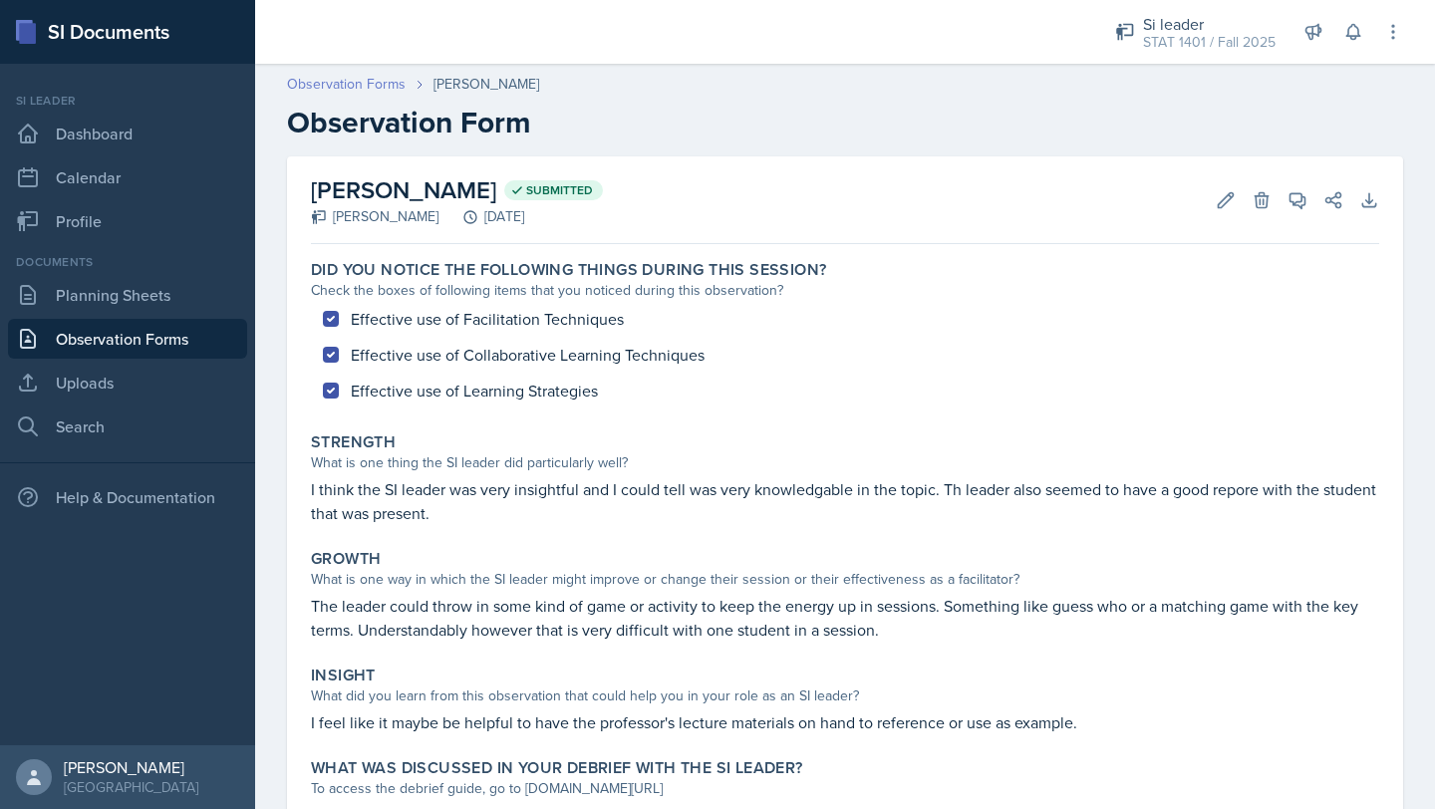
click at [349, 82] on link "Observation Forms" at bounding box center [346, 84] width 119 height 21
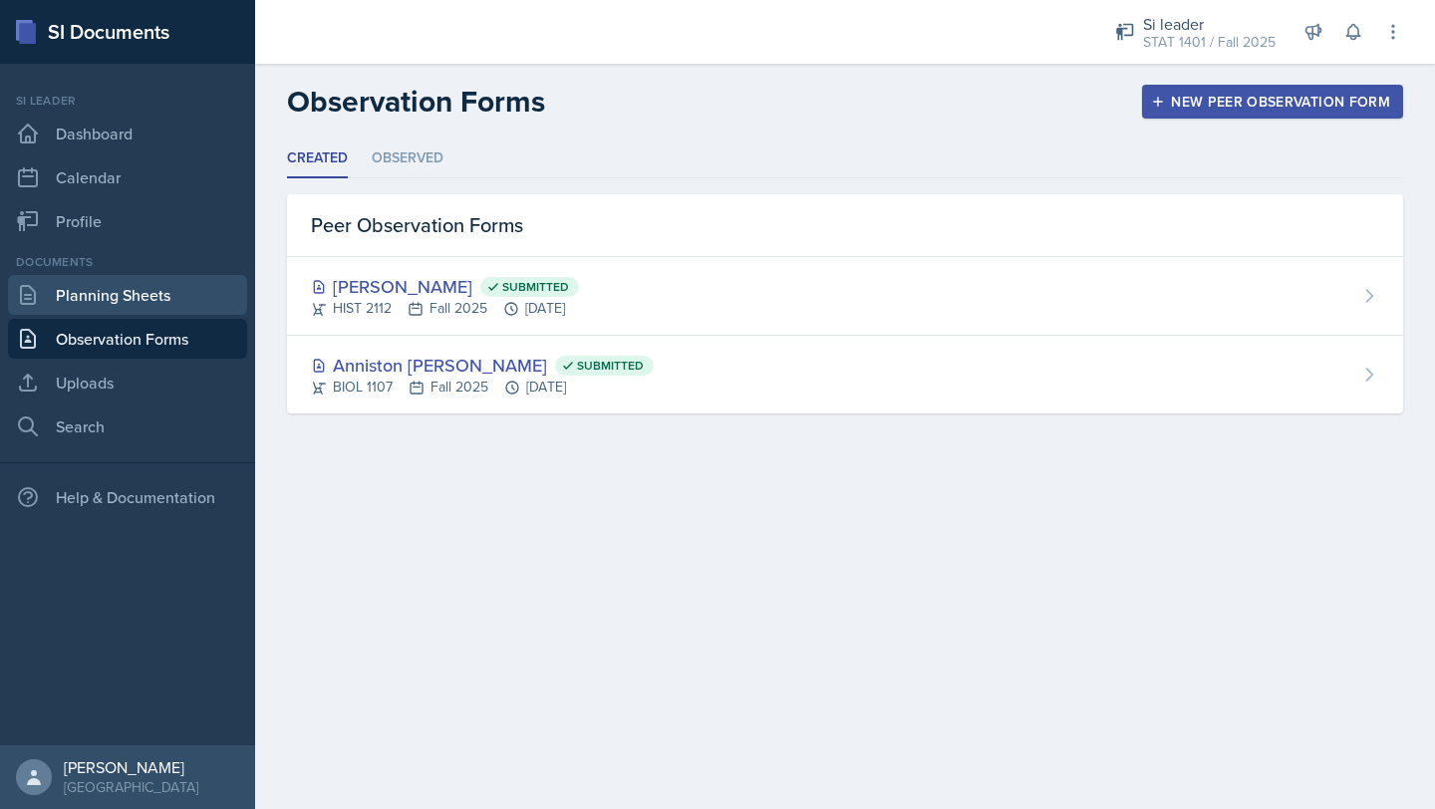
click at [145, 296] on link "Planning Sheets" at bounding box center [127, 295] width 239 height 40
